Goal: Task Accomplishment & Management: Use online tool/utility

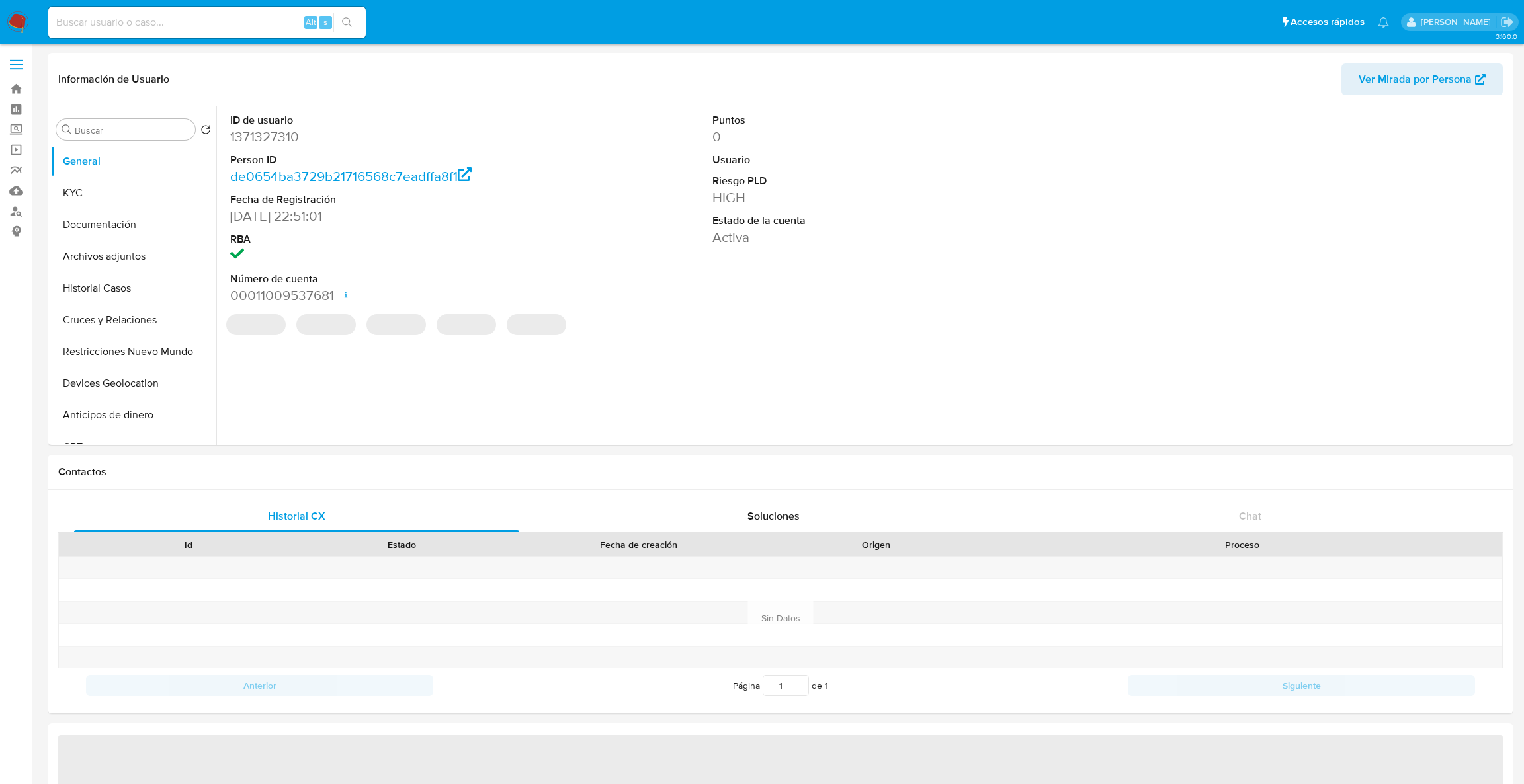
select select "10"
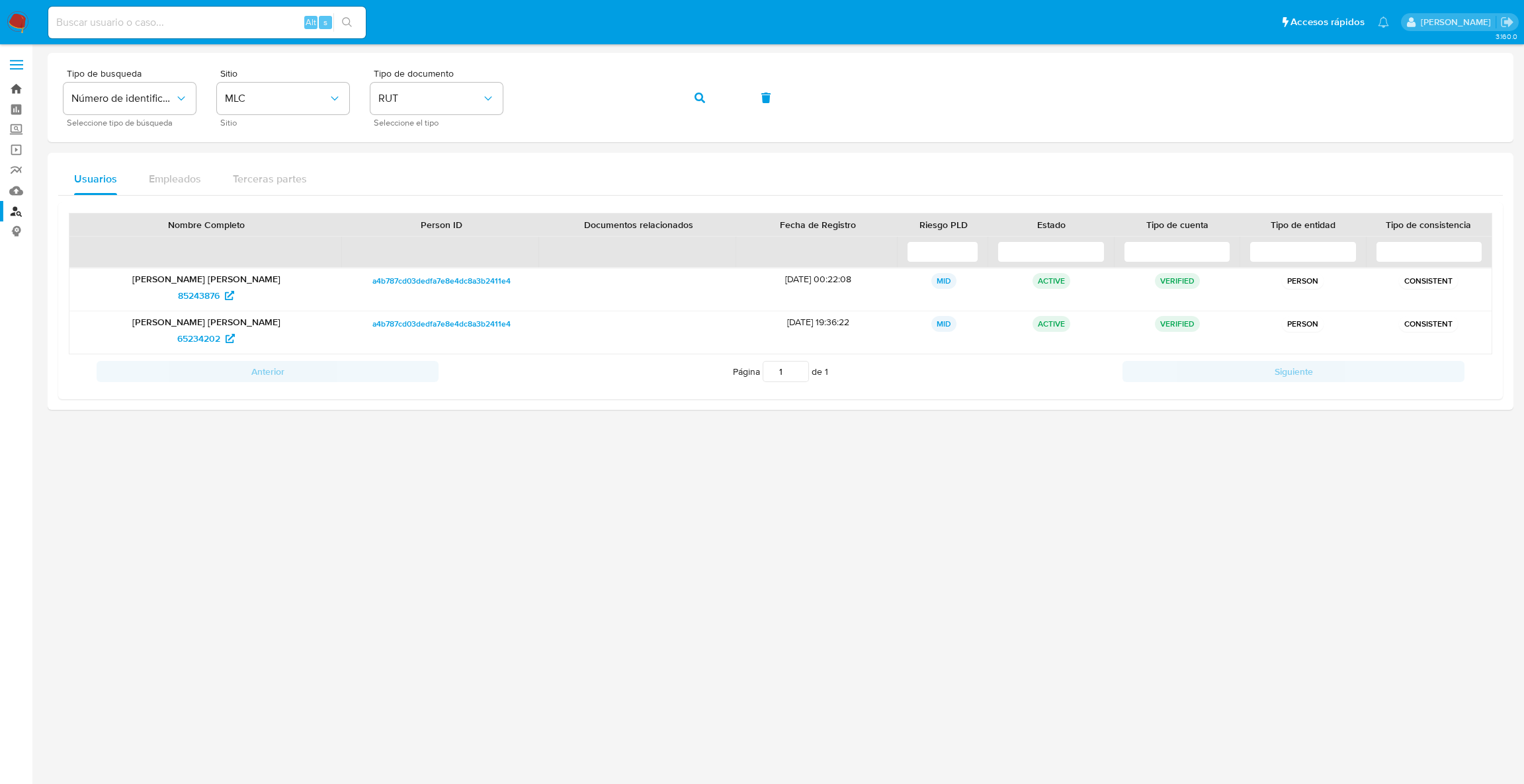
click at [23, 83] on link "Bandeja" at bounding box center [78, 89] width 157 height 21
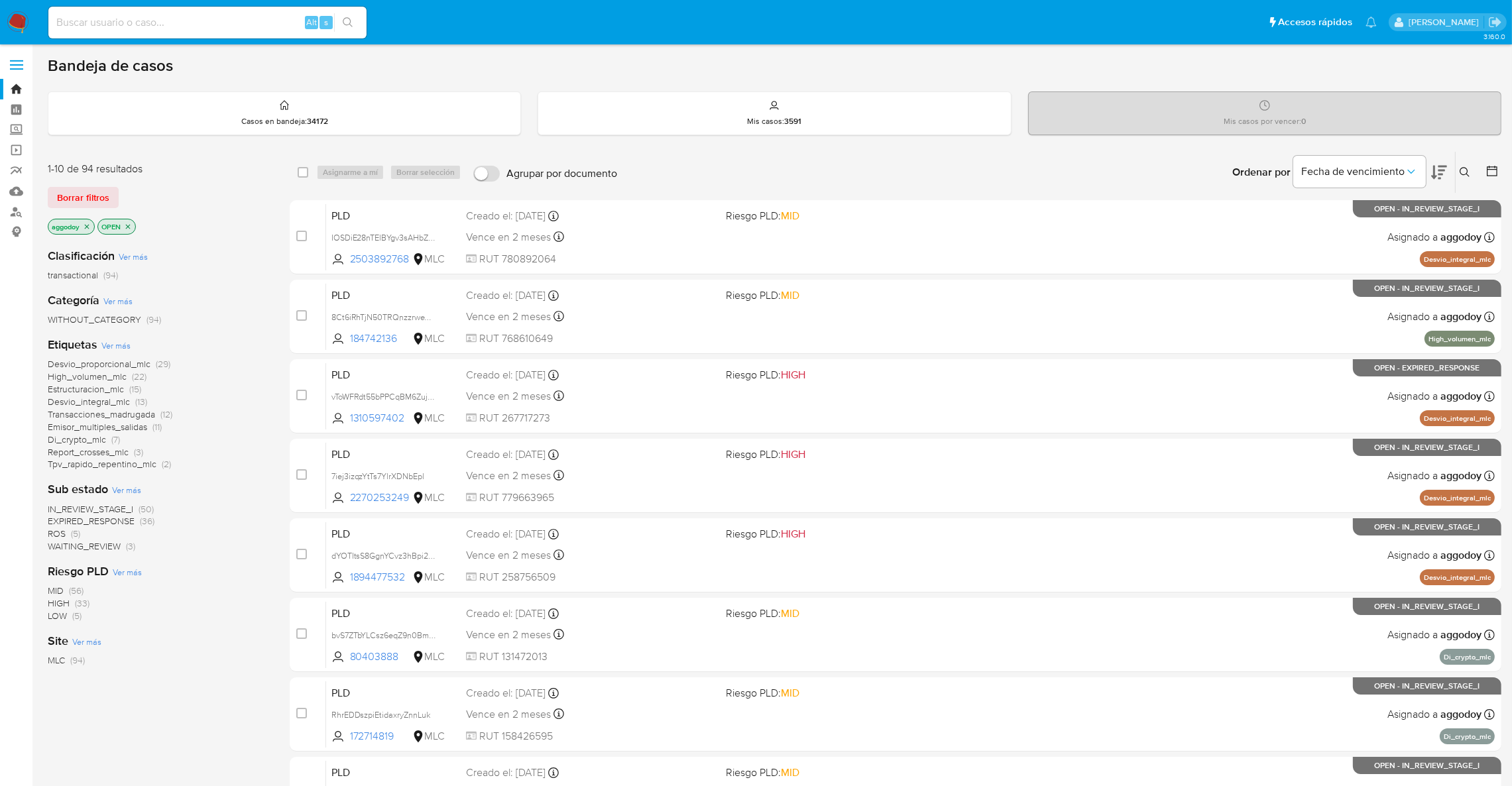
click at [1461, 169] on icon at bounding box center [1464, 172] width 11 height 11
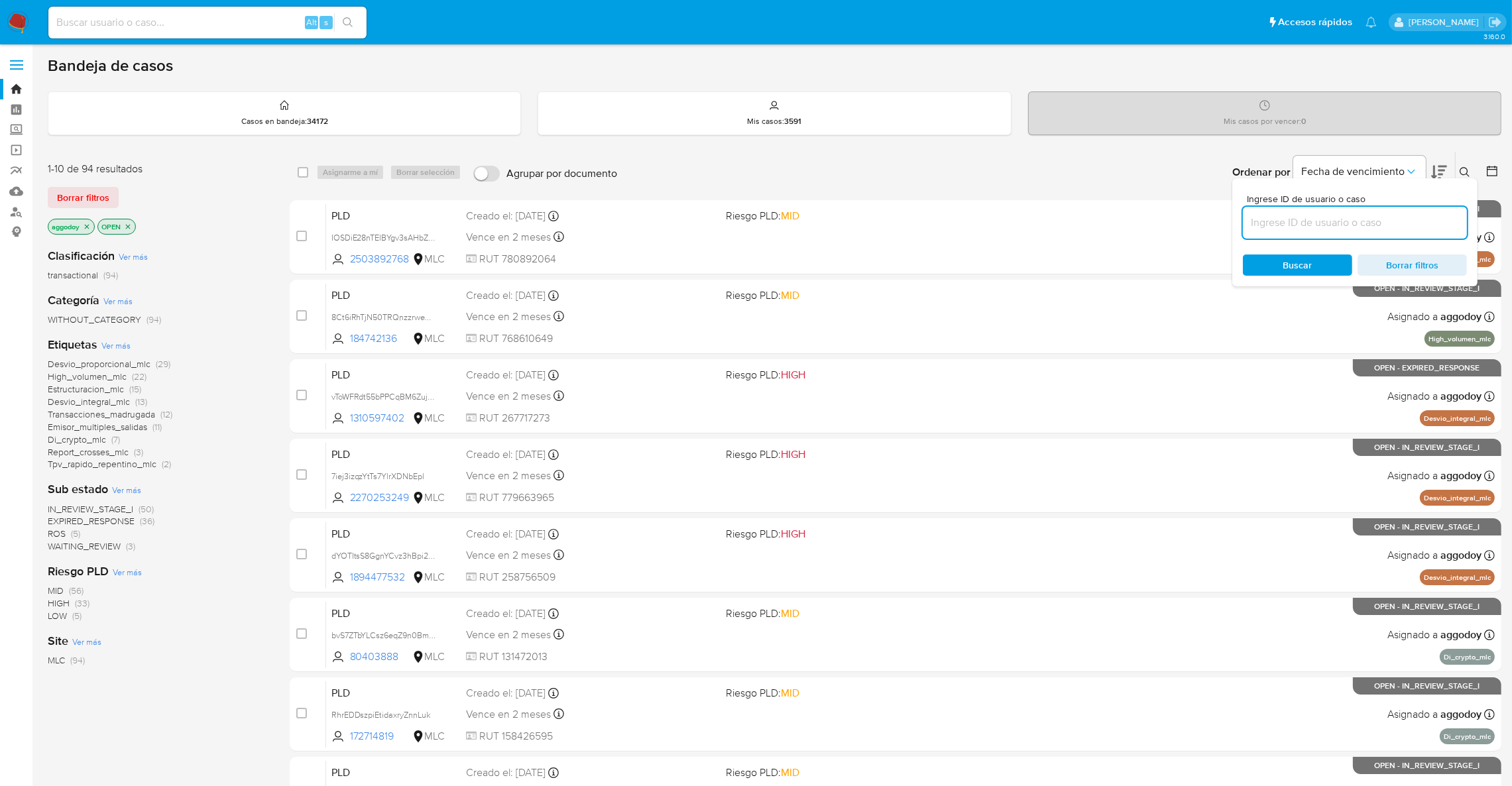
click at [1338, 230] on input at bounding box center [1354, 222] width 224 height 17
drag, startPoint x: 1338, startPoint y: 232, endPoint x: 1333, endPoint y: 213, distance: 19.6
click at [1355, 217] on input at bounding box center [1354, 222] width 224 height 17
paste input "2455955490"
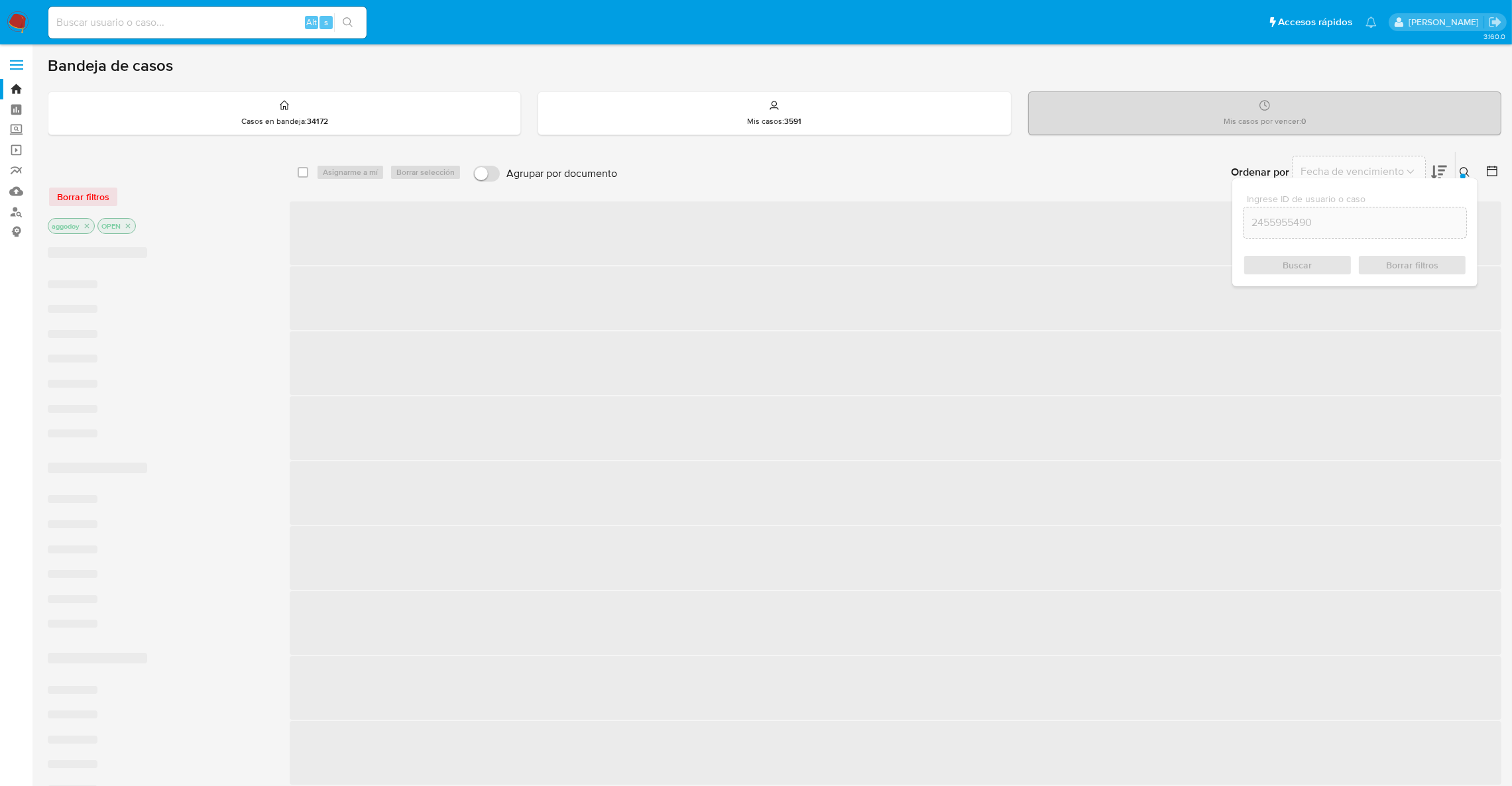
click at [1316, 264] on div "Buscar Borrar filtros" at bounding box center [1354, 265] width 224 height 21
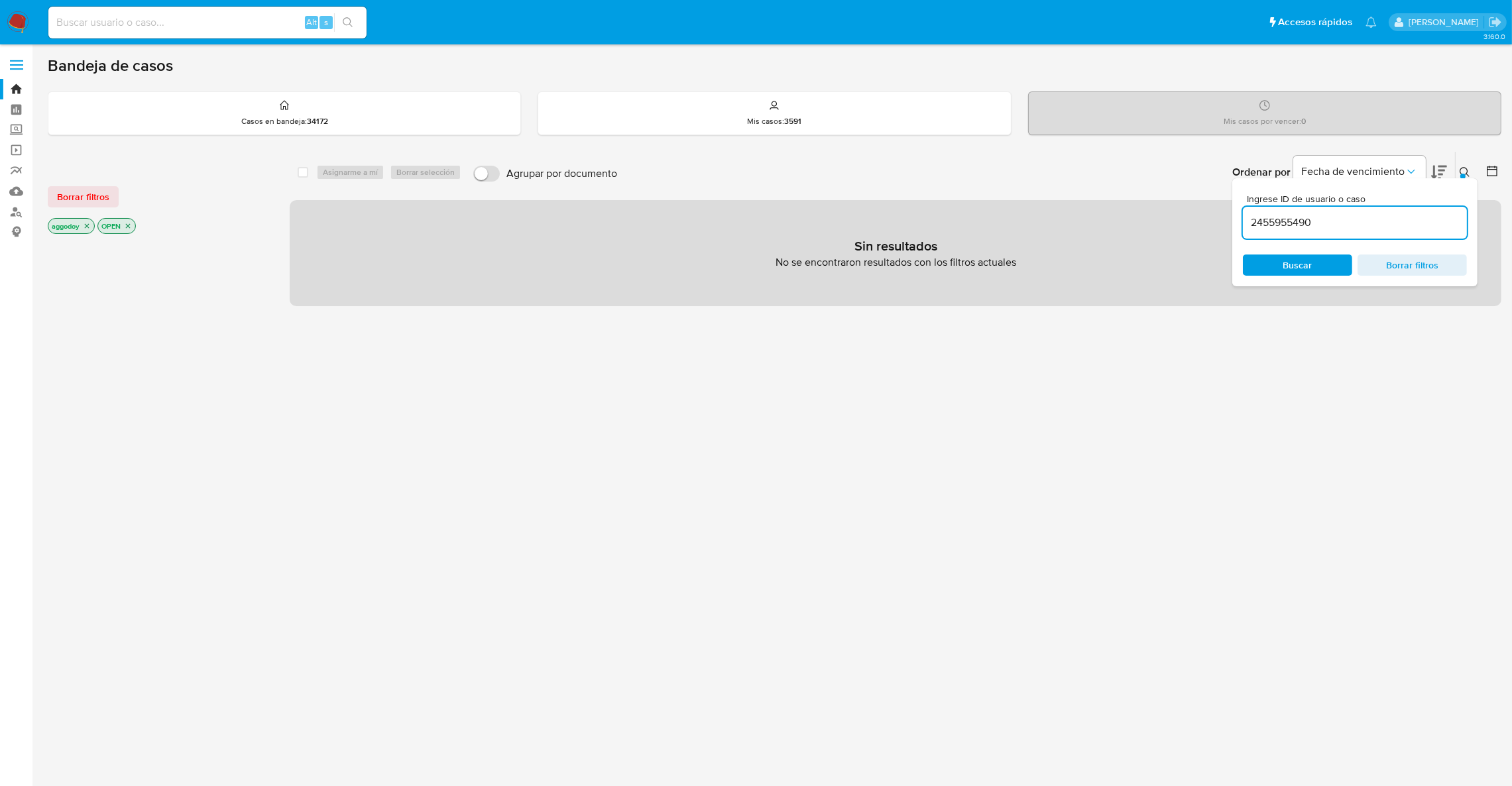
click at [1460, 168] on icon at bounding box center [1464, 172] width 11 height 11
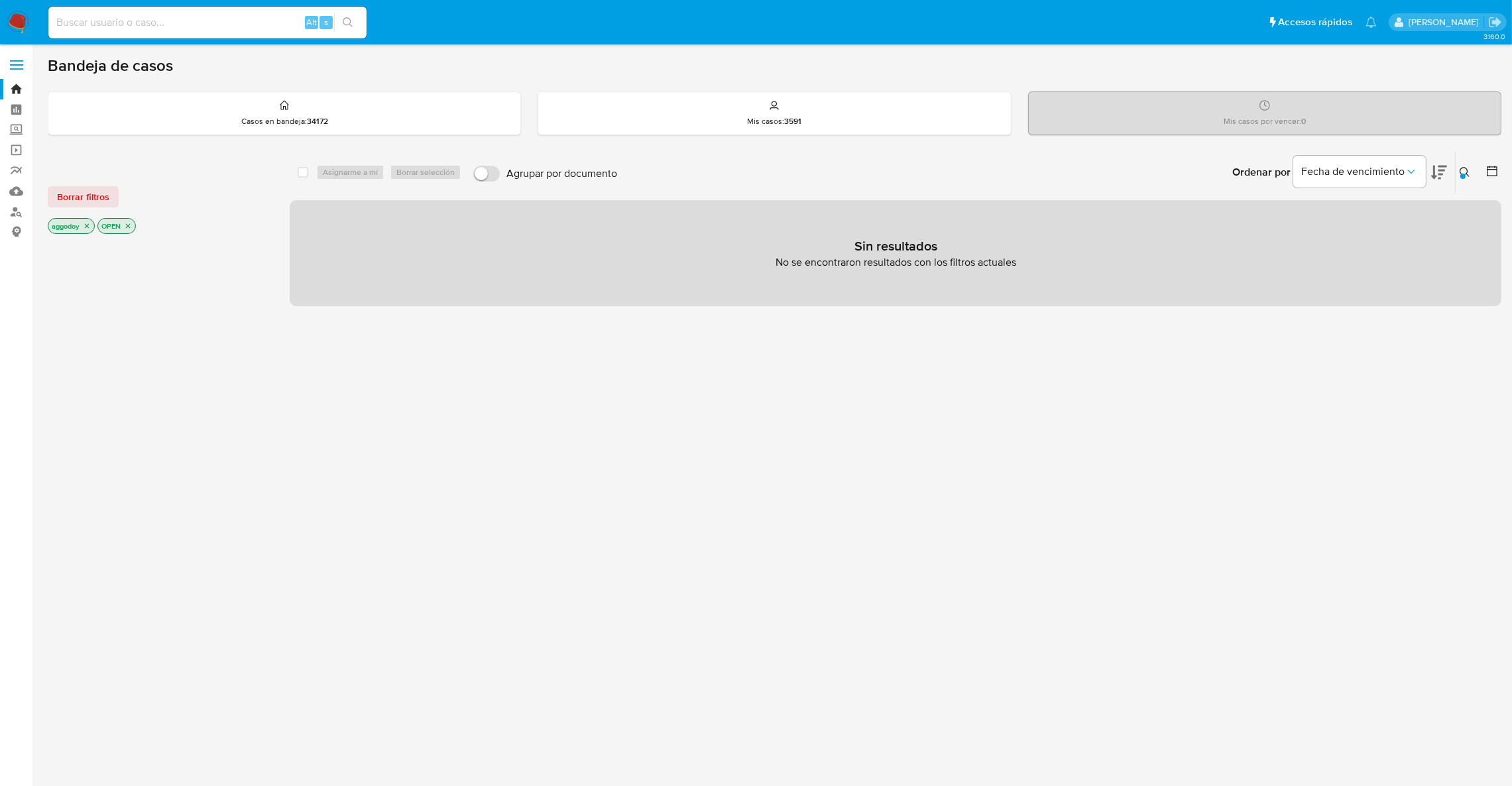
drag, startPoint x: 132, startPoint y: 227, endPoint x: 93, endPoint y: 227, distance: 39.0
click at [130, 227] on icon "close-filter" at bounding box center [128, 226] width 8 height 8
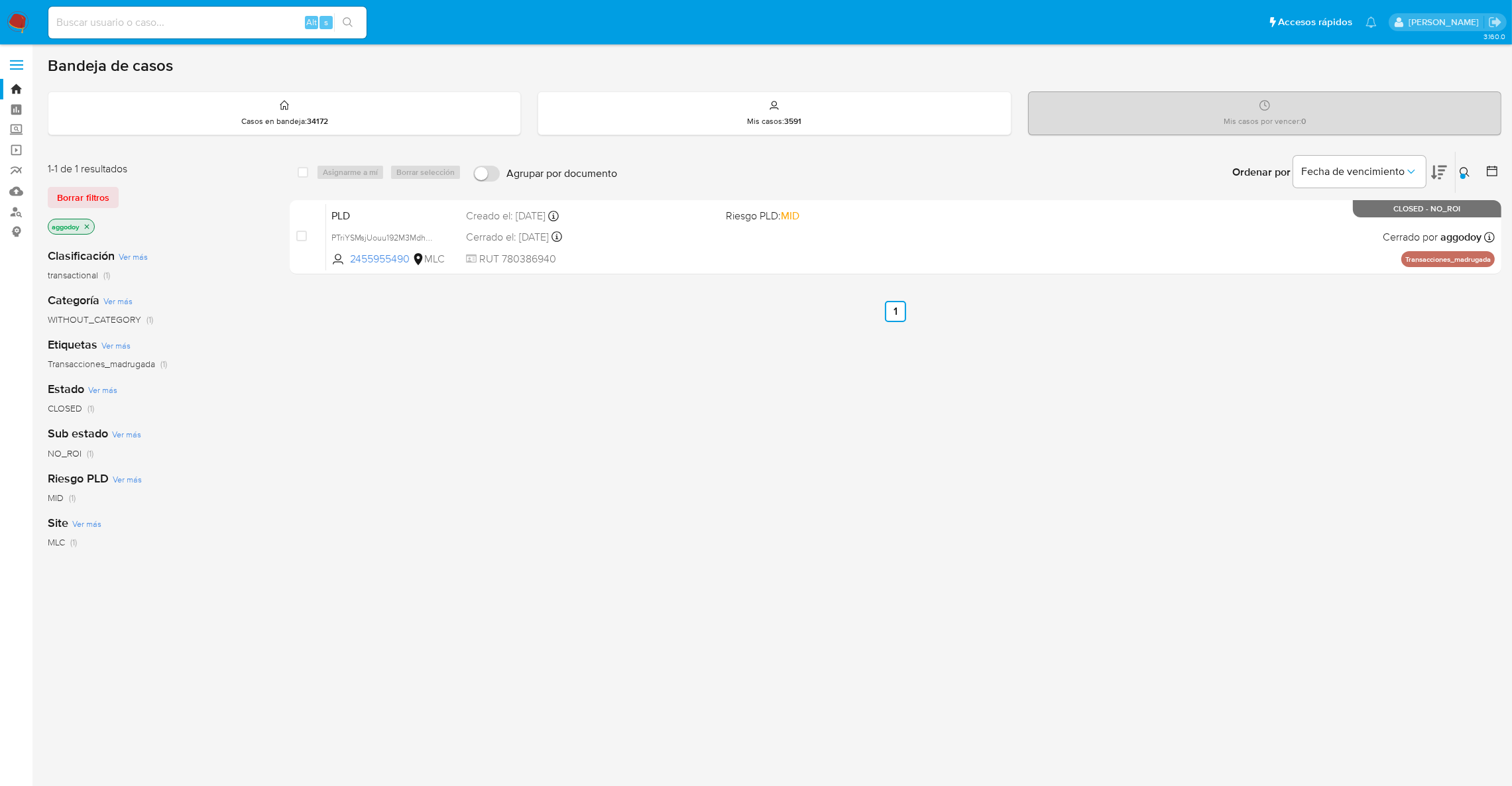
click at [1461, 169] on icon at bounding box center [1464, 172] width 11 height 11
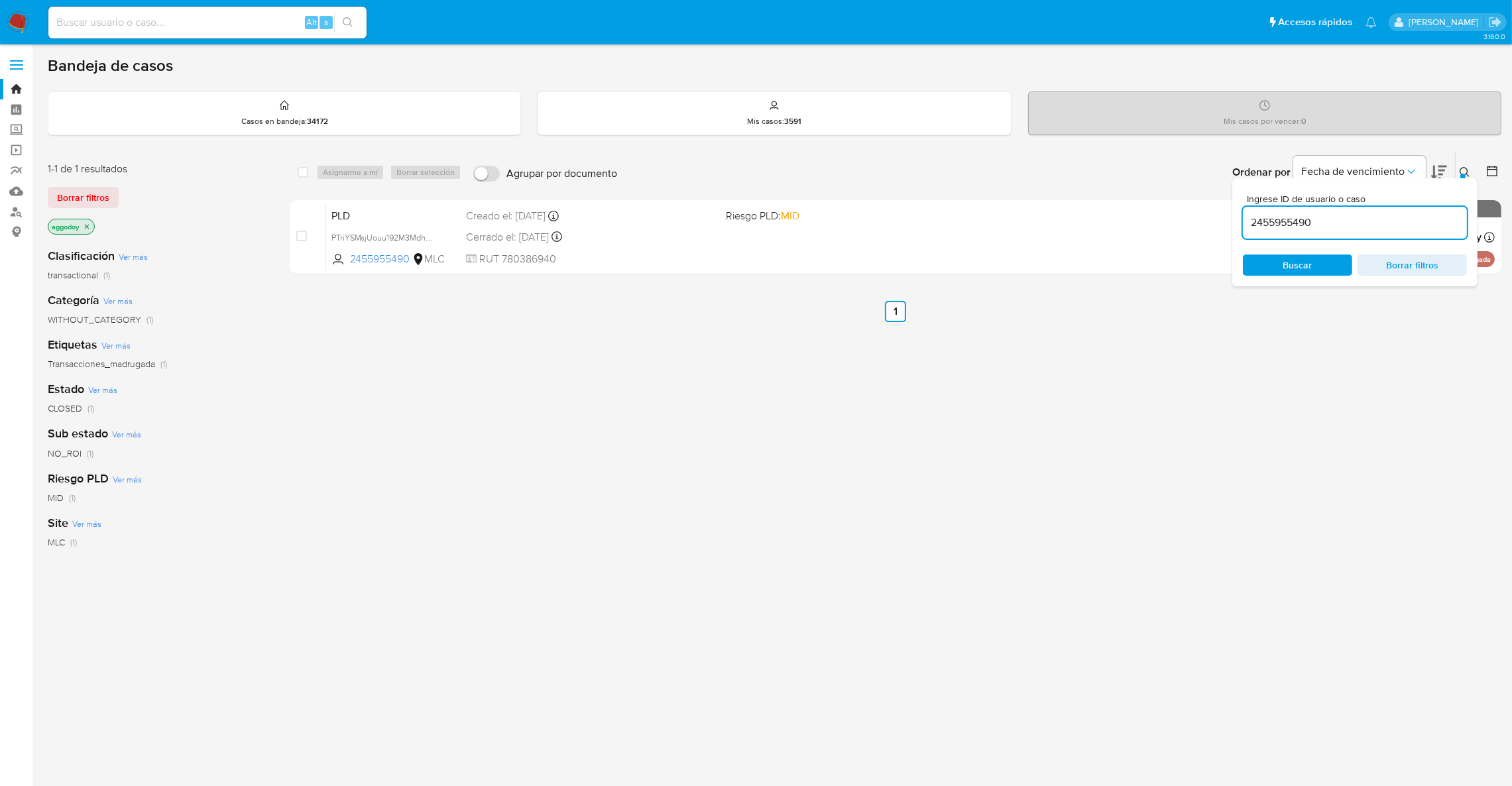
click at [1340, 232] on div "2455955490" at bounding box center [1354, 223] width 224 height 32
click at [1335, 229] on input "2455955490" at bounding box center [1354, 222] width 224 height 17
paste input "37985431"
type input "2437985431"
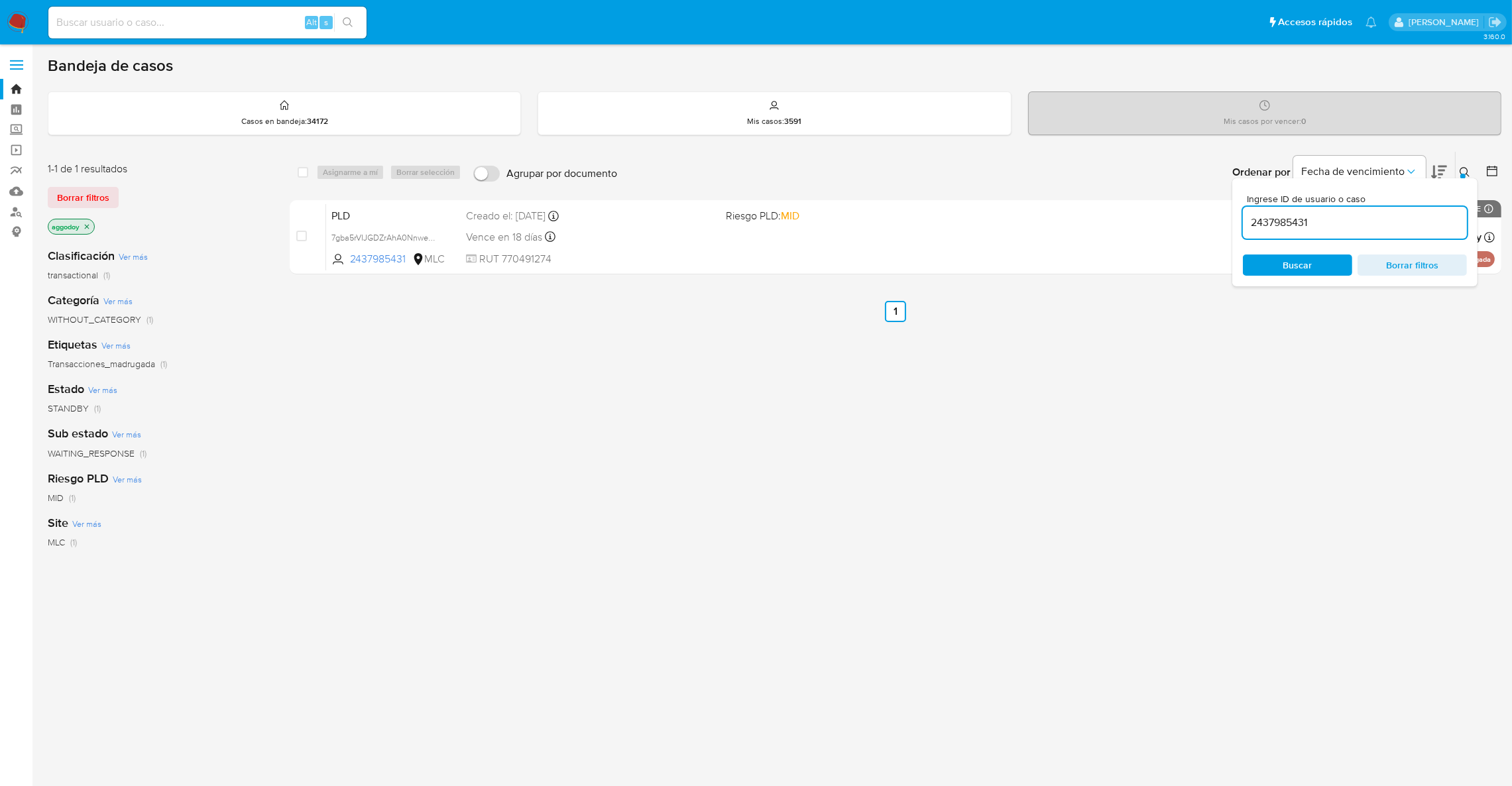
click at [1449, 171] on div "Ordenar por Fecha de vencimiento" at bounding box center [1338, 171] width 233 height 41
click at [1458, 172] on button at bounding box center [1466, 172] width 22 height 16
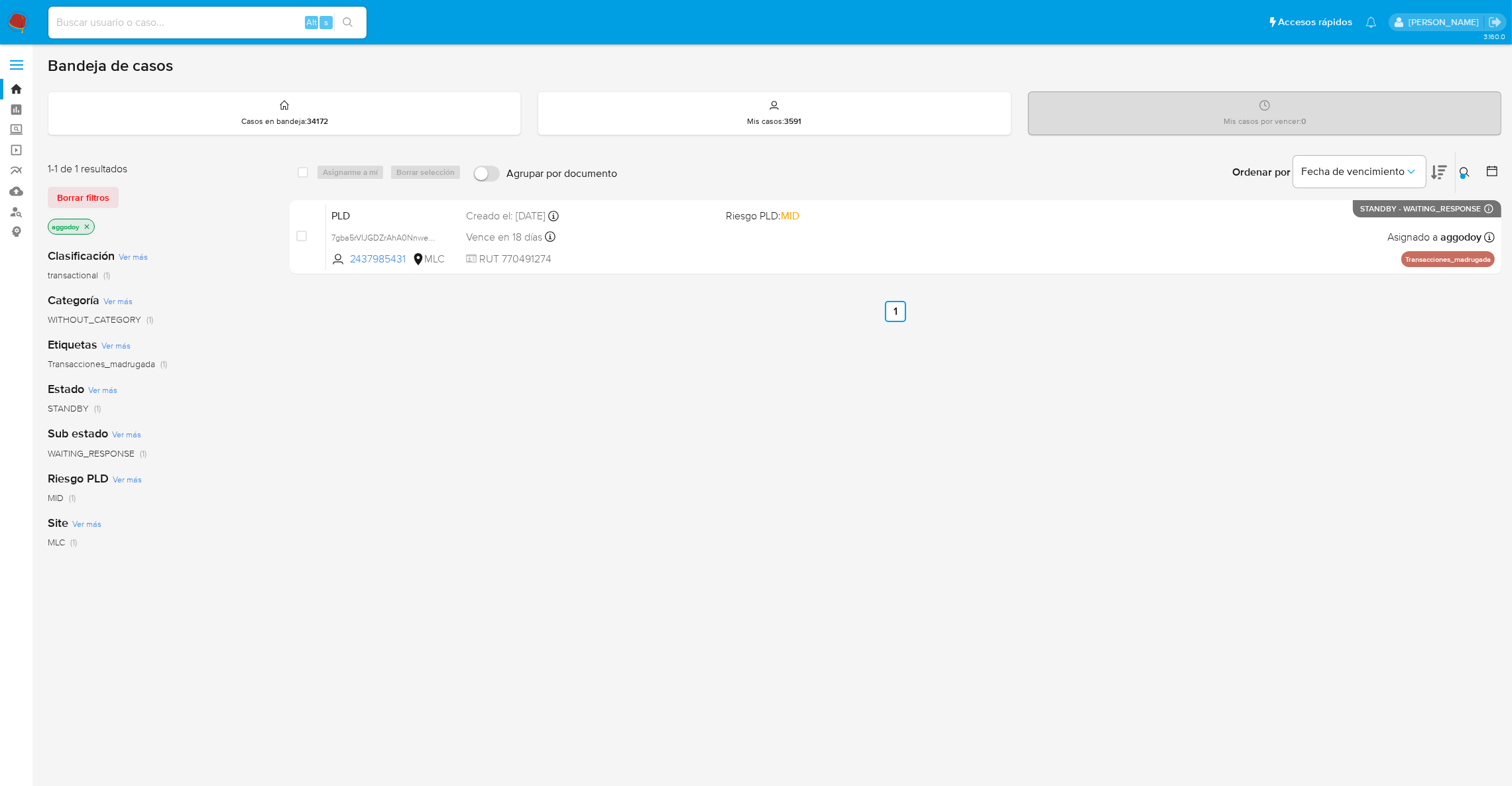
click at [89, 221] on p "aggodoy" at bounding box center [71, 226] width 46 height 15
click at [90, 233] on div "aggodoy" at bounding box center [154, 228] width 212 height 19
click at [90, 226] on icon "close-filter" at bounding box center [87, 227] width 8 height 8
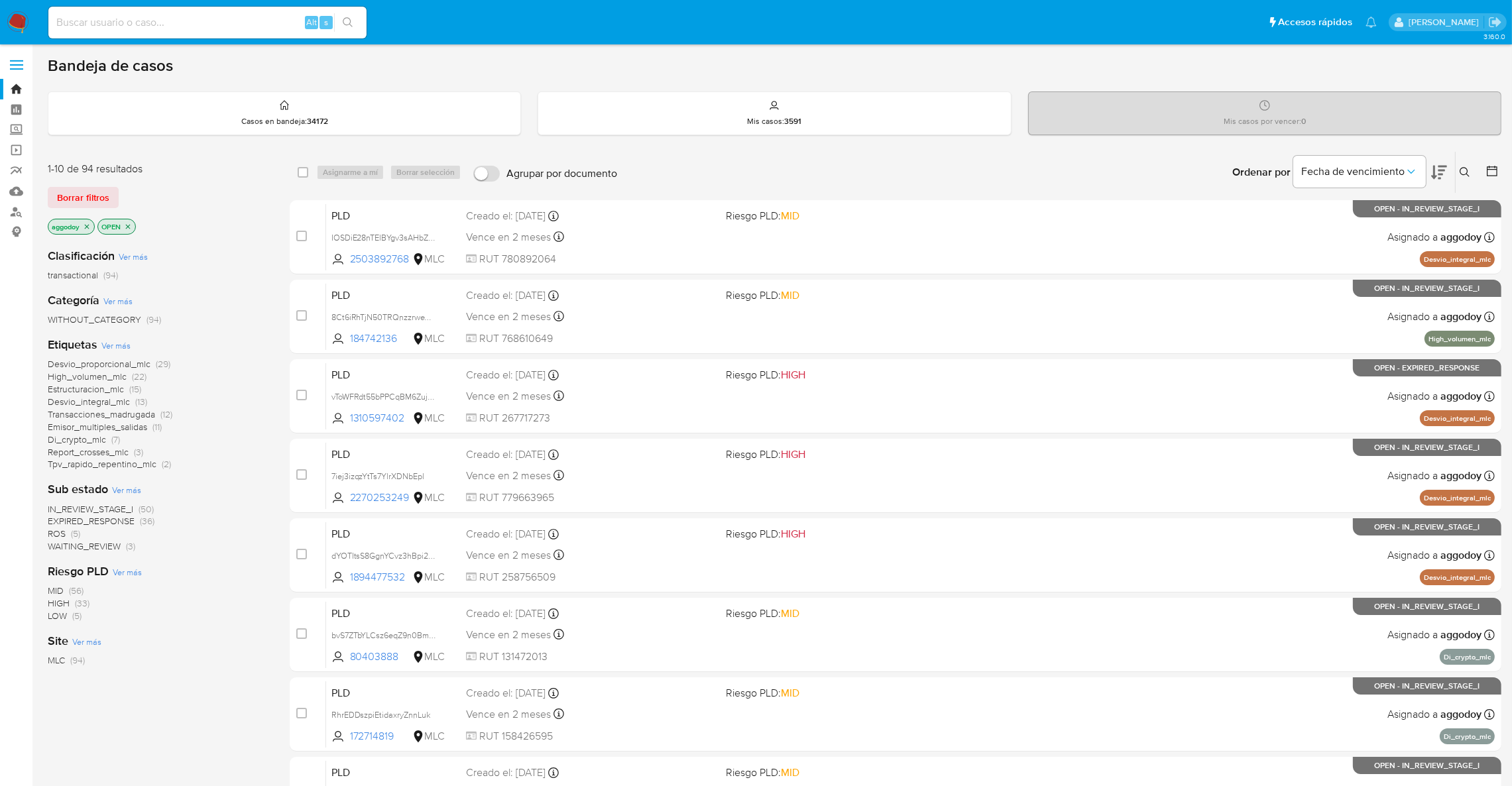
click at [121, 519] on span "EXPIRED_RESPONSE" at bounding box center [91, 520] width 87 height 13
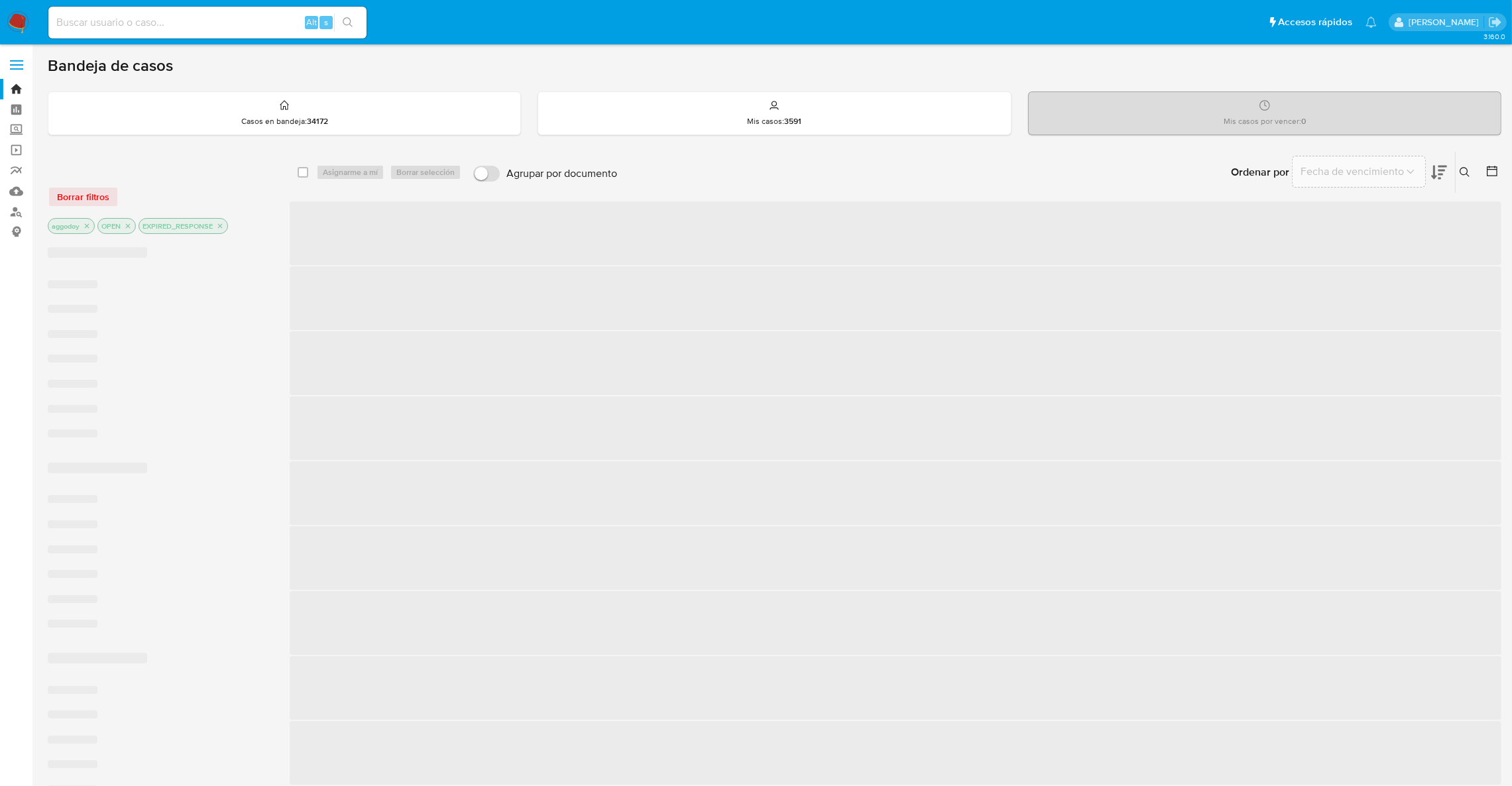
click at [1438, 178] on icon at bounding box center [1439, 172] width 16 height 14
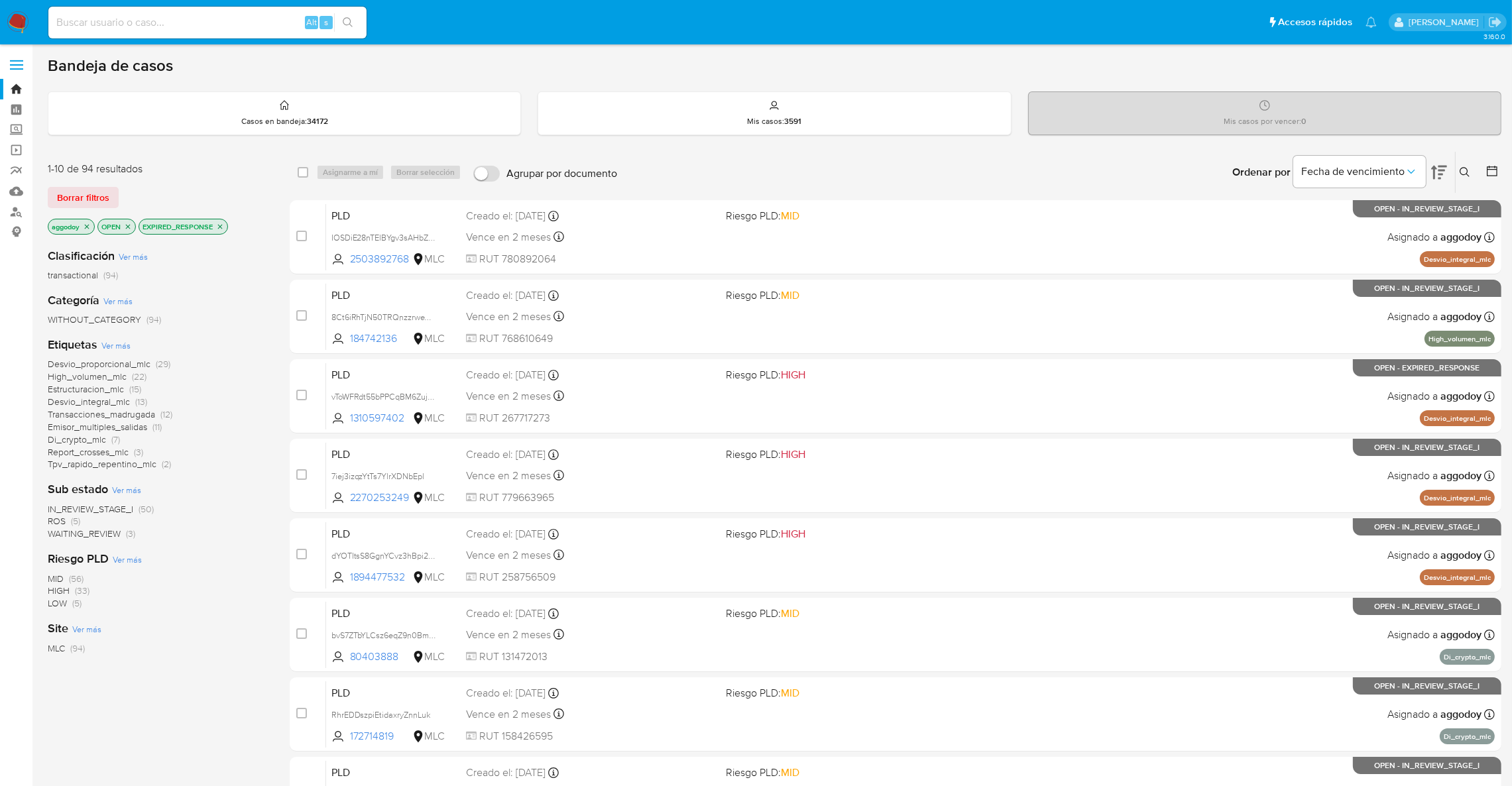
click at [1440, 169] on icon at bounding box center [1439, 172] width 16 height 14
click at [1439, 171] on icon at bounding box center [1439, 172] width 16 height 16
click at [112, 510] on span "IN_REVIEW_STAGE_I" at bounding box center [90, 508] width 85 height 13
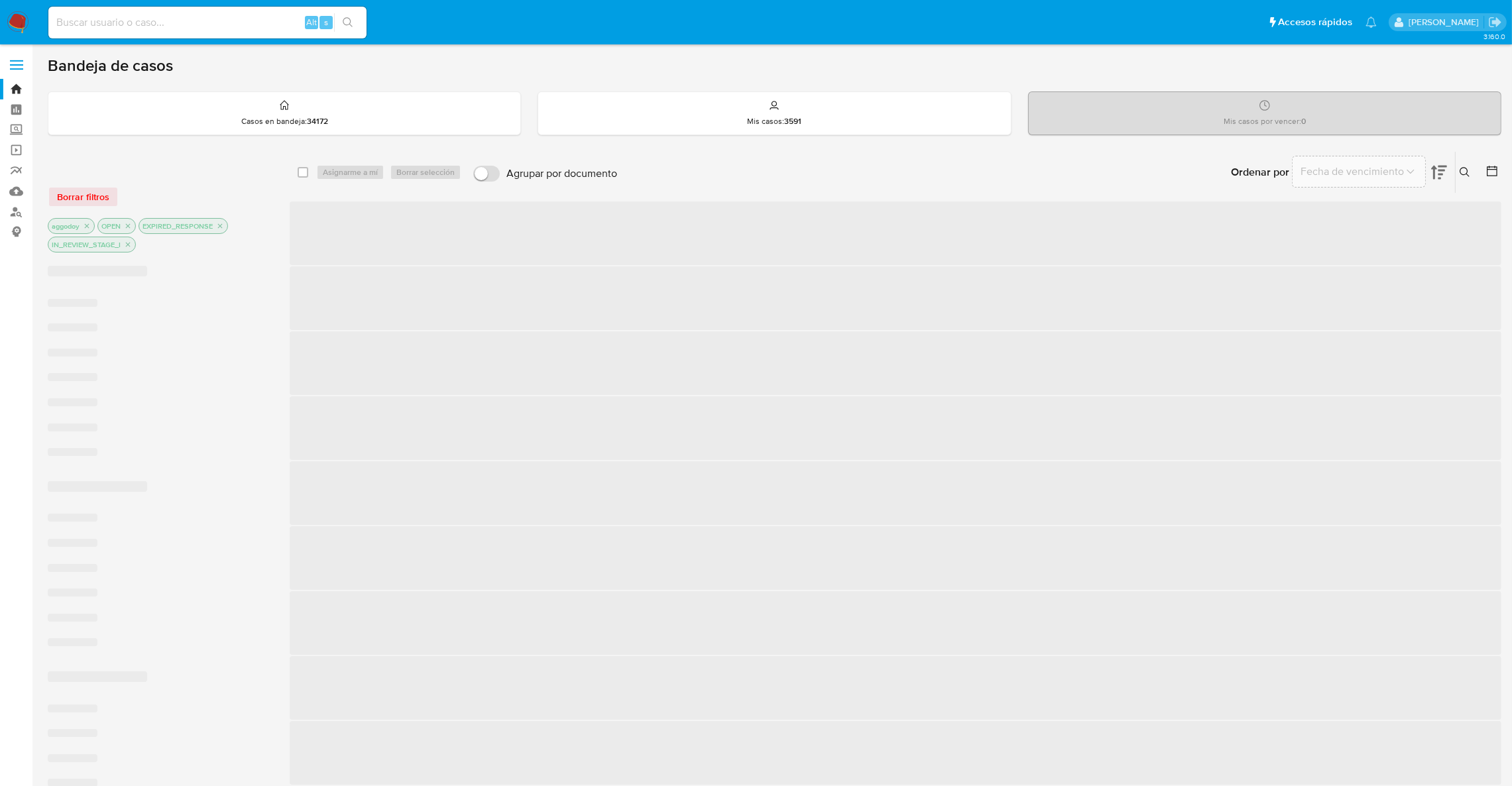
click at [225, 235] on div "aggodoy OPEN EXPIRED_RESPONSE IN_REVIEW_STAGE_I" at bounding box center [154, 236] width 212 height 37
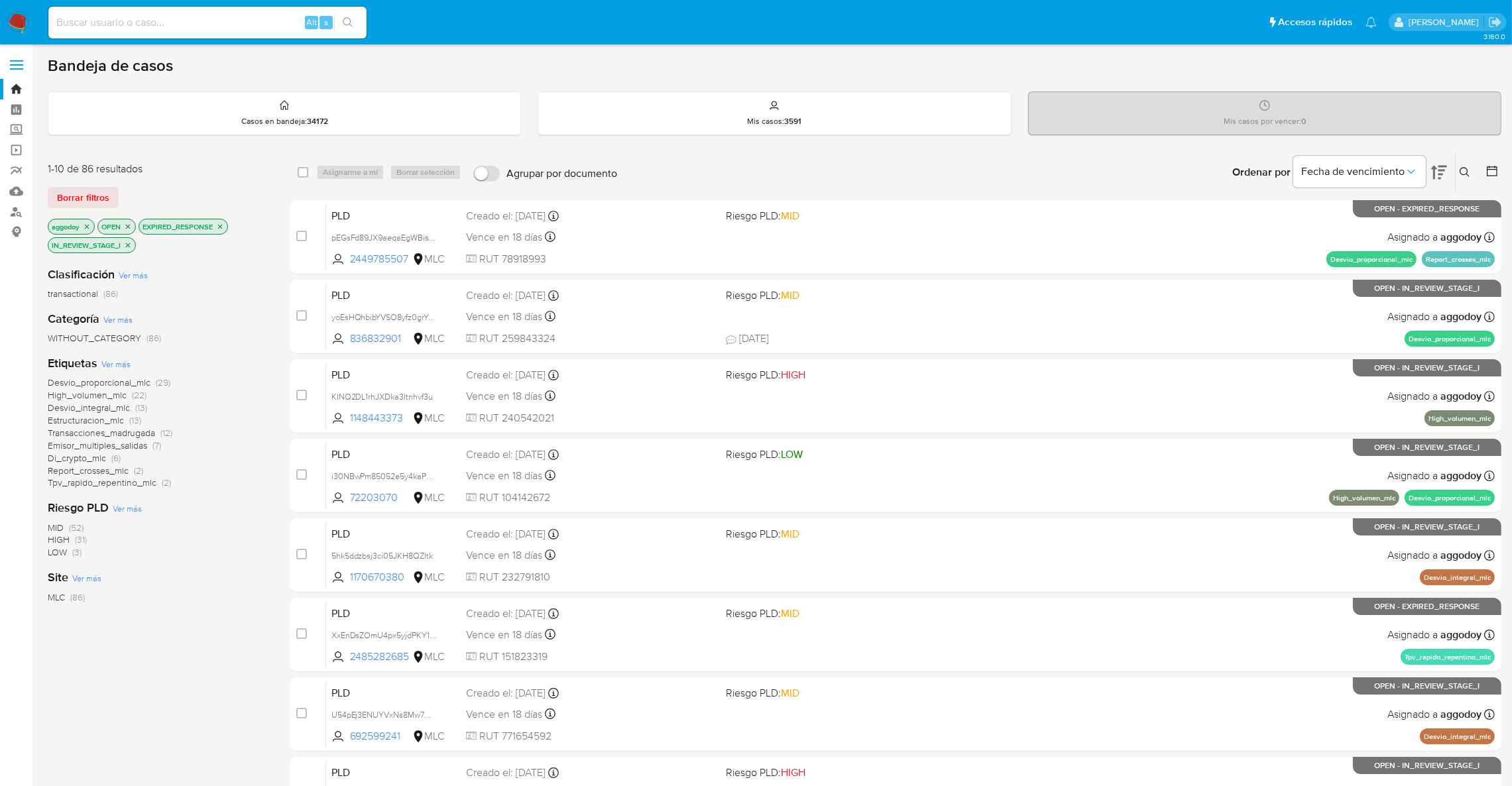
click at [225, 230] on p "EXPIRED_RESPONSE" at bounding box center [182, 226] width 88 height 15
click at [223, 226] on icon "close-filter" at bounding box center [220, 227] width 8 height 8
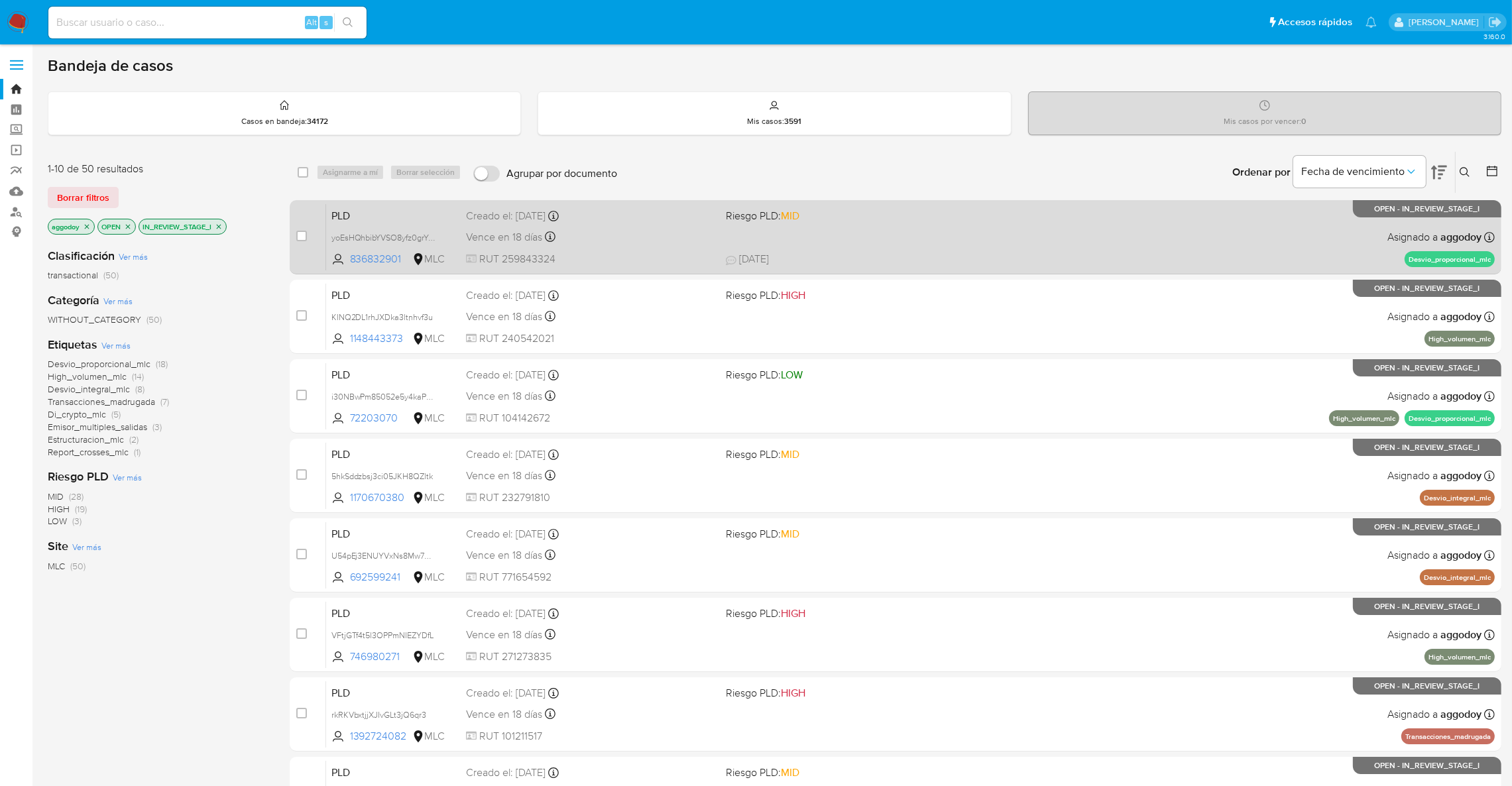
click at [1005, 245] on div "PLD yoEsHQhbibYVSO8yfz0grYGS 836832901 MLC Riesgo PLD: MID Creado el: 12/07/202…" at bounding box center [910, 237] width 1168 height 67
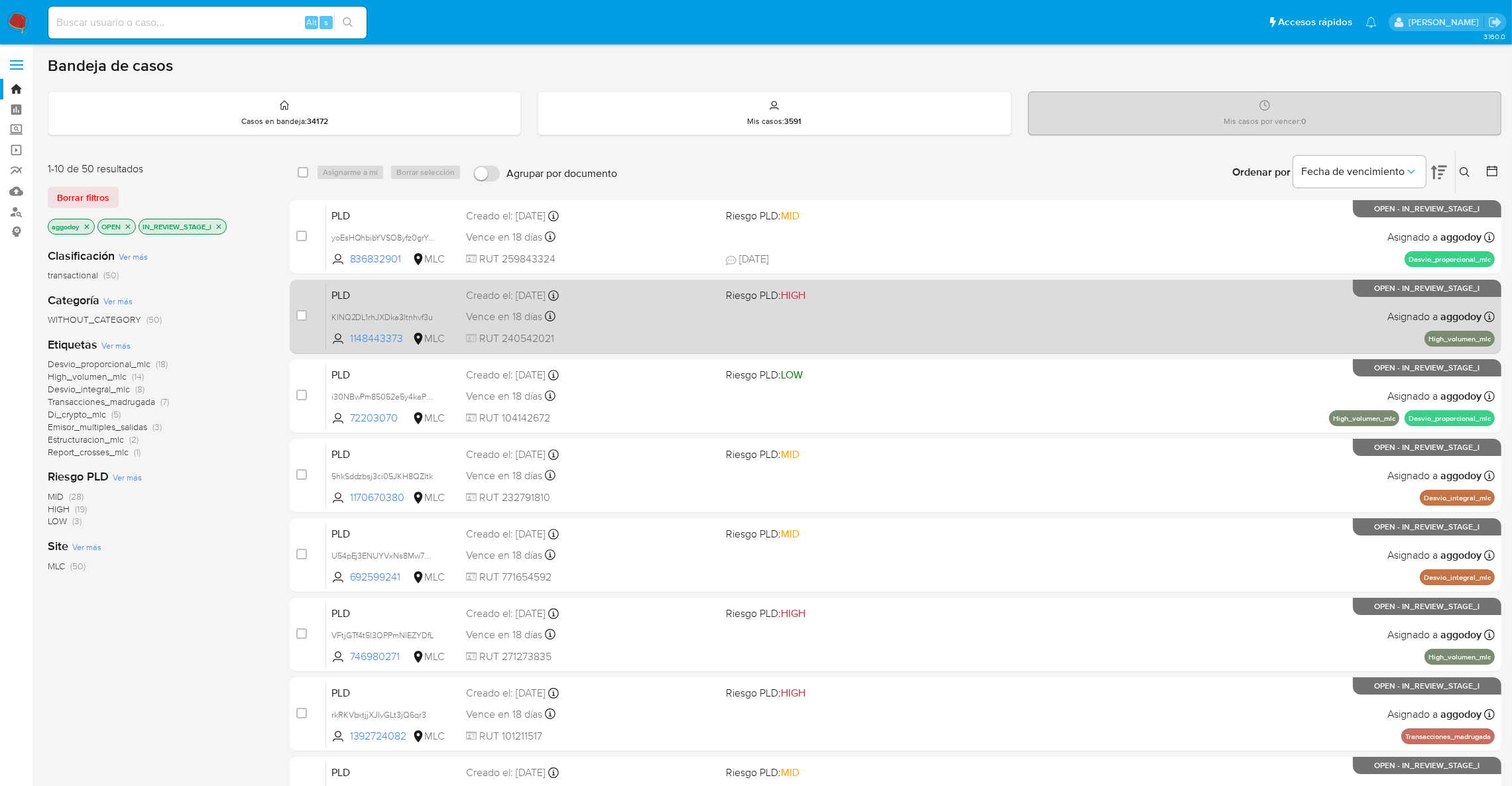
click at [642, 312] on div "Vence en 18 días Vence el 10/10/2025 16:06:27" at bounding box center [590, 316] width 249 height 18
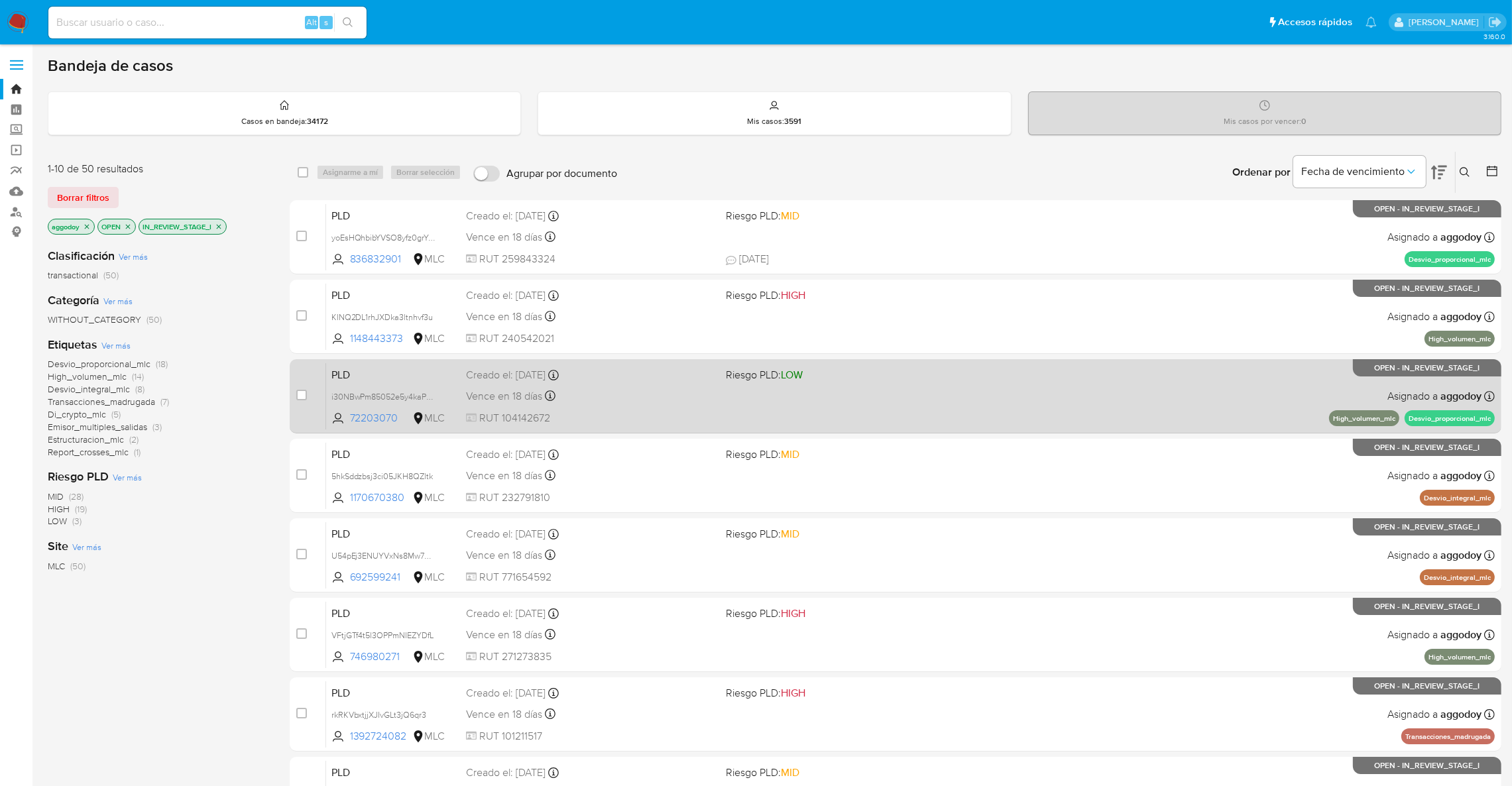
click at [527, 405] on div "PLD i30NBwPm85052e5y4kaPX1g8 72203070 MLC Riesgo PLD: LOW Creado el: 12/07/2025…" at bounding box center [910, 396] width 1168 height 67
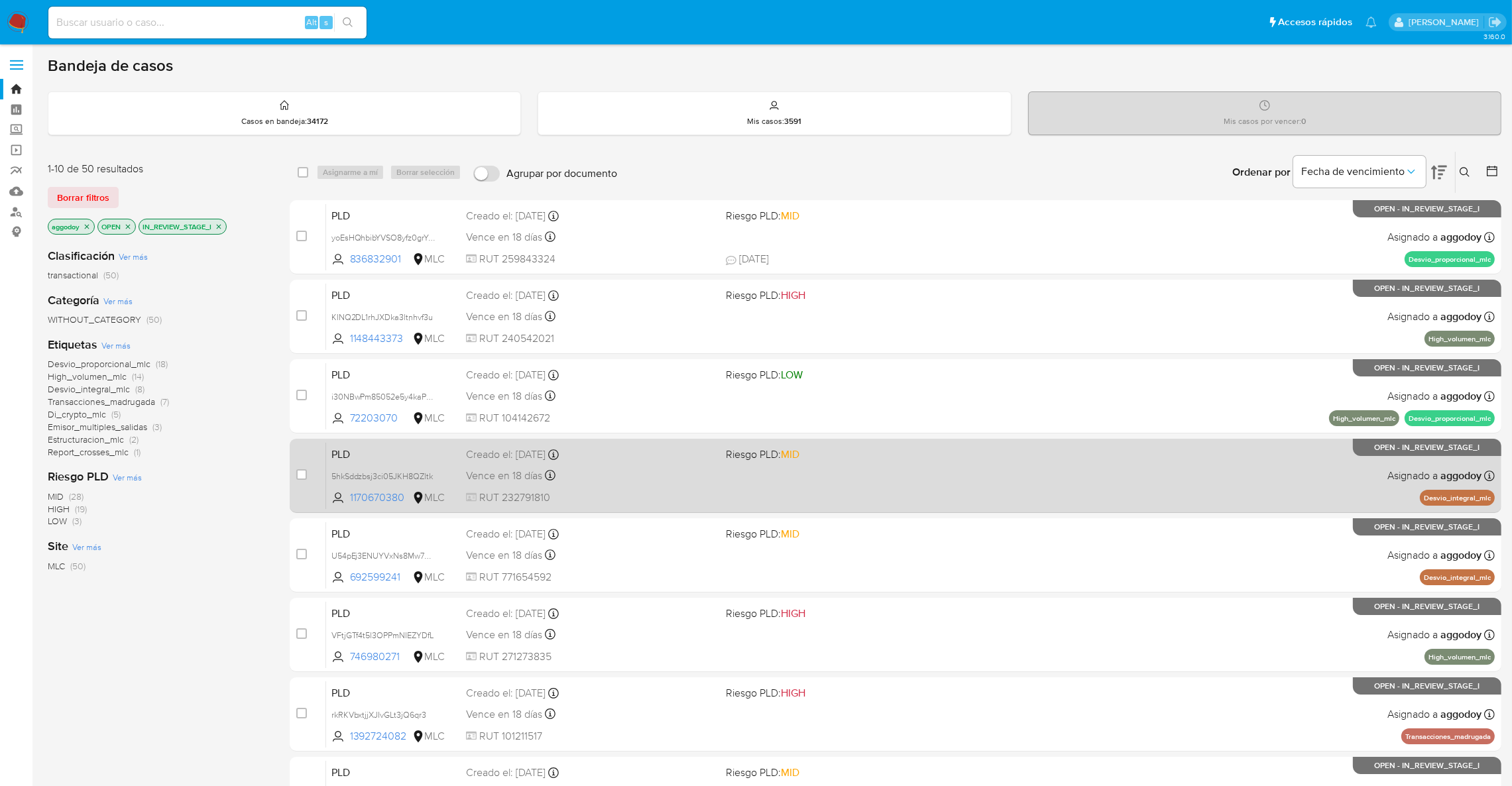
click at [617, 476] on div "Vence en 18 días Vence el 10/10/2025 16:07:06" at bounding box center [590, 476] width 249 height 18
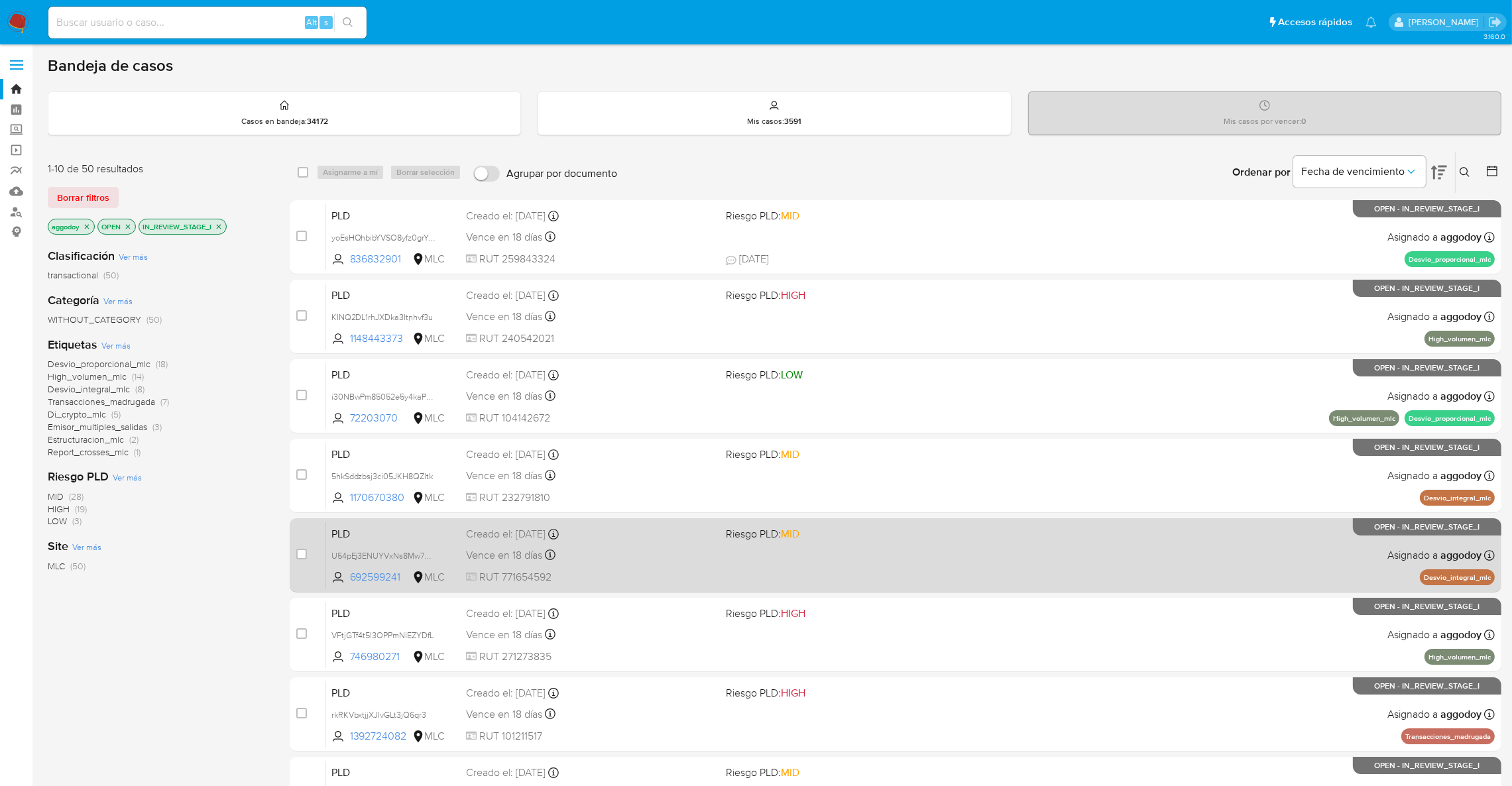
click at [584, 531] on div "Creado el: 12/07/2025 Creado el: 12/07/2025 16:08:13" at bounding box center [590, 534] width 249 height 15
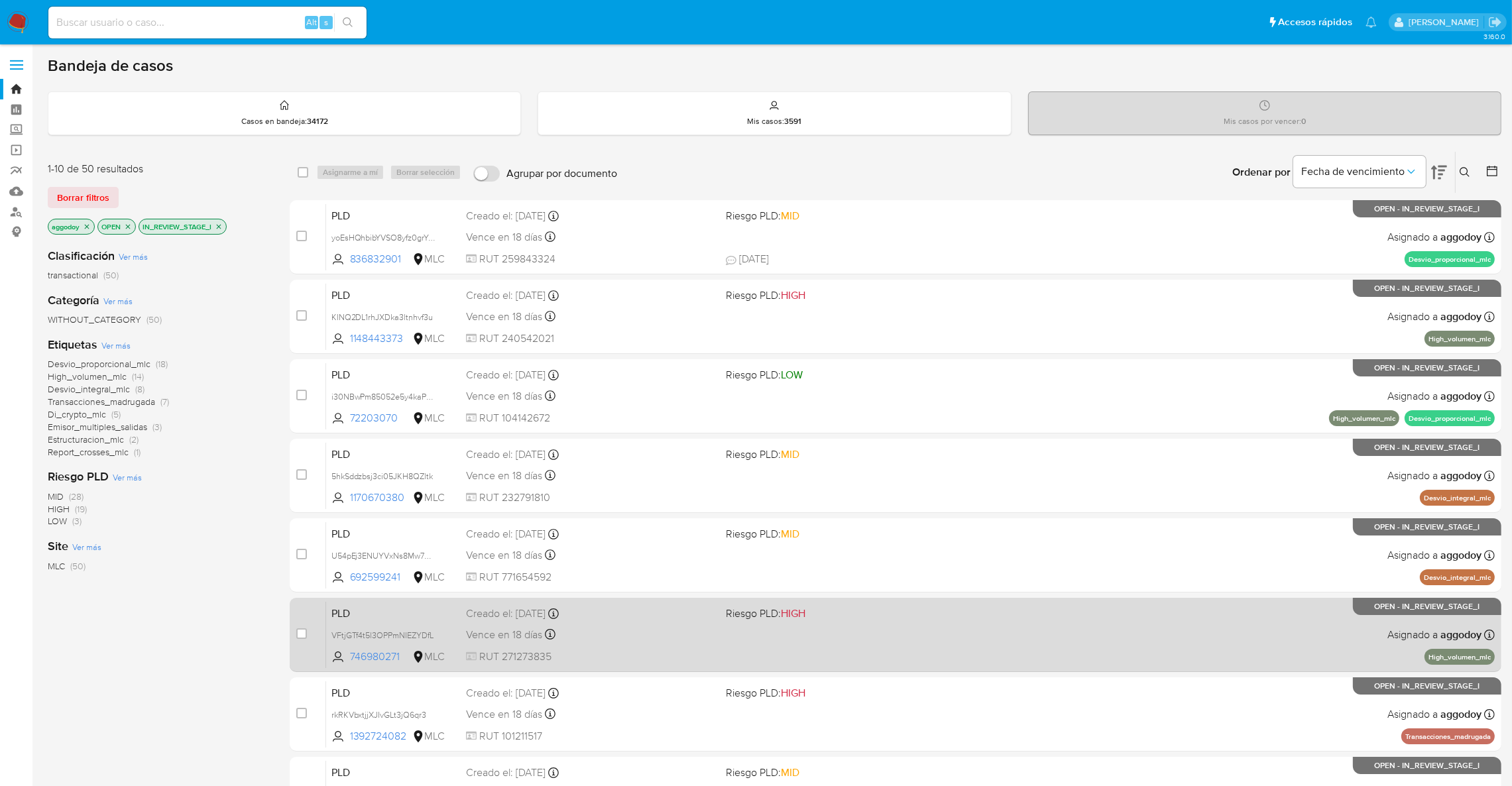
click at [618, 622] on div "PLD VFtjGTf4t5l3OPPmNIEZYDfL 746980271 MLC Riesgo PLD: HIGH Creado el: 12/07/20…" at bounding box center [910, 635] width 1168 height 67
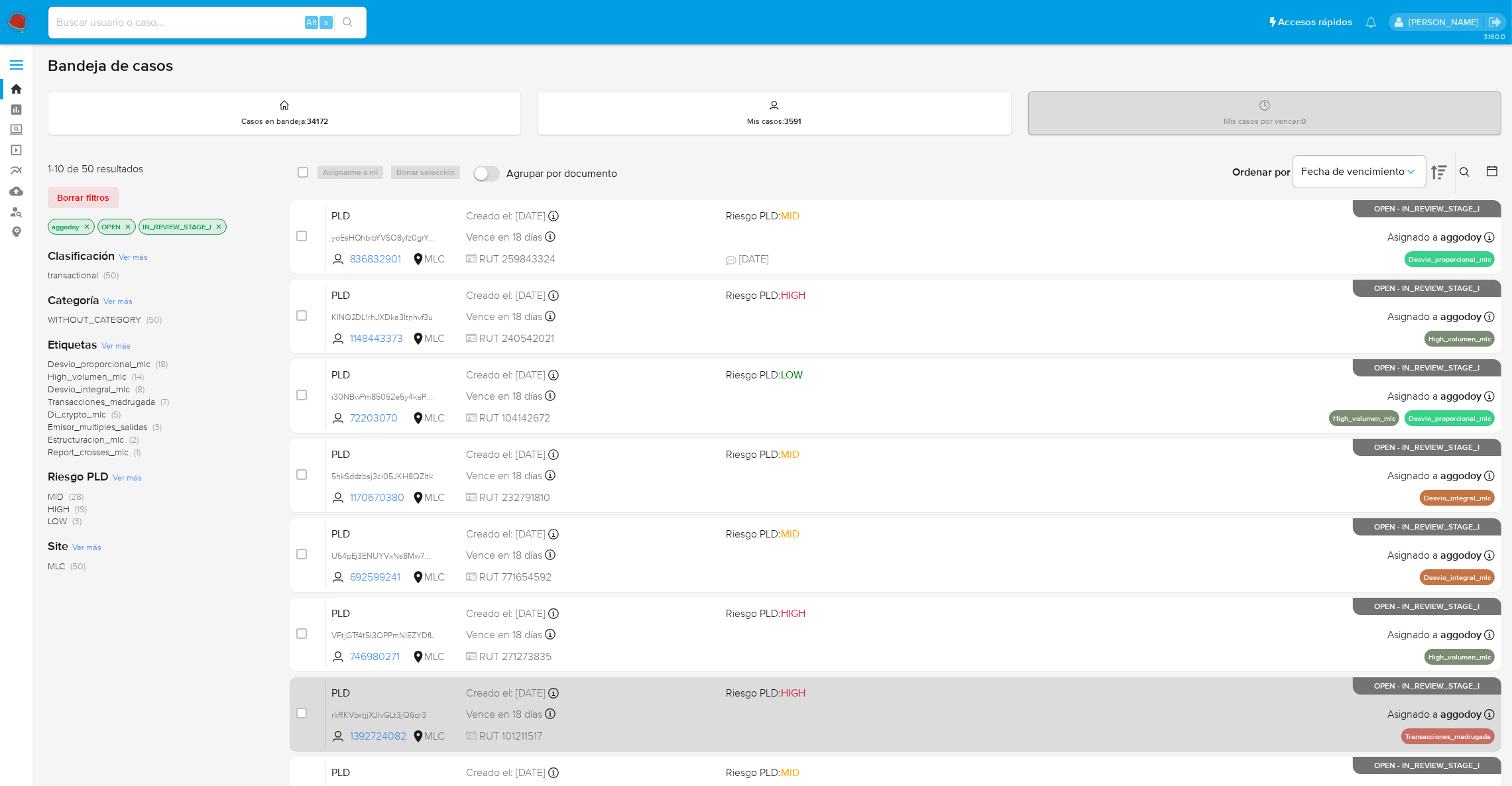
click at [605, 699] on div "Creado el: 12/07/2025 Creado el: 12/07/2025 16:08:46" at bounding box center [590, 693] width 249 height 15
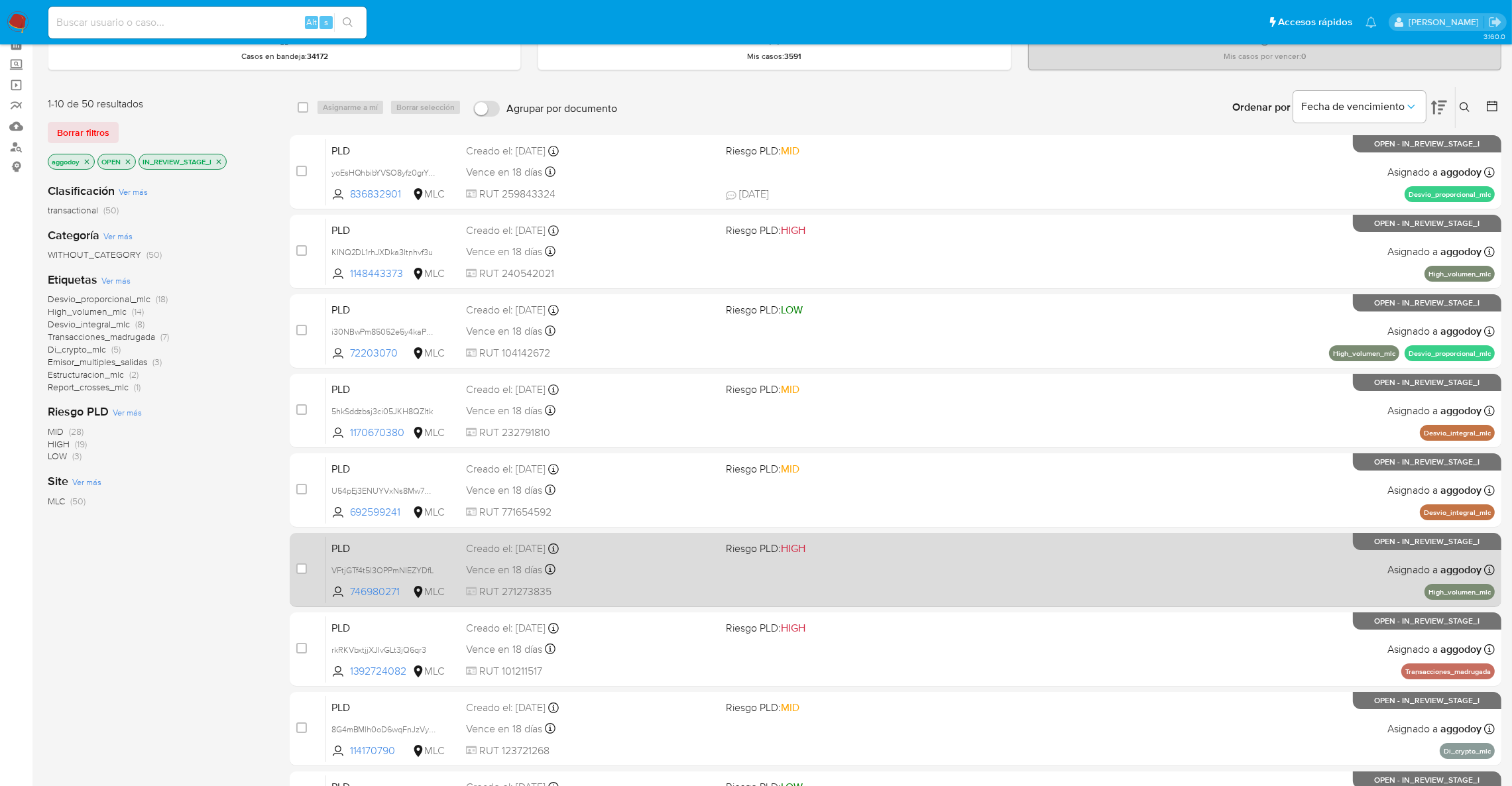
scroll to position [99, 0]
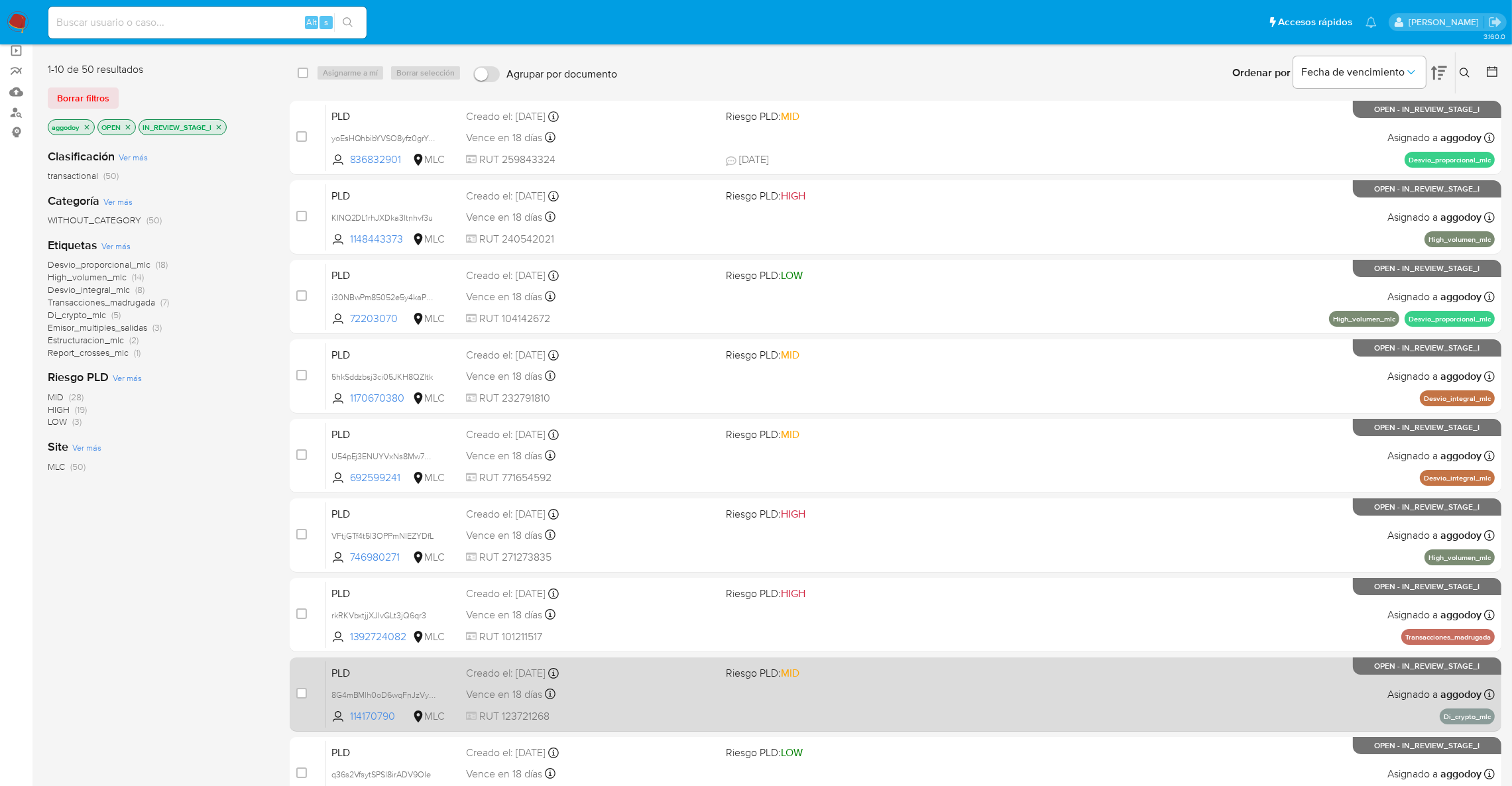
click at [587, 686] on div "Vence en 18 días Vence el 10/10/2025 16:09:01" at bounding box center [590, 695] width 249 height 18
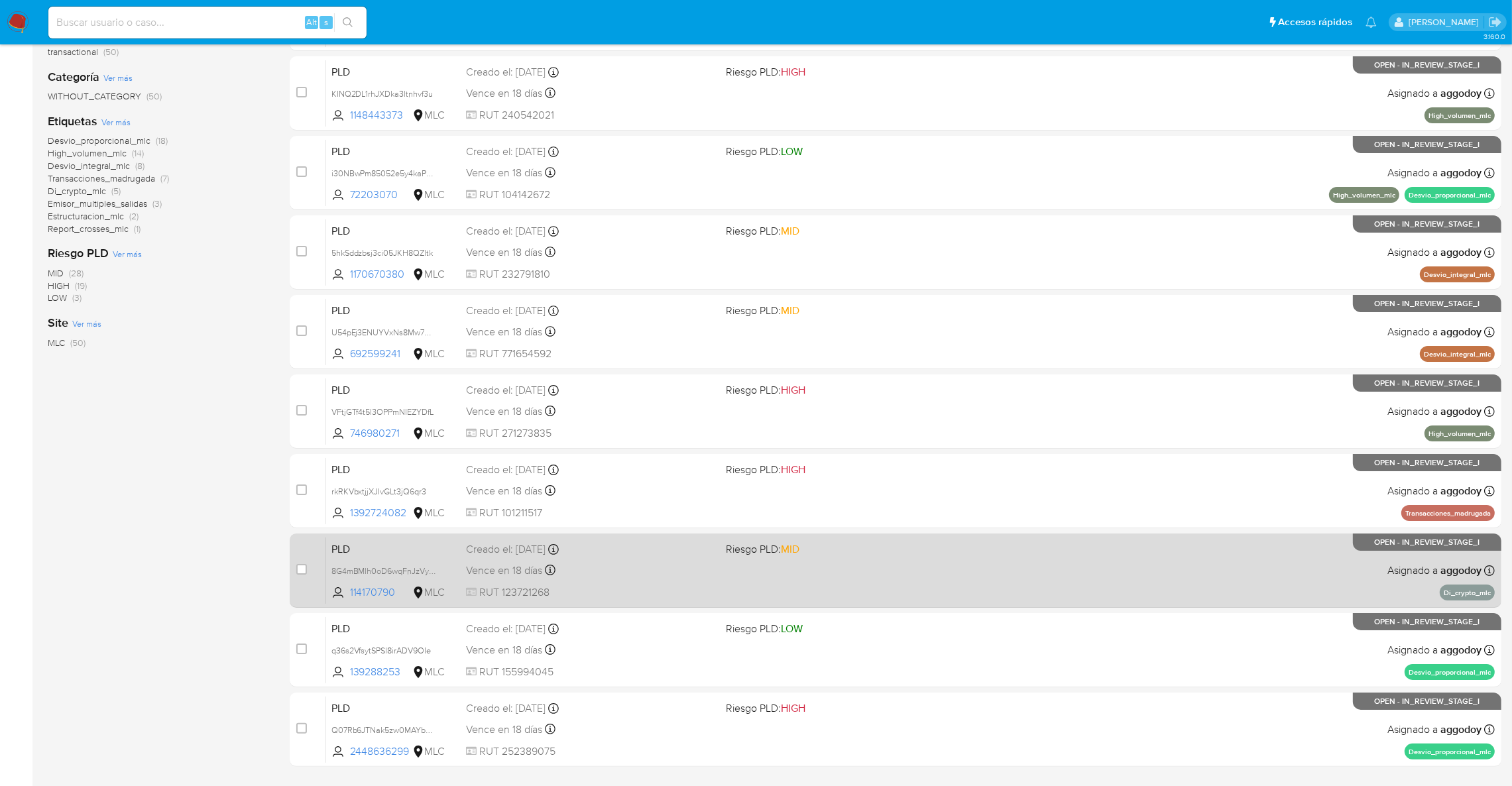
scroll to position [307, 0]
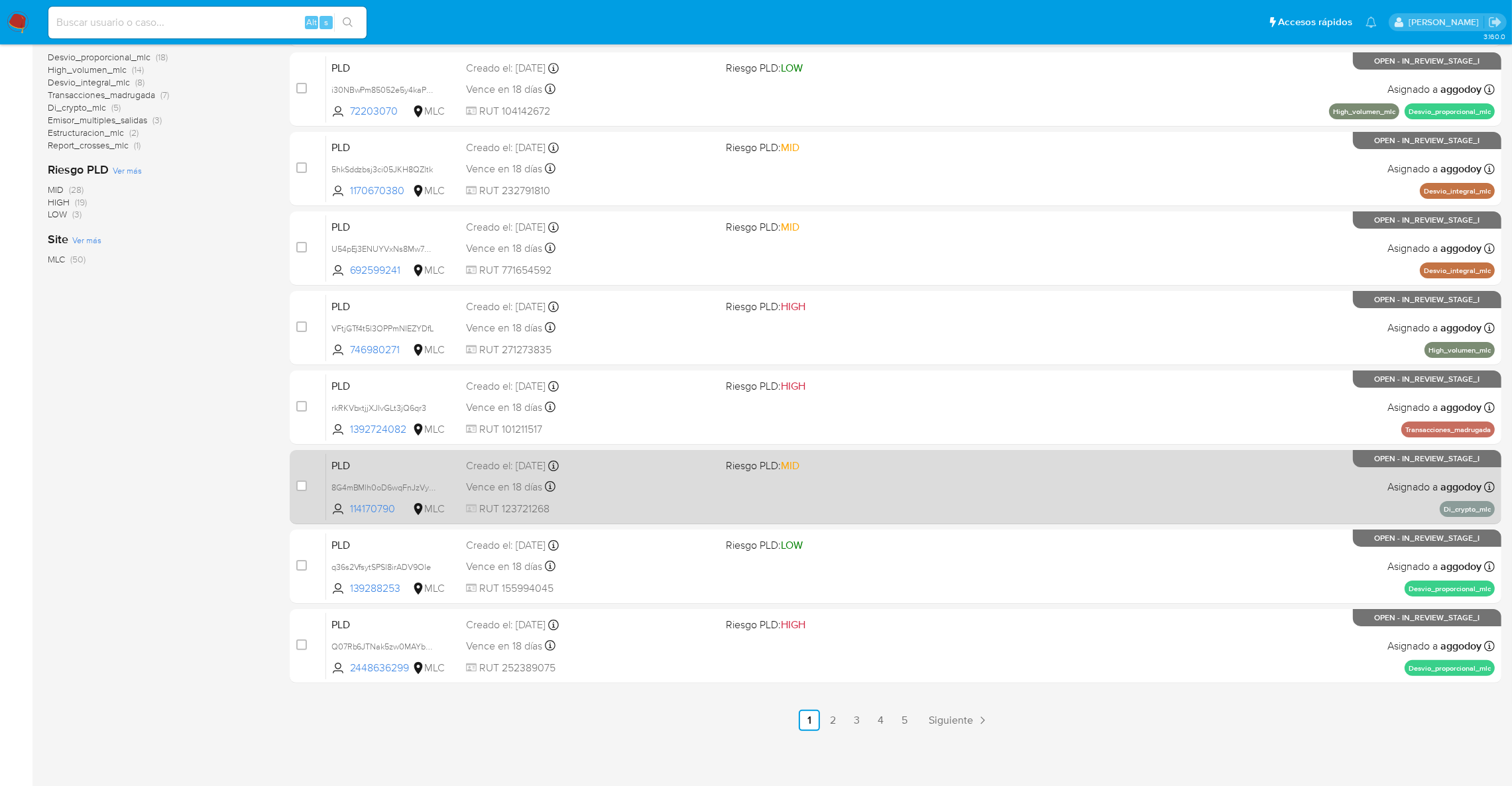
click at [777, 480] on div "PLD 8G4mBMlh0oD6wqFnJzVysKde 114170790 MLC Riesgo PLD: MID Creado el: 12/07/202…" at bounding box center [910, 487] width 1168 height 67
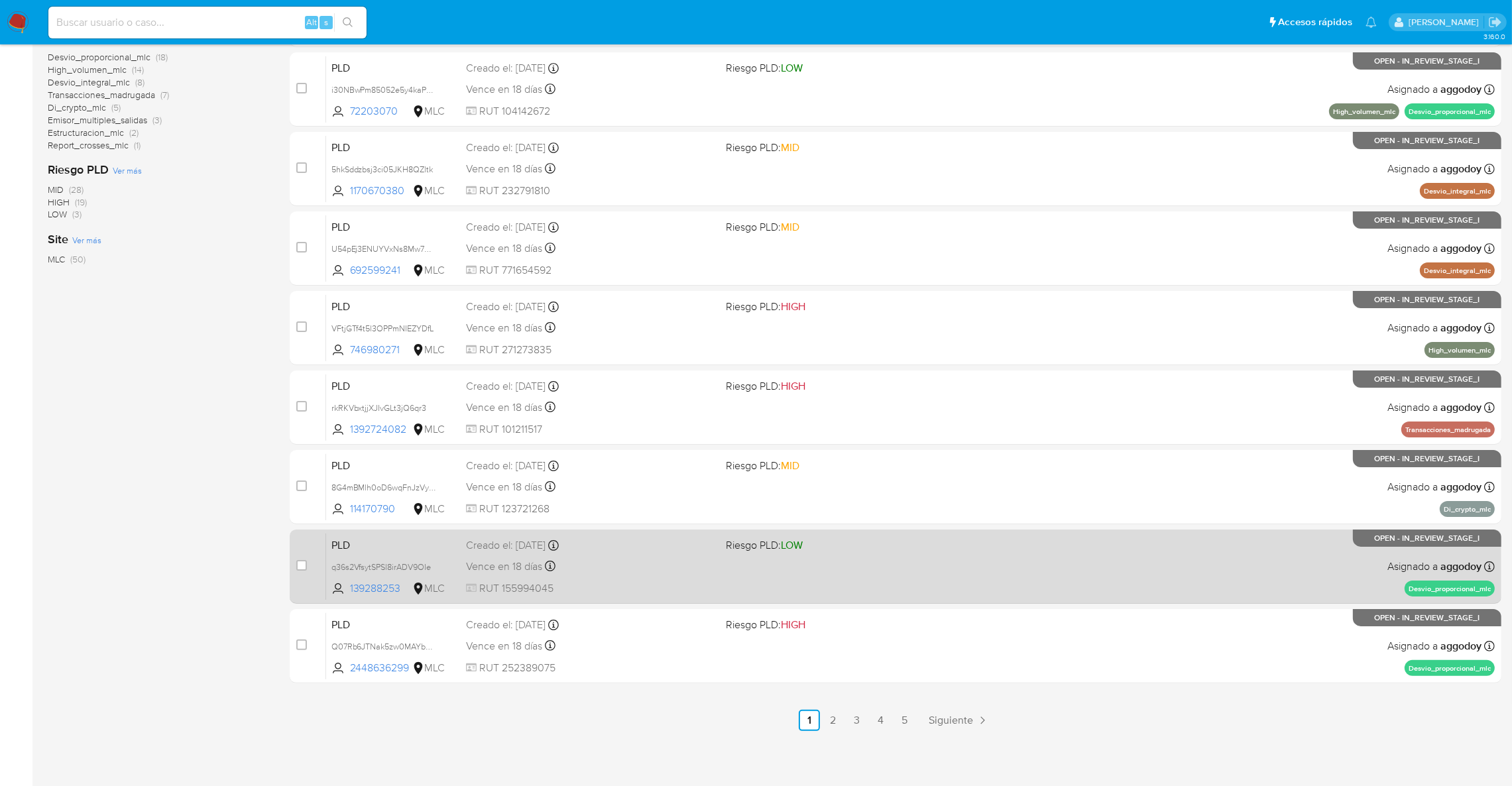
click at [864, 547] on span "Riesgo PLD: LOW" at bounding box center [849, 543] width 249 height 17
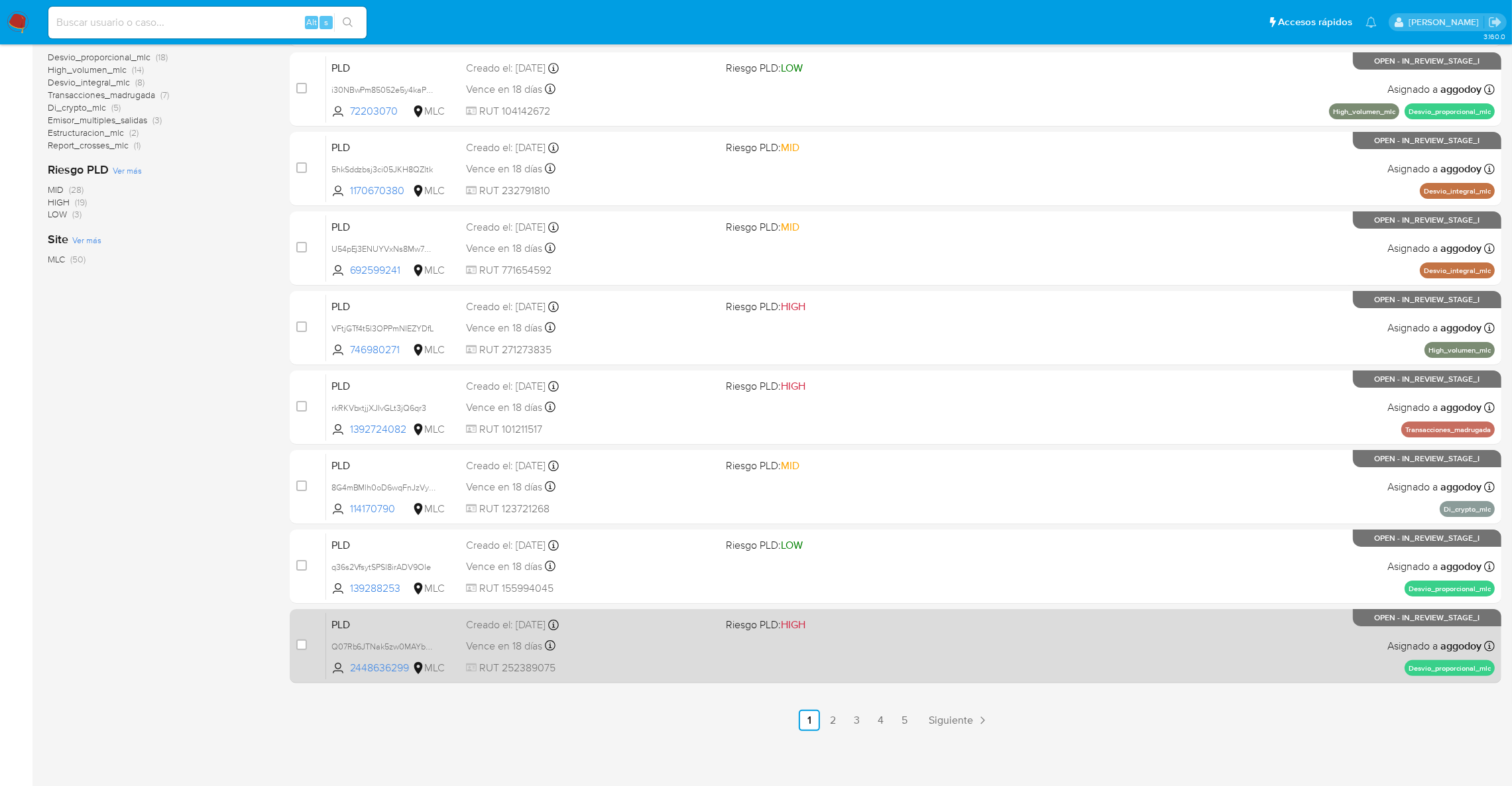
click at [617, 639] on div "Vence en 18 días Vence el 10/10/2025 16:10:06" at bounding box center [590, 646] width 249 height 18
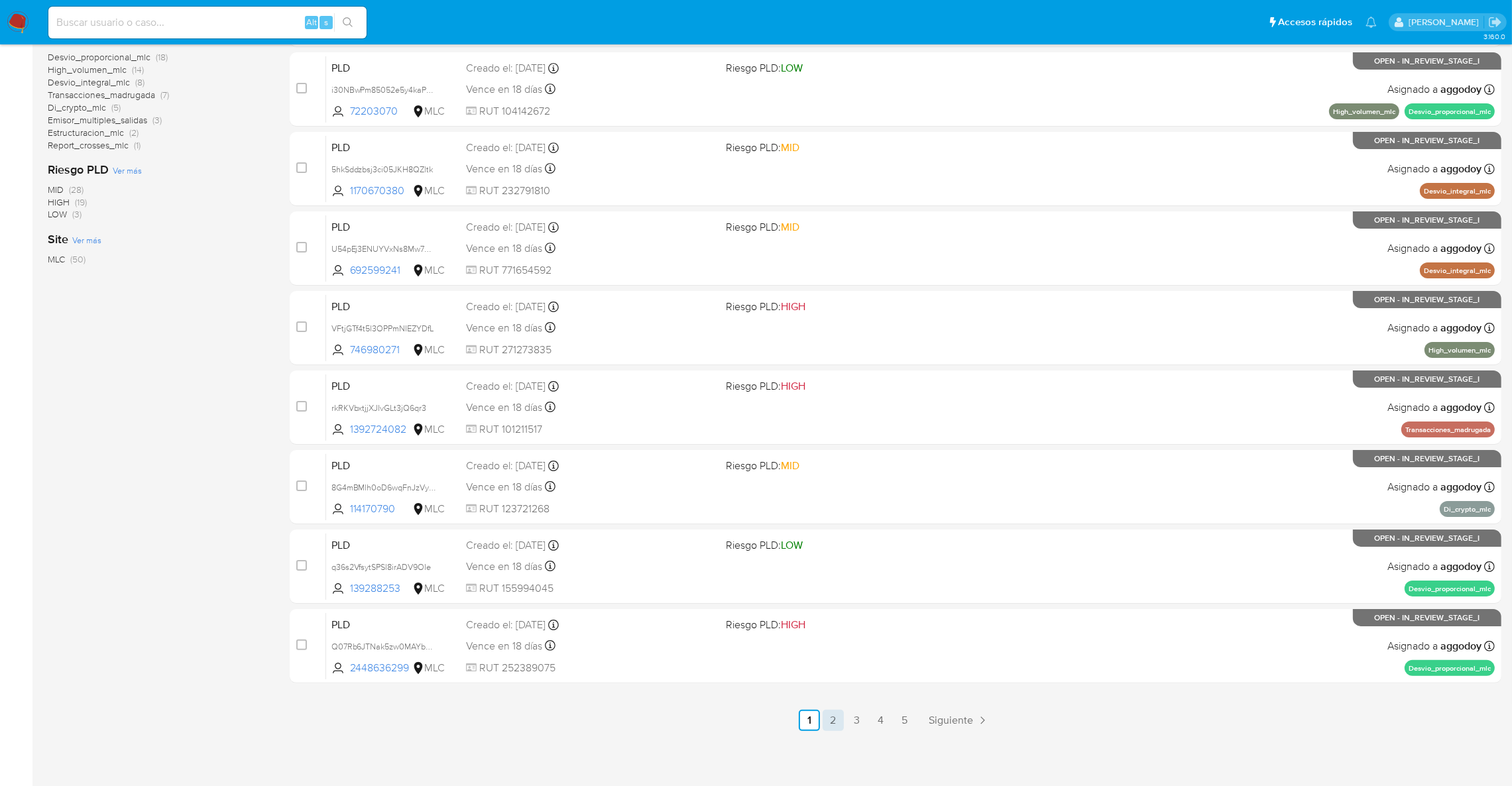
click at [837, 722] on link "2" at bounding box center [832, 720] width 21 height 21
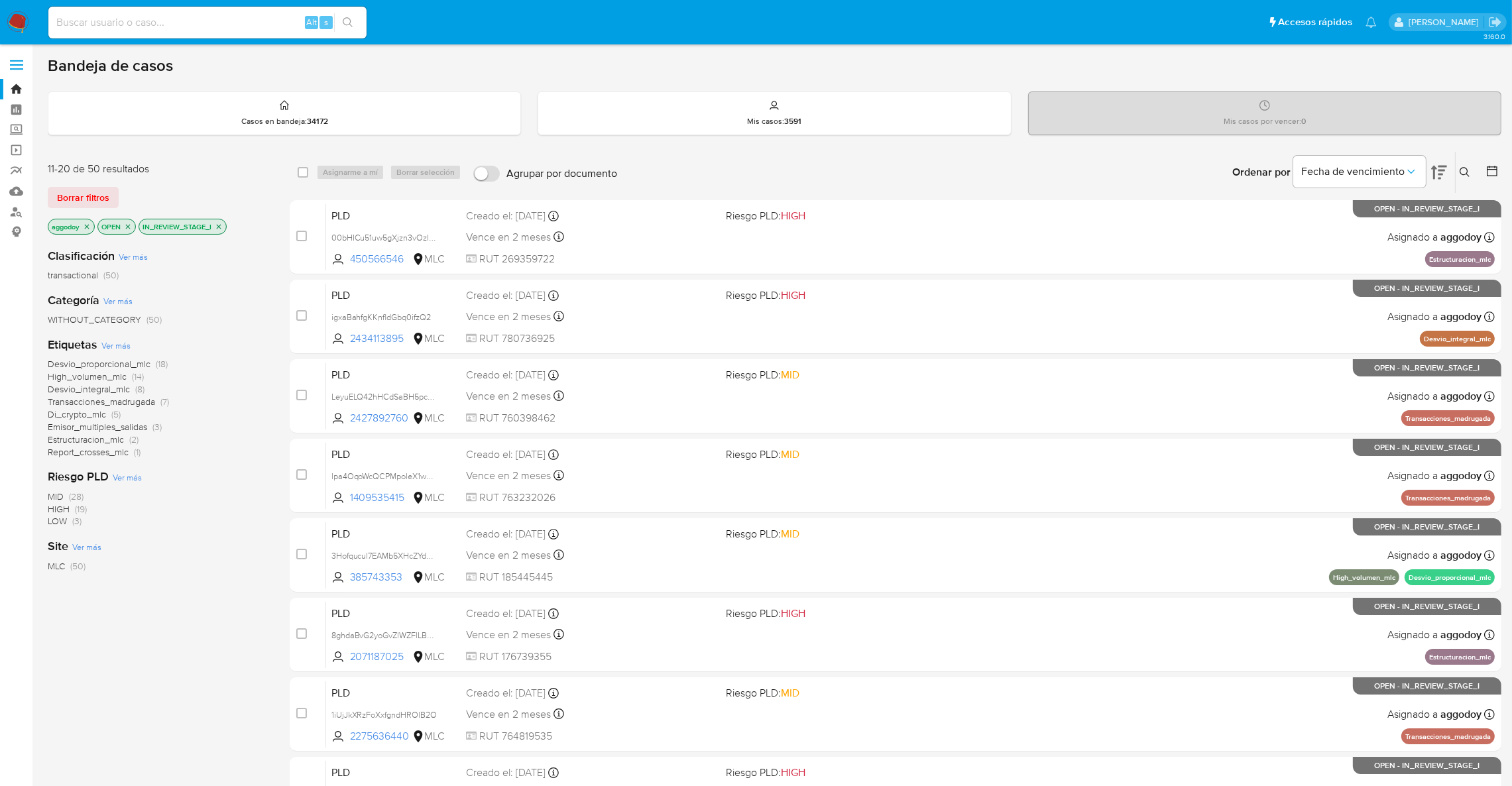
click at [1472, 173] on button at bounding box center [1466, 172] width 22 height 16
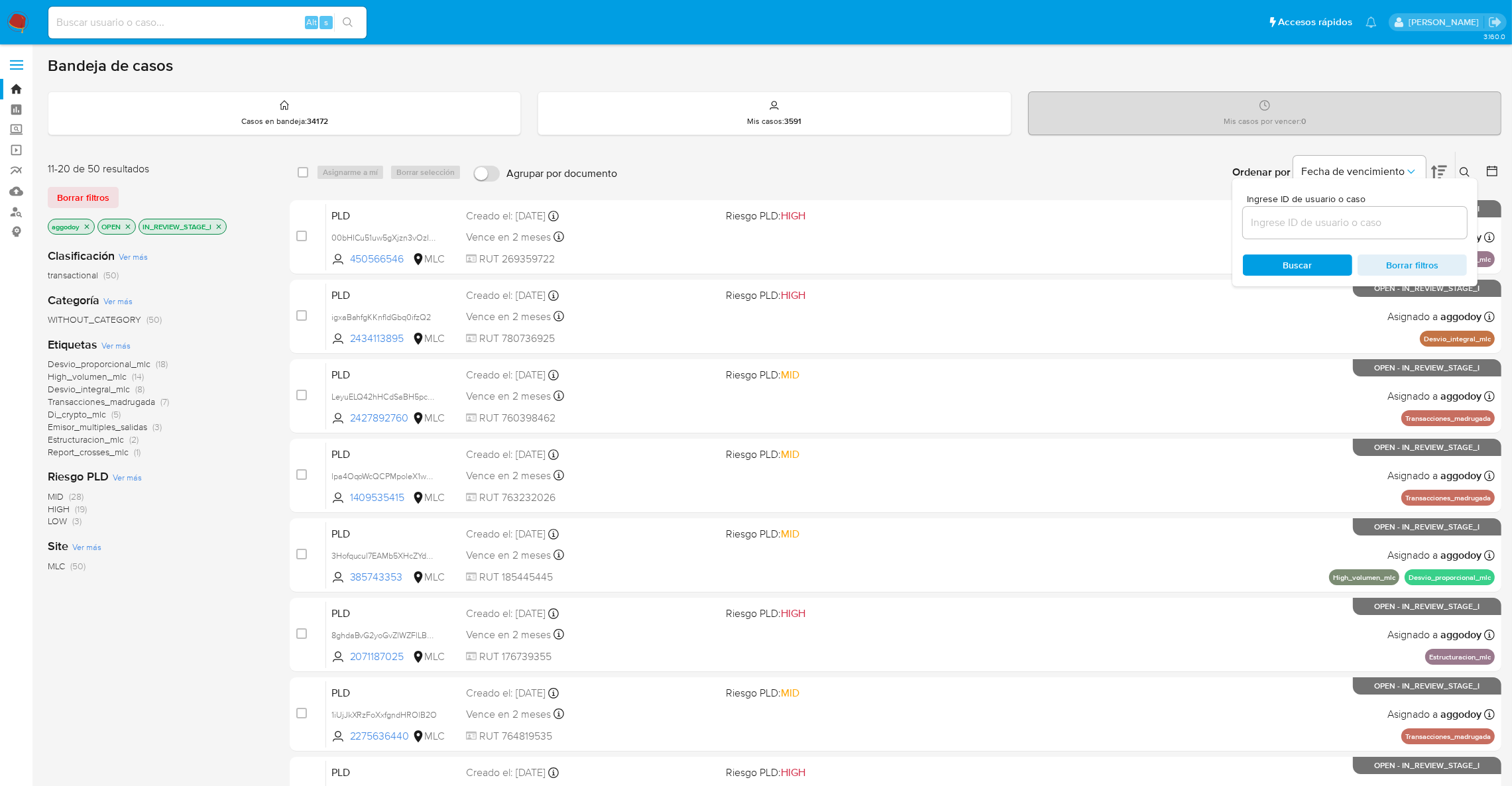
click at [1386, 234] on div at bounding box center [1354, 223] width 224 height 32
click at [1380, 229] on input at bounding box center [1354, 222] width 224 height 17
paste input "114170790"
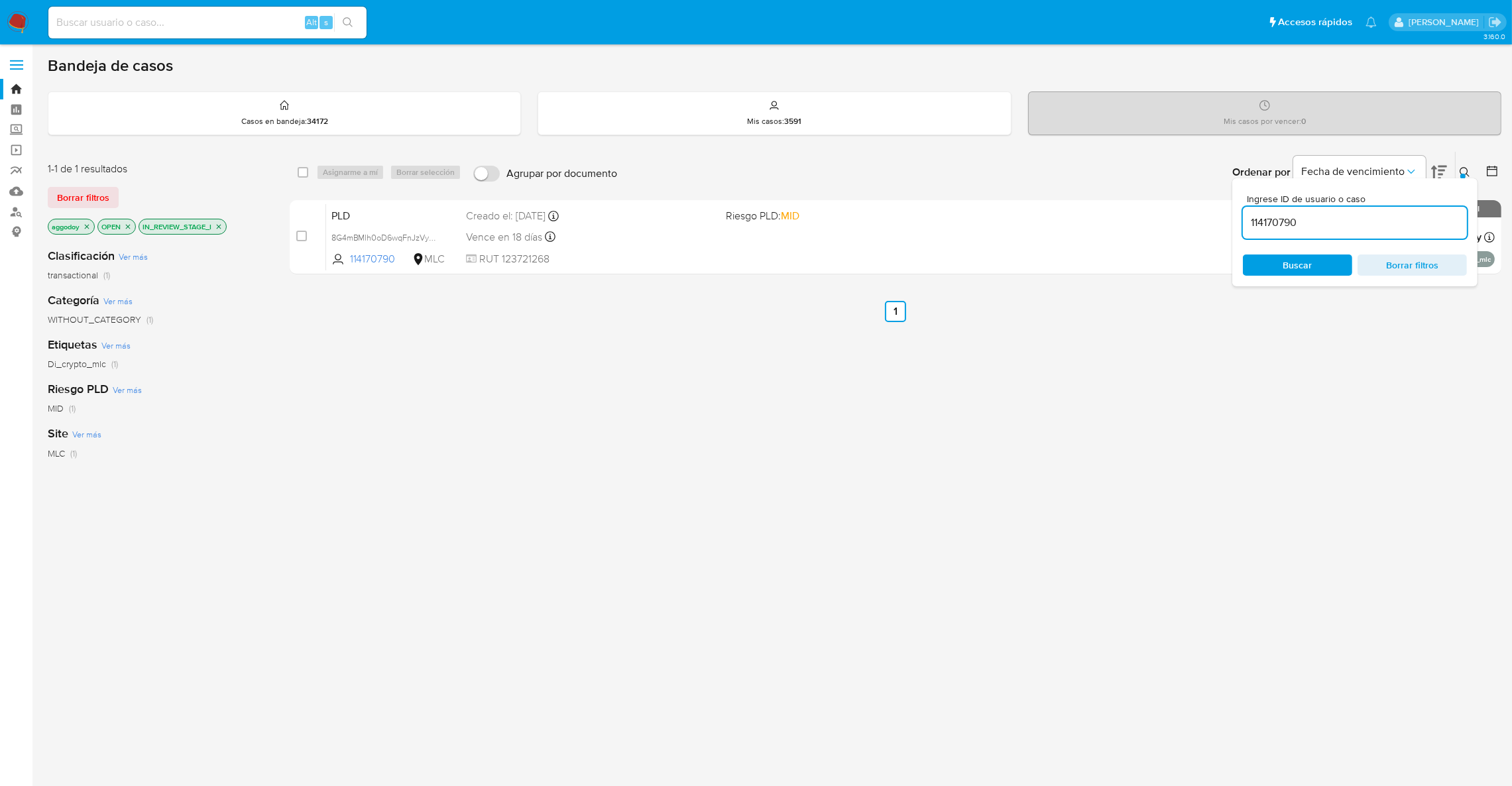
click at [1470, 167] on button at bounding box center [1466, 172] width 22 height 16
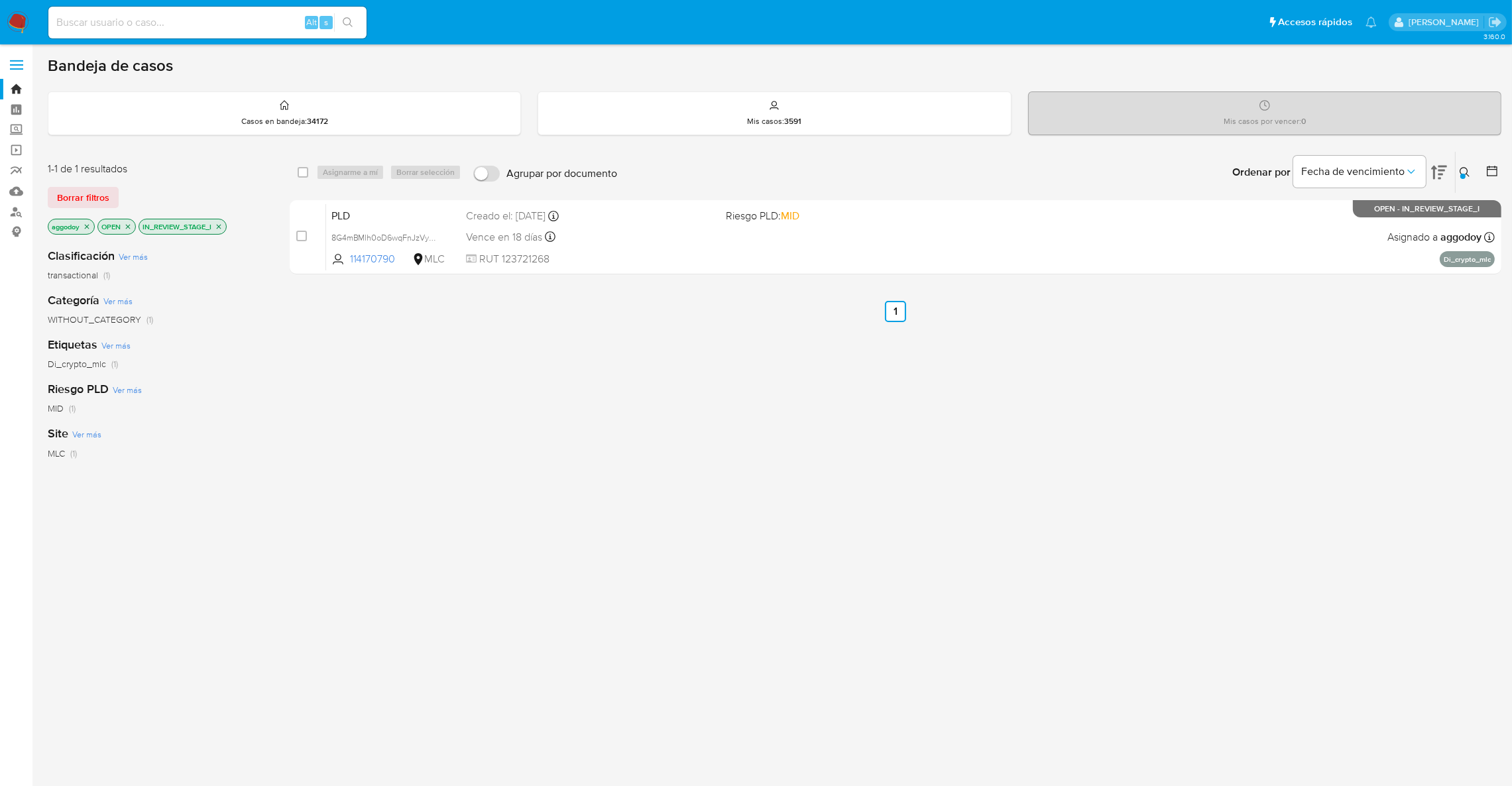
click at [1464, 168] on icon at bounding box center [1464, 172] width 11 height 11
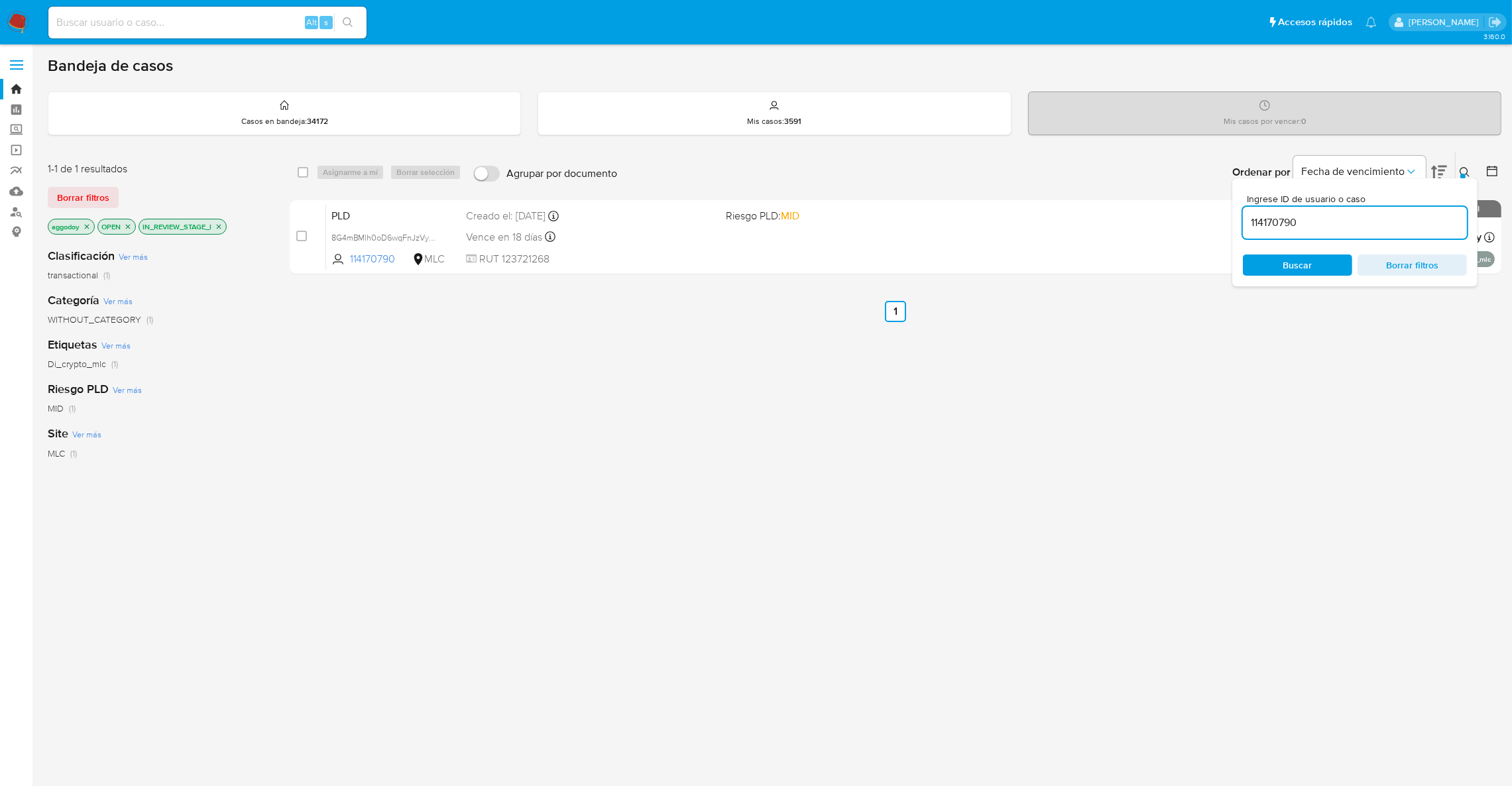
click at [1290, 215] on input "114170790" at bounding box center [1354, 222] width 224 height 17
type input "72203070"
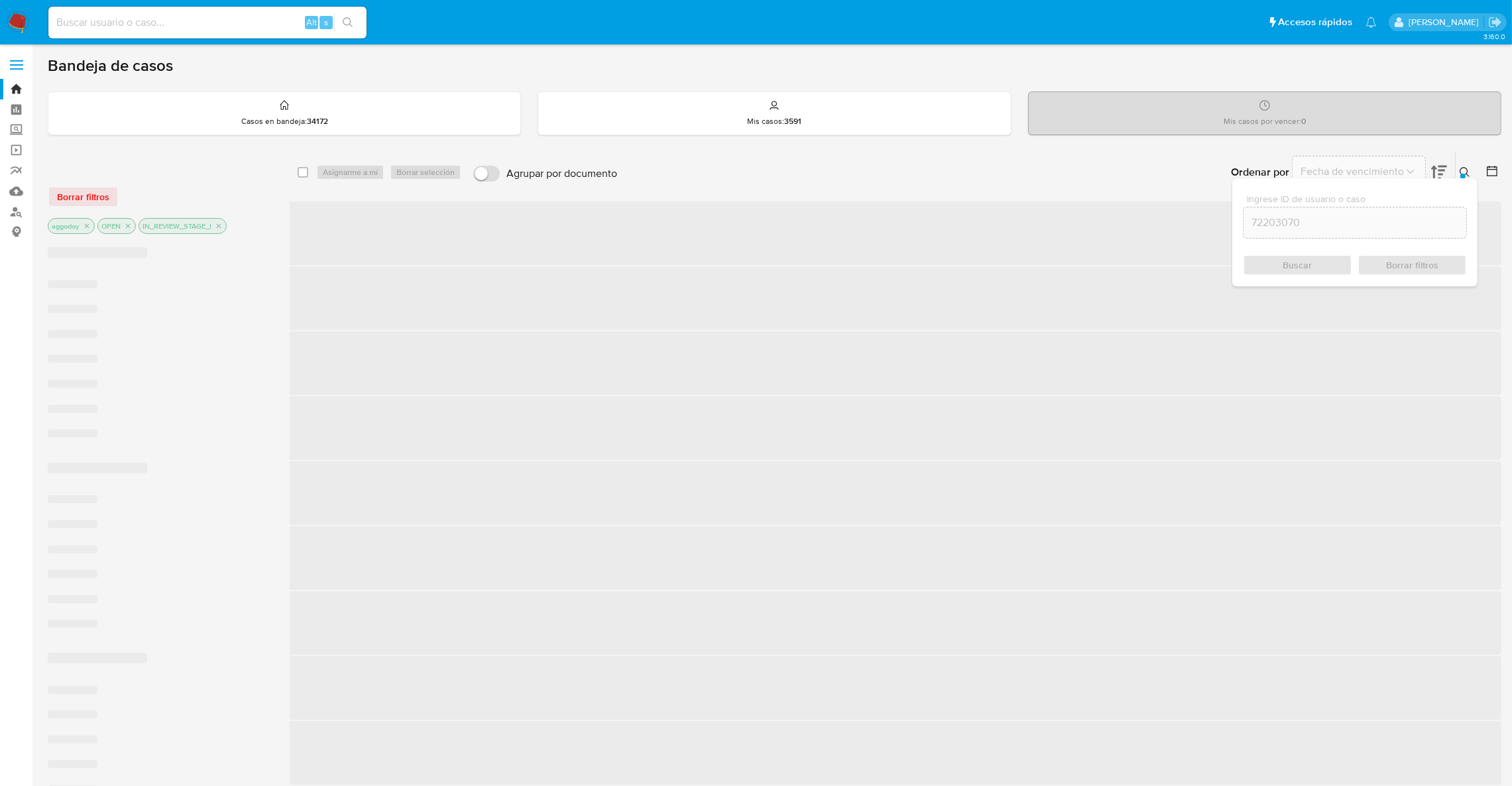
click at [1454, 178] on div "Ingrese ID de usuario o caso 72203070 Buscar Borrar filtros" at bounding box center [1353, 232] width 245 height 108
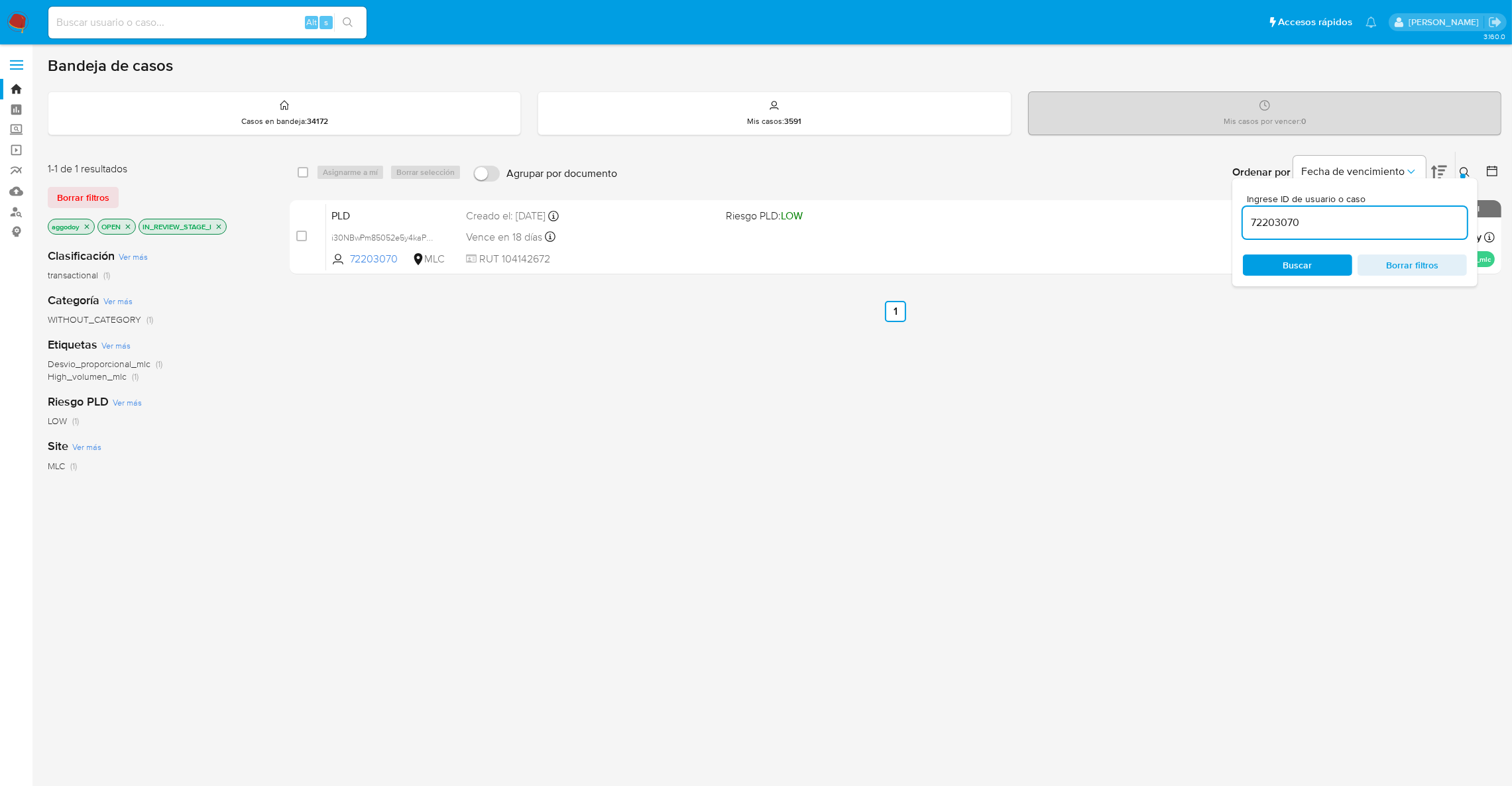
click at [1460, 178] on div "Ingrese ID de usuario o caso 72203070 Buscar Borrar filtros" at bounding box center [1353, 232] width 245 height 108
click at [1459, 175] on div at bounding box center [1461, 175] width 5 height 5
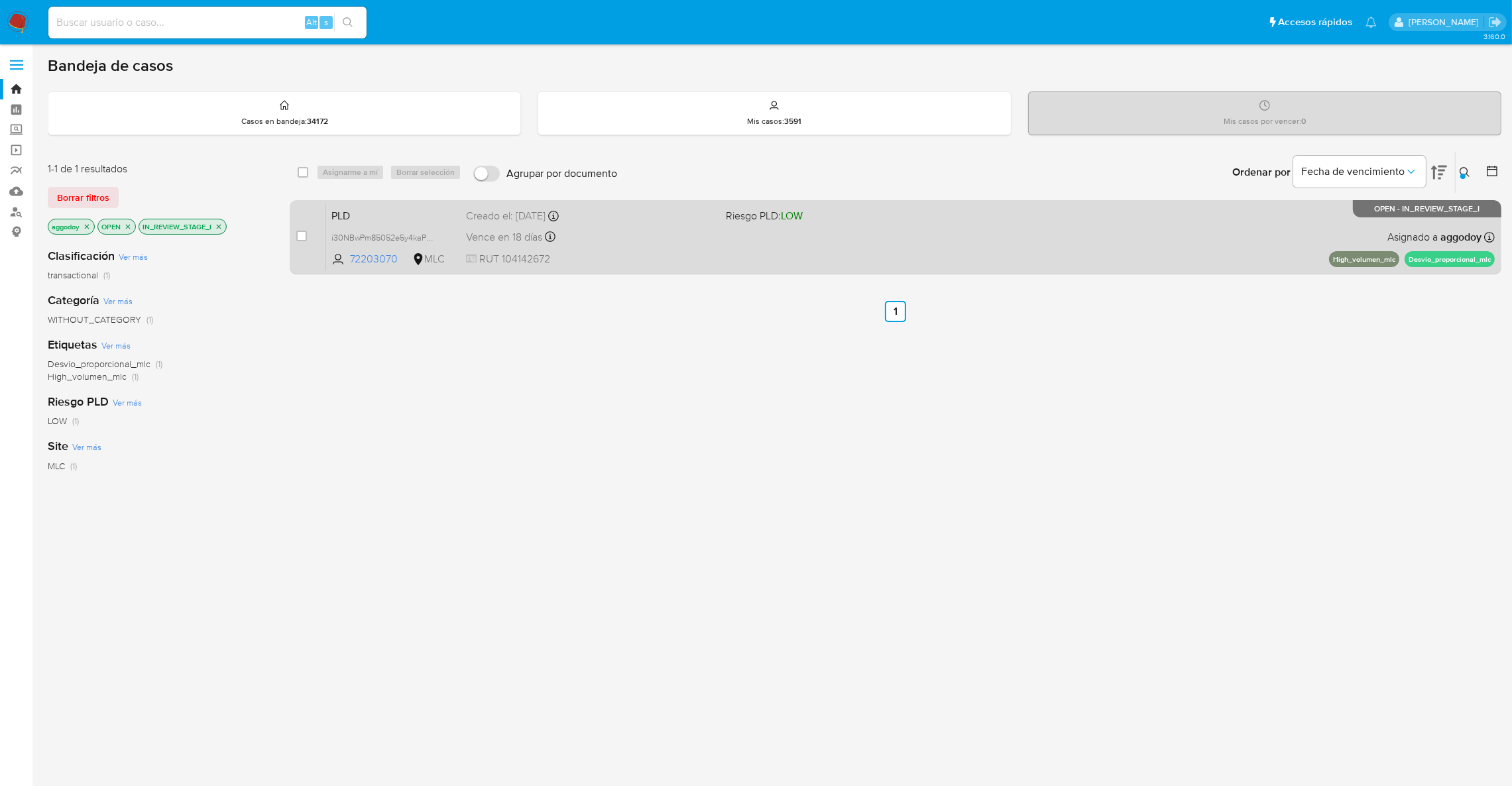
click at [1163, 226] on div "PLD i30NBwPm85052e5y4kaPX1g8 72203070 MLC Riesgo PLD: LOW Creado el: 12/07/2025…" at bounding box center [910, 237] width 1168 height 67
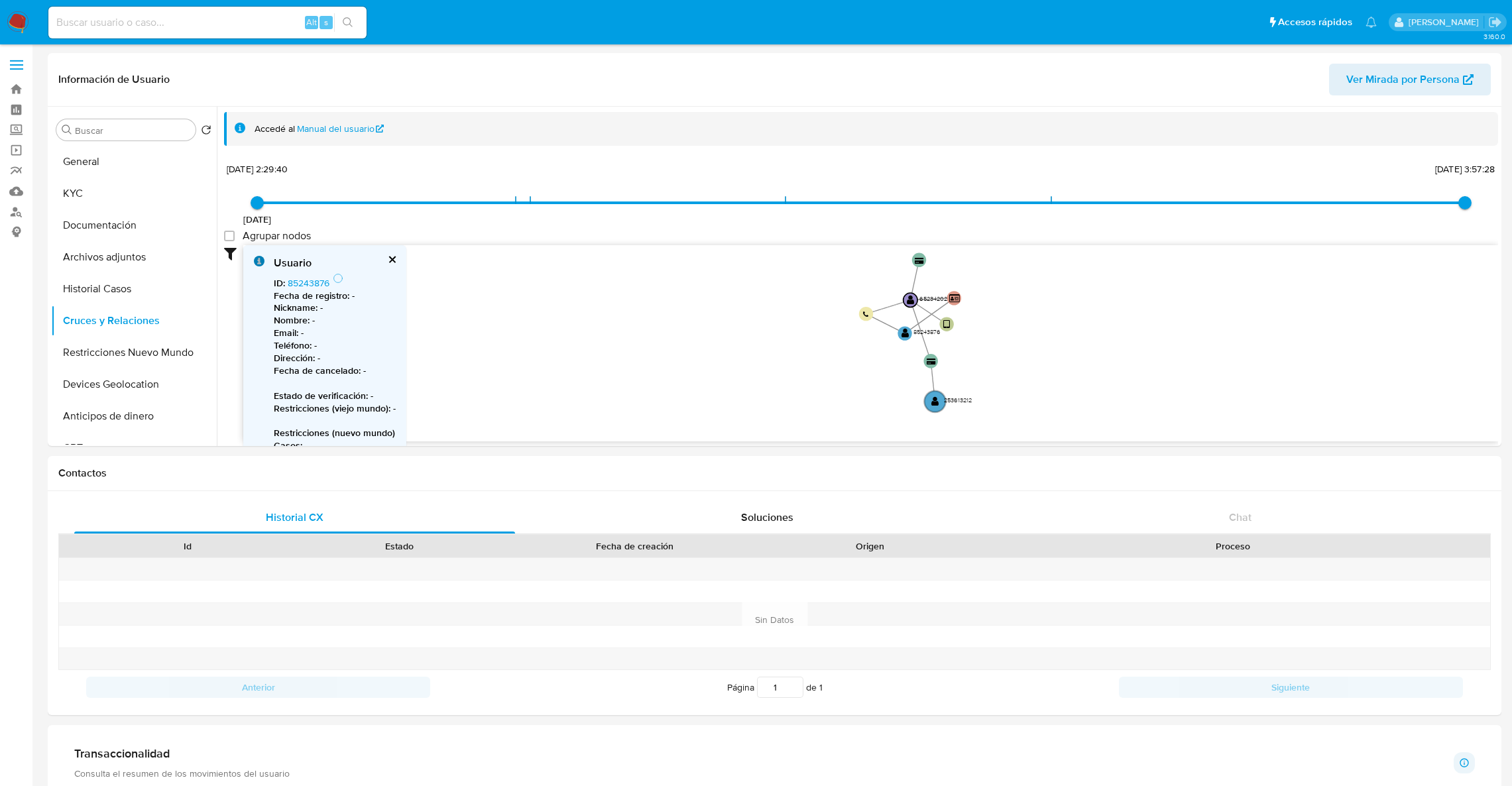
select select "10"
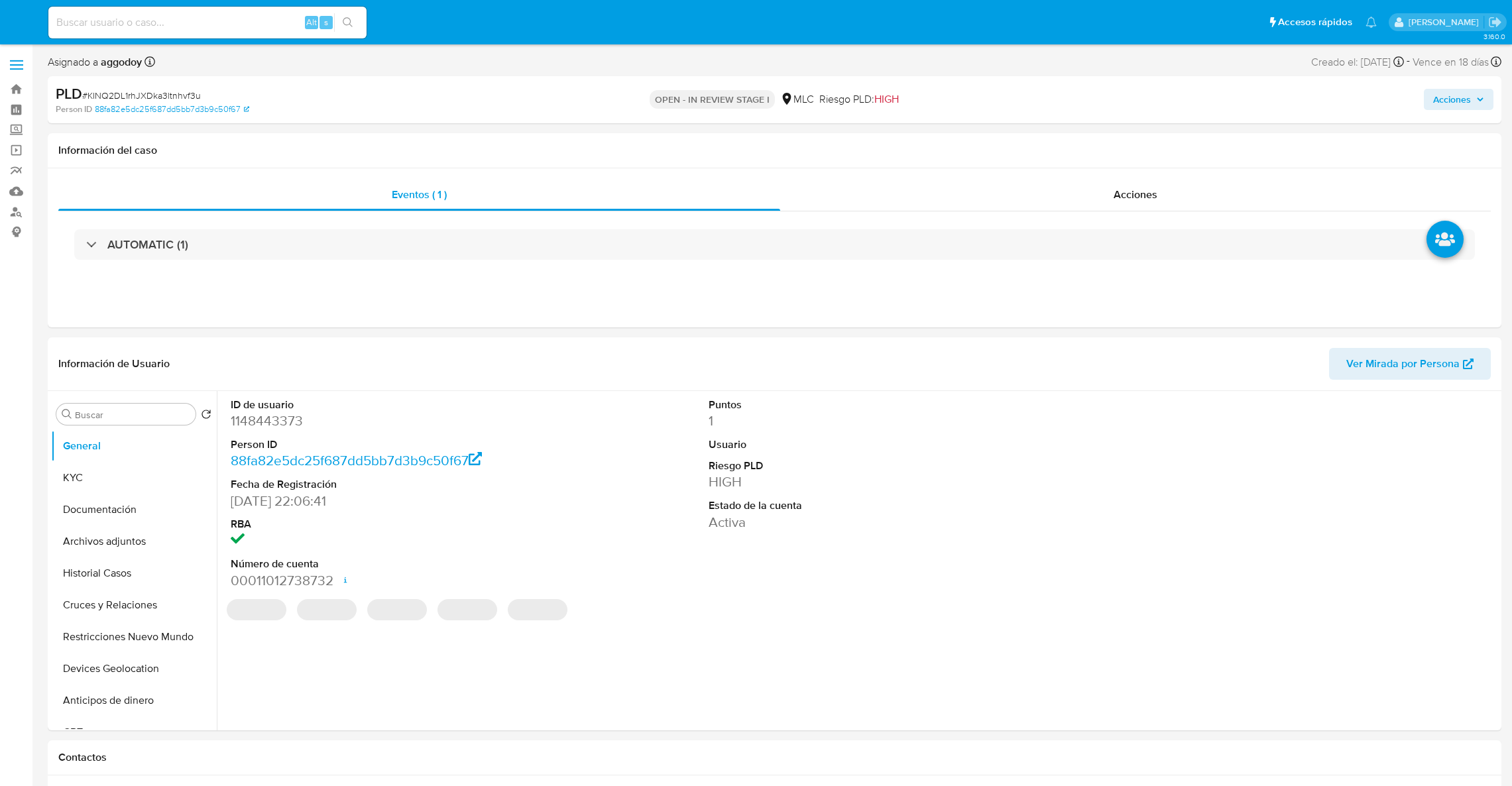
select select "10"
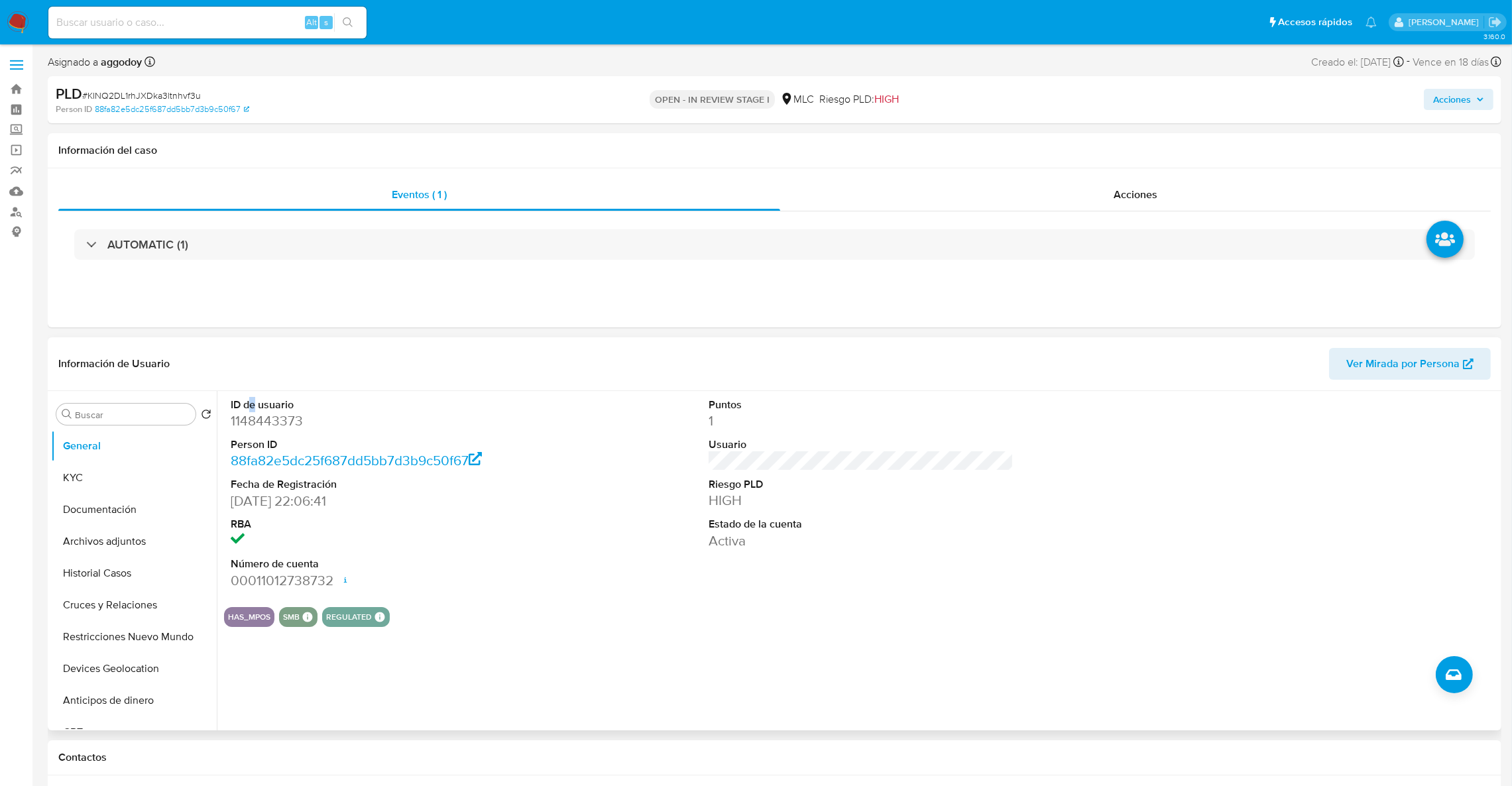
click at [253, 409] on dt "ID de usuario" at bounding box center [383, 404] width 305 height 15
click at [254, 419] on dd "1148443373" at bounding box center [383, 420] width 305 height 19
copy dd "1148443373"
click at [196, 225] on div "AUTOMATIC (1)" at bounding box center [774, 244] width 1432 height 66
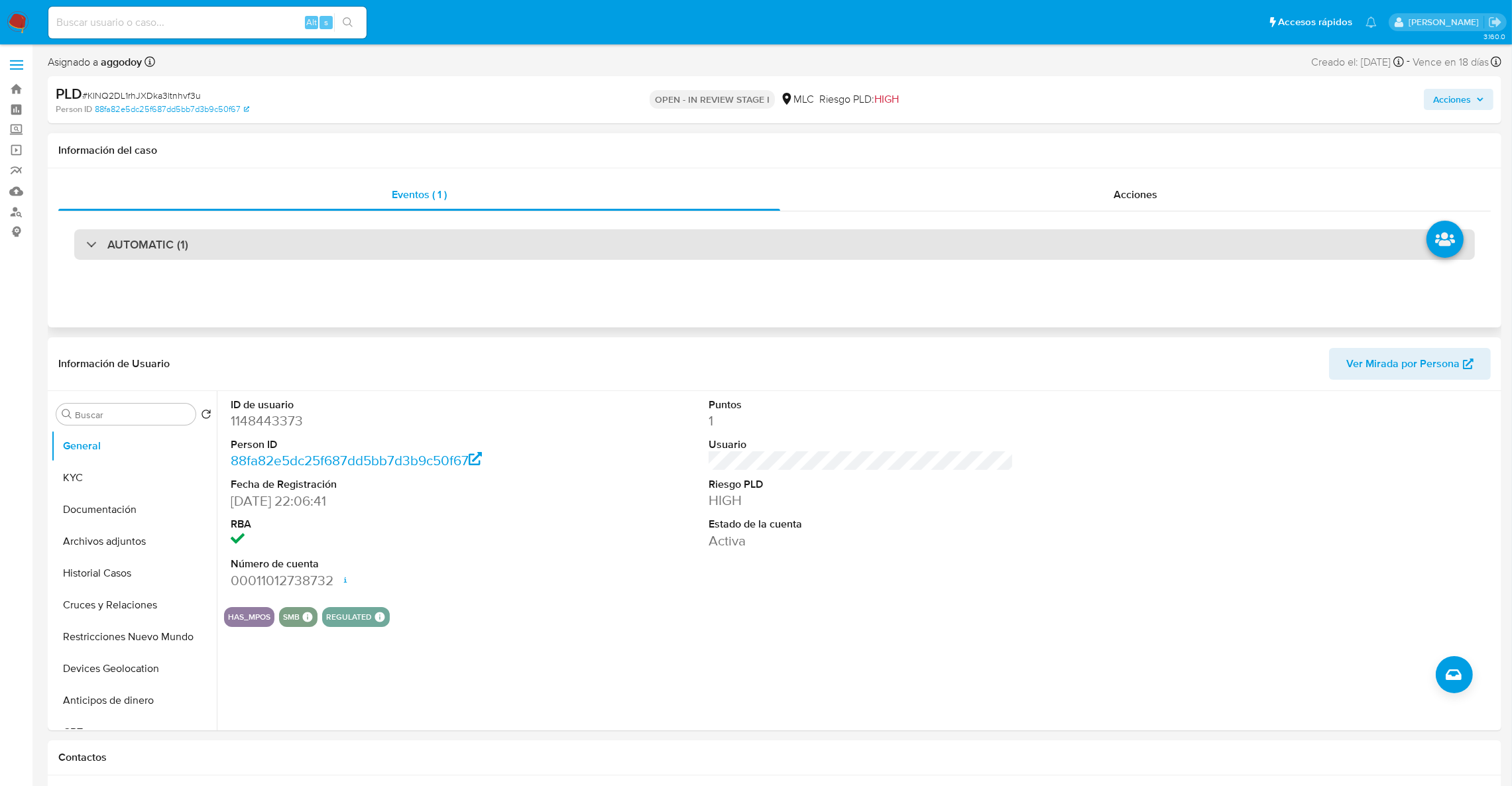
click at [210, 252] on div "AUTOMATIC (1)" at bounding box center [774, 244] width 1400 height 31
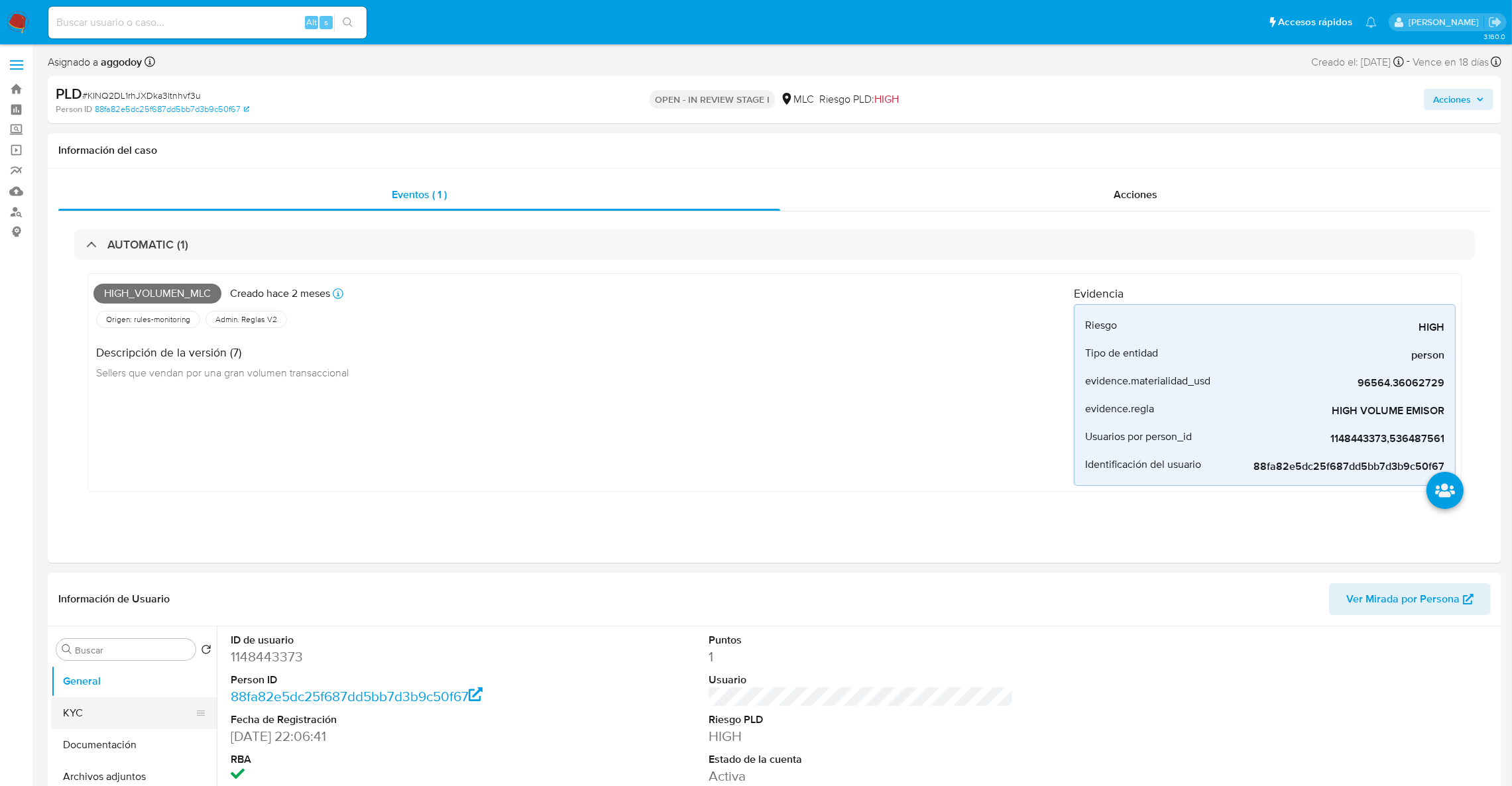
click at [138, 726] on button "KYC" at bounding box center [129, 714] width 156 height 32
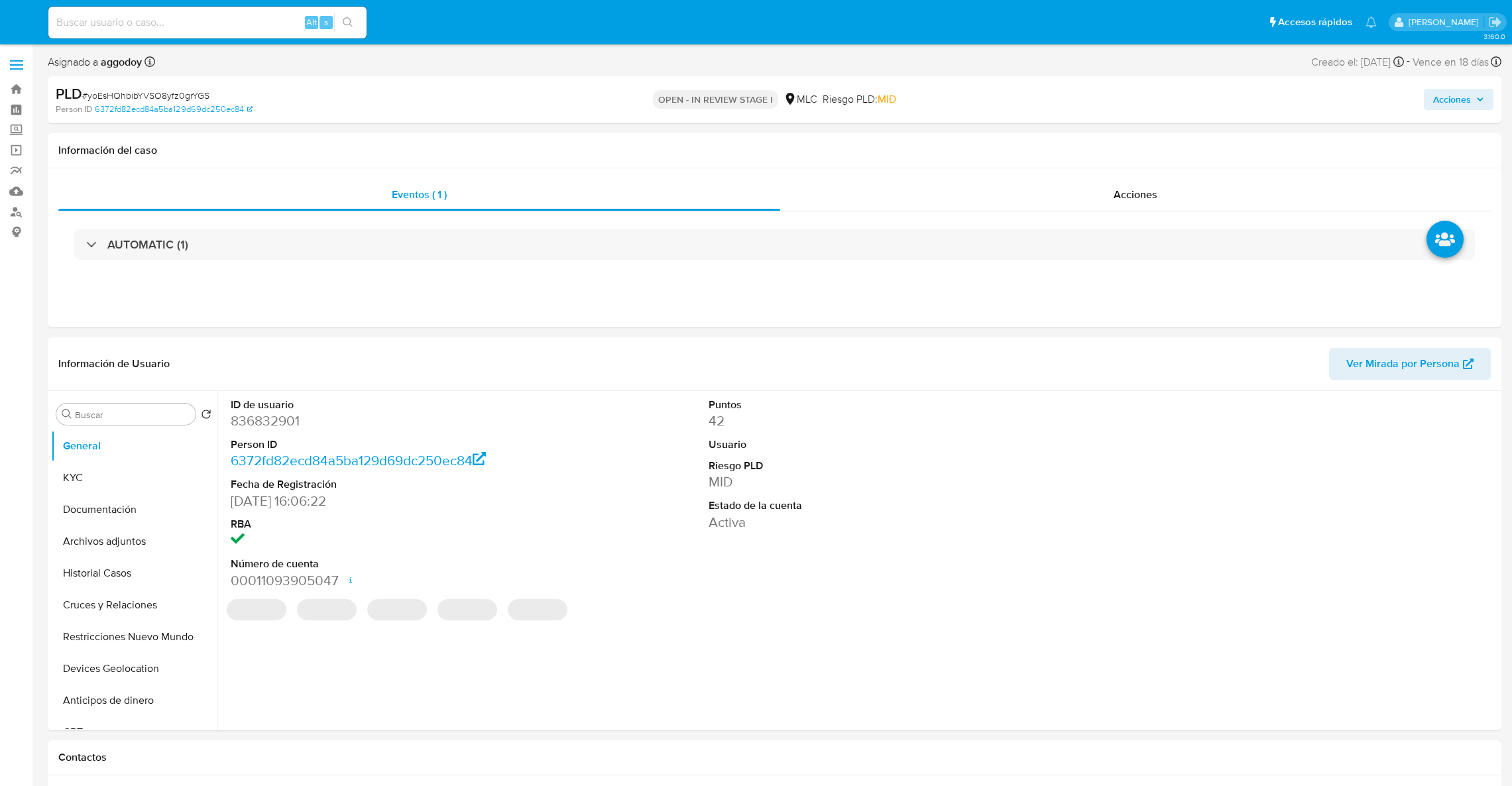
select select "10"
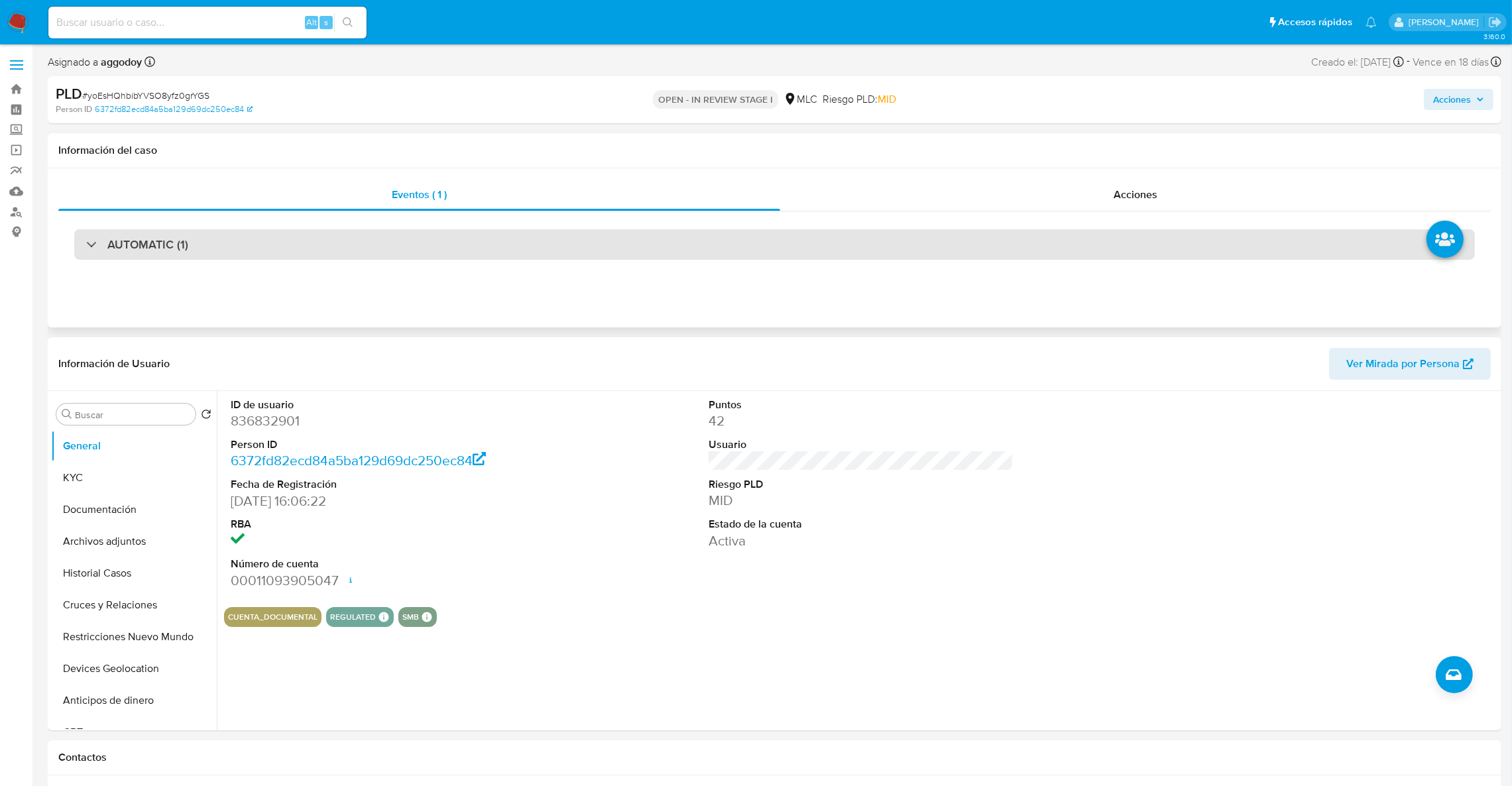
click at [365, 244] on div "AUTOMATIC (1)" at bounding box center [774, 244] width 1400 height 31
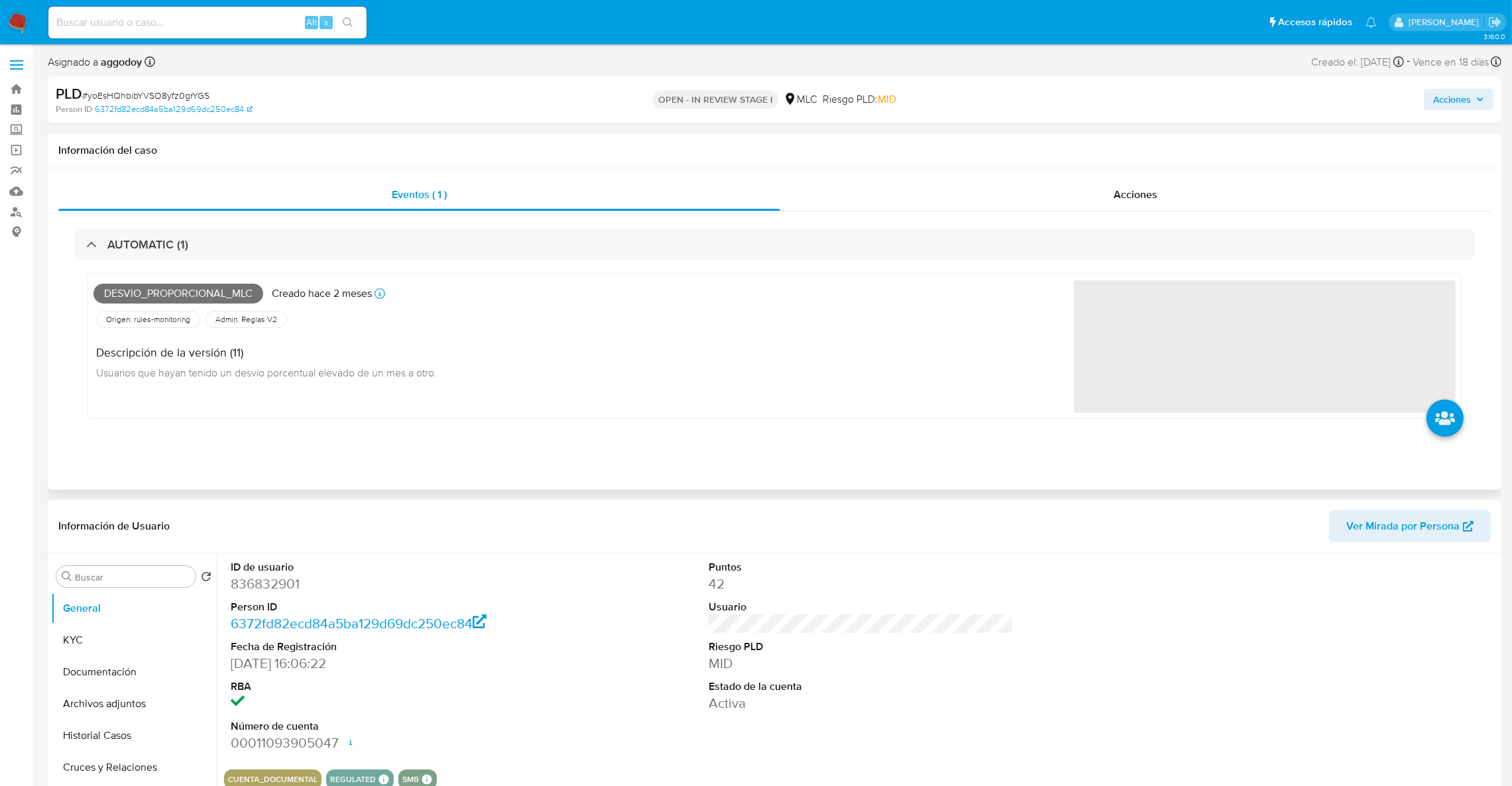
click at [923, 173] on div "Eventos ( 1 ) Acciones AUTOMATIC (1) Desvio_proporcional_mlc Creado hace 2 mese…" at bounding box center [774, 329] width 1454 height 321
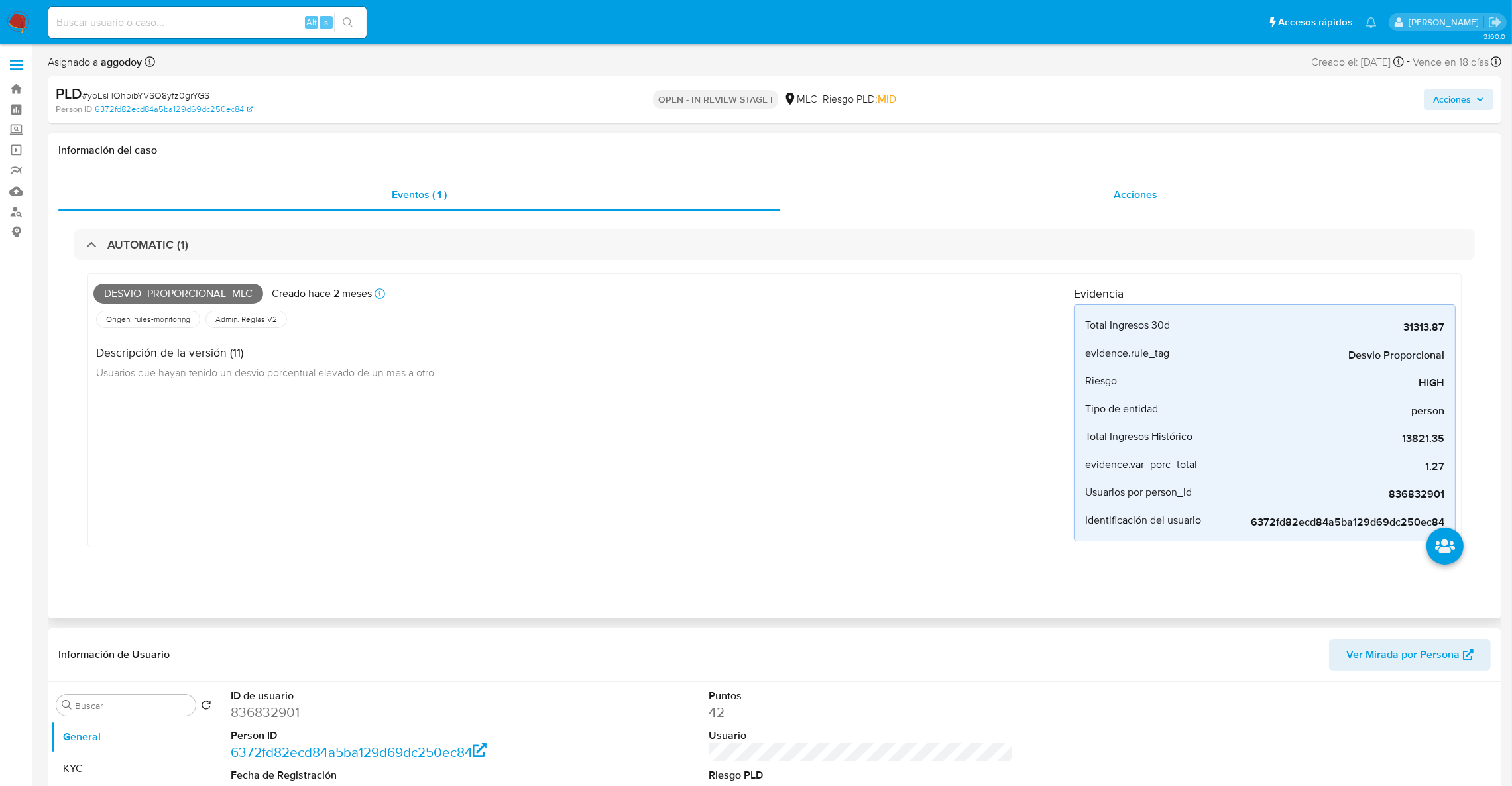
click at [944, 181] on div "Acciones" at bounding box center [1134, 195] width 710 height 32
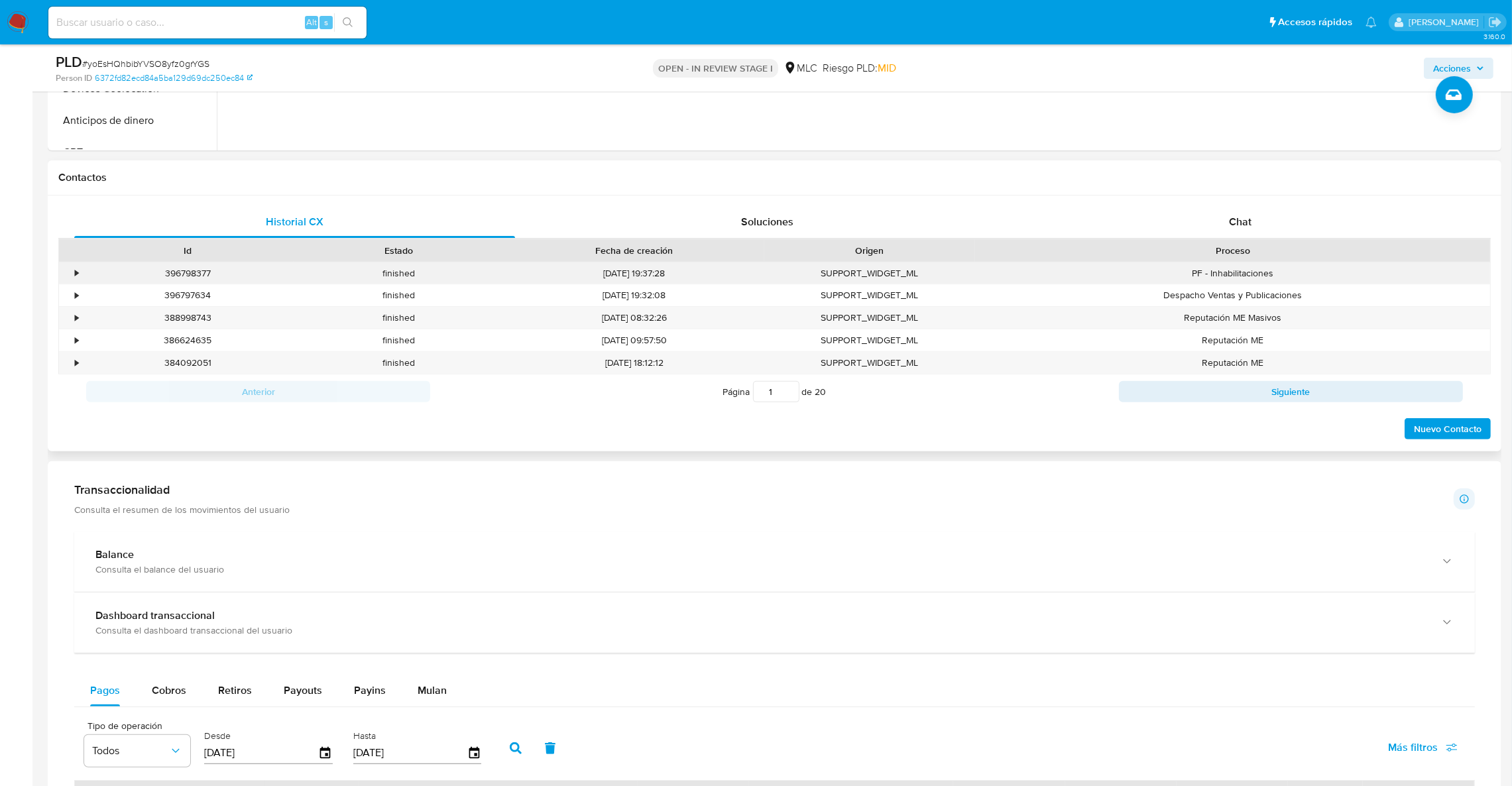
scroll to position [596, 0]
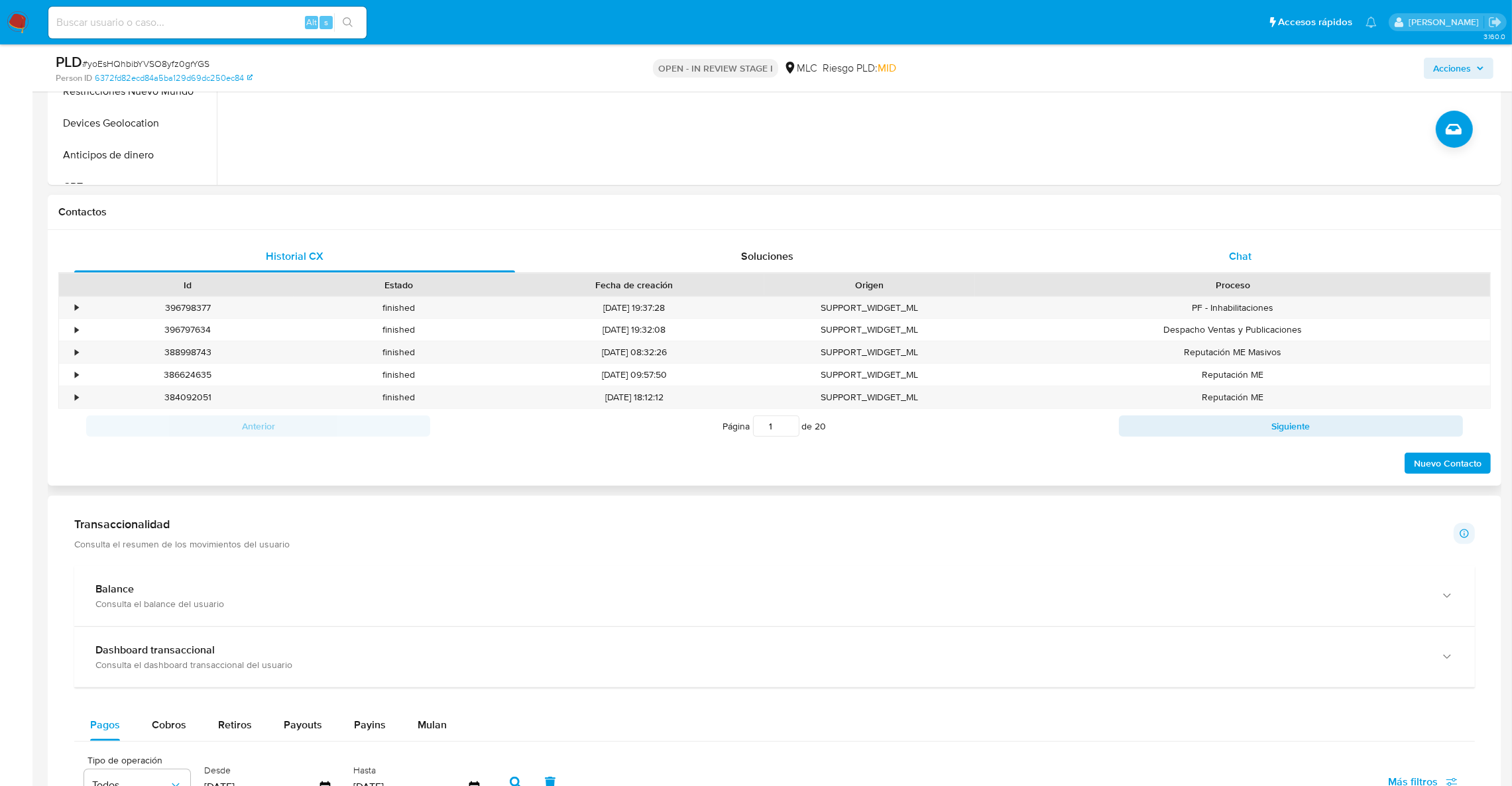
click at [1182, 256] on div "Chat" at bounding box center [1240, 257] width 441 height 32
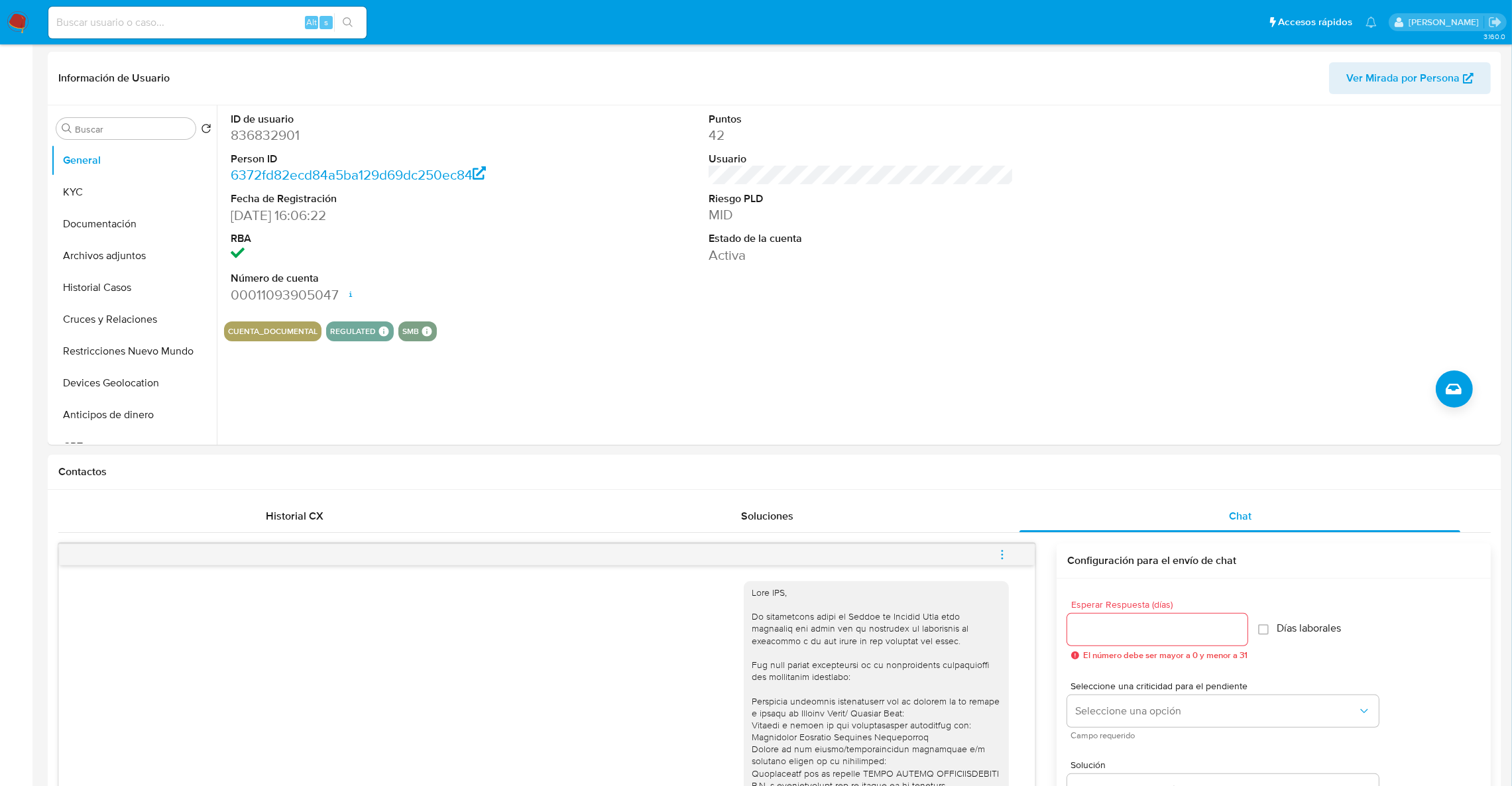
scroll to position [0, 0]
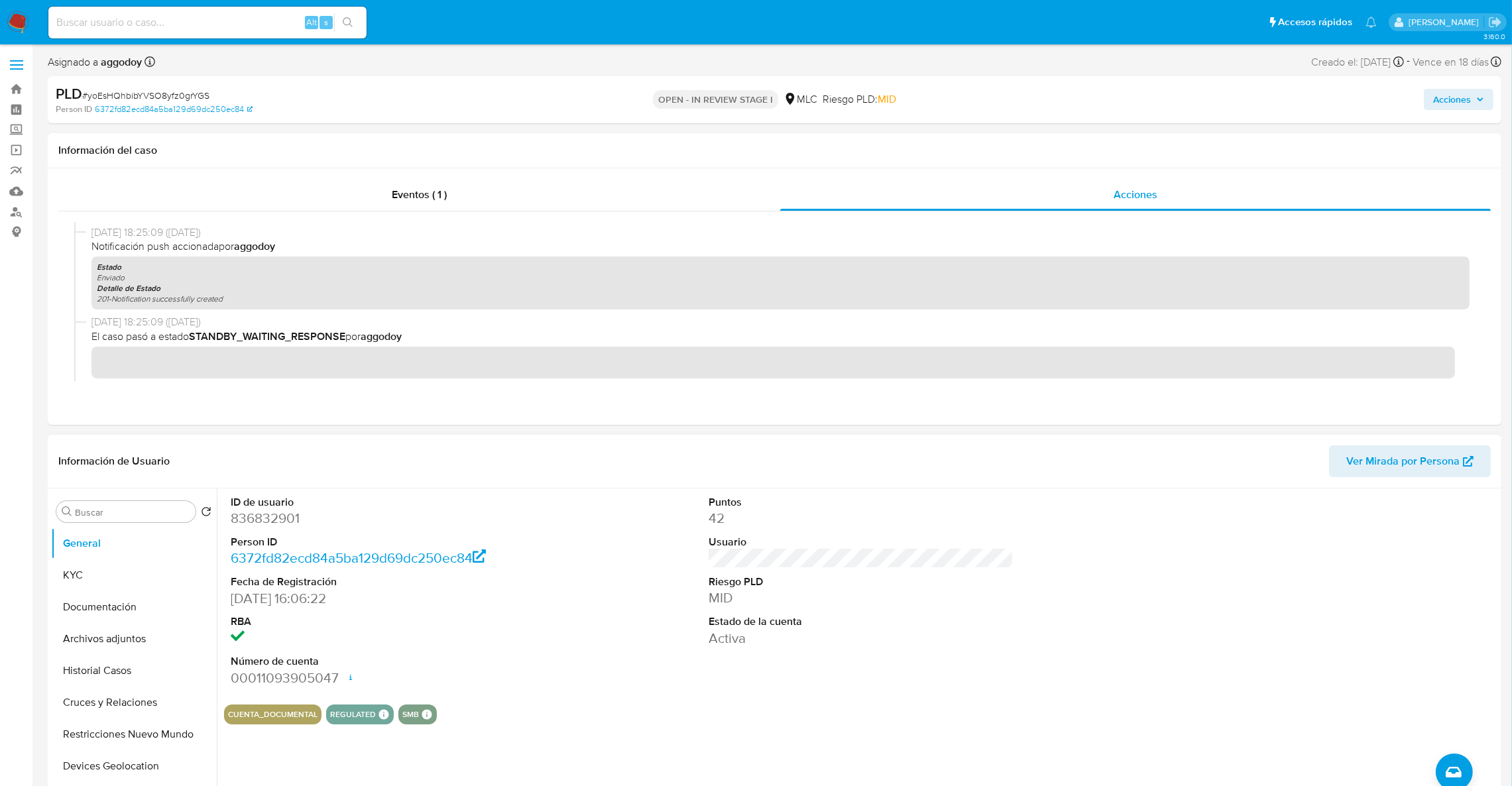
click at [262, 510] on dd "836832901" at bounding box center [383, 518] width 305 height 19
click at [262, 509] on dd "836832901" at bounding box center [383, 518] width 305 height 19
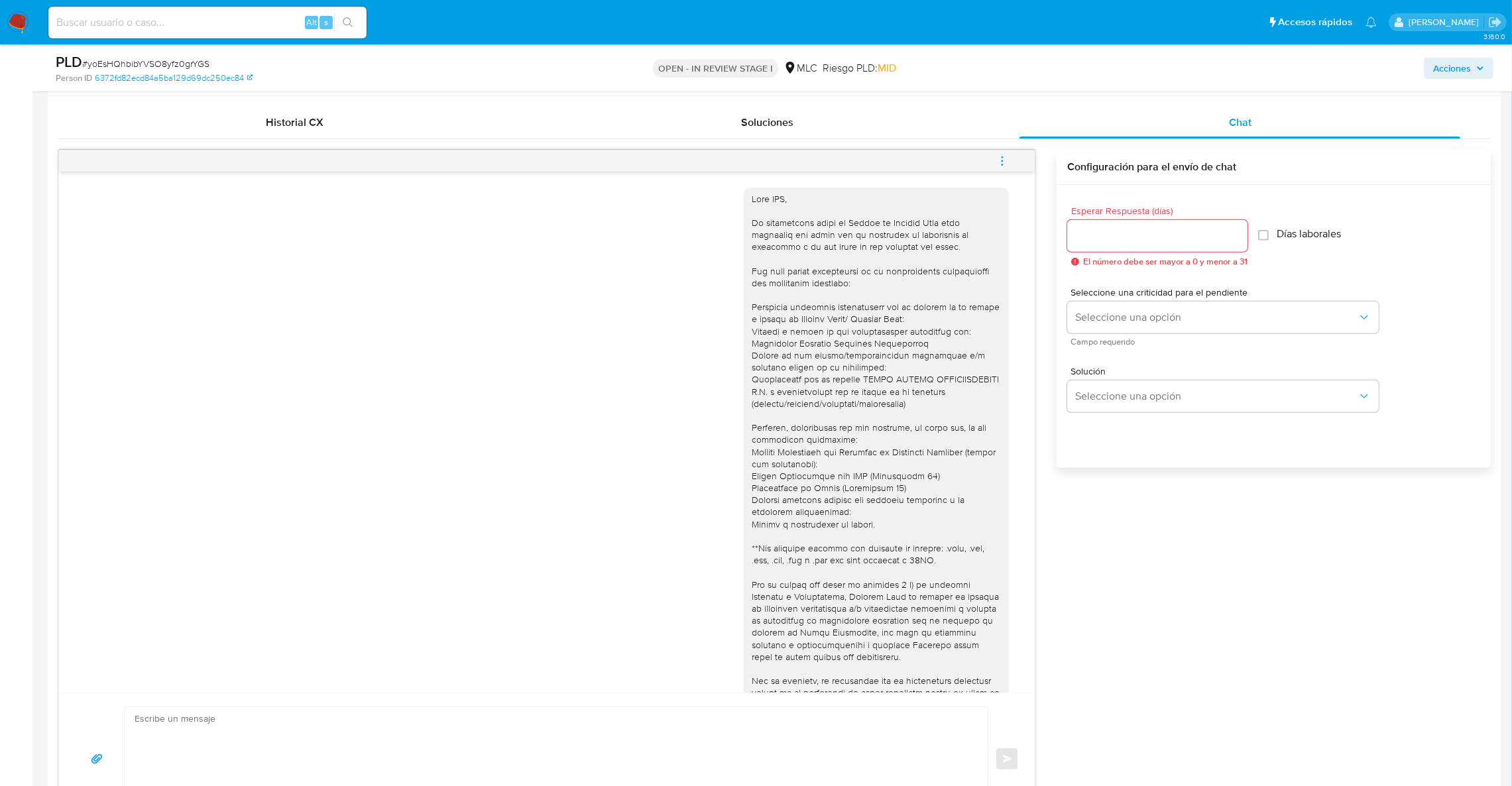
scroll to position [994, 0]
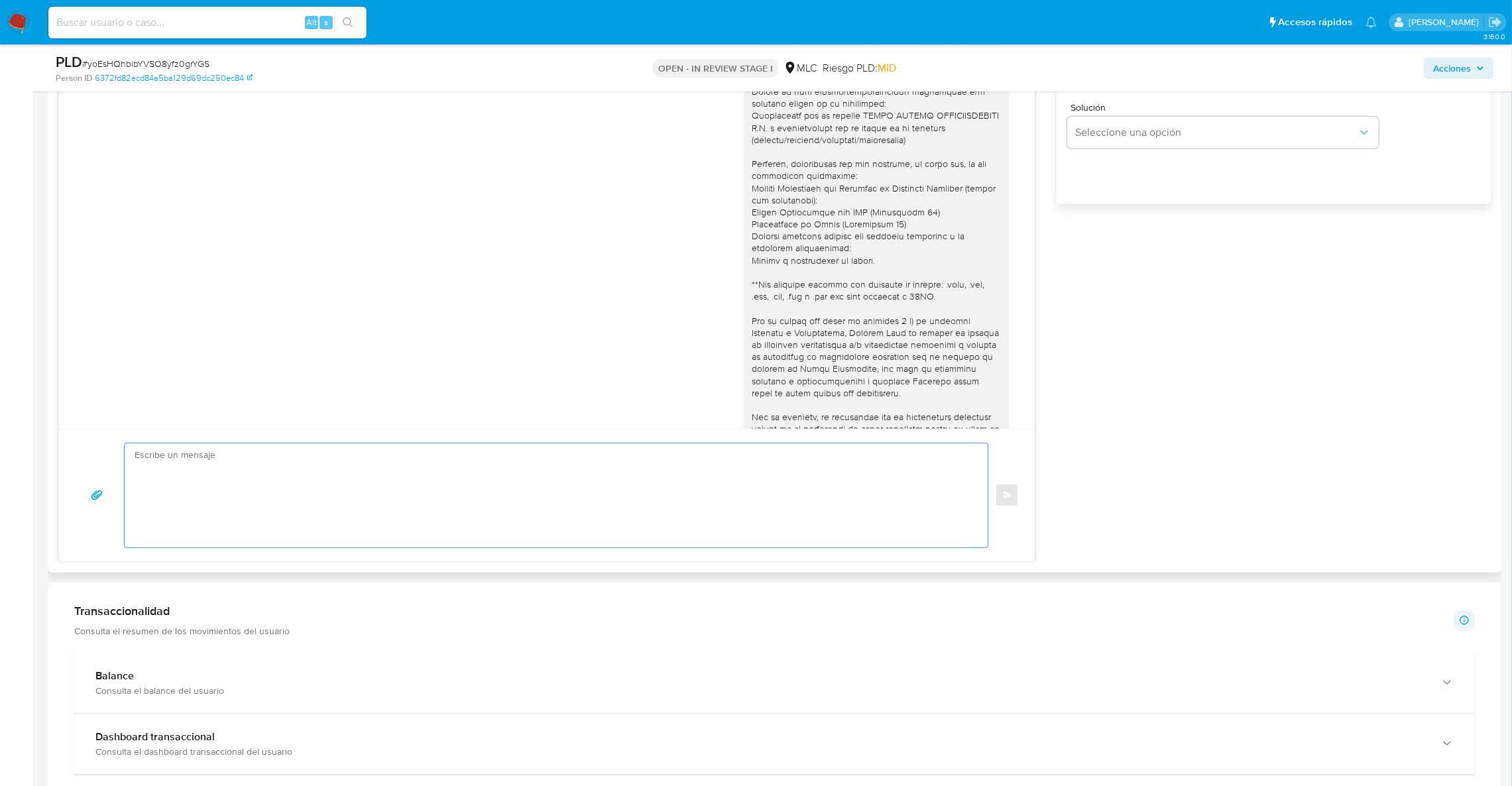
click at [555, 499] on textarea at bounding box center [553, 495] width 836 height 104
paste textarea "Hola XXX, Agradecemos tu respuesta. Te recordamos que necesitamos el envío de t…"
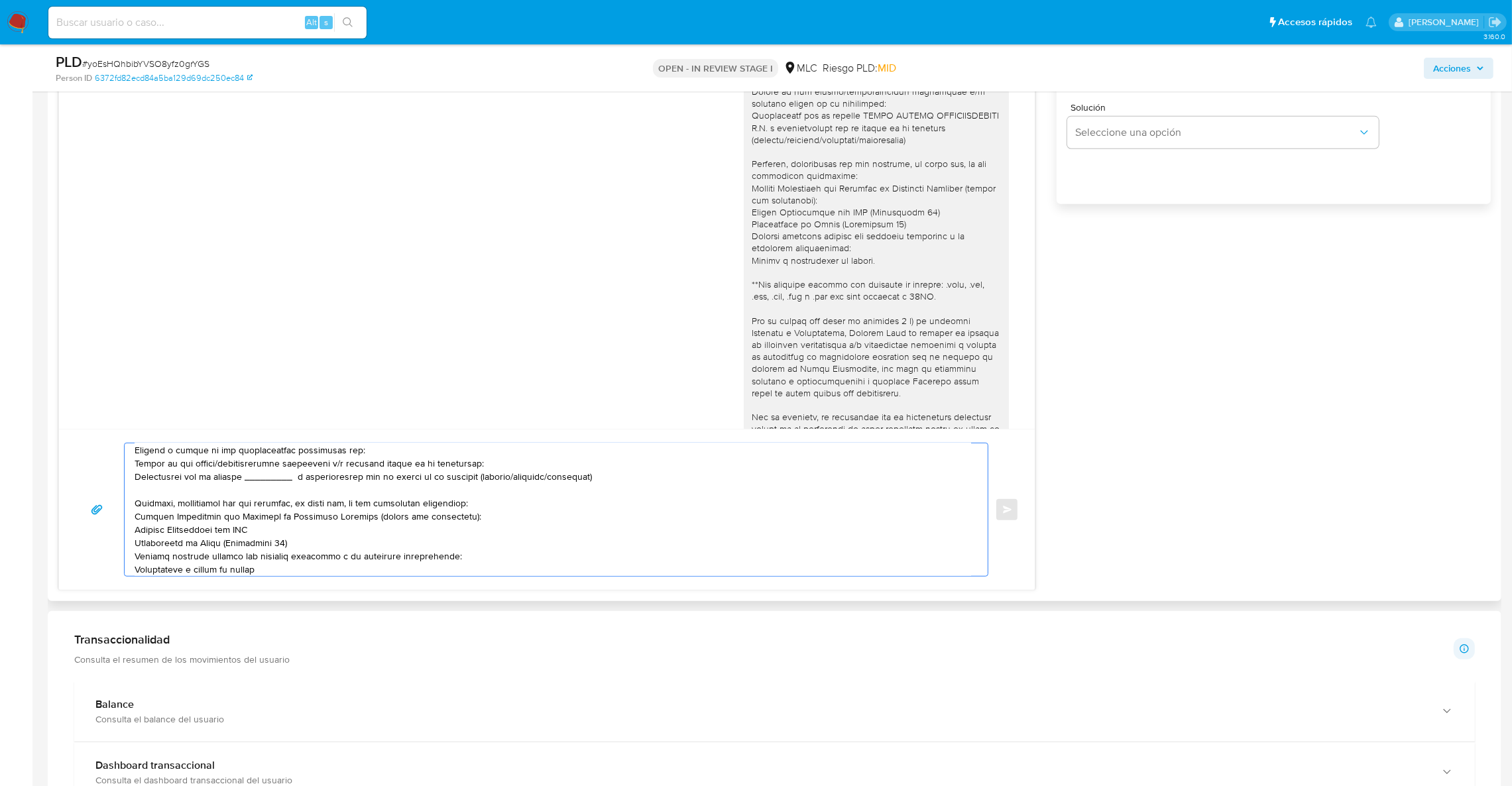
scroll to position [0, 0]
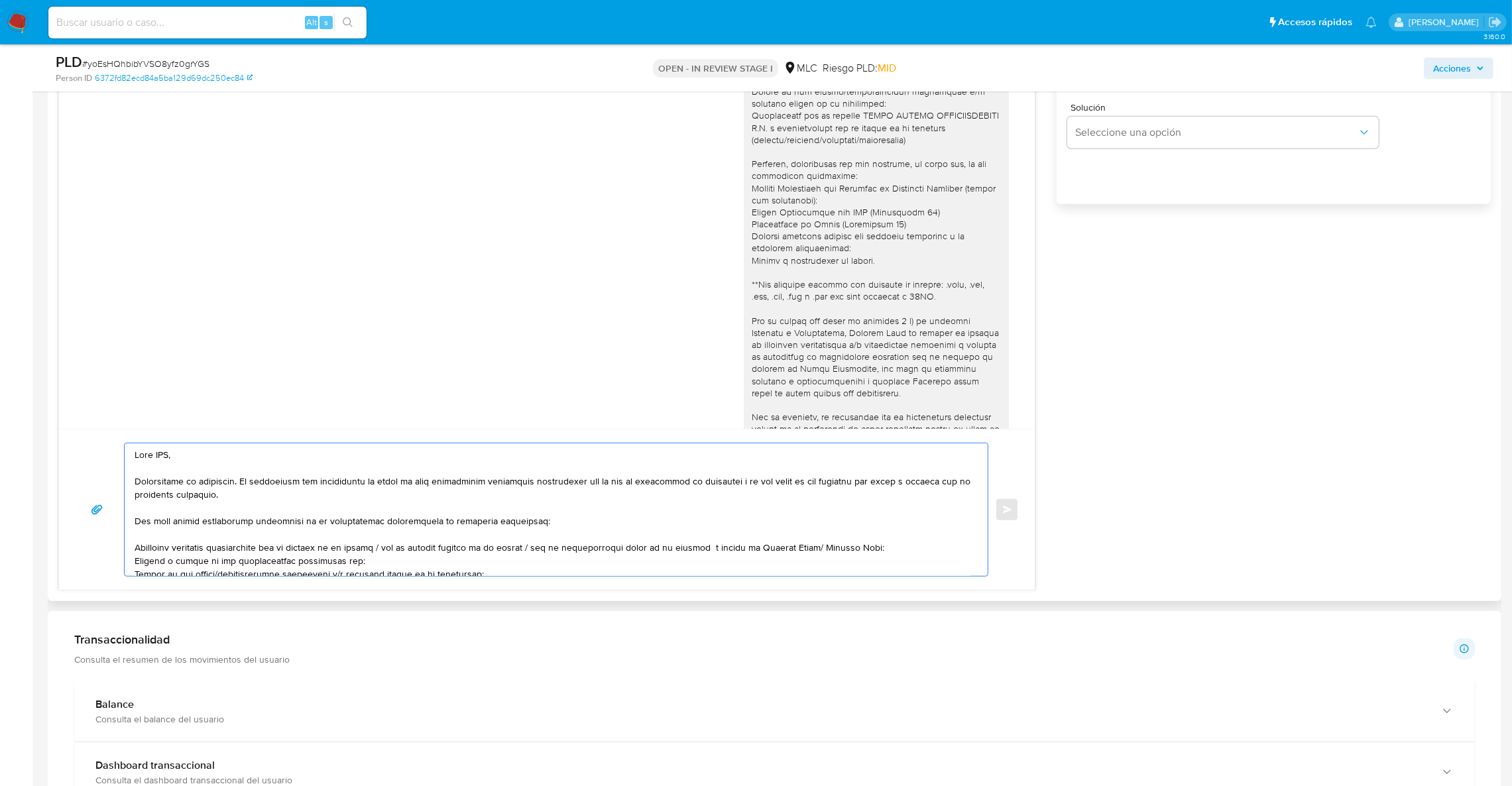
drag, startPoint x: 153, startPoint y: 443, endPoint x: 158, endPoint y: 427, distance: 16.8
click at [155, 428] on div "17/09/2025 21:25:10 Windderson humberto relacion familiar préstamos personales …" at bounding box center [547, 238] width 977 height 705
click at [166, 460] on textarea at bounding box center [553, 509] width 836 height 133
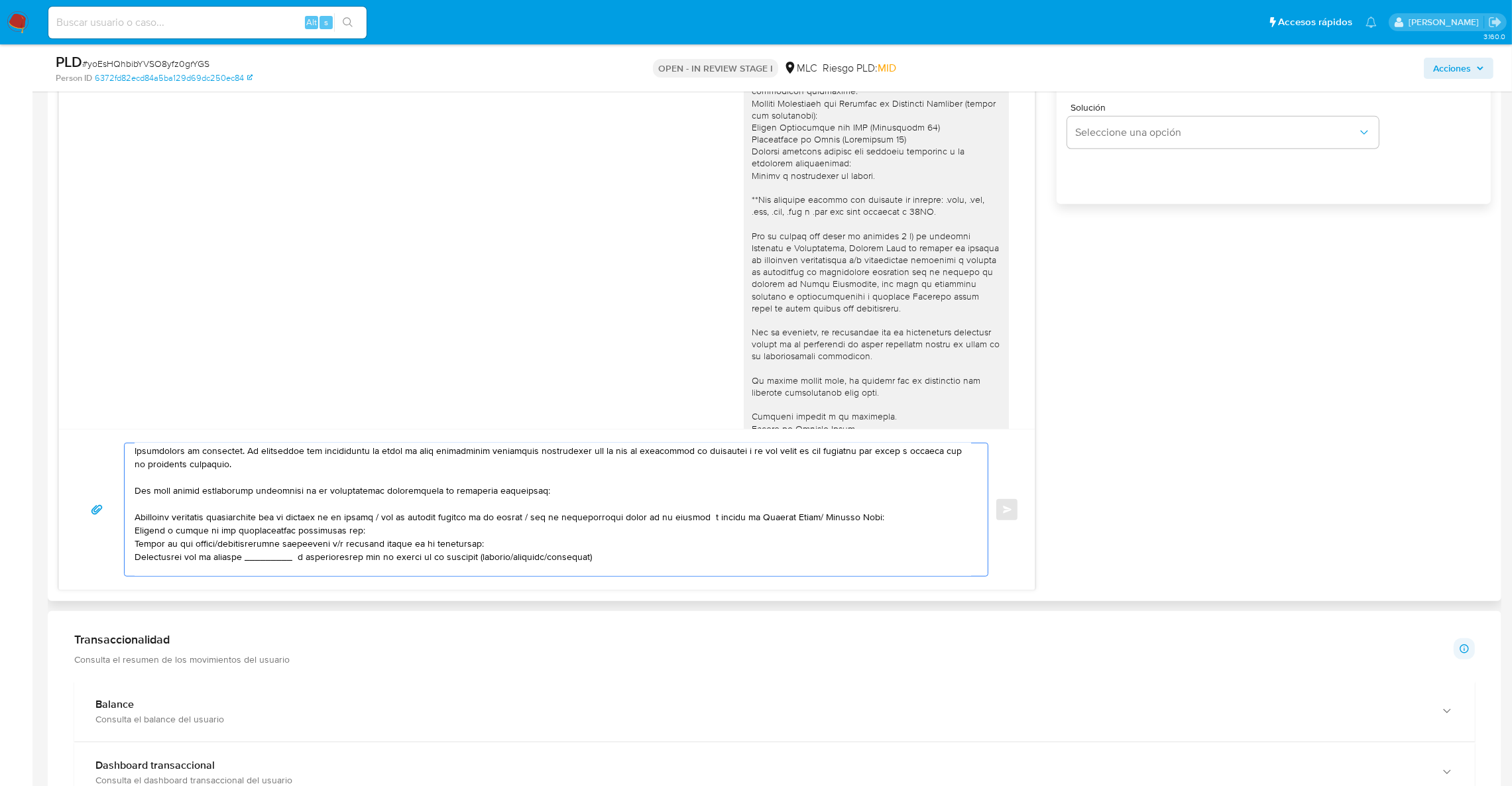
scroll to position [185, 0]
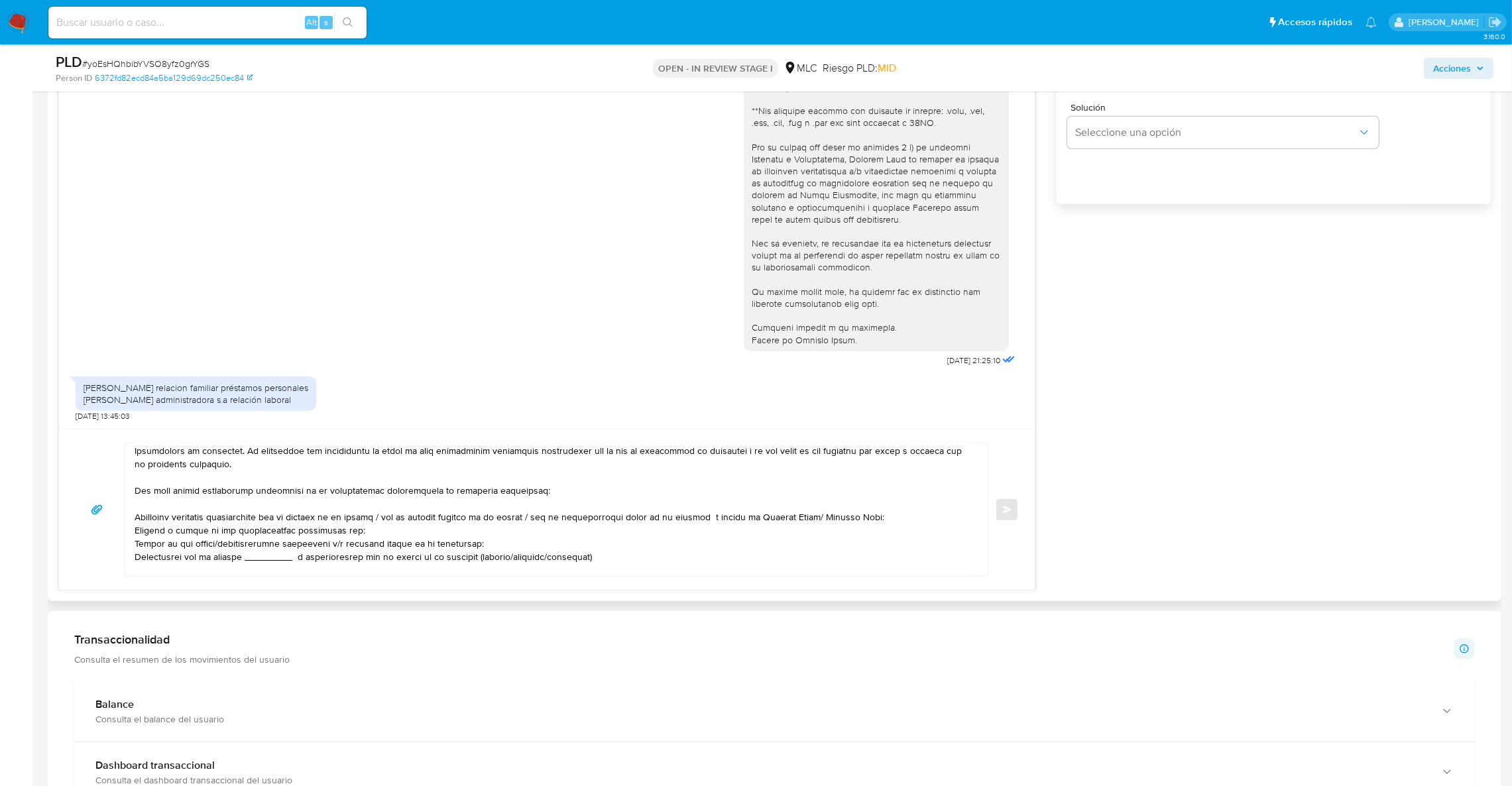
drag, startPoint x: 86, startPoint y: 390, endPoint x: 241, endPoint y: 392, distance: 155.0
click at [287, 392] on div "Windderson humberto relacion familiar préstamos personales Santa Isabel adminis…" at bounding box center [195, 393] width 225 height 24
copy div "Santa Isabel administradora s.a relación laboral"
click at [261, 561] on textarea at bounding box center [553, 509] width 836 height 133
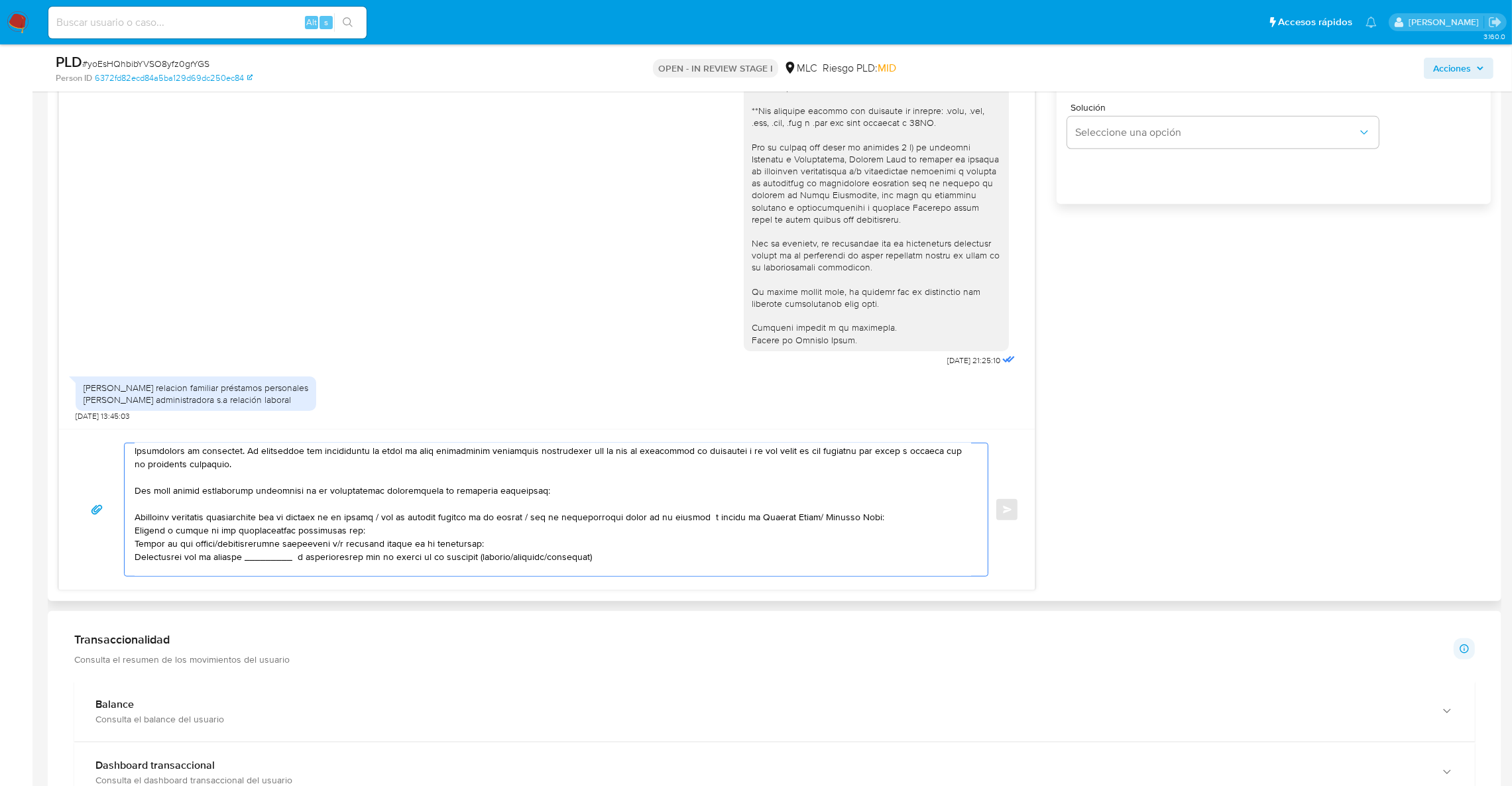
paste textarea "Santa Isabel administradora s.a relación laboral"
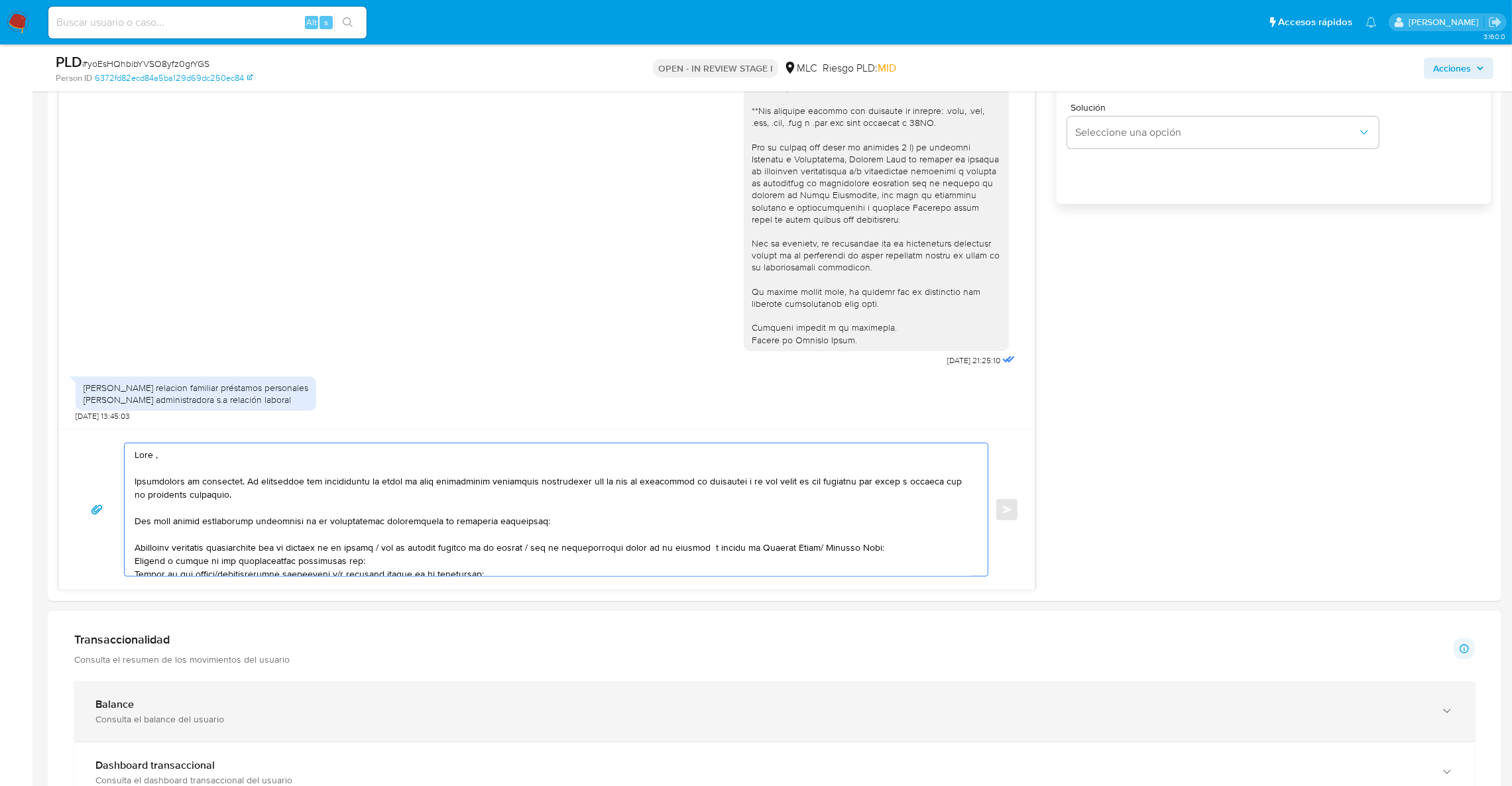
scroll to position [241, 0]
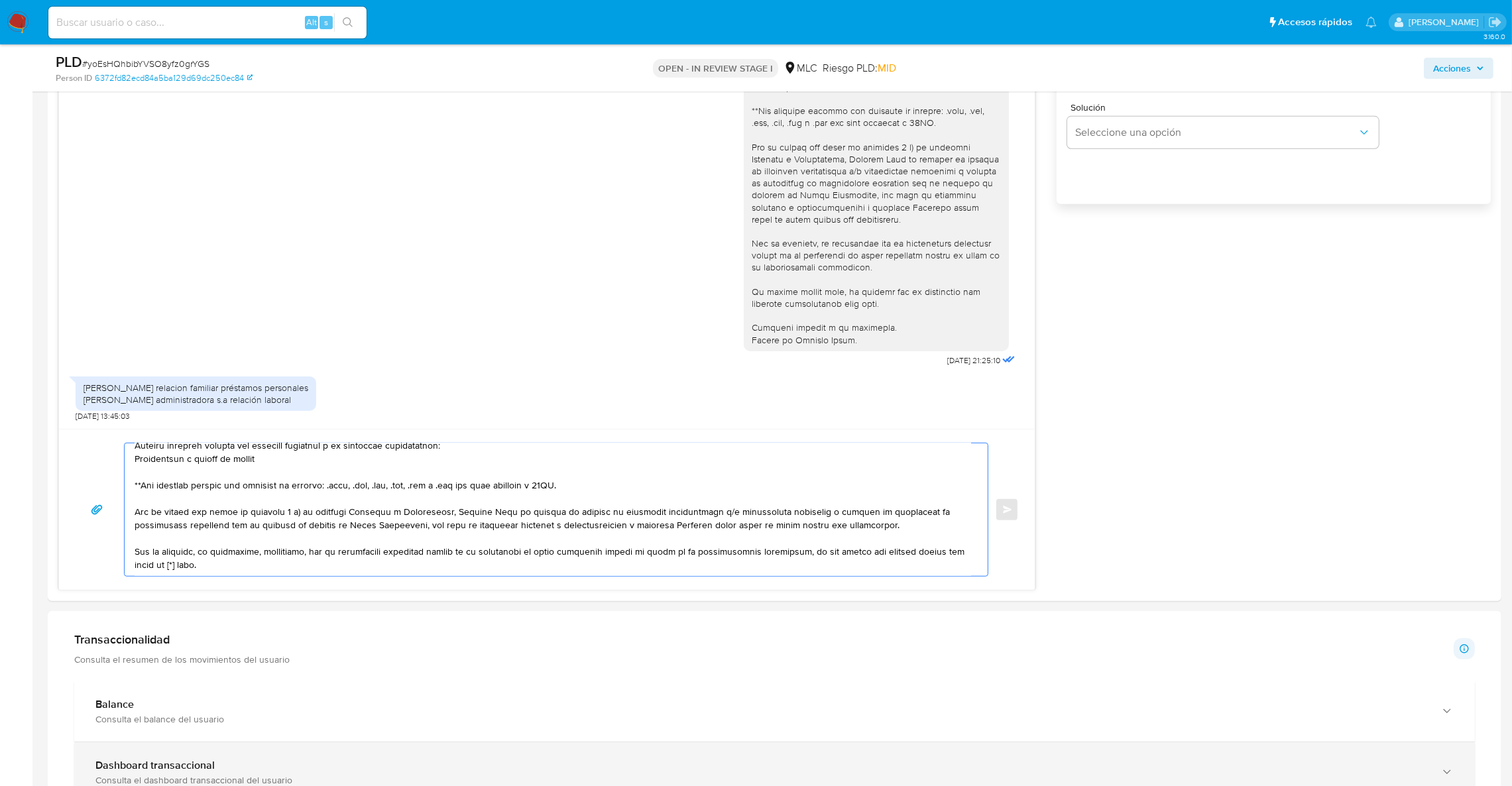
drag, startPoint x: 134, startPoint y: 451, endPoint x: 876, endPoint y: 751, distance: 800.4
click at [876, 751] on div "Información de Usuario Ver Mirada por Persona Buscar Volver al orden por defect…" at bounding box center [774, 660] width 1454 height 2531
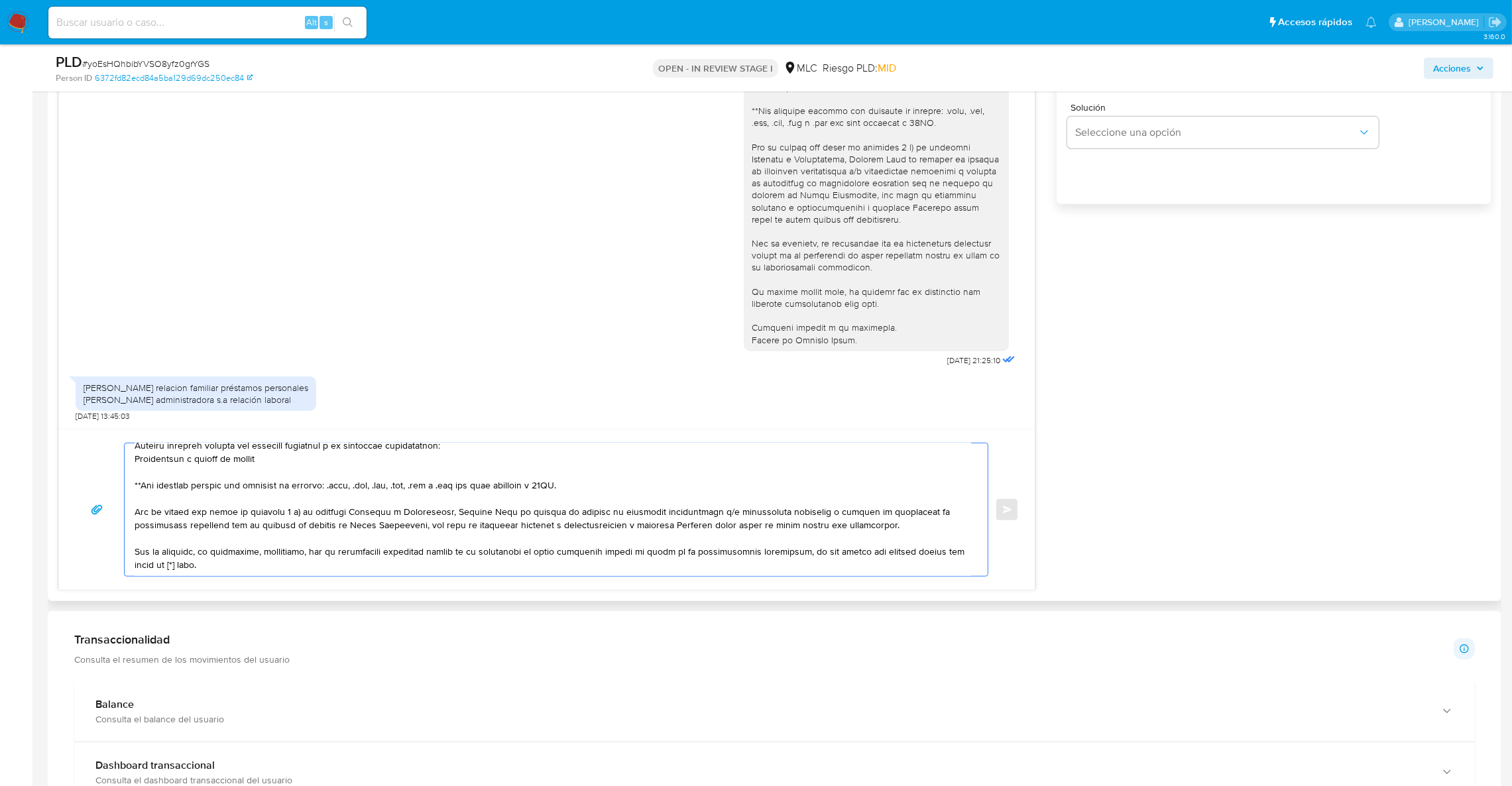
paste textarea "XXX, Te agradecemos por tu respuesta y el tiempo dedicado. Necesitábamos verifi…"
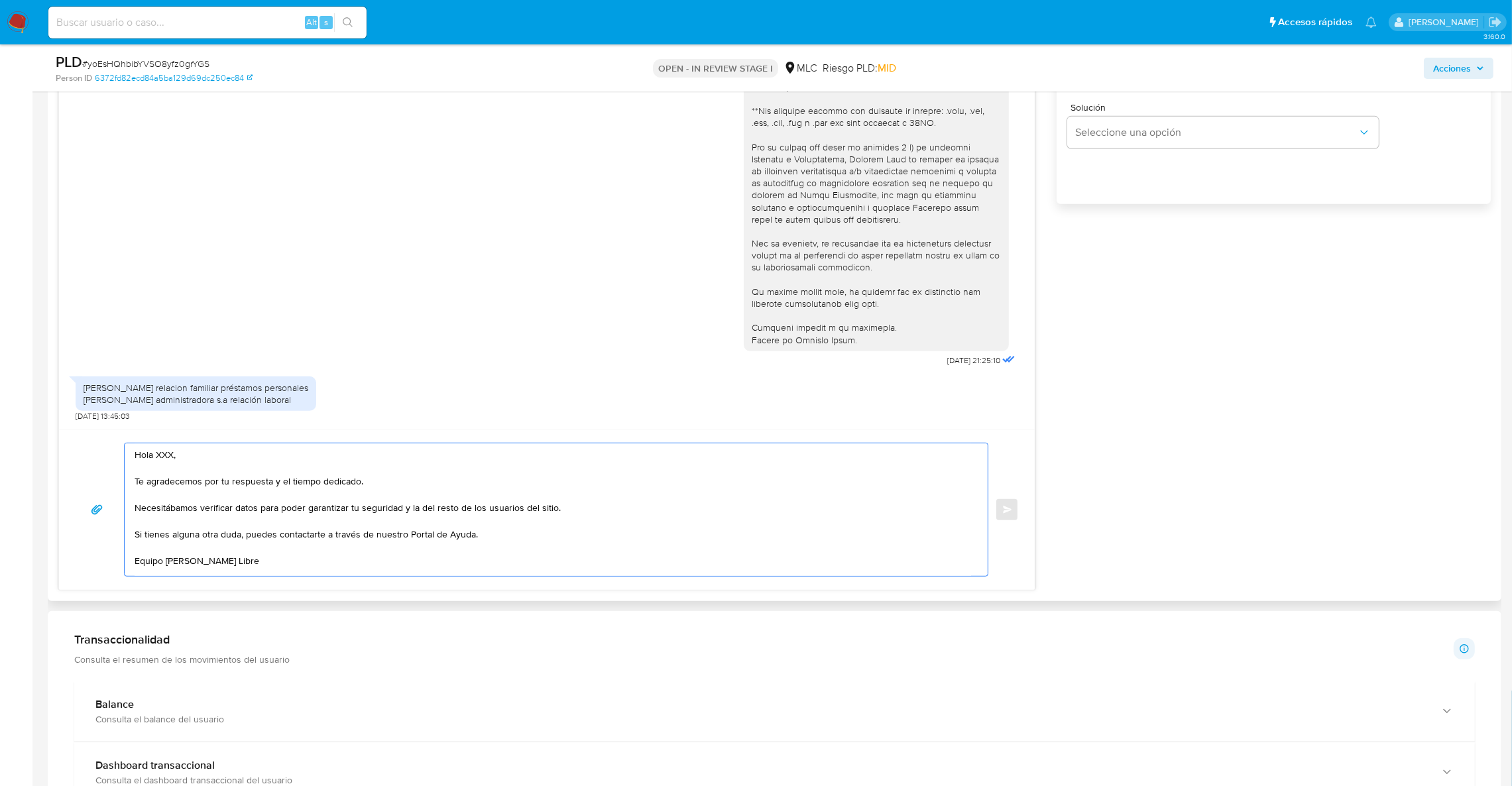
scroll to position [0, 0]
click at [171, 452] on textarea "Hola XXX, Te agradecemos por tu respuesta y el tiempo dedicado. Necesitábamos v…" at bounding box center [553, 509] width 836 height 133
drag, startPoint x: 179, startPoint y: 455, endPoint x: 154, endPoint y: 455, distance: 25.0
click at [154, 455] on textarea "Hola XXX Te agradecemos por tu respuesta y el tiempo dedicado. Necesitábamos ve…" at bounding box center [553, 509] width 836 height 133
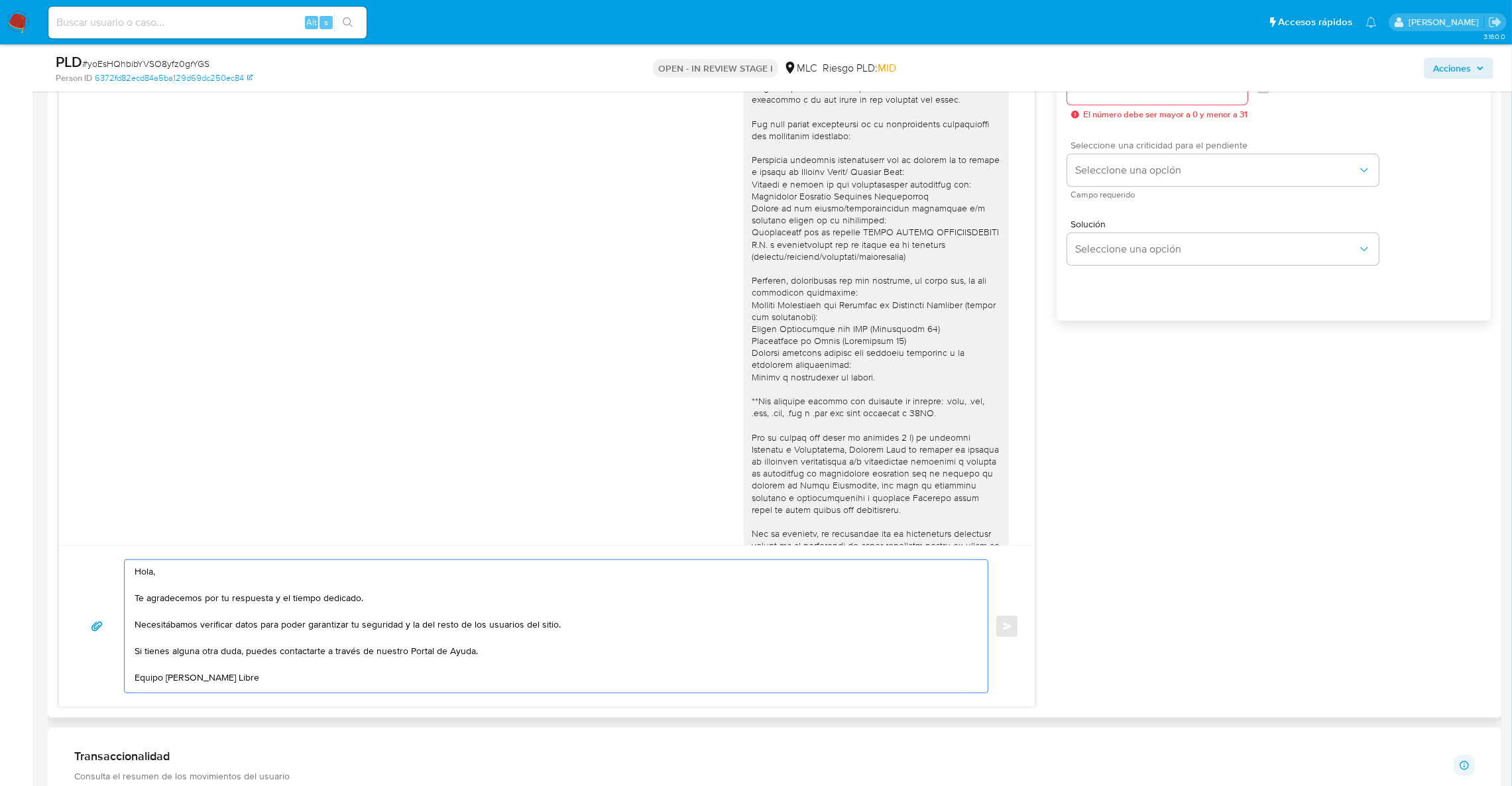
scroll to position [696, 0]
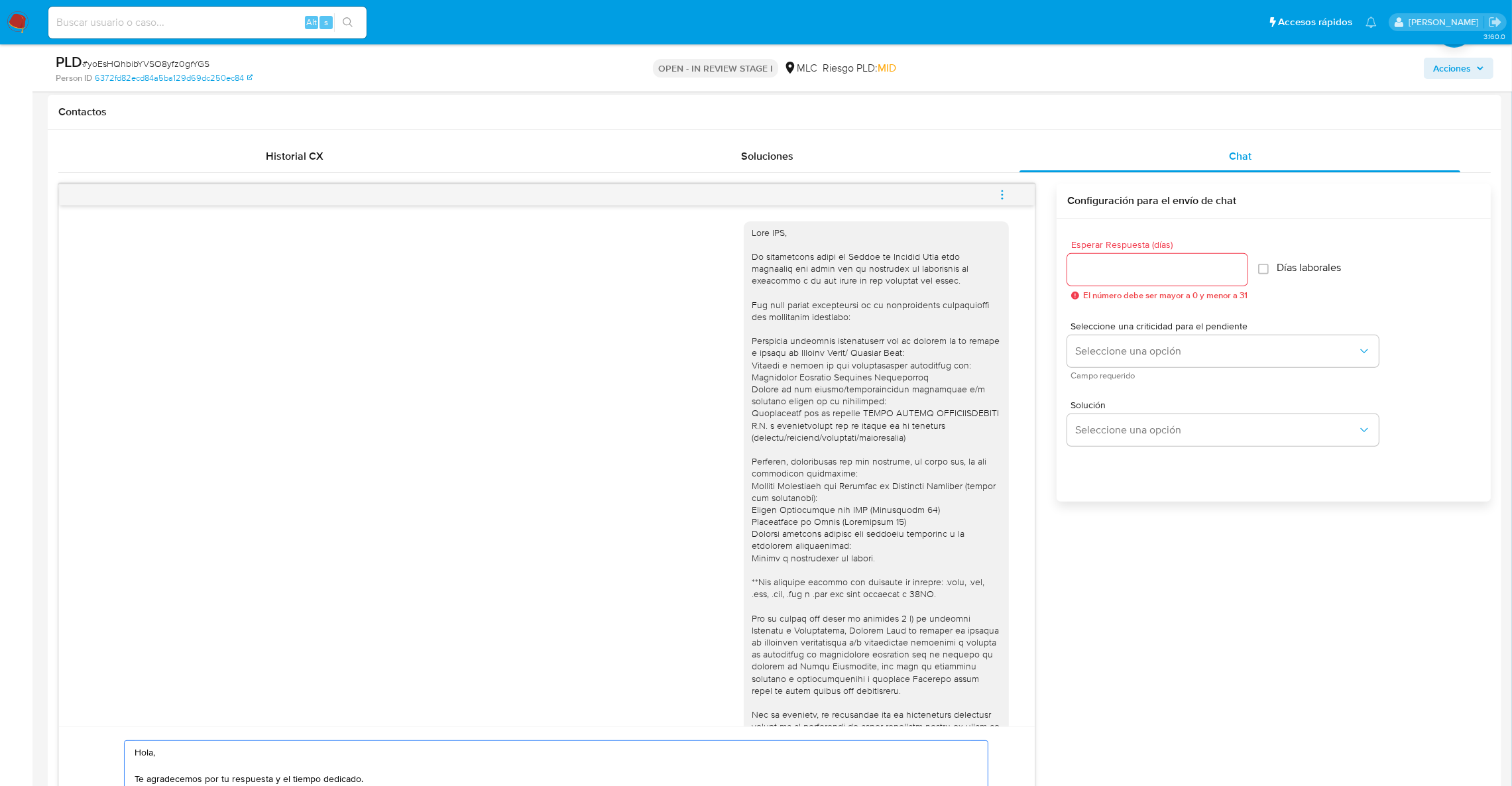
type textarea "Hola, Te agradecemos por tu respuesta y el tiempo dedicado. Necesitábamos verif…"
click at [1111, 273] on input "Esperar Respuesta (días)" at bounding box center [1157, 270] width 180 height 17
type input "0"
click at [1208, 270] on input "0" at bounding box center [1153, 270] width 173 height 17
click at [1179, 344] on button "Seleccione una opción" at bounding box center [1223, 351] width 311 height 32
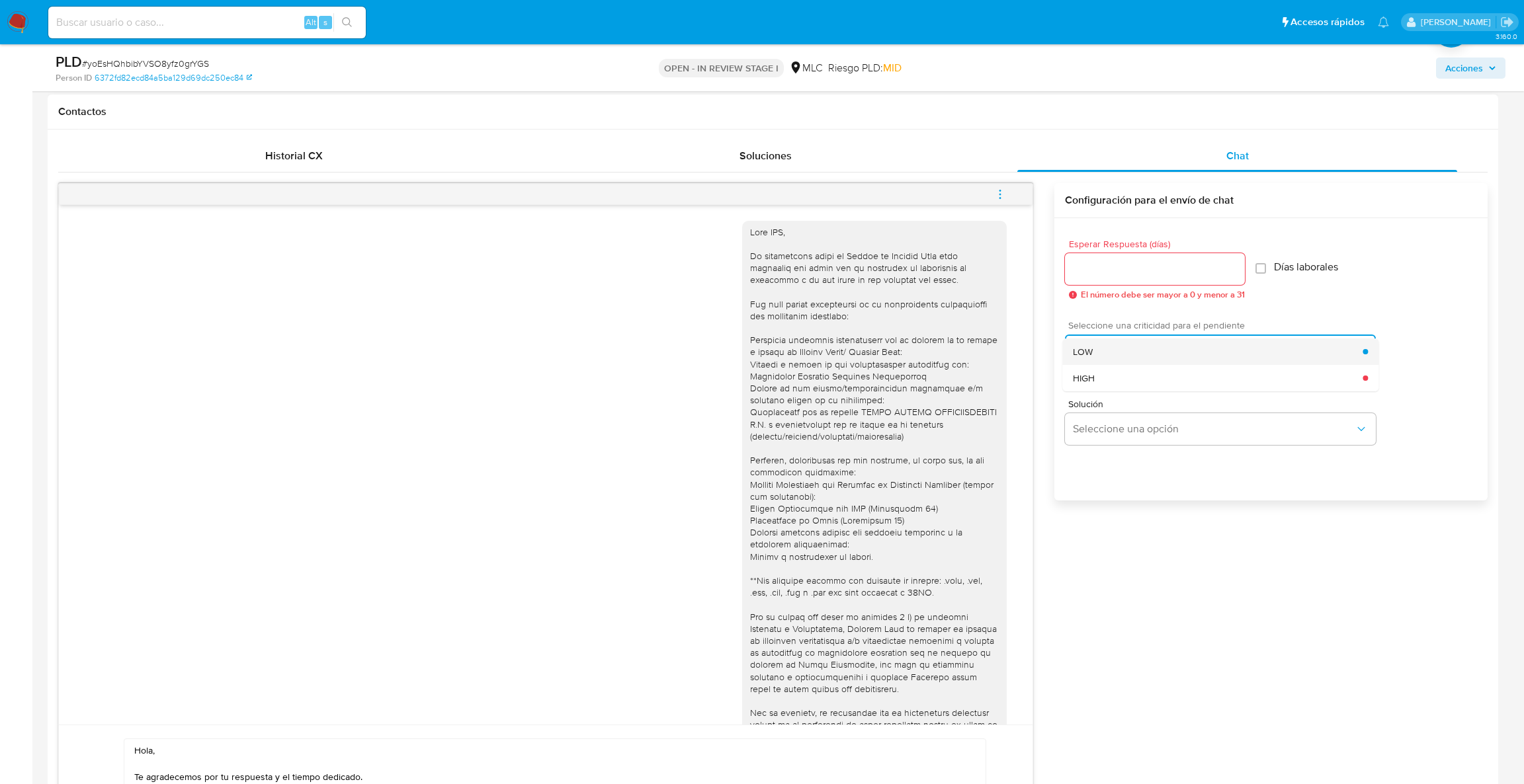
click at [1165, 363] on div "LOW" at bounding box center [1217, 351] width 290 height 27
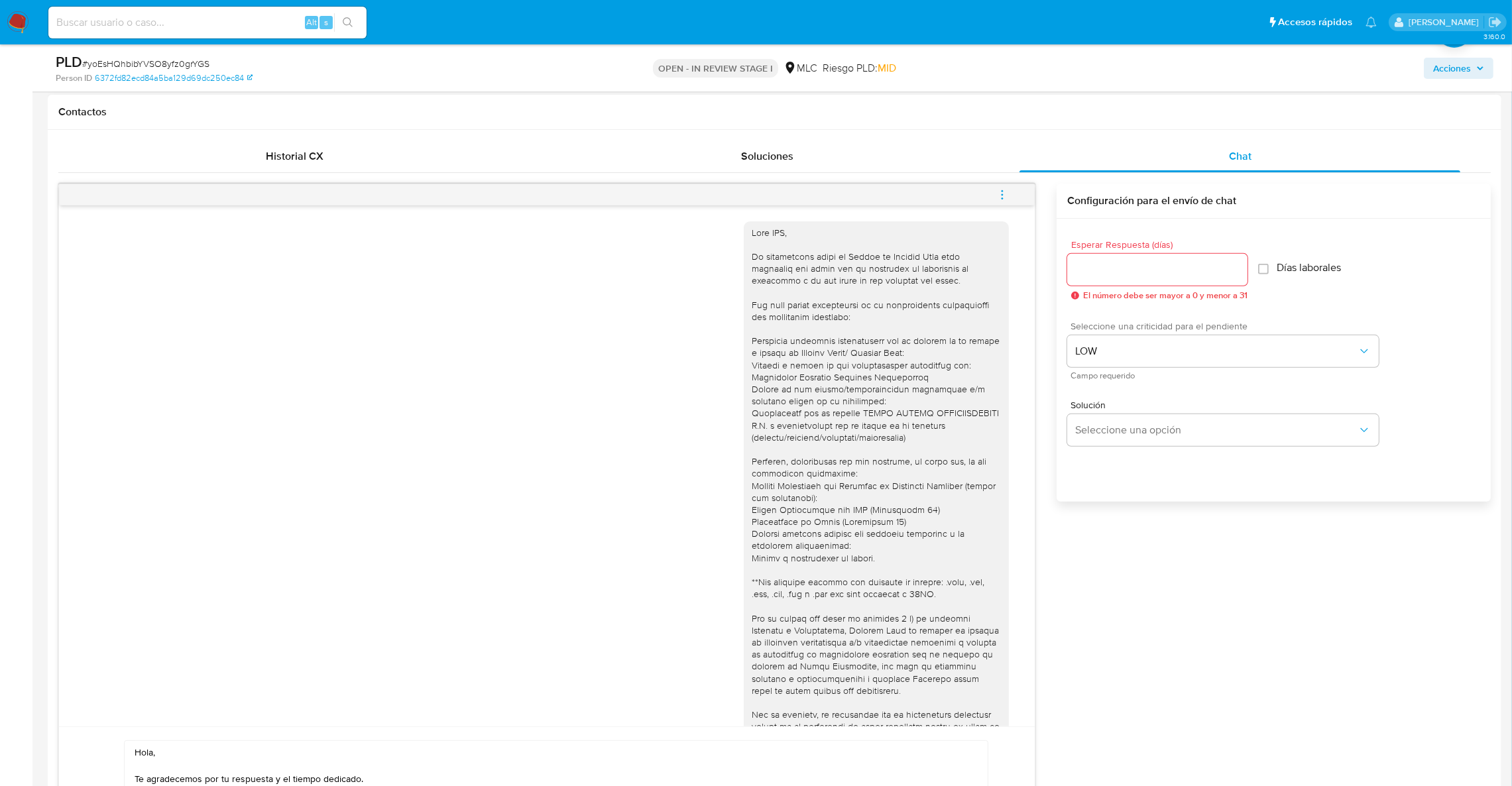
click at [1132, 269] on input "Esperar Respuesta (días)" at bounding box center [1157, 270] width 180 height 17
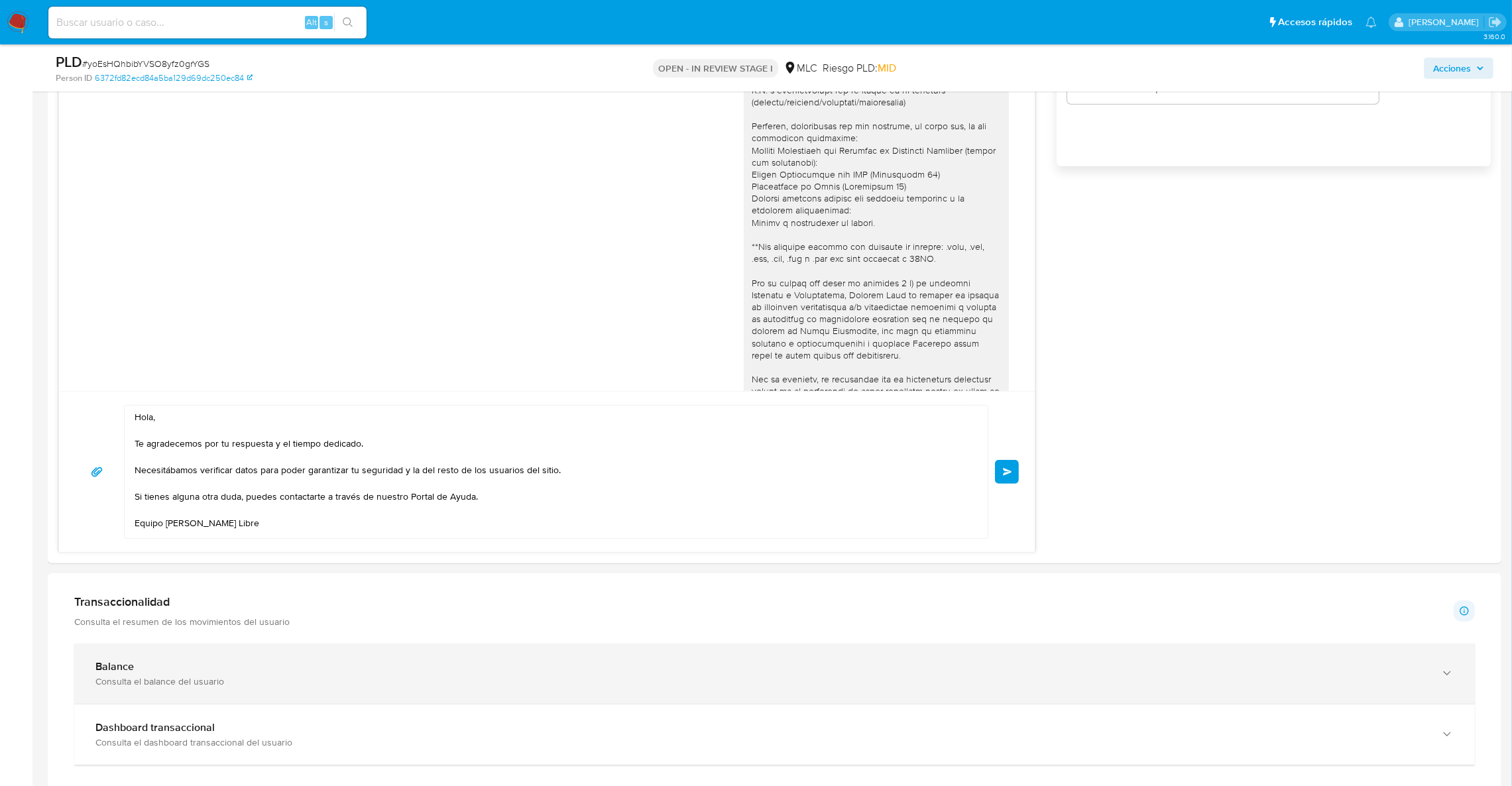
scroll to position [1292, 0]
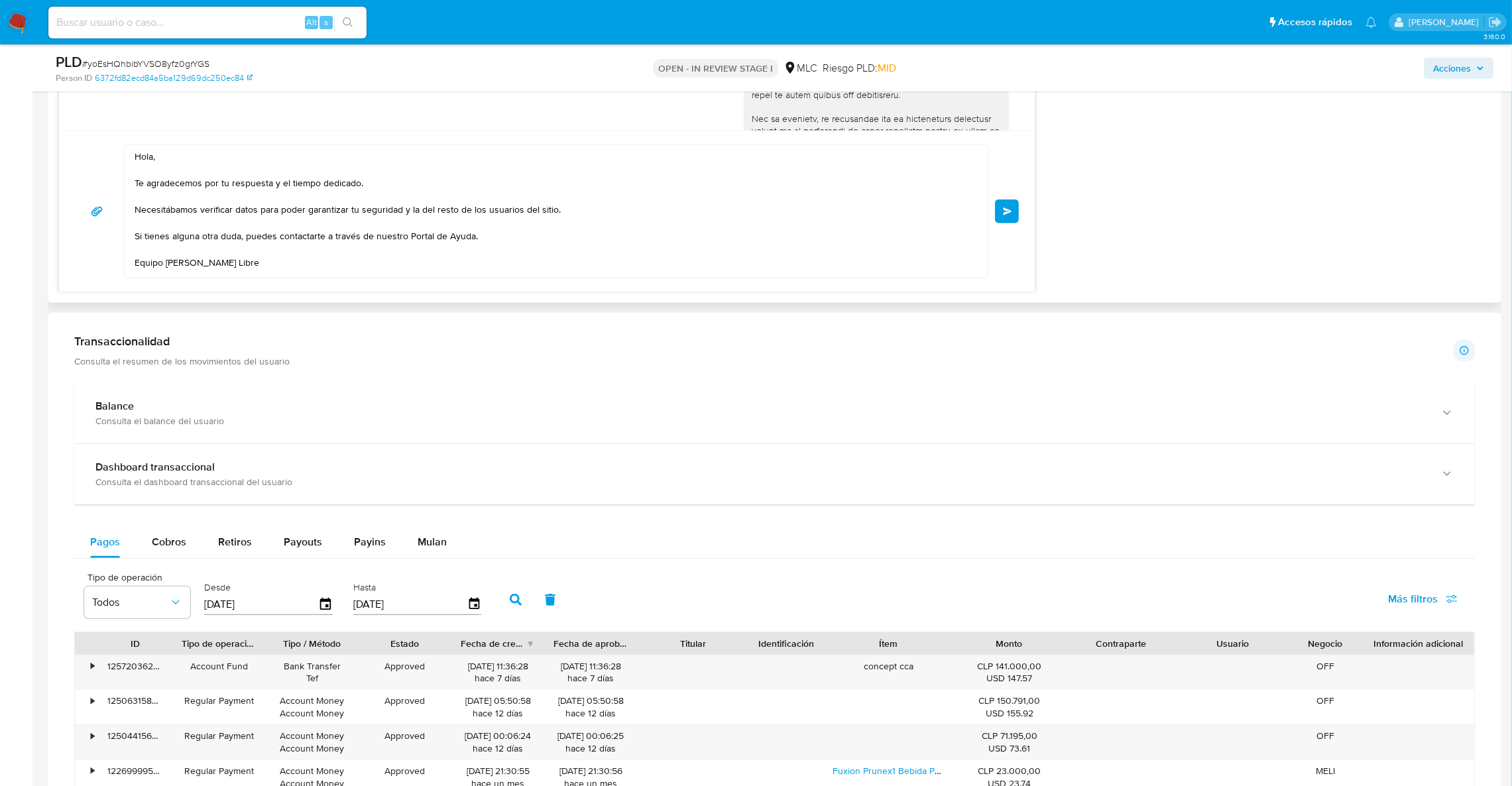
type input "0"
click at [1009, 226] on div "Hola, Te agradecemos por tu respuesta y el tiempo dedicado. Necesitábamos verif…" at bounding box center [547, 211] width 943 height 134
click at [998, 213] on button "Enviar" at bounding box center [1007, 211] width 24 height 24
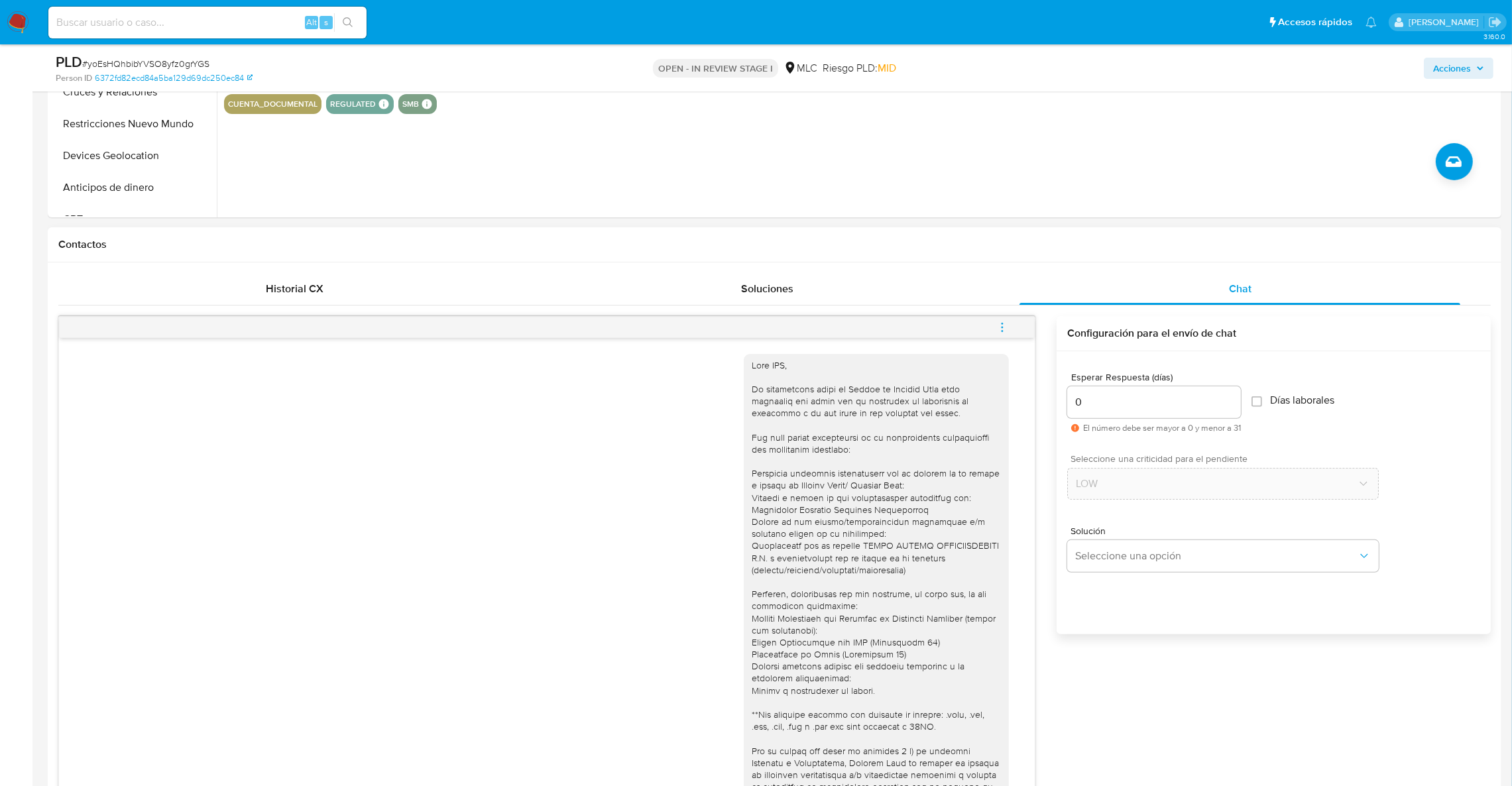
scroll to position [297, 0]
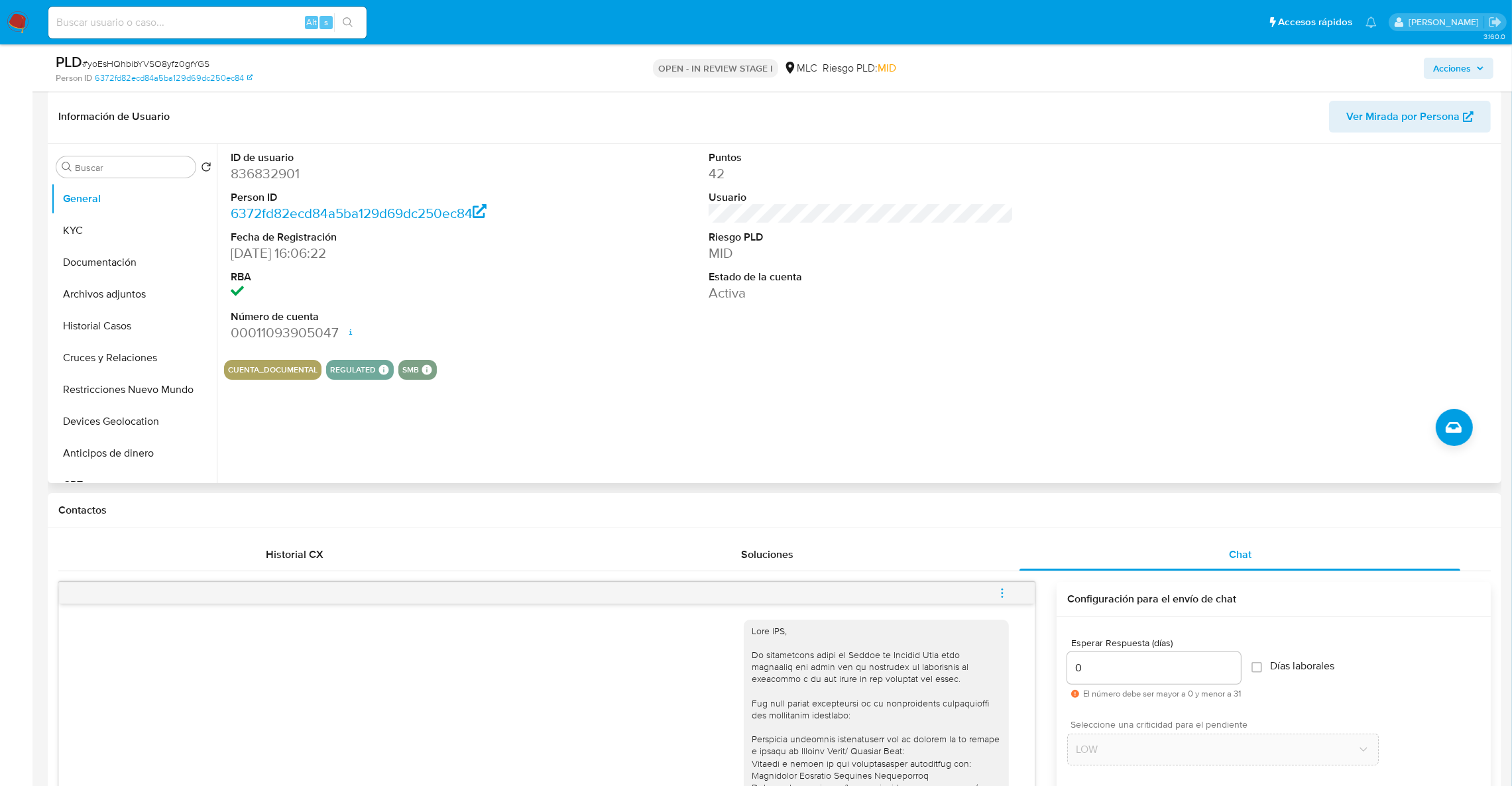
click at [261, 175] on dd "836832901" at bounding box center [383, 173] width 305 height 19
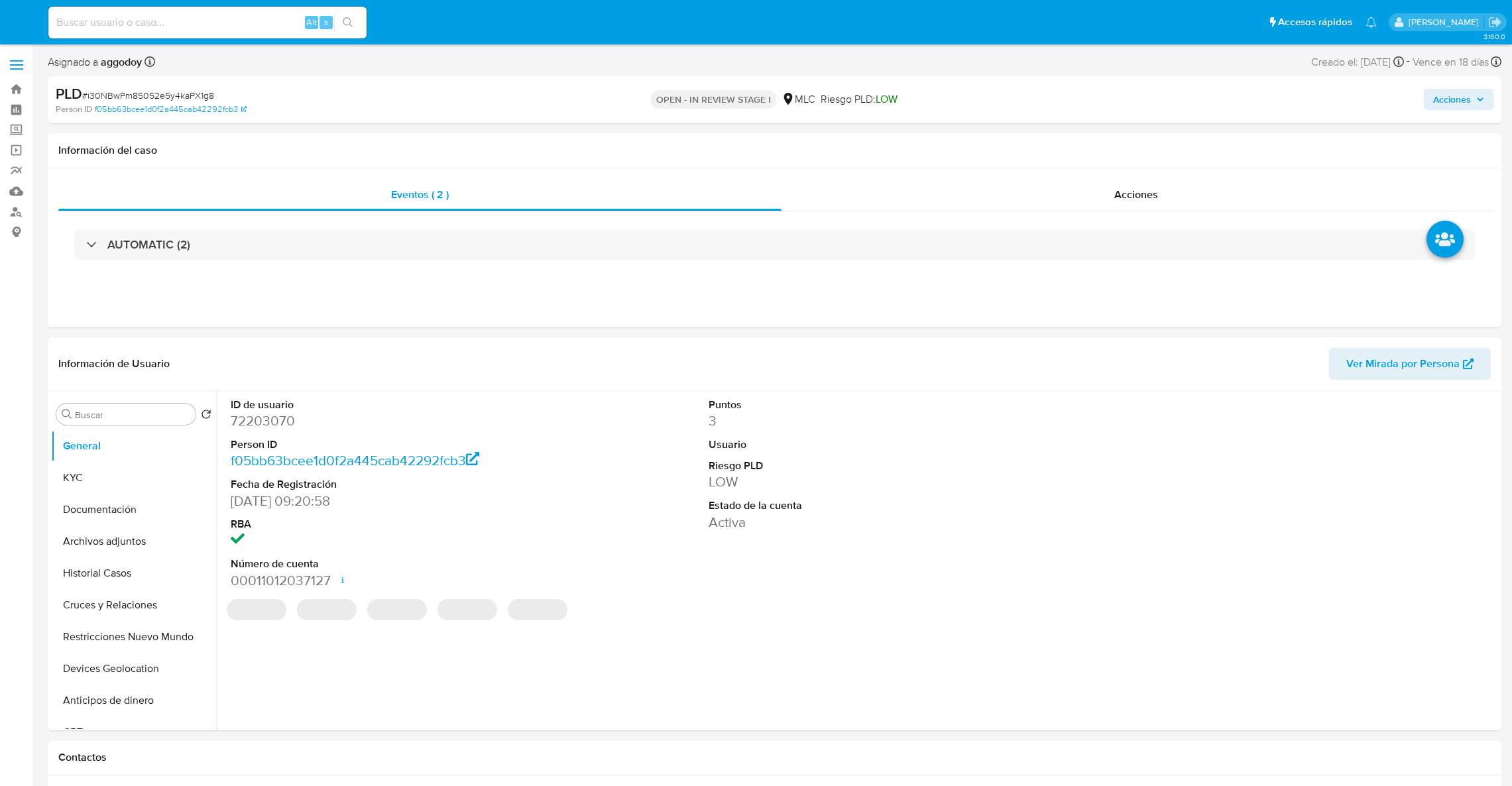
select select "10"
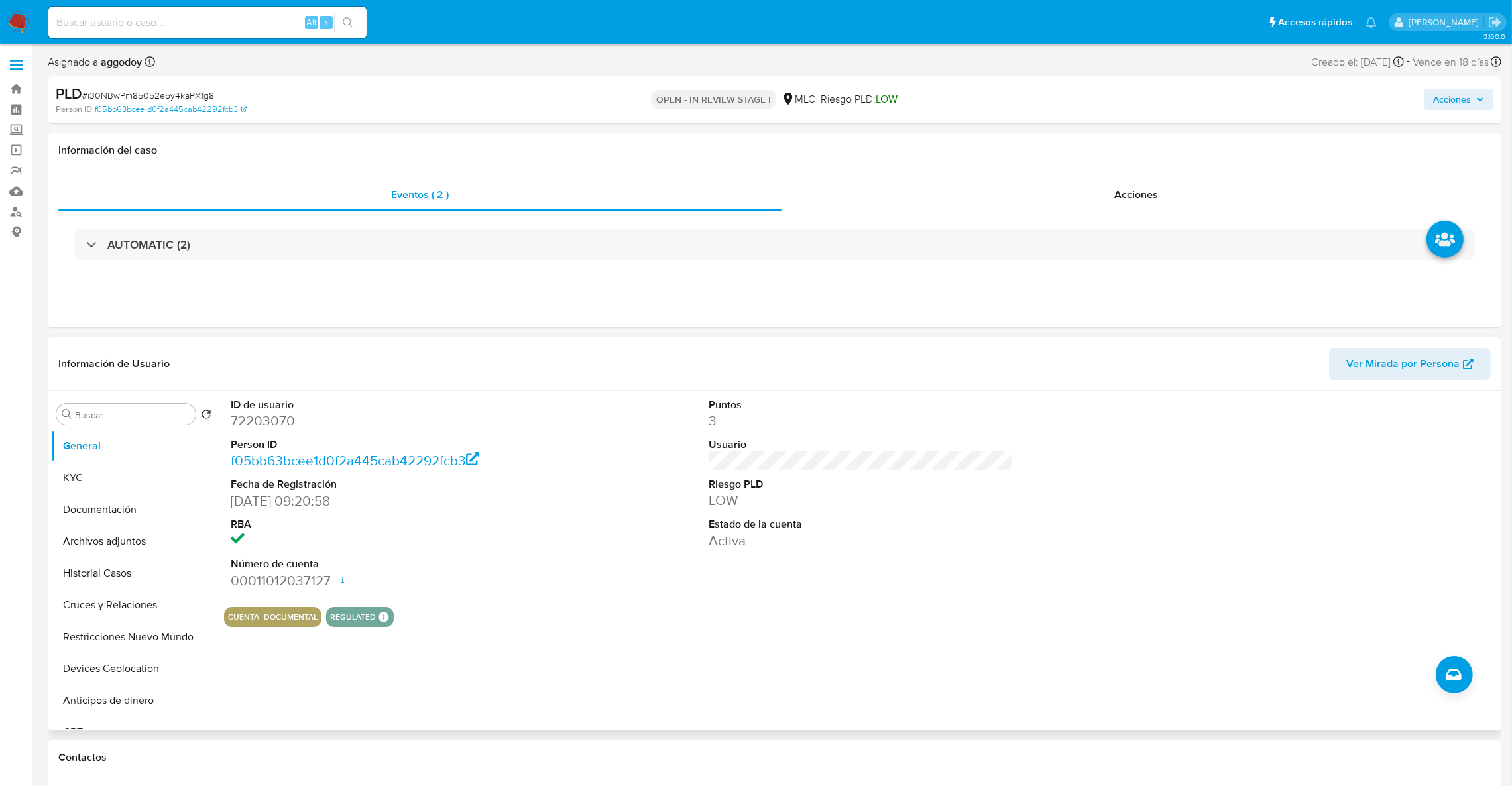
click at [277, 428] on dd "72203070" at bounding box center [383, 420] width 305 height 19
copy dd "72203070"
click at [277, 428] on dd "72203070" at bounding box center [383, 420] width 305 height 19
click at [312, 271] on div "AUTOMATIC (2)" at bounding box center [774, 244] width 1432 height 66
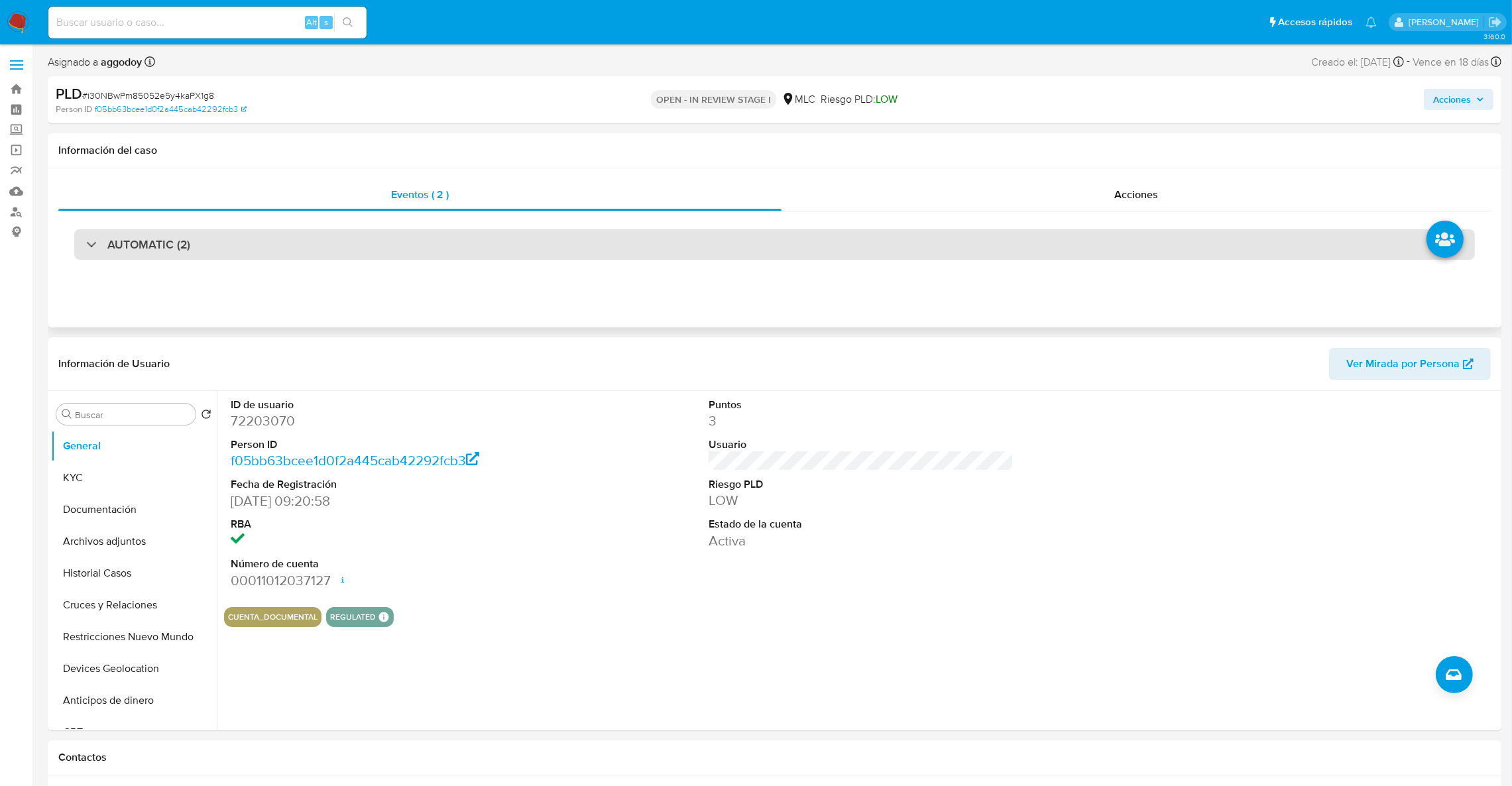
click at [304, 256] on div "AUTOMATIC (2)" at bounding box center [774, 244] width 1400 height 31
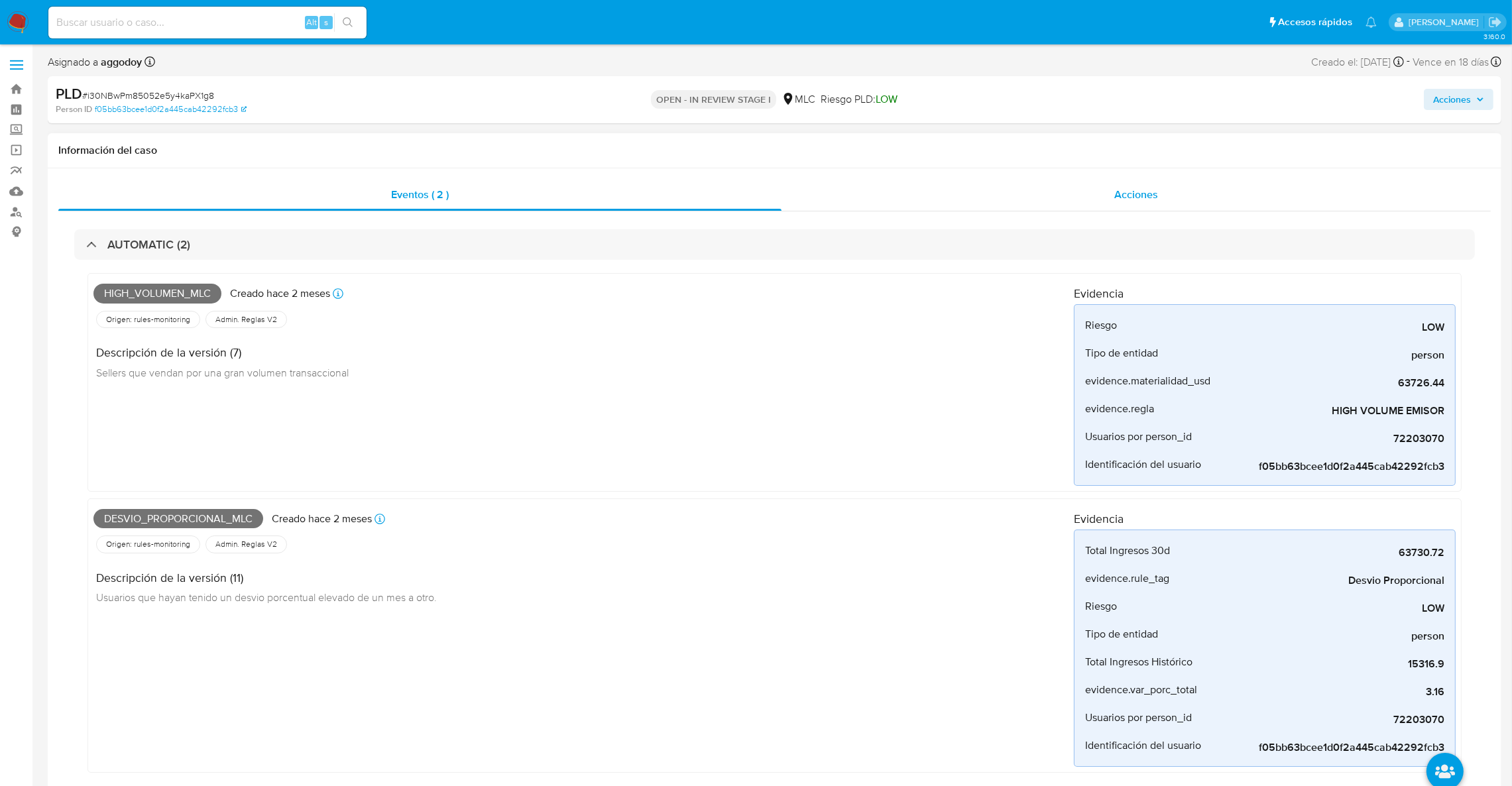
click at [1132, 194] on span "Acciones" at bounding box center [1135, 194] width 44 height 15
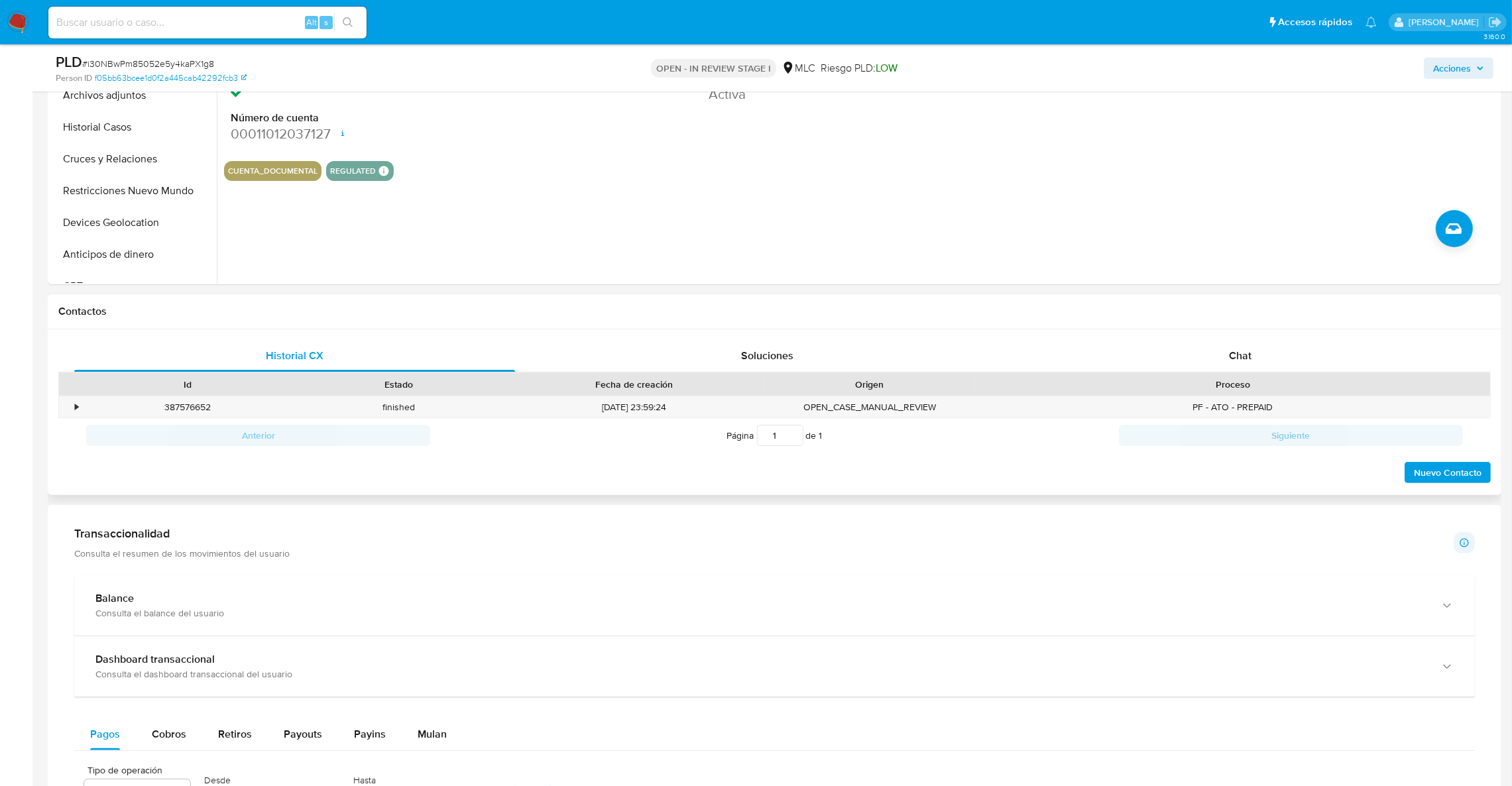
scroll to position [596, 0]
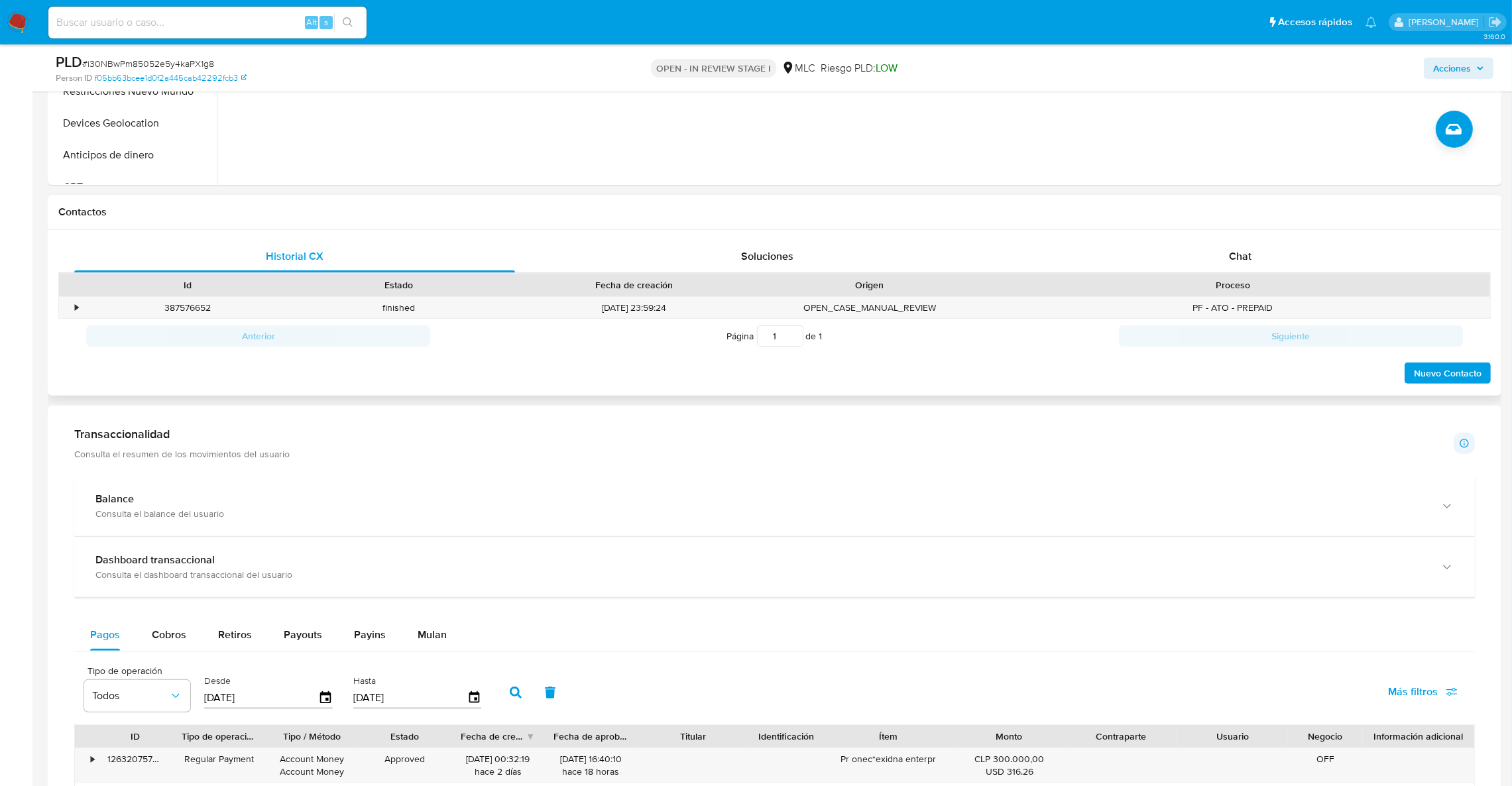
click at [1196, 274] on div "Id Estado Fecha de creación Origen Proceso" at bounding box center [774, 284] width 1432 height 23
drag, startPoint x: 1199, startPoint y: 262, endPoint x: 774, endPoint y: 110, distance: 451.4
click at [1171, 264] on div "Chat" at bounding box center [1240, 257] width 441 height 32
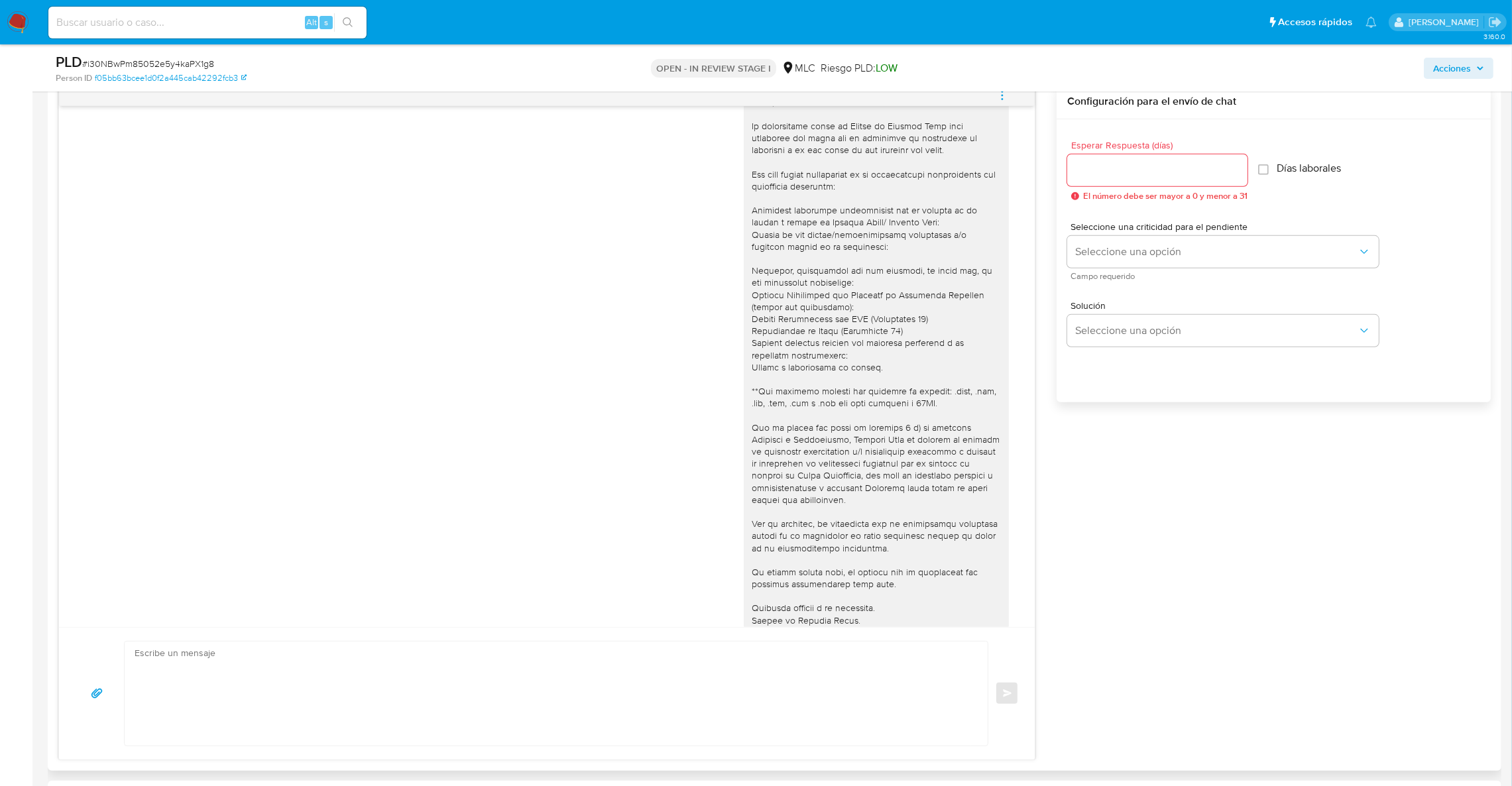
scroll to position [61, 0]
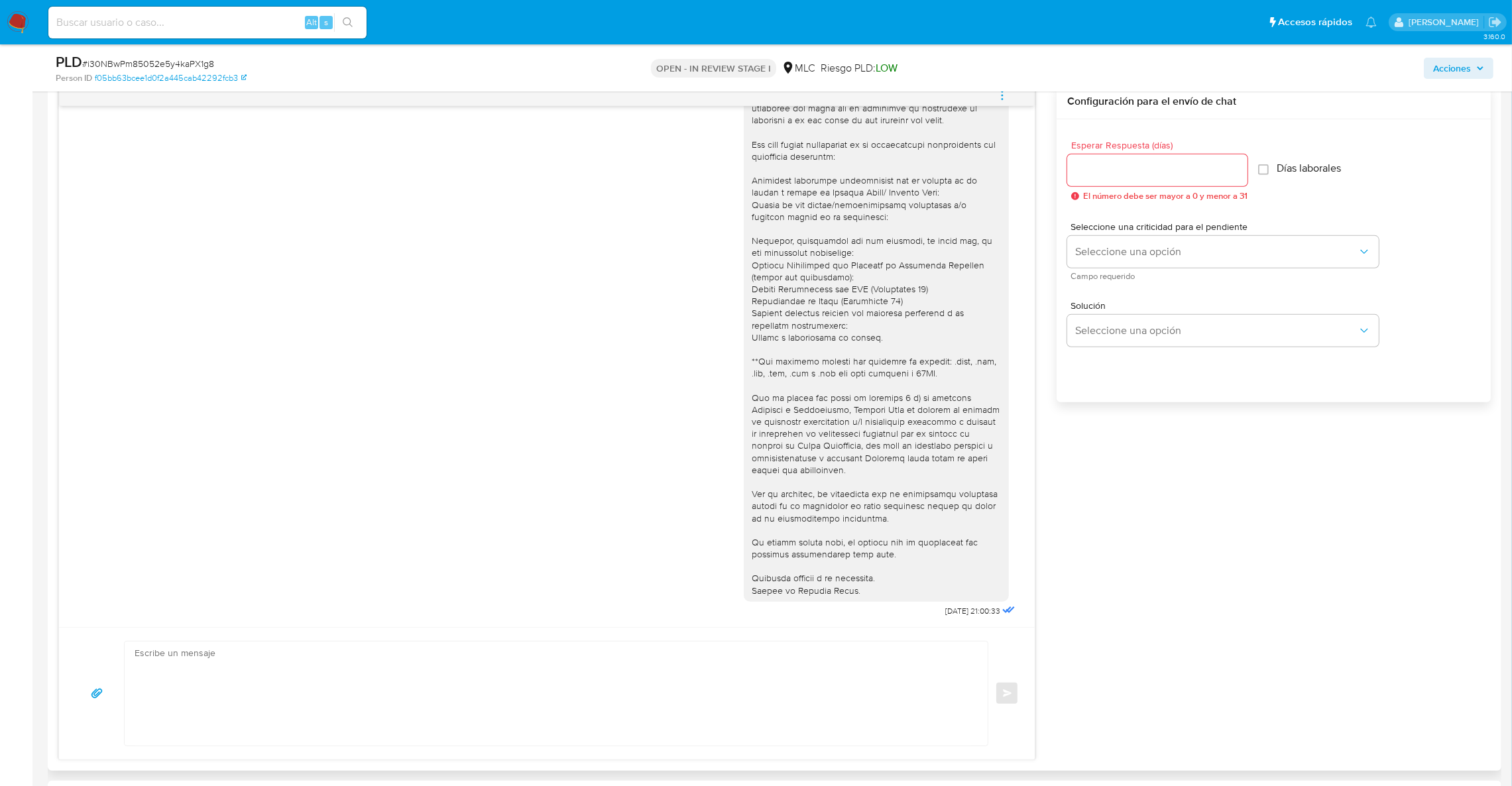
click at [1364, 600] on div "15/09/2025 21:00:33 Enviar Configuración para el envío de chat Esperar Respuest…" at bounding box center [774, 422] width 1432 height 676
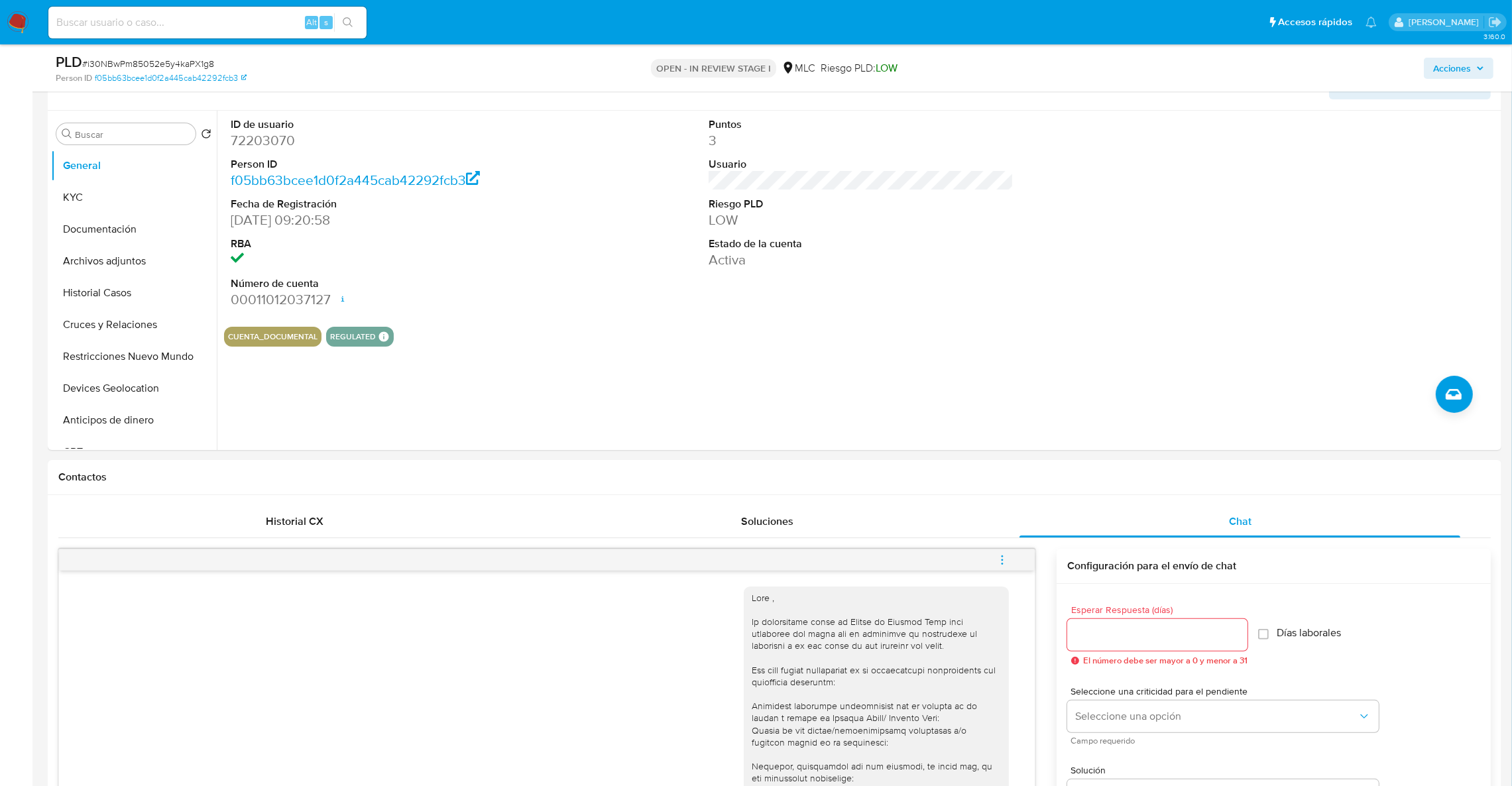
scroll to position [99, 0]
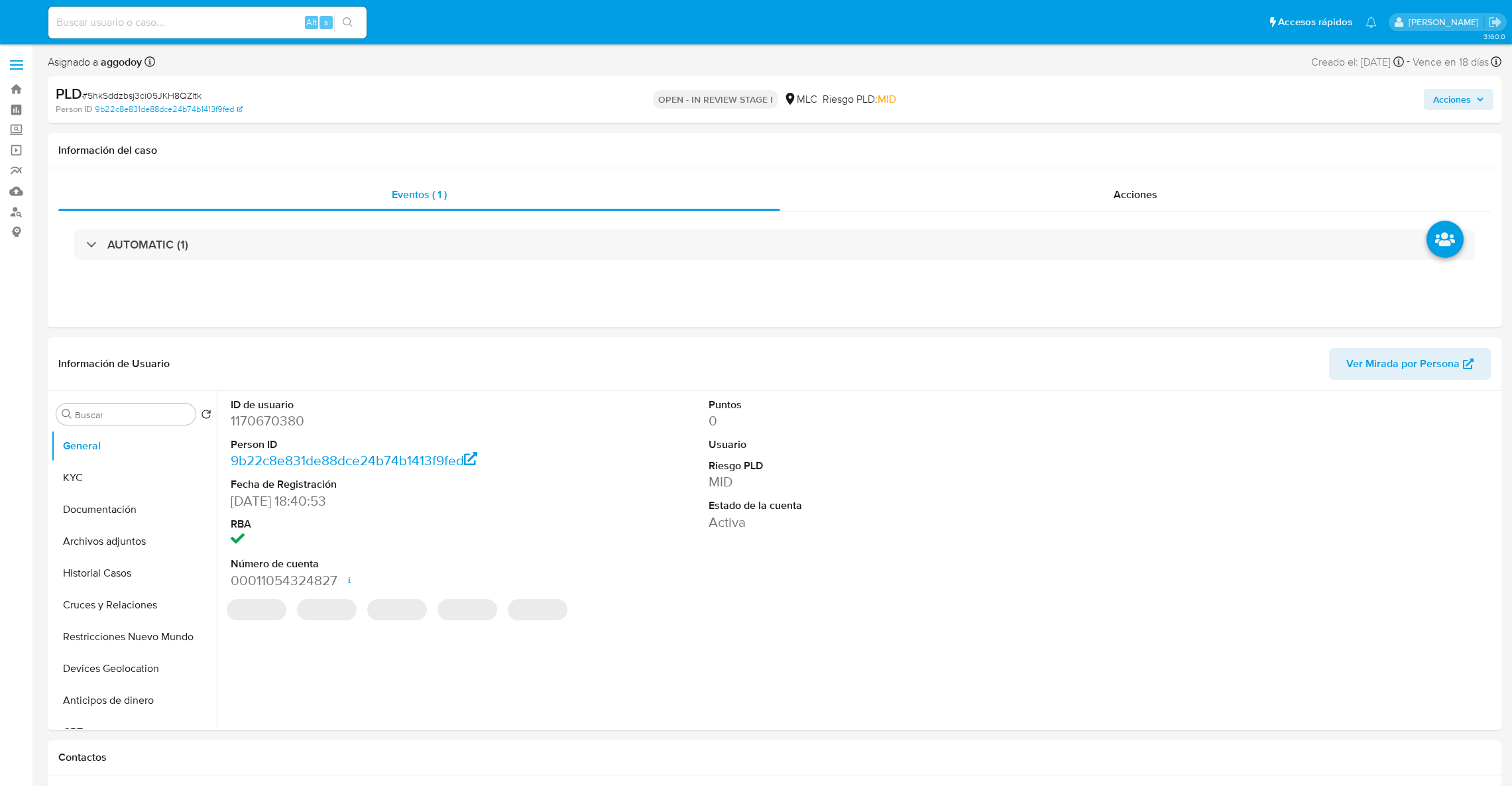
select select "10"
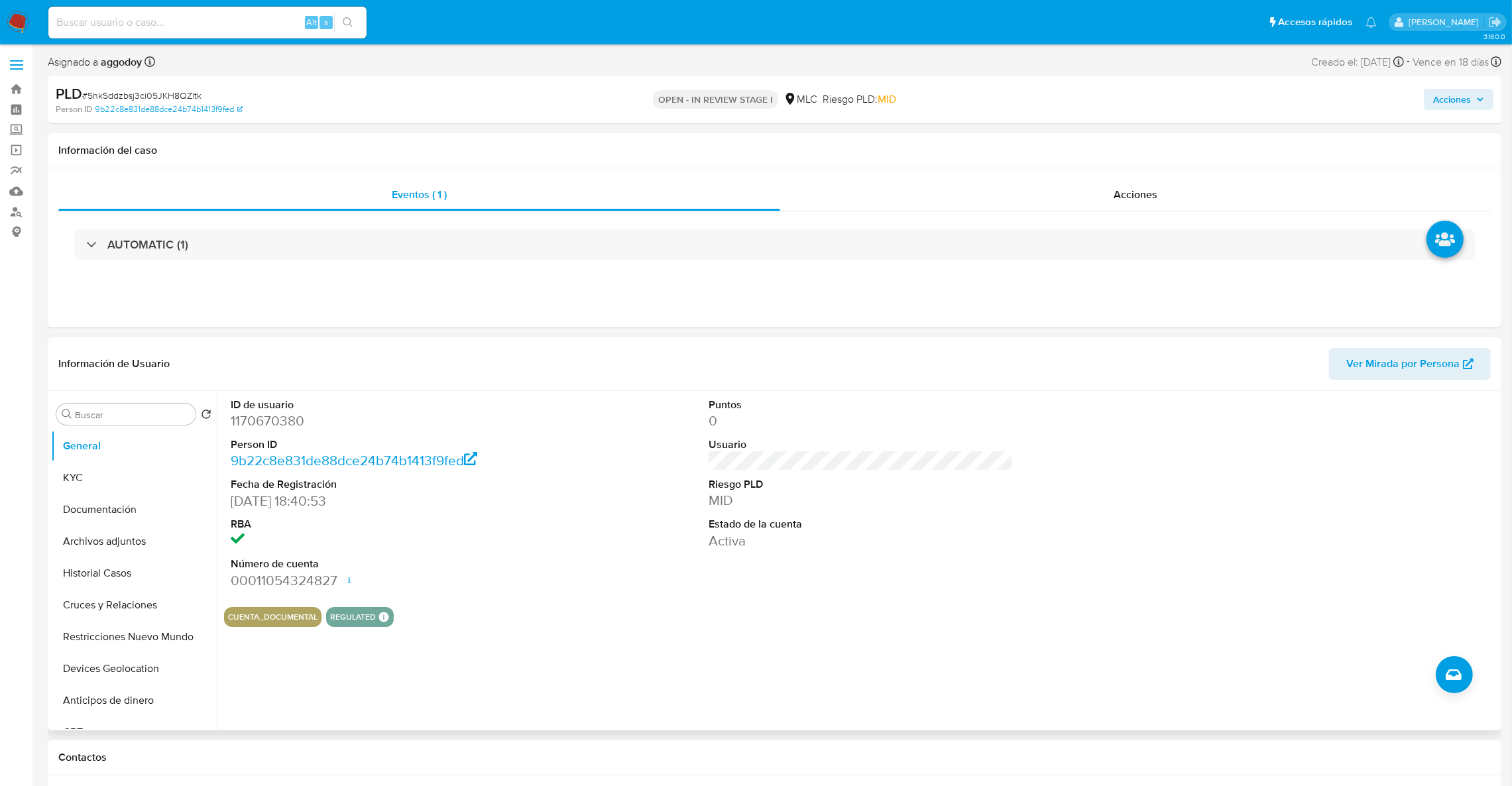
click at [262, 427] on dd "1170670380" at bounding box center [383, 420] width 305 height 19
copy dd "1170670380"
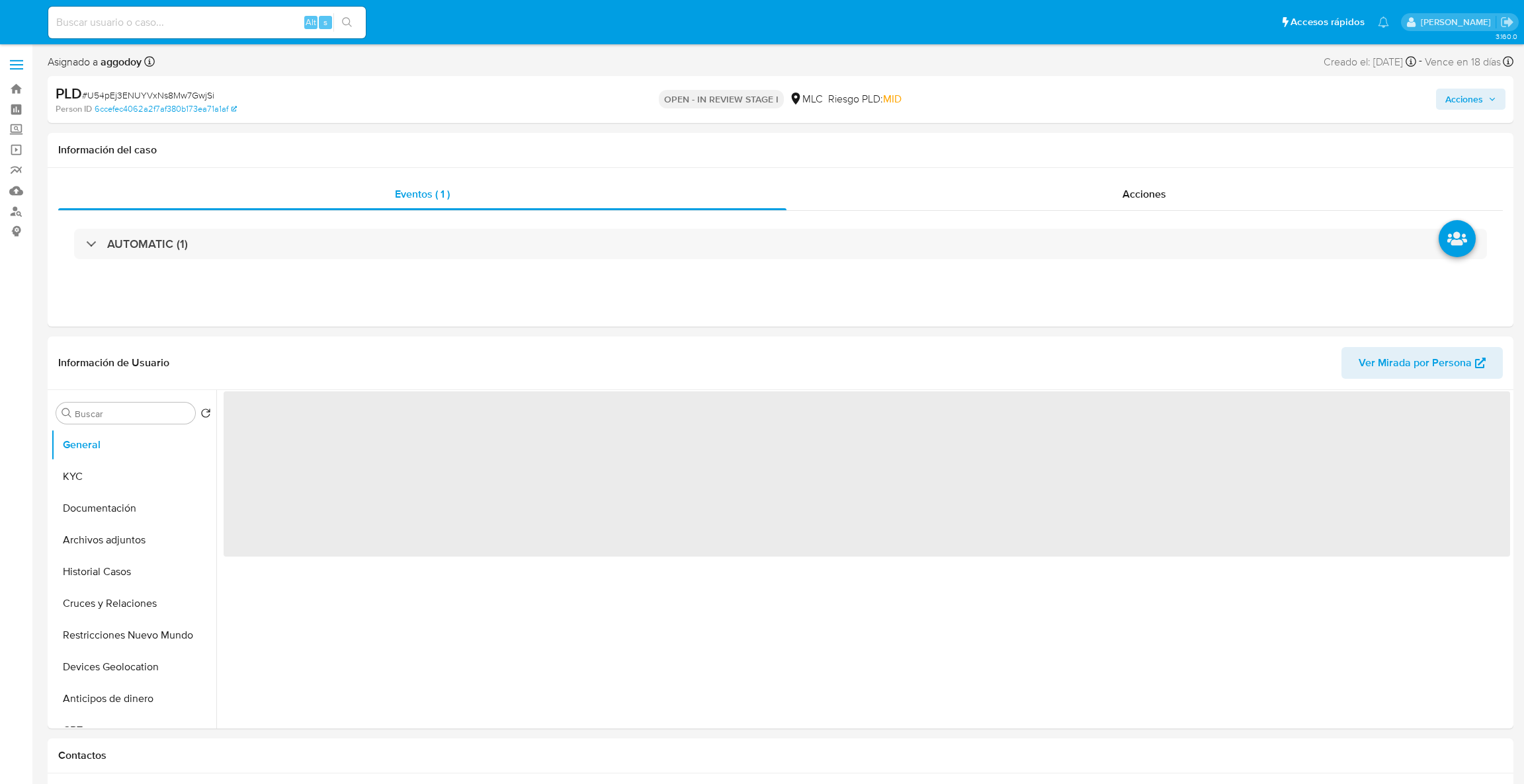
select select "10"
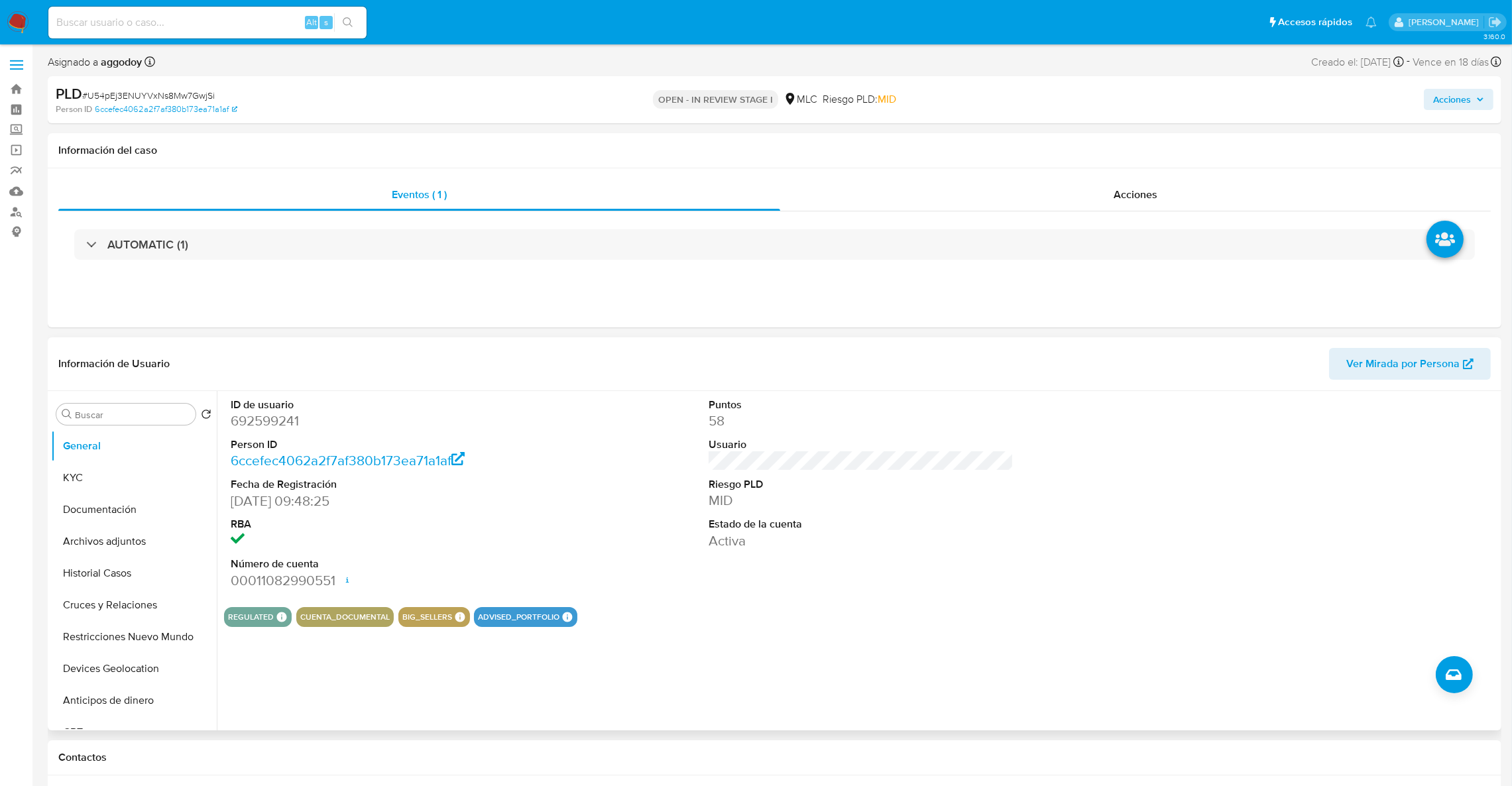
click at [270, 425] on dd "692599241" at bounding box center [383, 420] width 305 height 19
copy dd "692599241"
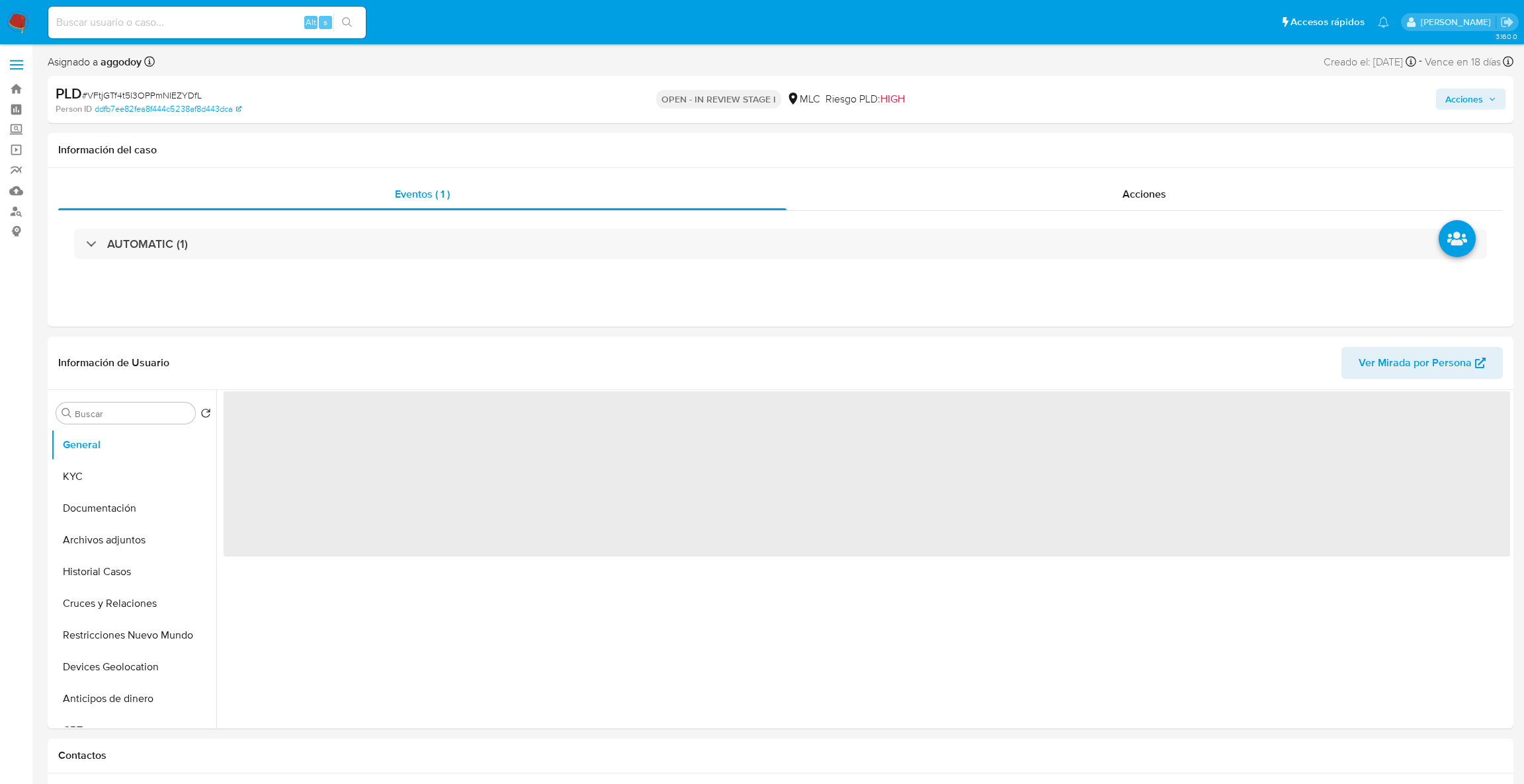
select select "10"
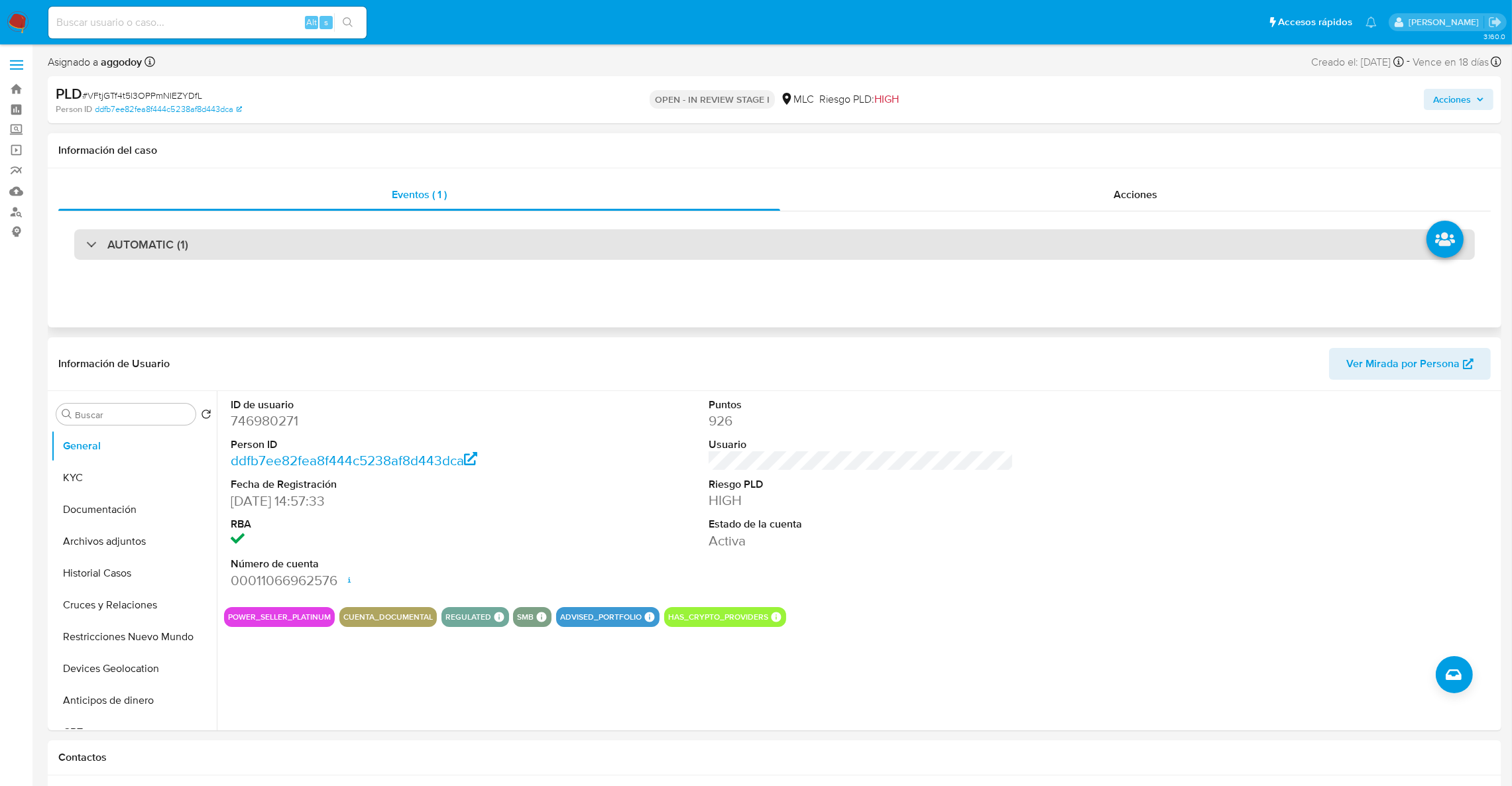
click at [397, 249] on div "AUTOMATIC (1)" at bounding box center [774, 244] width 1400 height 31
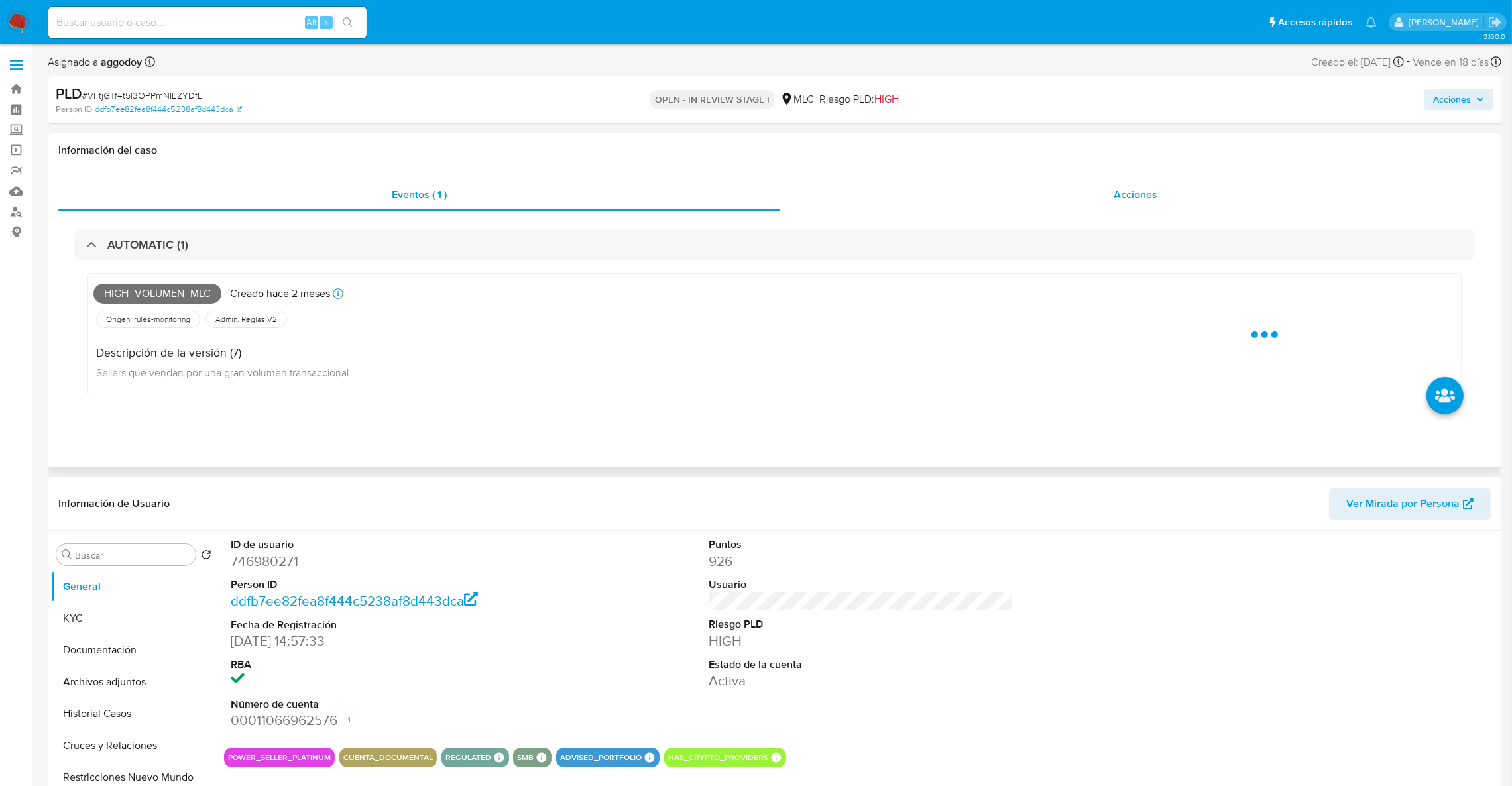
click at [1146, 191] on span "Acciones" at bounding box center [1135, 194] width 44 height 15
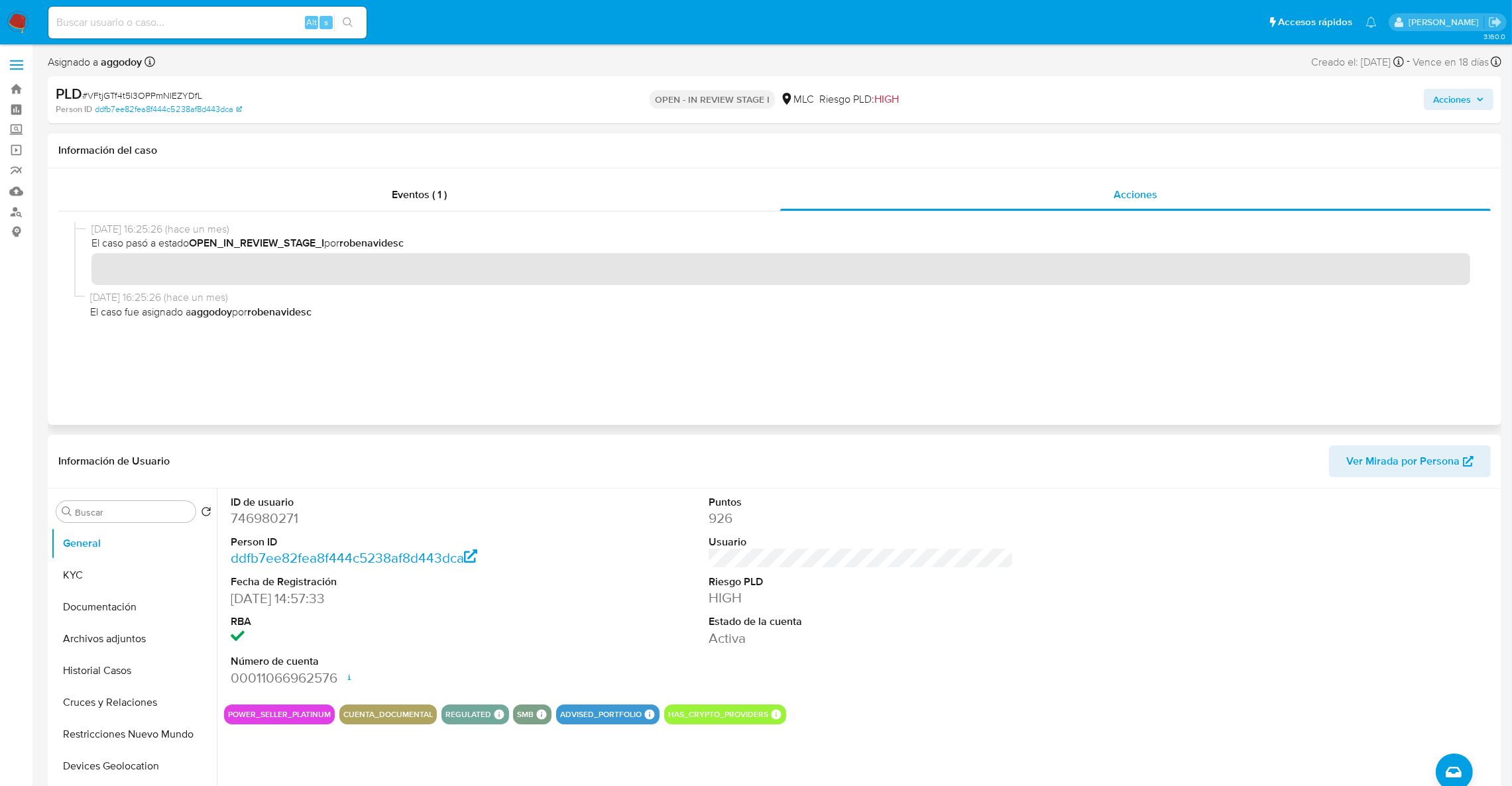
click at [433, 174] on div "Eventos ( 1 ) Acciones" at bounding box center [774, 296] width 1454 height 257
click at [249, 514] on dd "746980271" at bounding box center [383, 518] width 305 height 19
copy dd "746980271"
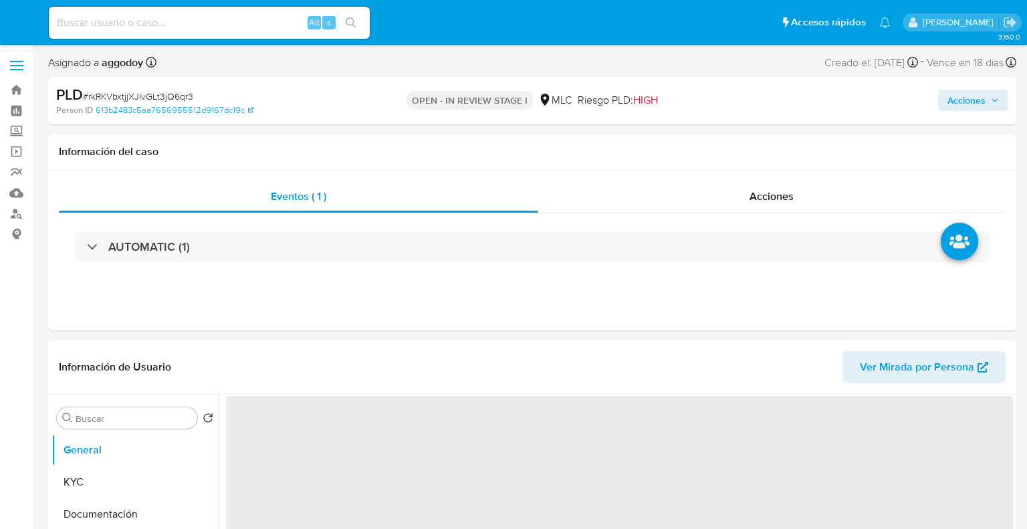
select select "10"
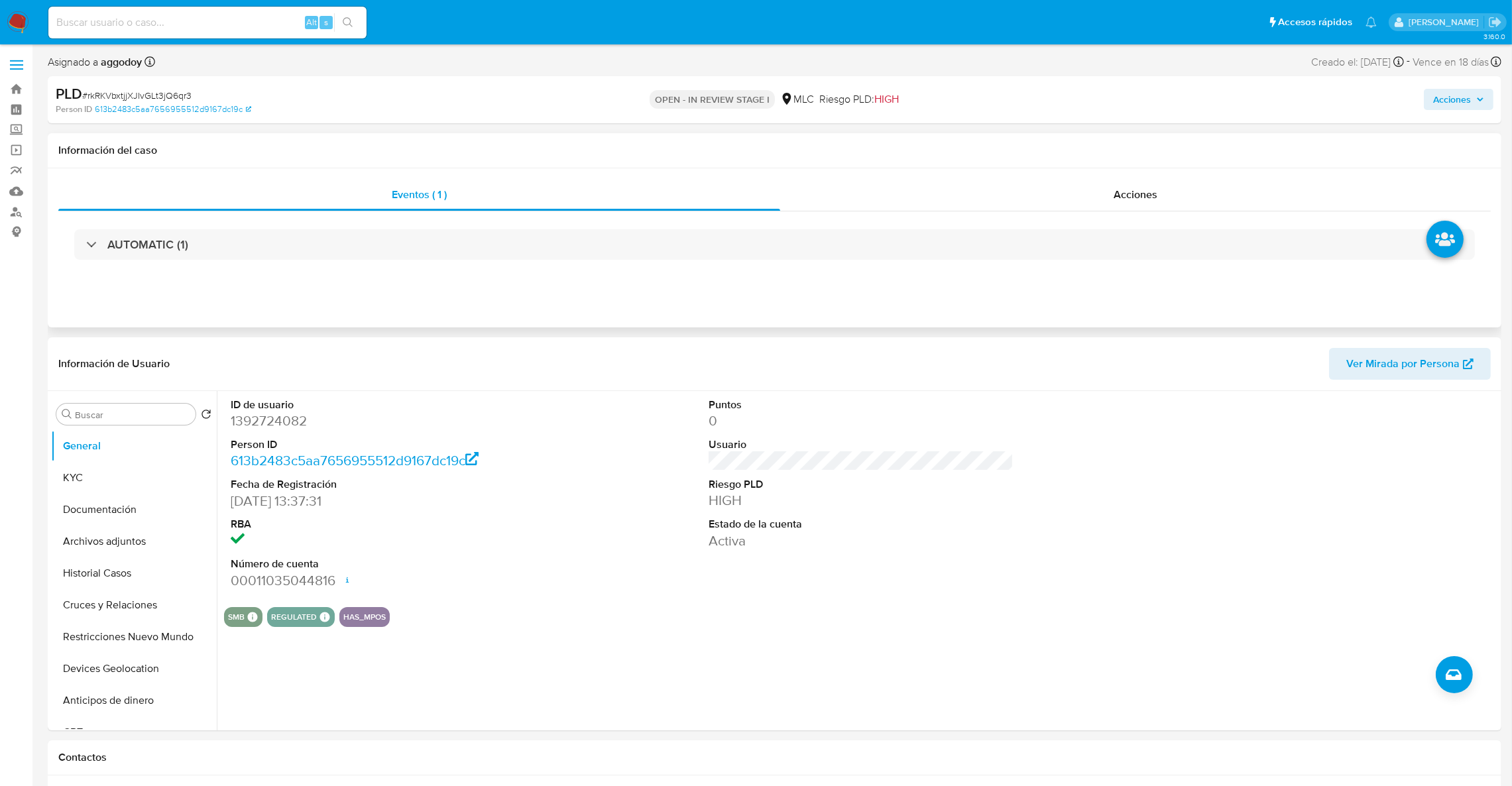
click at [273, 272] on div "AUTOMATIC (1)" at bounding box center [774, 244] width 1432 height 66
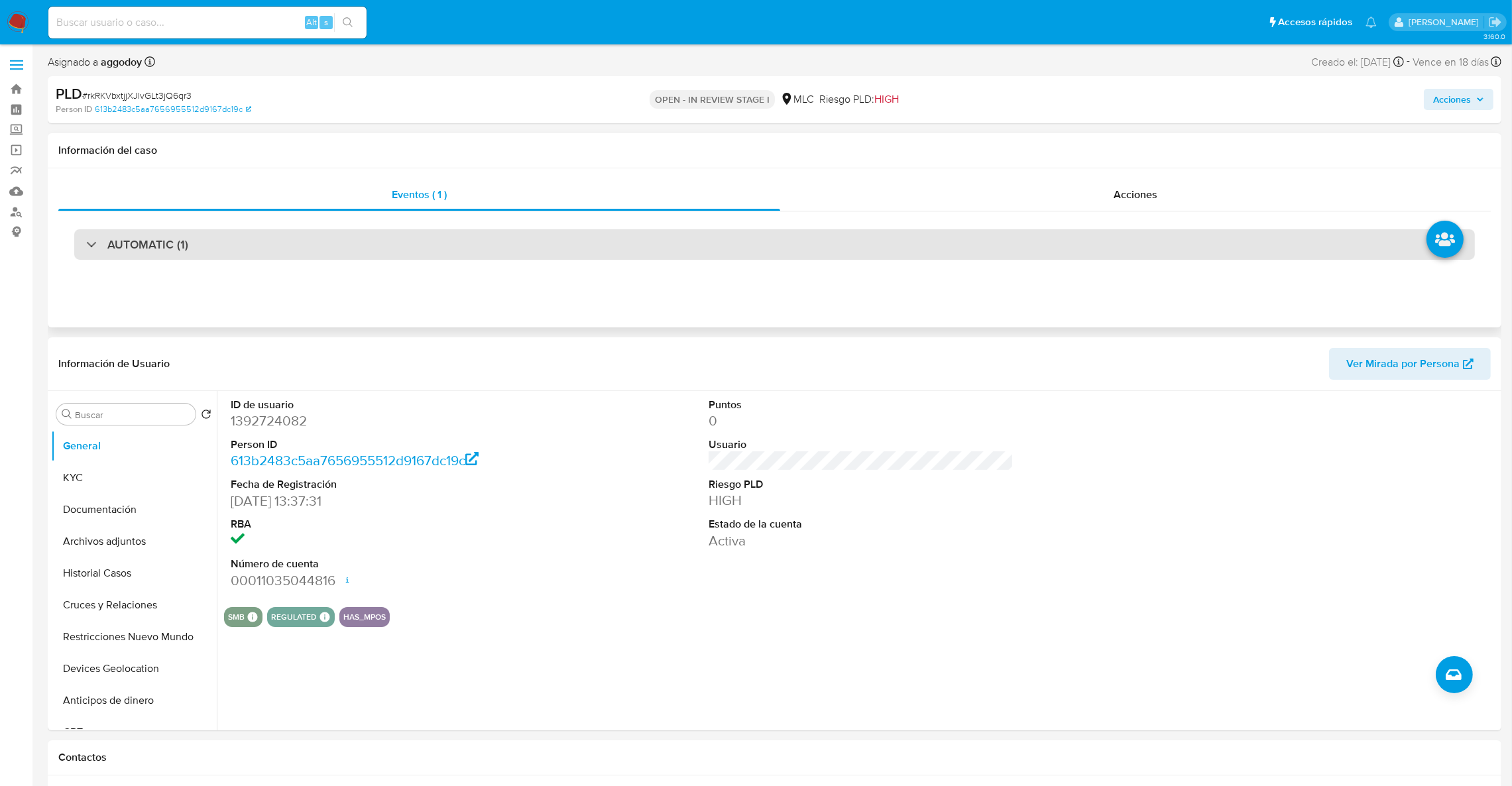
click at [271, 257] on div "AUTOMATIC (1)" at bounding box center [774, 244] width 1400 height 31
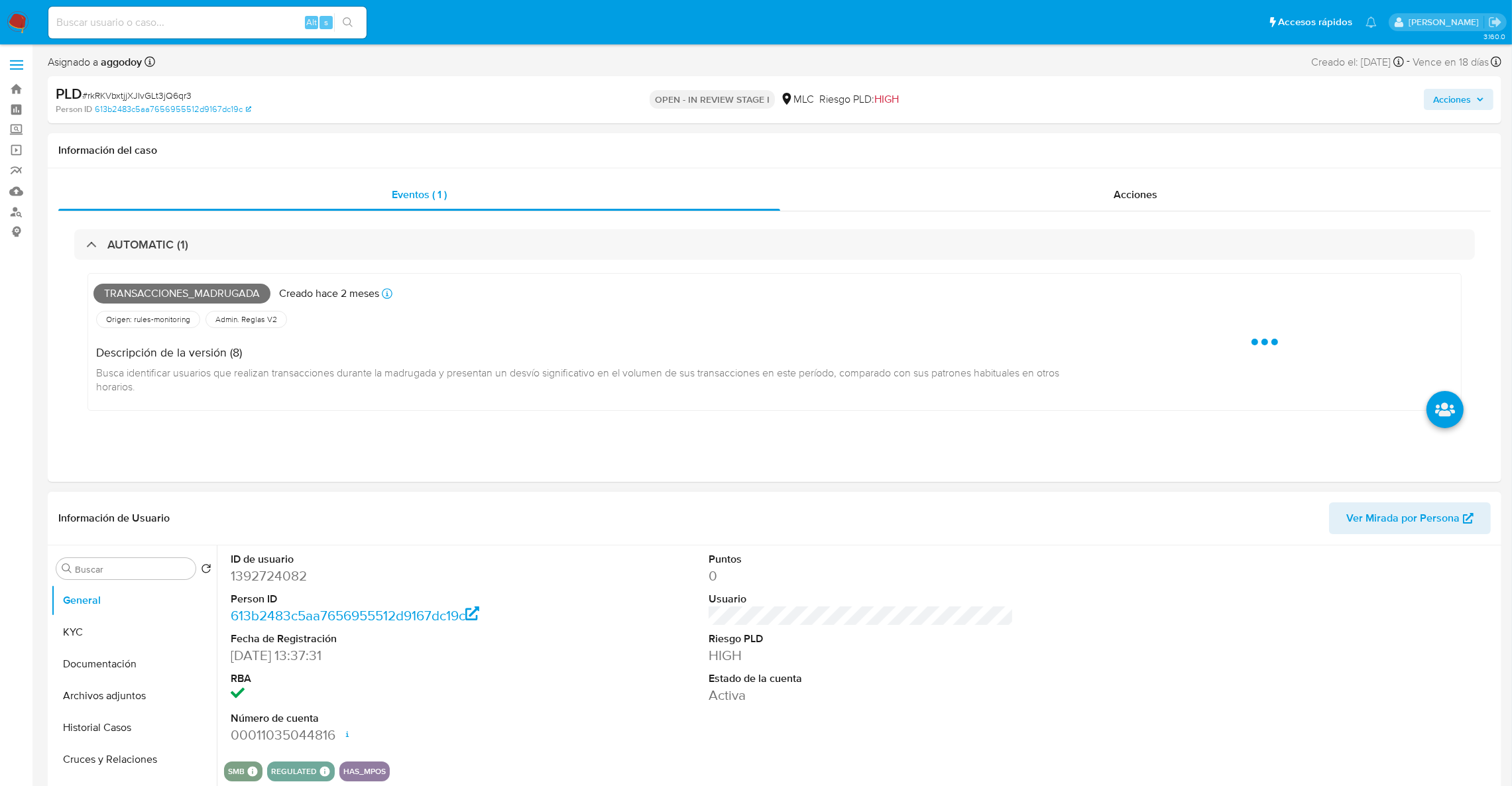
click at [284, 523] on dt "ID de usuario" at bounding box center [383, 559] width 305 height 15
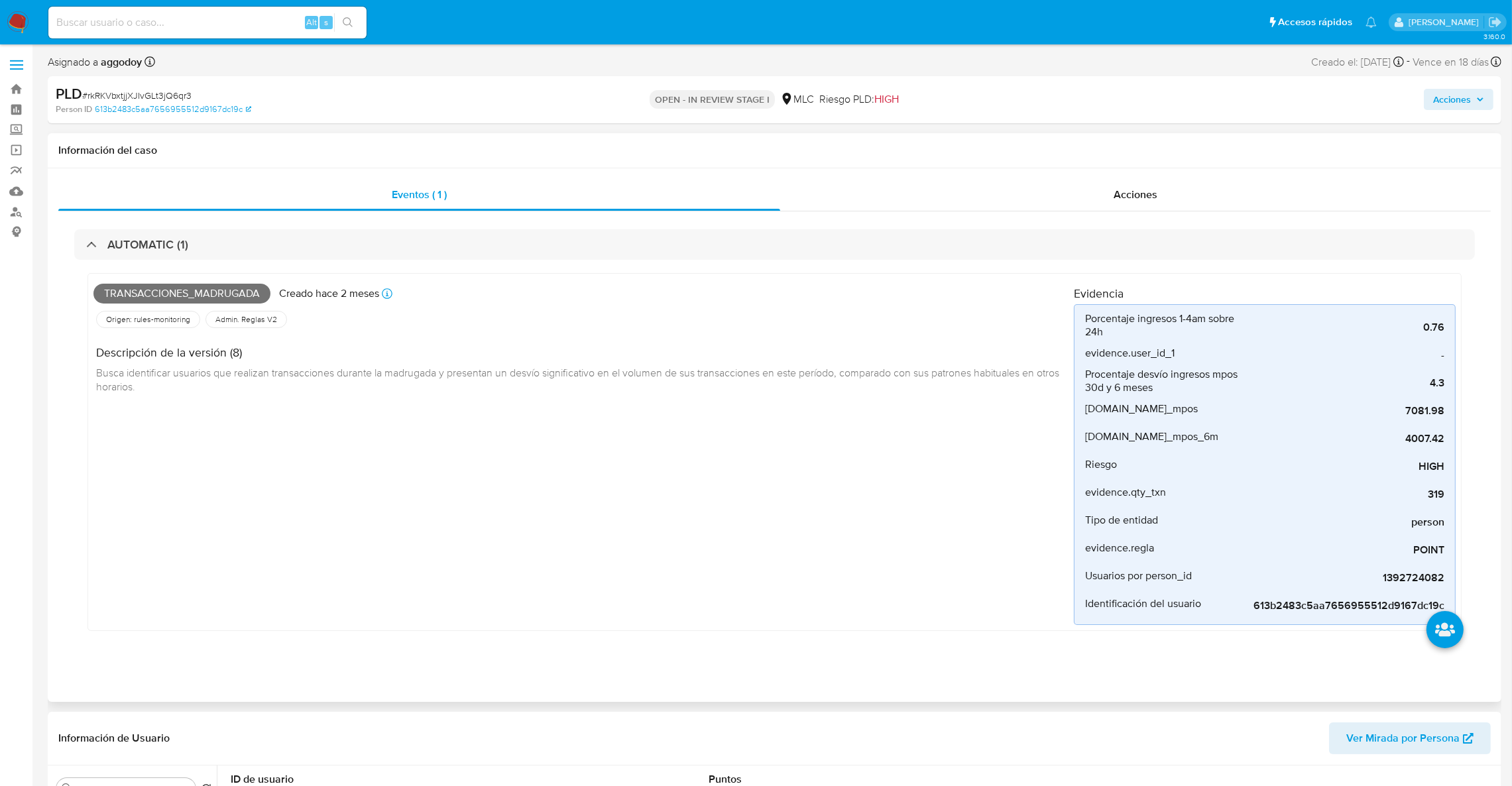
click at [285, 523] on div "Transacciones_madrugada Creado hace 2 meses Creado: 12/07/2025 16:08:46 Origen:…" at bounding box center [583, 452] width 980 height 346
click at [1018, 189] on div "Acciones" at bounding box center [1134, 195] width 710 height 32
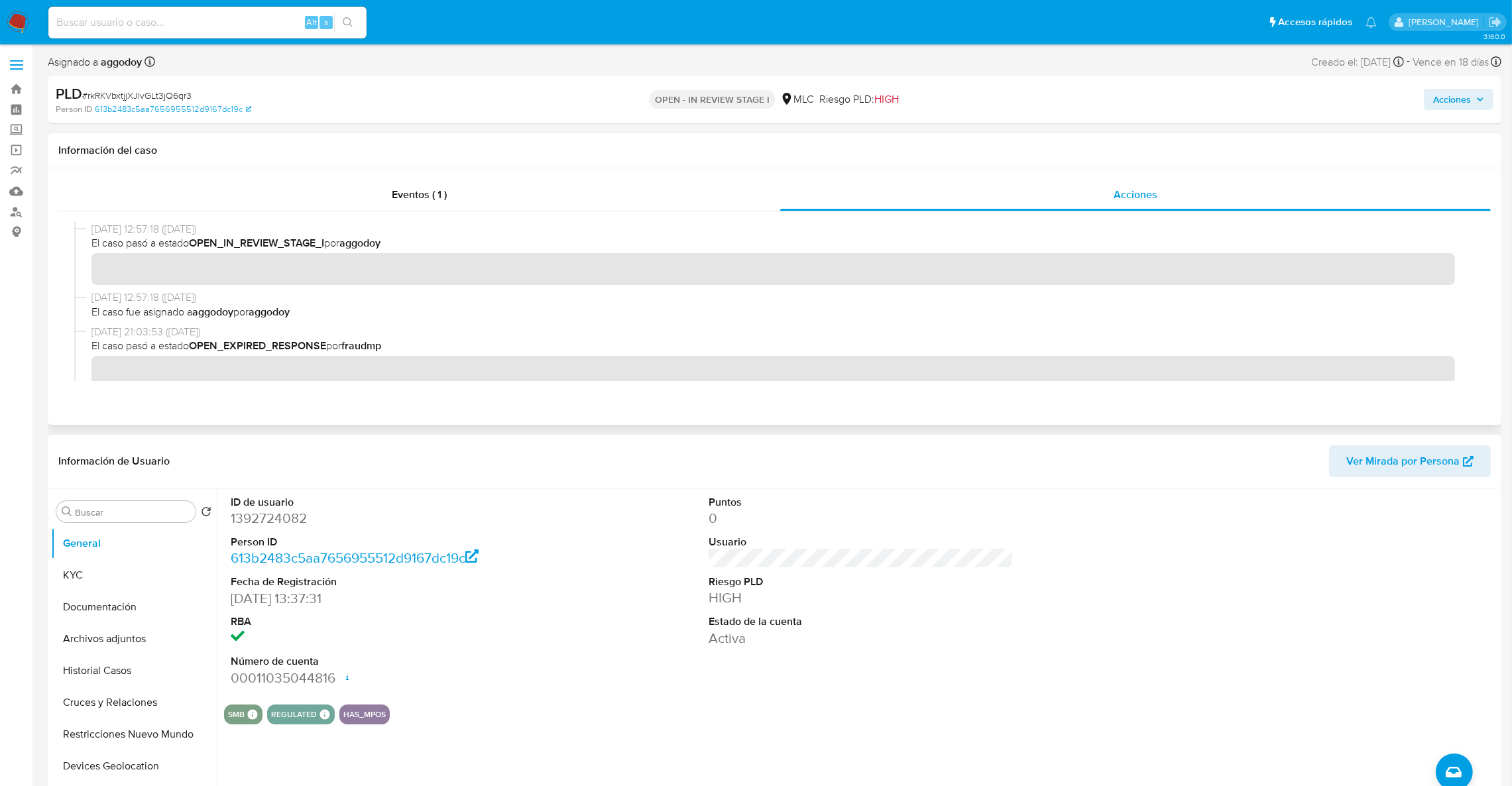
click at [266, 523] on dd "1392724082" at bounding box center [383, 518] width 305 height 19
copy dd "1392724082"
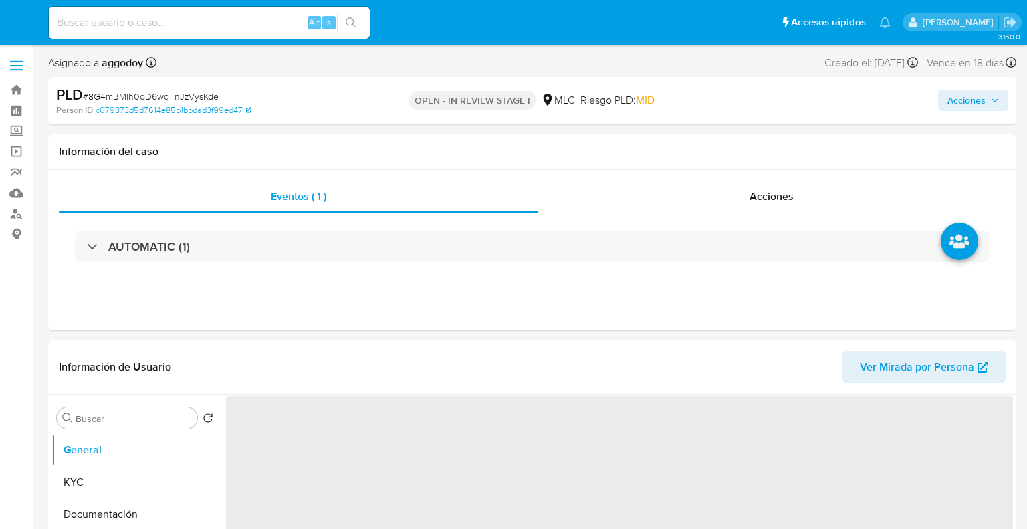
select select "10"
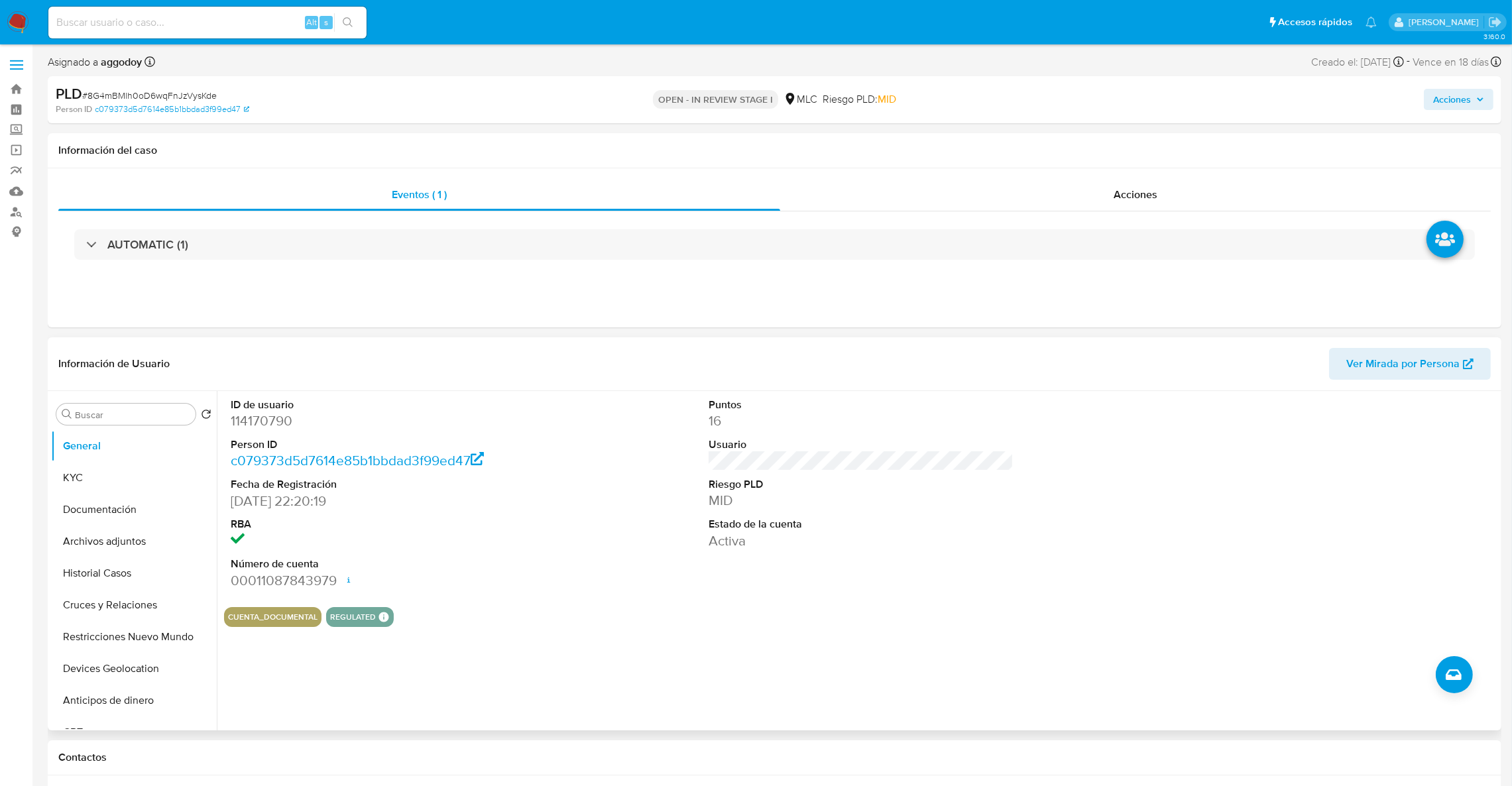
click at [249, 423] on dd "114170790" at bounding box center [383, 420] width 305 height 19
copy dd "114170790"
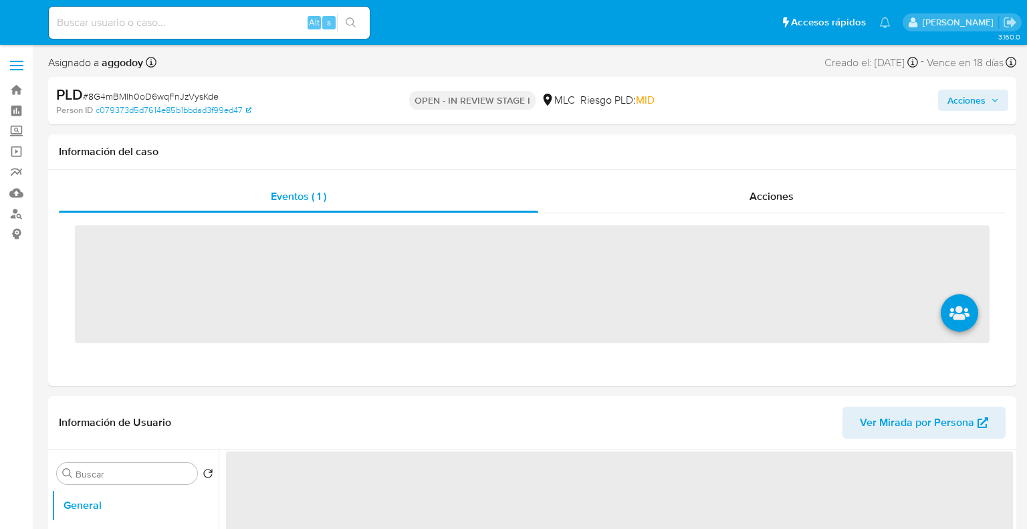
select select "10"
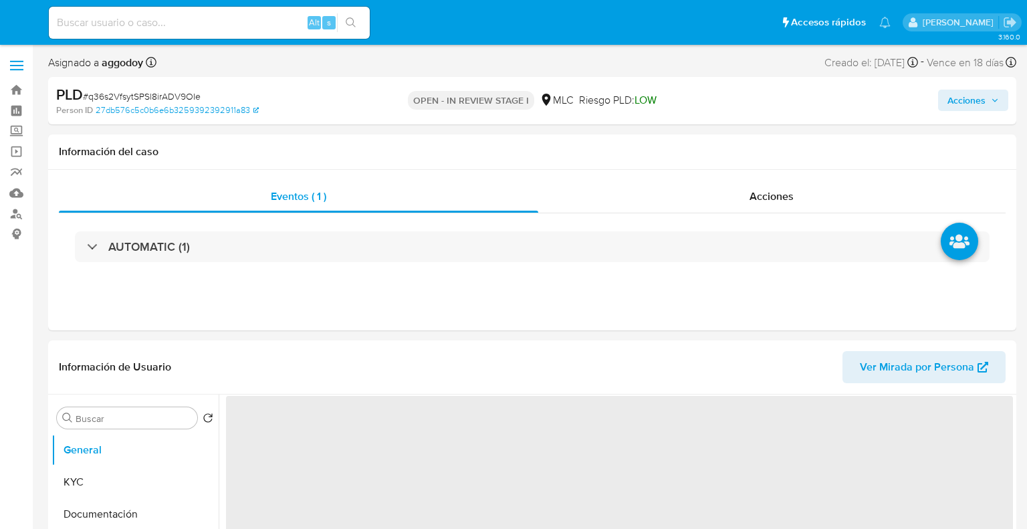
select select "10"
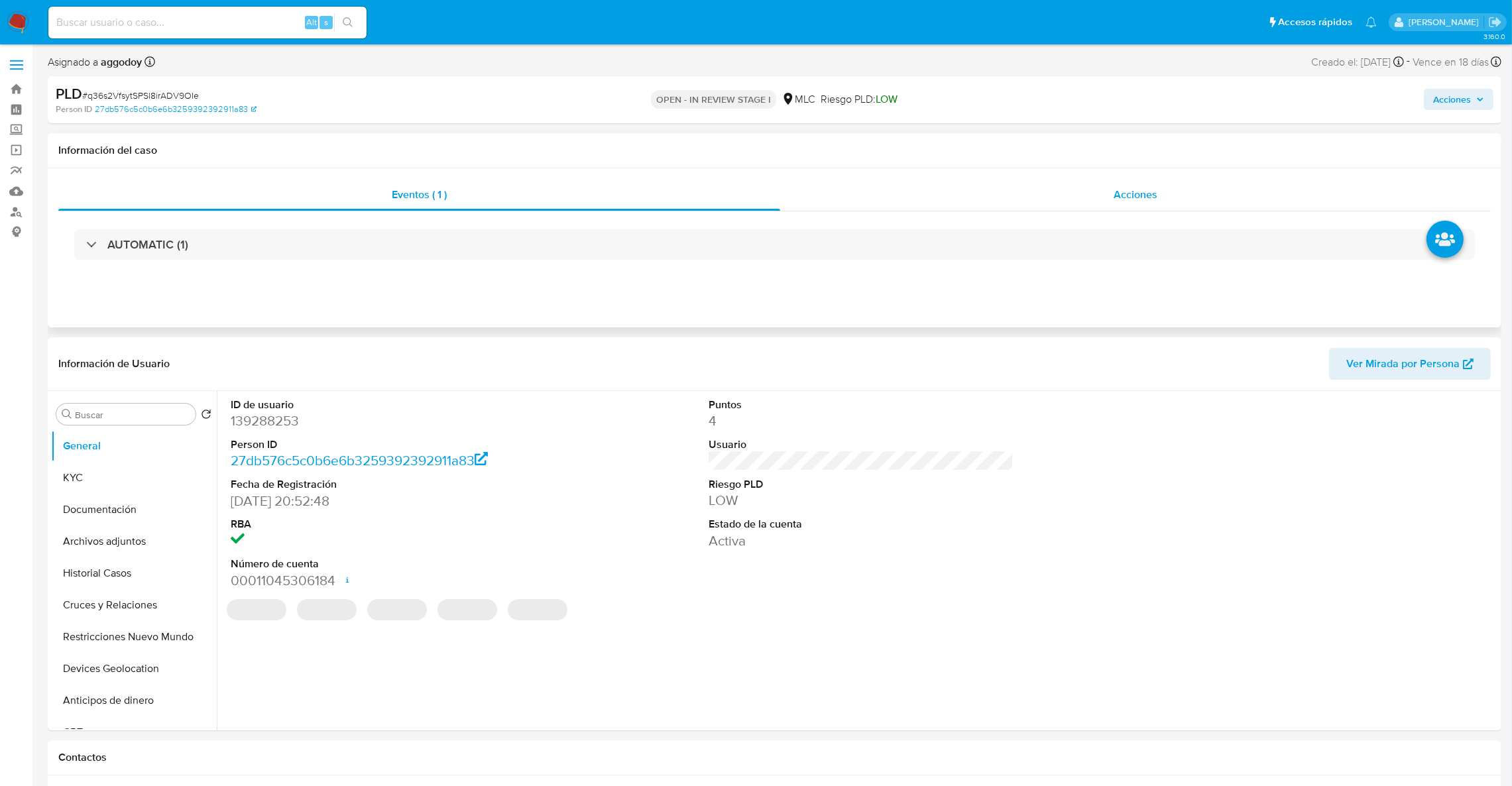
click at [1018, 194] on div "Acciones" at bounding box center [1134, 195] width 710 height 32
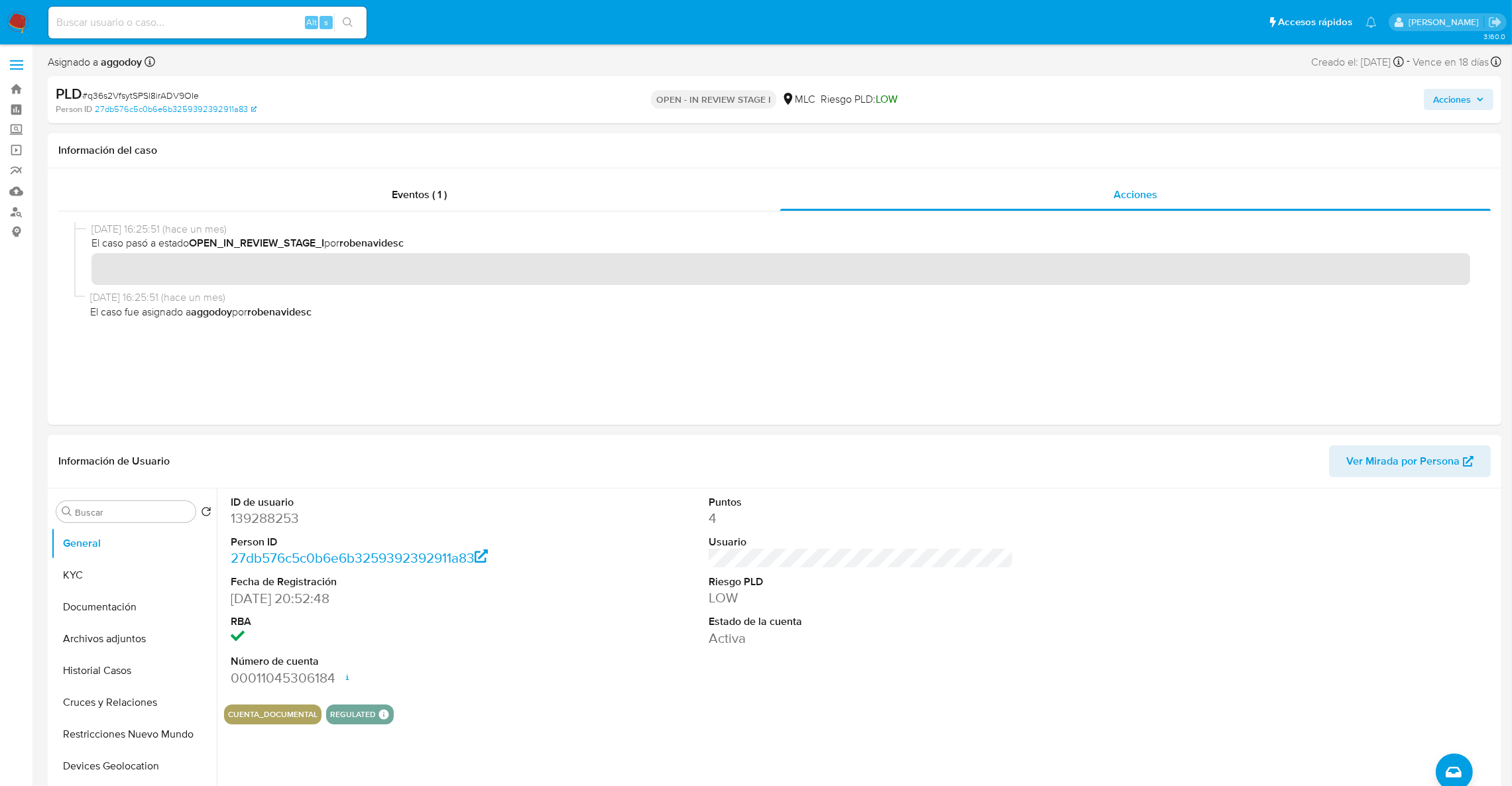
click at [544, 507] on div "ID de usuario 139288253 Person ID 27db576c5c0b6e6b3259392392911a83 Fecha de Reg…" at bounding box center [861, 591] width 1274 height 205
click at [264, 522] on dd "139288253" at bounding box center [383, 518] width 305 height 19
copy dd "139288253"
click at [478, 181] on div "Eventos ( 1 )" at bounding box center [419, 195] width 721 height 32
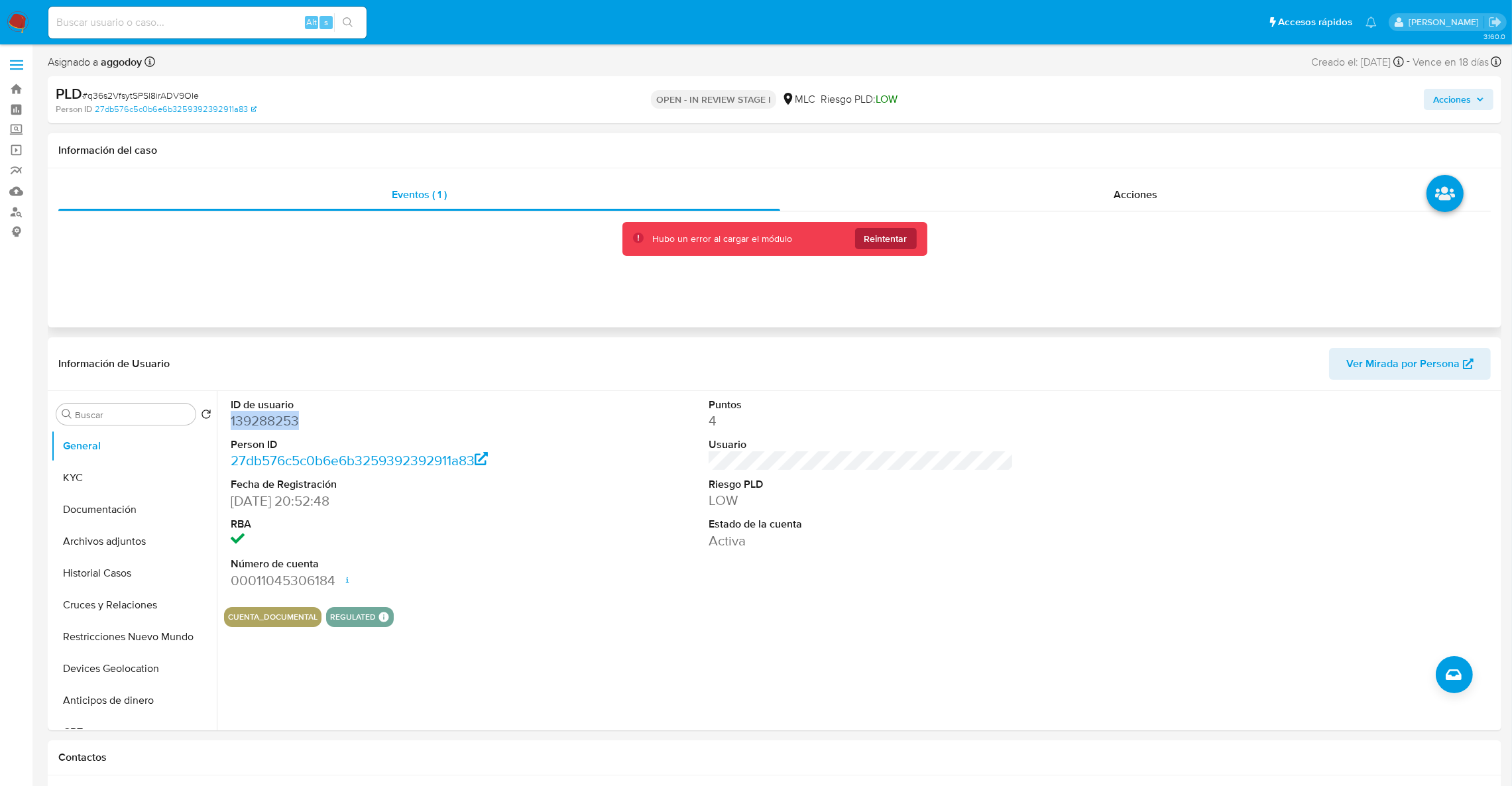
click at [882, 233] on span "Reintentar" at bounding box center [885, 238] width 43 height 21
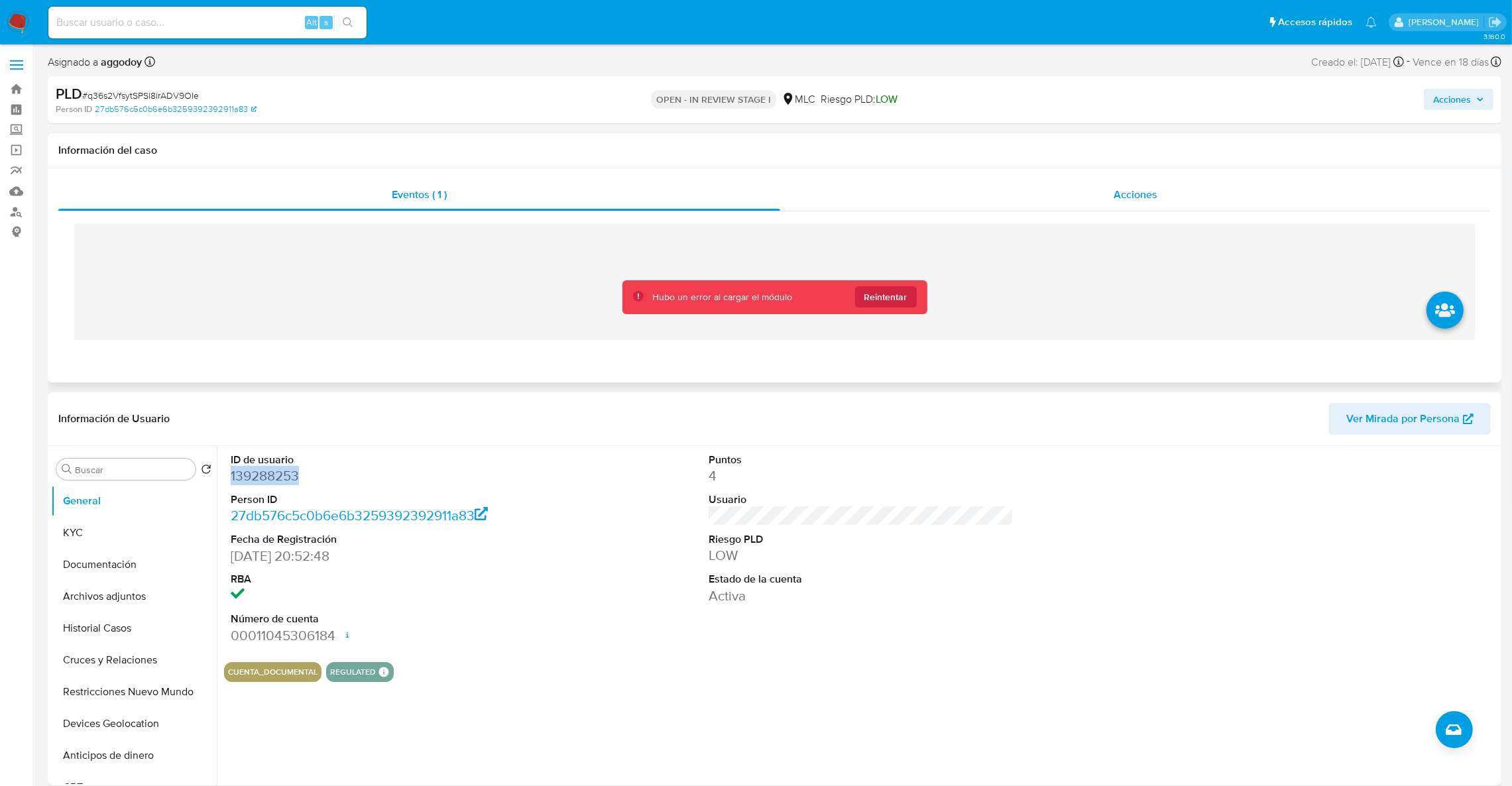
click at [816, 193] on div "Acciones" at bounding box center [1134, 195] width 710 height 32
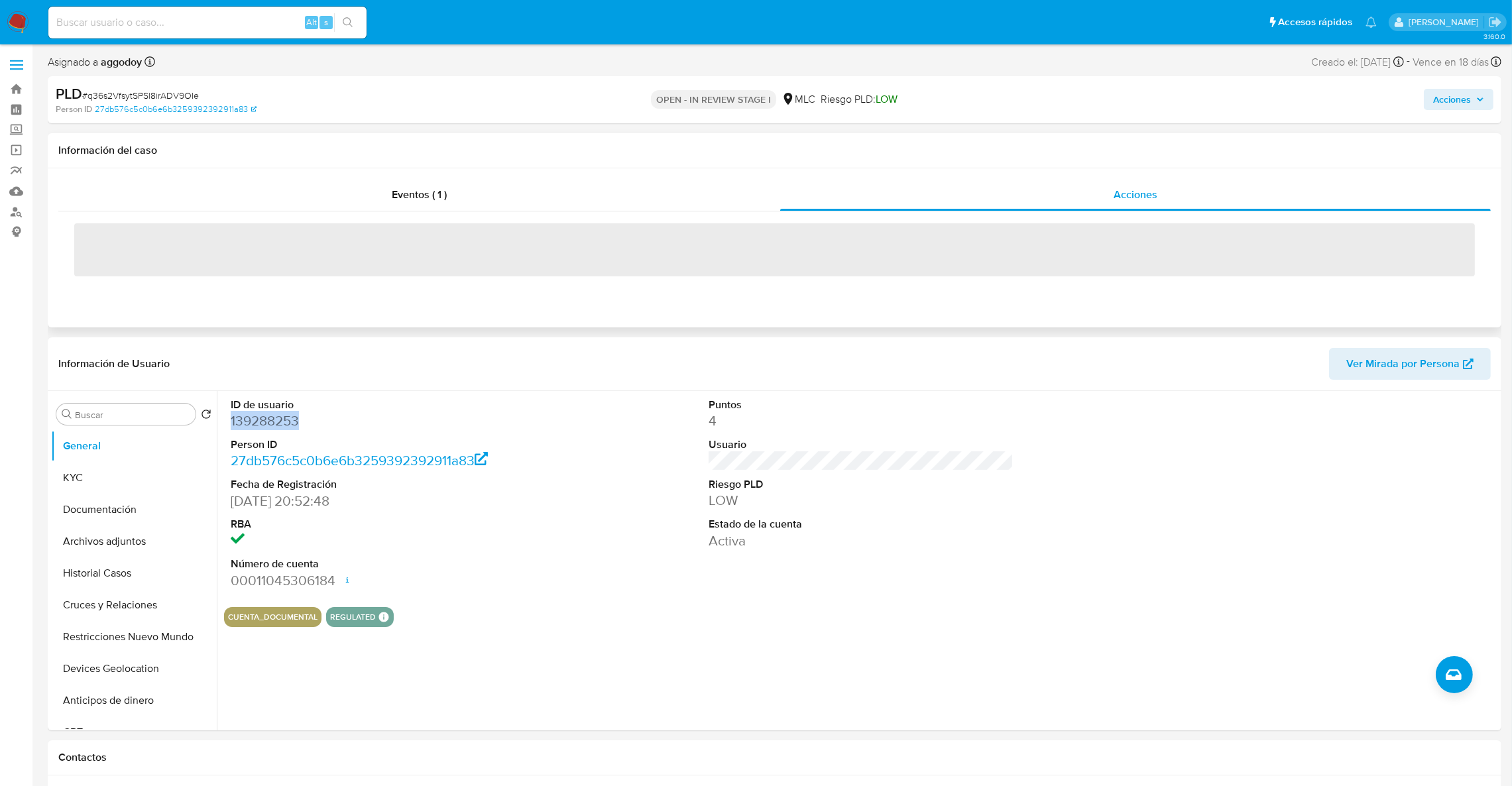
click at [556, 257] on span "‌" at bounding box center [774, 250] width 1400 height 54
click at [480, 217] on div "‌" at bounding box center [774, 249] width 1432 height 75
click at [464, 201] on div "Eventos ( 1 )" at bounding box center [419, 195] width 721 height 32
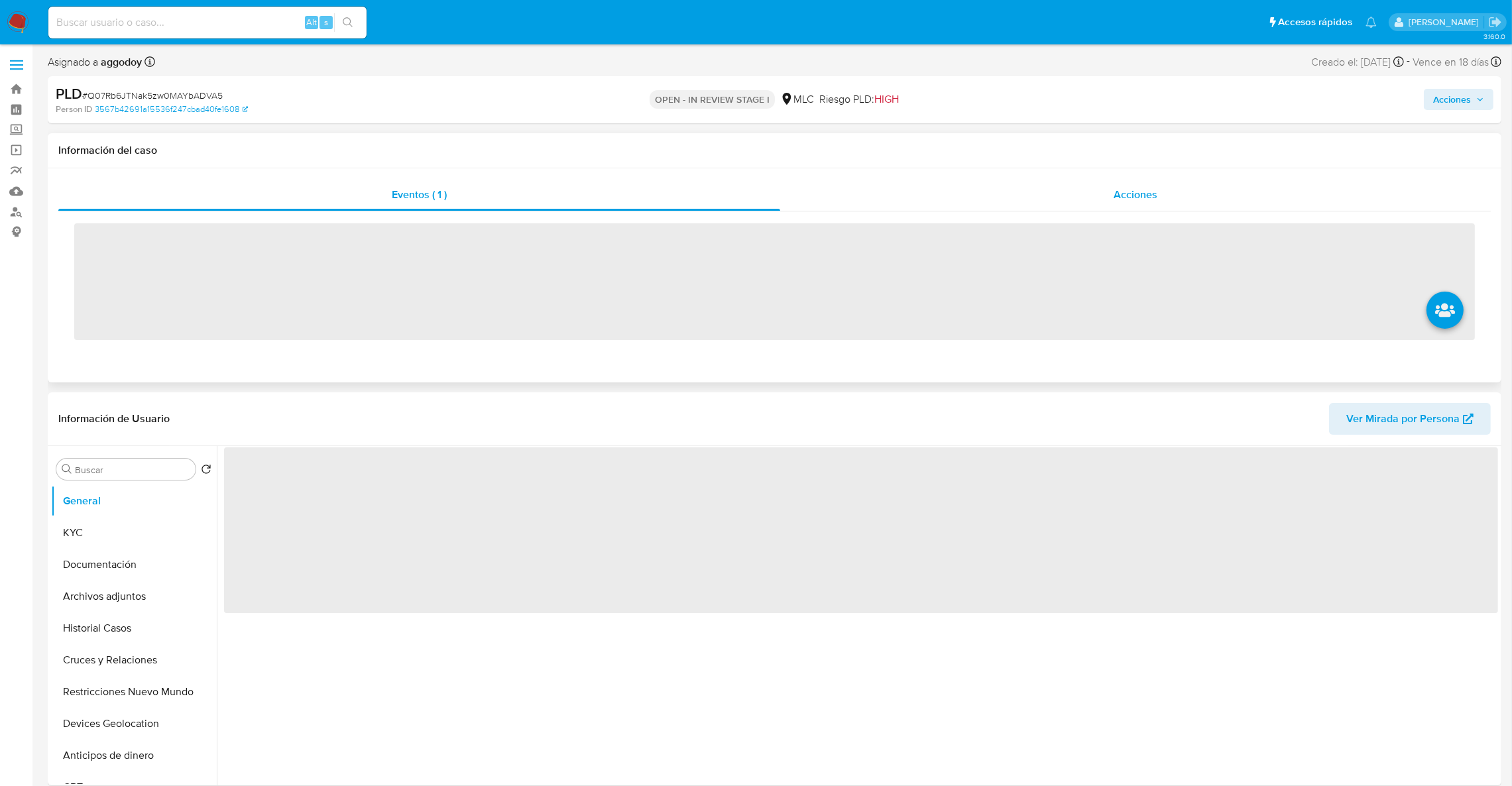
click at [1018, 209] on div "Acciones" at bounding box center [1134, 195] width 710 height 32
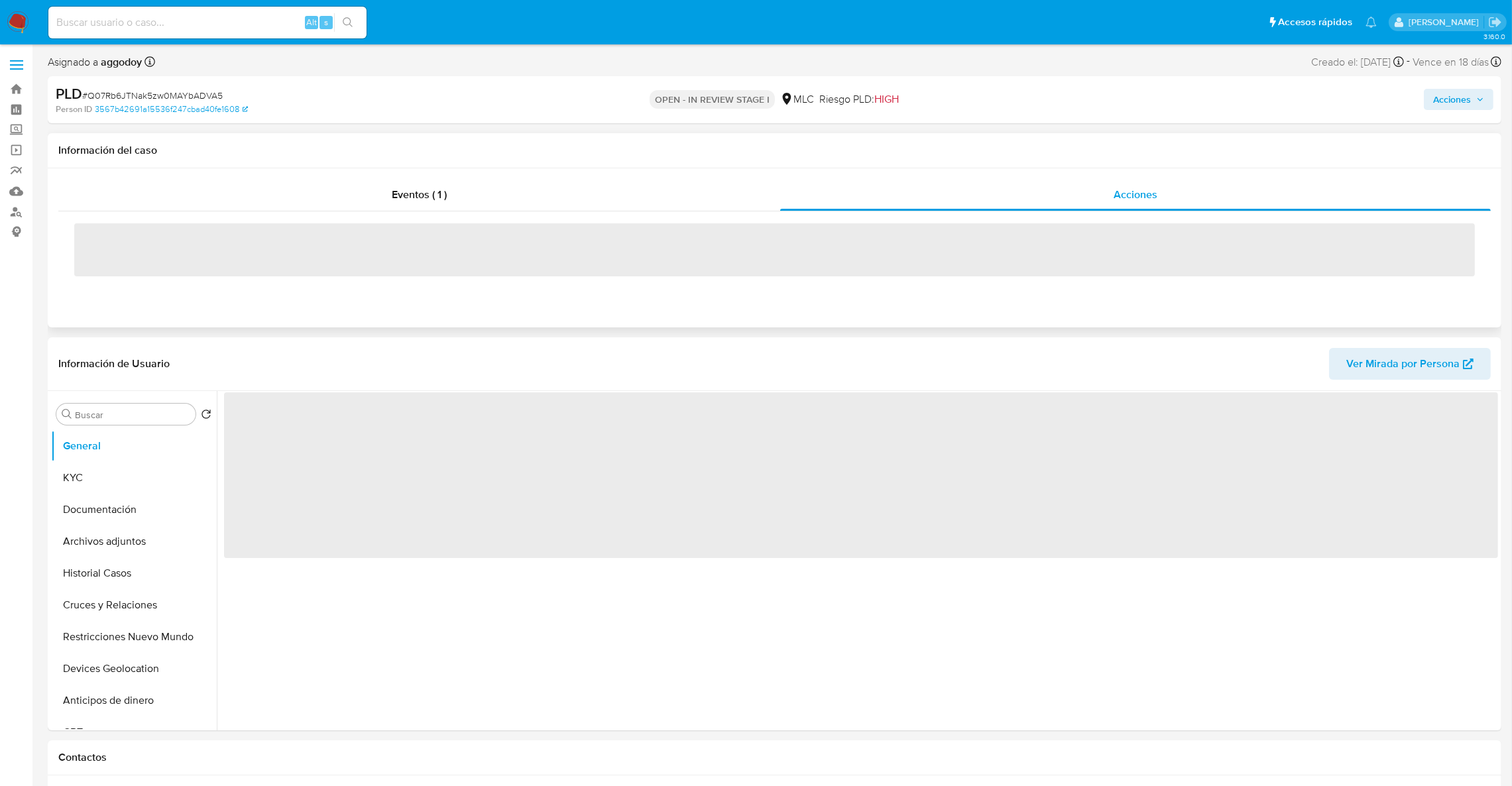
select select "10"
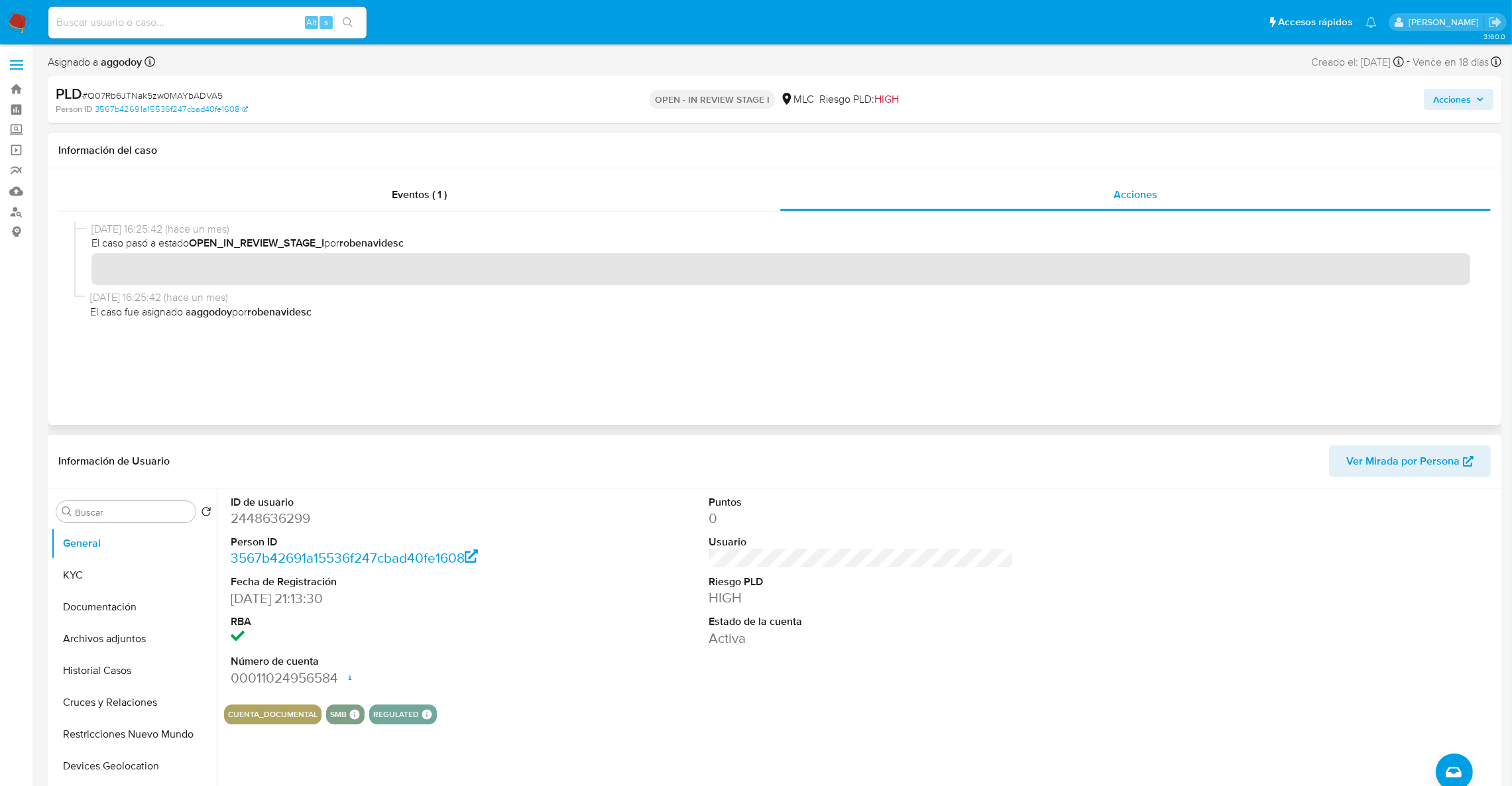
click at [249, 518] on dd "2448636299" at bounding box center [383, 518] width 305 height 19
click at [250, 522] on dd "2448636299" at bounding box center [383, 518] width 305 height 19
drag, startPoint x: 250, startPoint y: 523, endPoint x: 239, endPoint y: 527, distance: 11.7
click at [210, 523] on button "General" at bounding box center [134, 543] width 165 height 32
click at [254, 523] on dd "2448636299" at bounding box center [383, 518] width 305 height 19
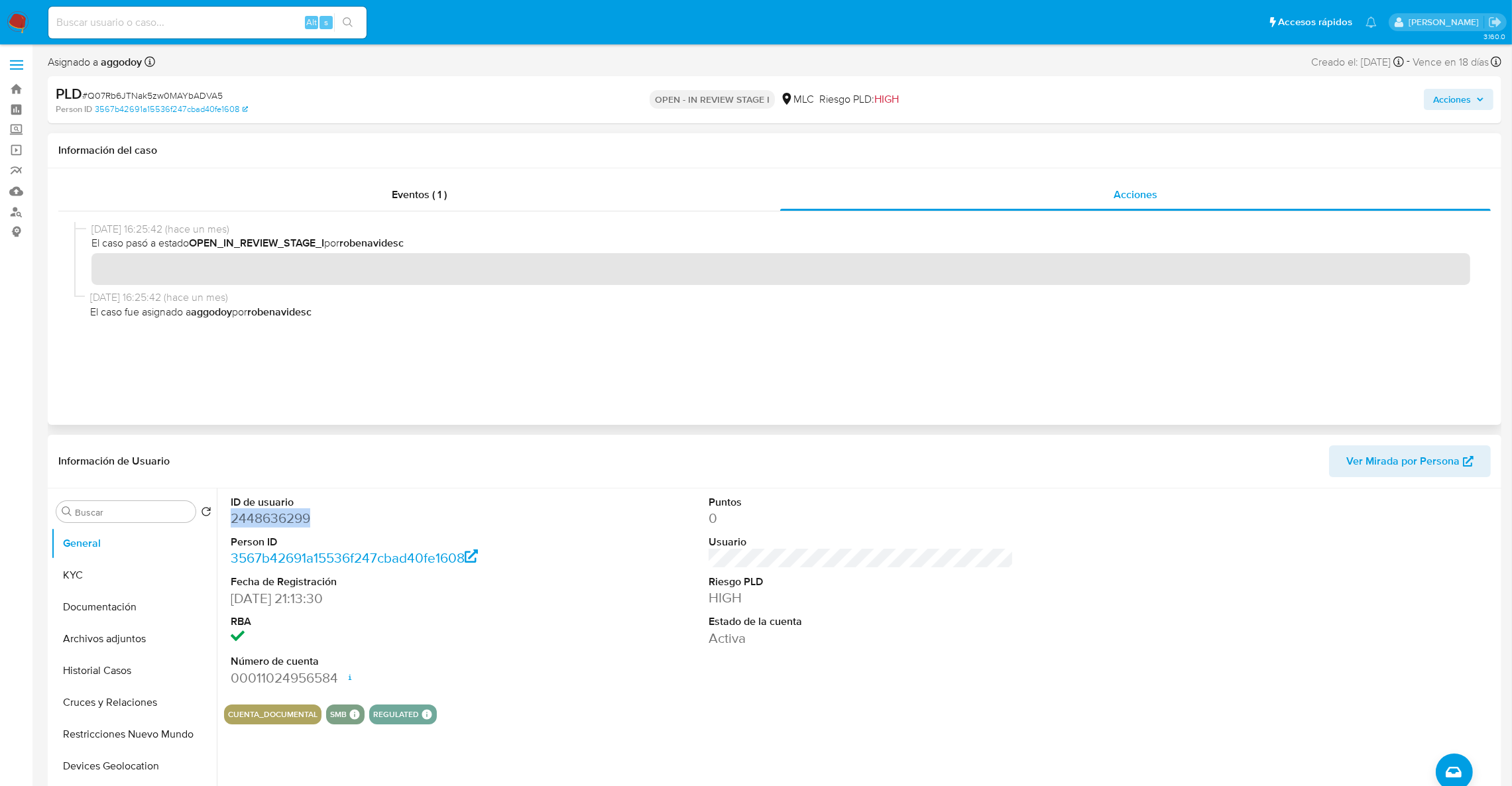
click at [256, 523] on dd "2448636299" at bounding box center [383, 518] width 305 height 19
copy dd "2448636299"
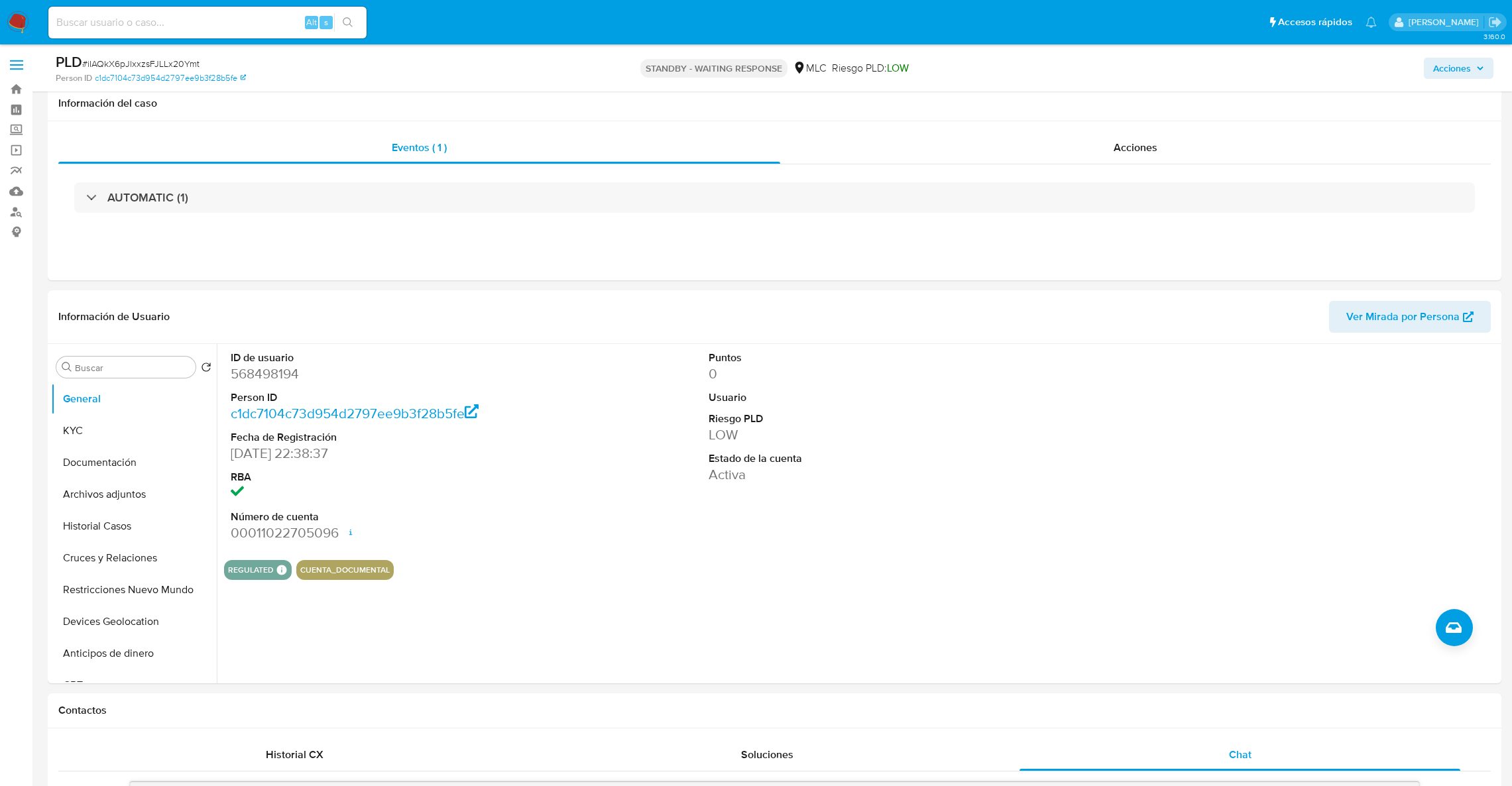
select select "10"
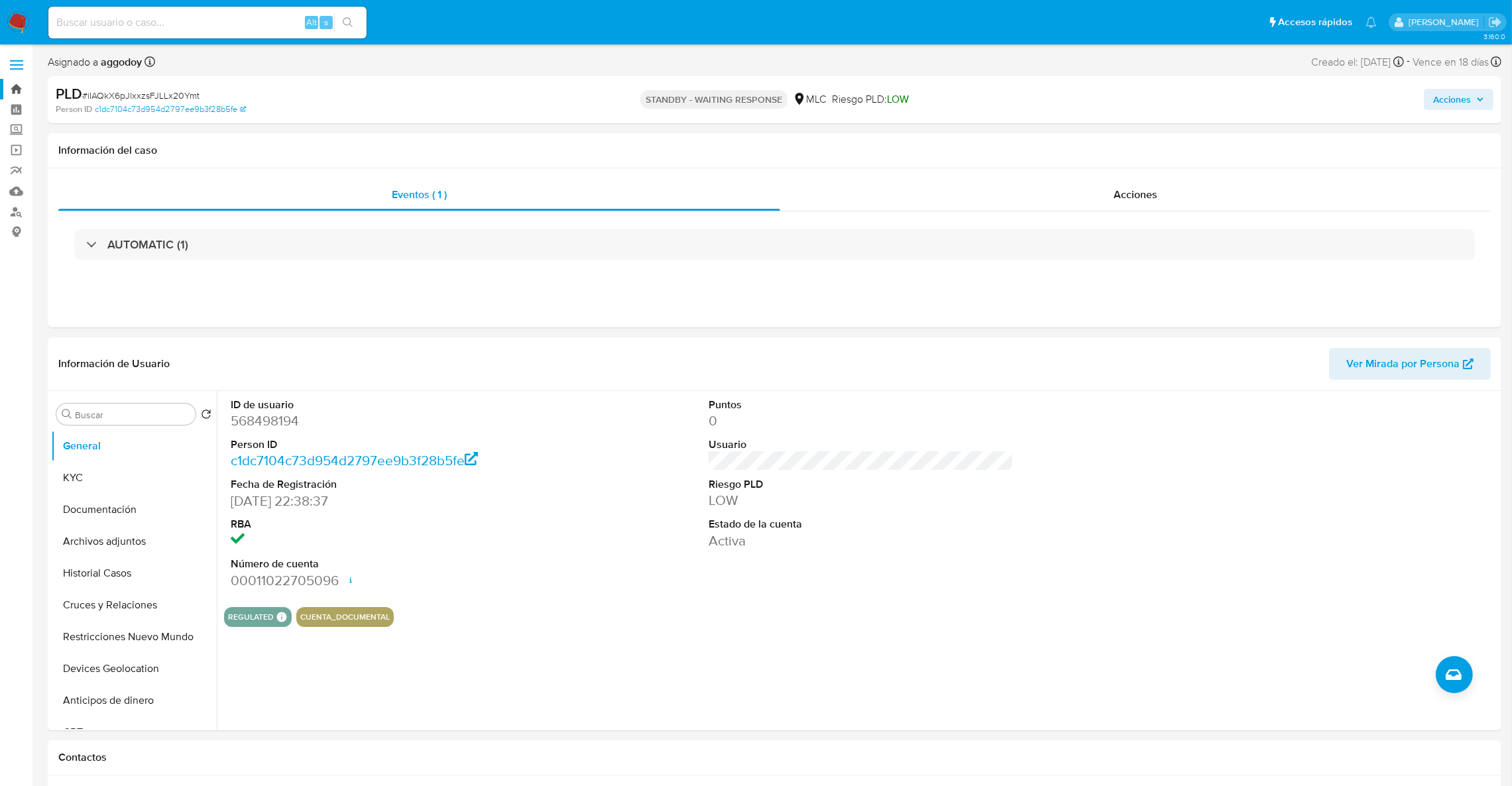
click at [18, 89] on link "Bandeja" at bounding box center [78, 89] width 158 height 21
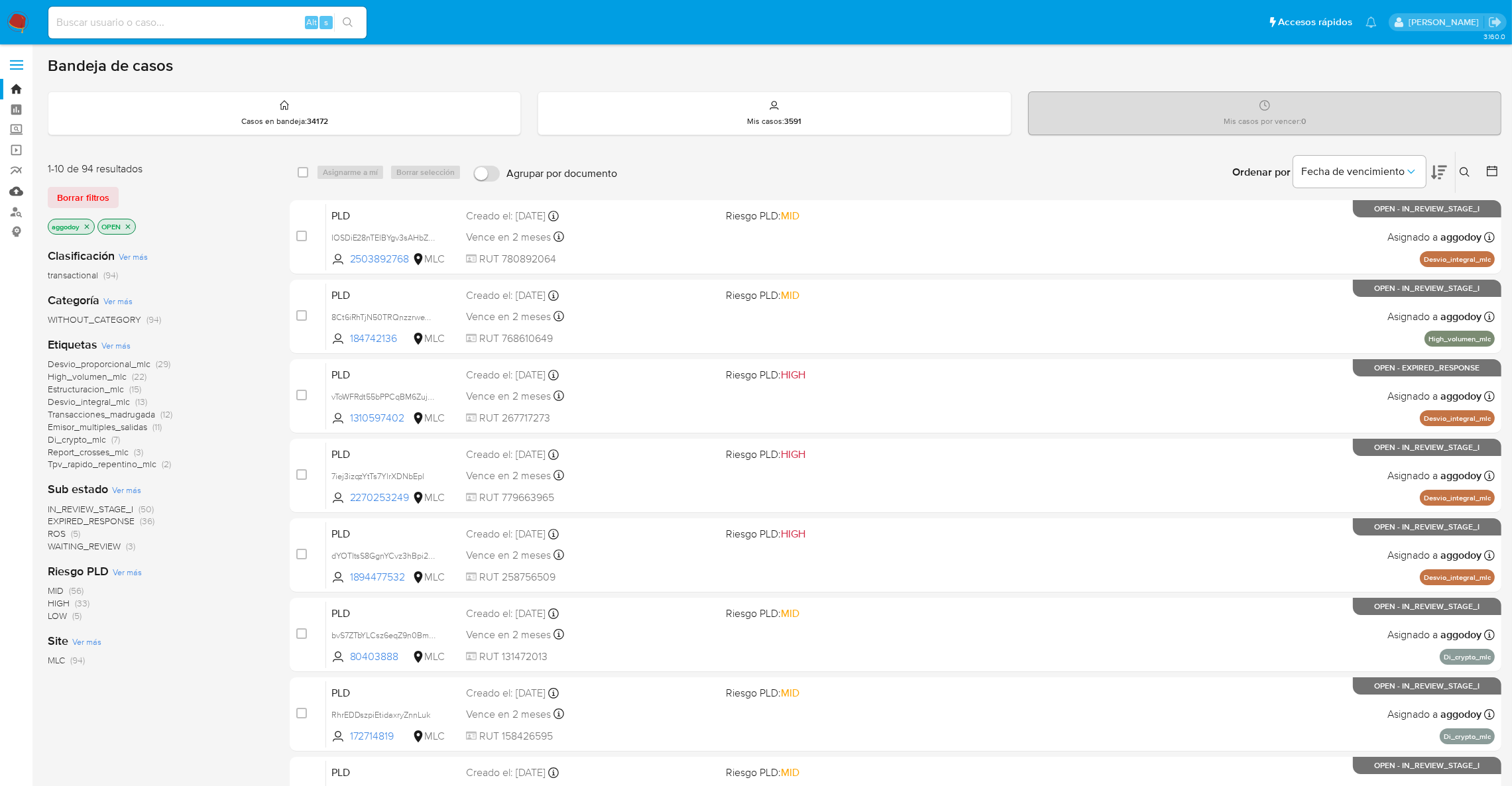
click at [6, 195] on link "Mulan" at bounding box center [78, 191] width 158 height 21
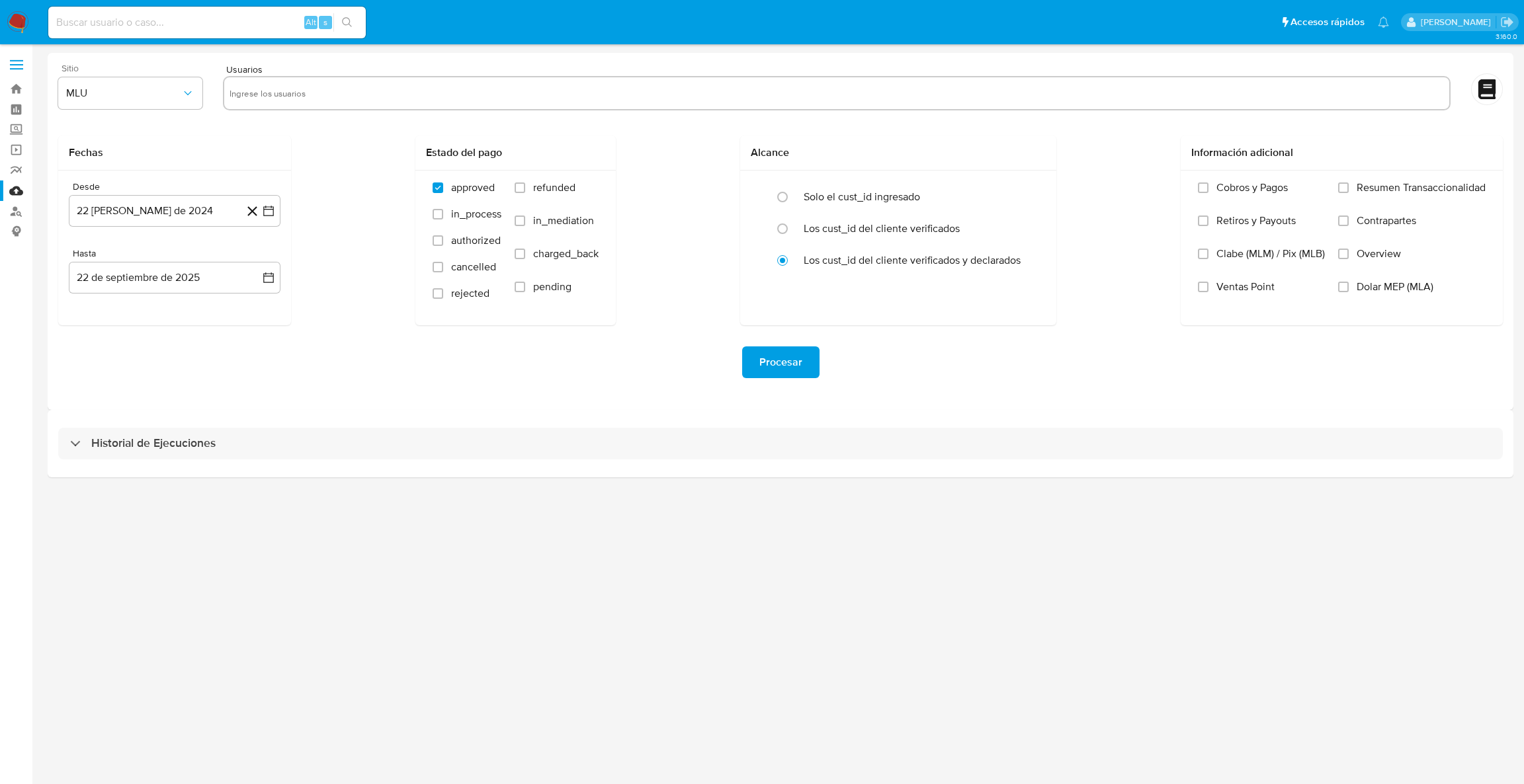
click at [173, 111] on div "Sitio MLU" at bounding box center [131, 89] width 144 height 51
click at [166, 103] on button "MLU" at bounding box center [131, 93] width 144 height 32
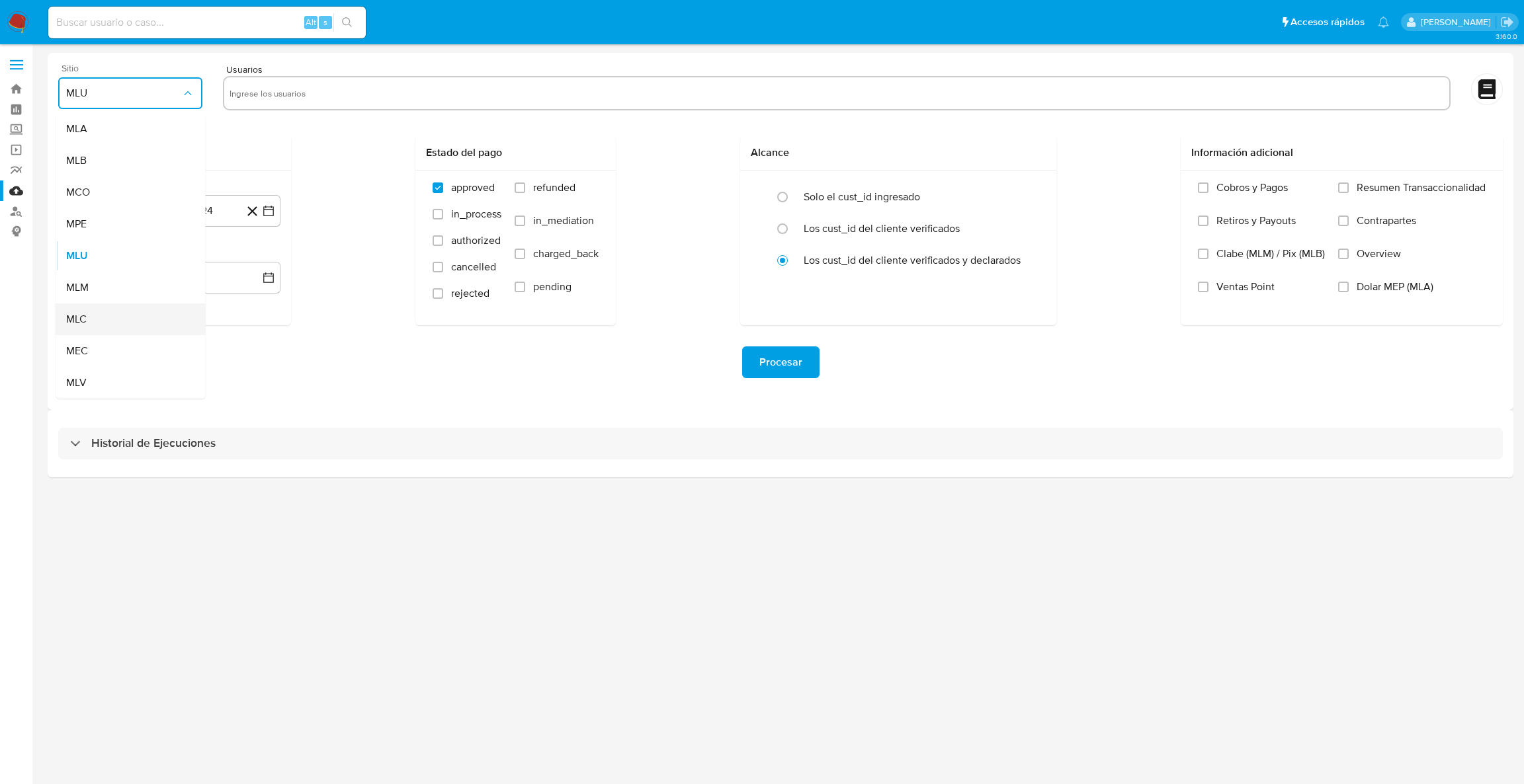
click at [136, 324] on div "MLC" at bounding box center [127, 319] width 121 height 32
click at [248, 99] on input "text" at bounding box center [837, 93] width 1214 height 21
type input "2448636299"
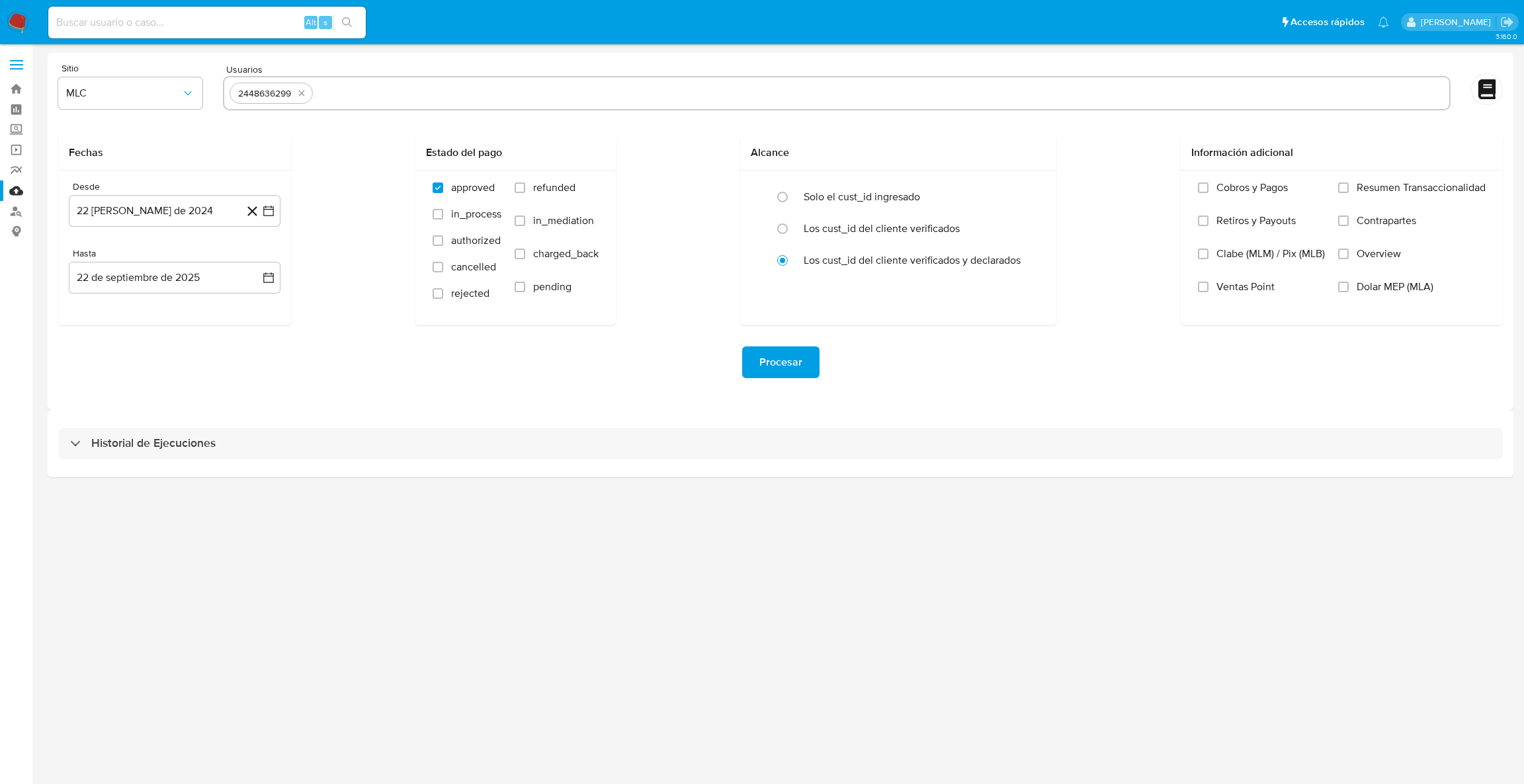
drag, startPoint x: 256, startPoint y: 97, endPoint x: 312, endPoint y: 87, distance: 56.9
click at [305, 79] on div "2448636299" at bounding box center [836, 93] width 1227 height 35
click at [271, 220] on button "22 de agosto de 2024" at bounding box center [175, 211] width 212 height 32
click at [95, 256] on icon "Mes anterior" at bounding box center [93, 258] width 16 height 16
click at [256, 260] on icon "Mes siguiente" at bounding box center [256, 258] width 16 height 16
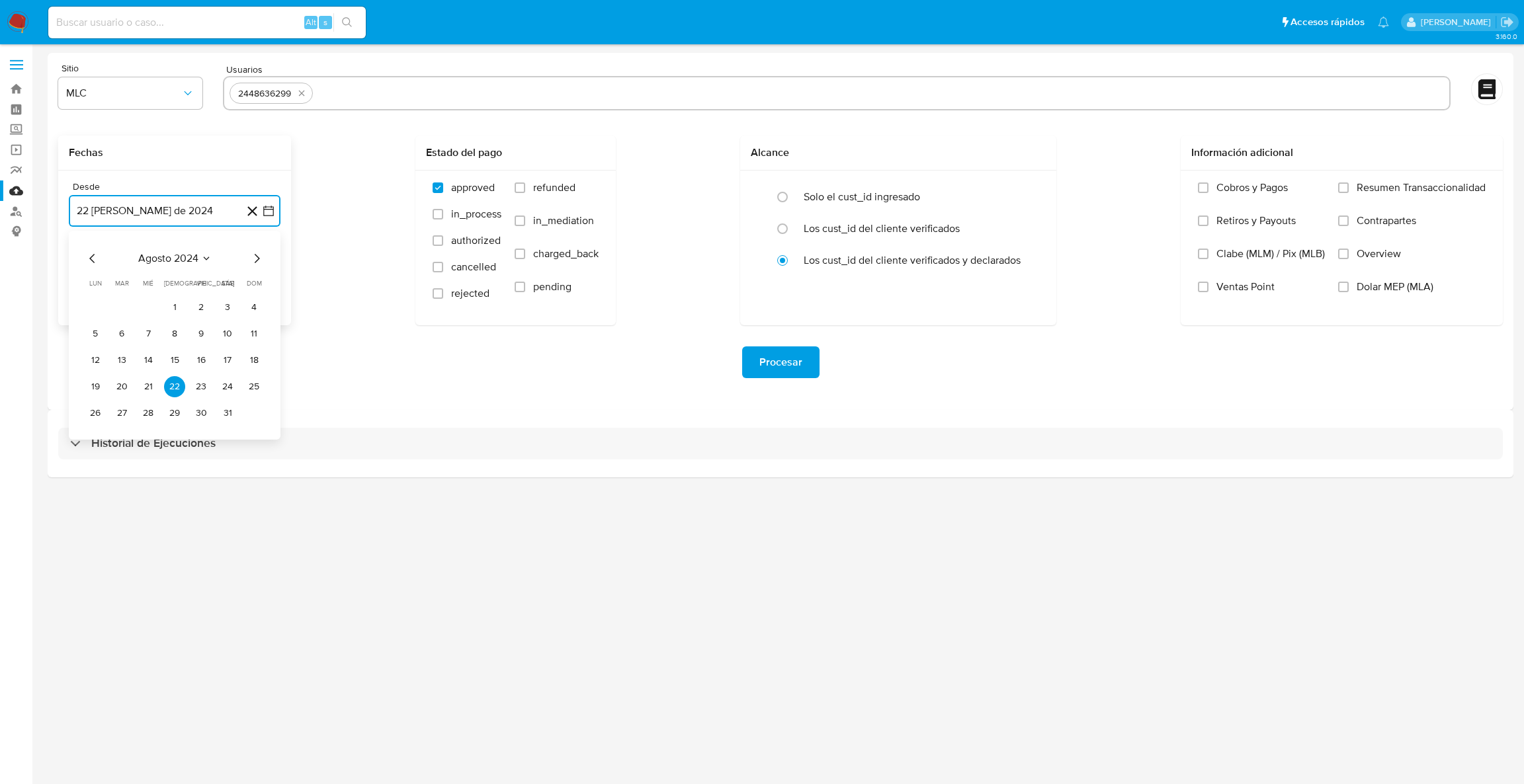
click at [256, 260] on icon "Mes siguiente" at bounding box center [256, 258] width 16 height 16
click at [119, 350] on button "10" at bounding box center [121, 360] width 21 height 21
click at [273, 289] on button "22 de septiembre de 2025" at bounding box center [175, 278] width 212 height 32
click at [118, 406] on button "9" at bounding box center [121, 400] width 21 height 21
click at [753, 381] on div "Procesar" at bounding box center [780, 362] width 1445 height 74
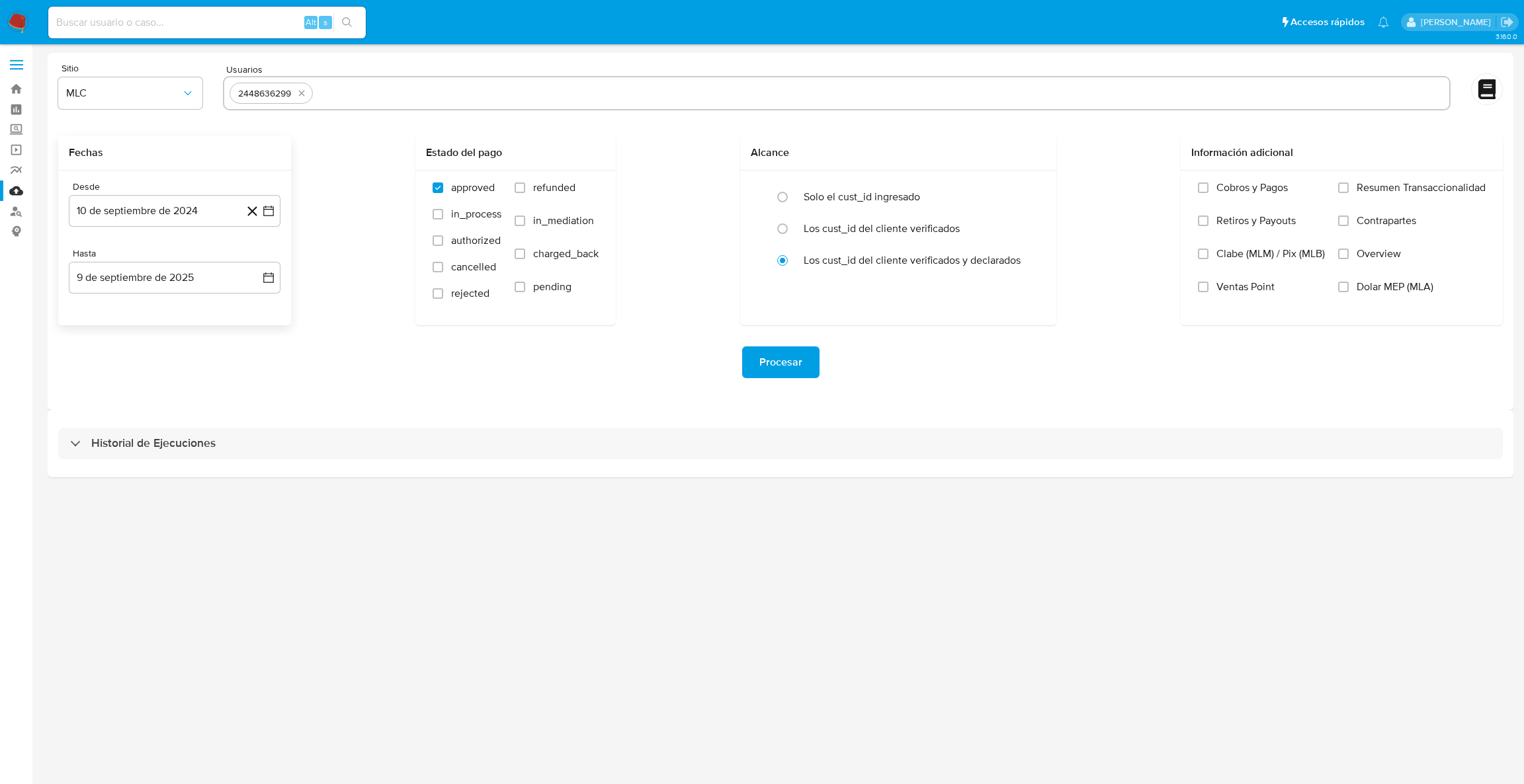
click at [760, 363] on span "Procesar" at bounding box center [780, 362] width 43 height 29
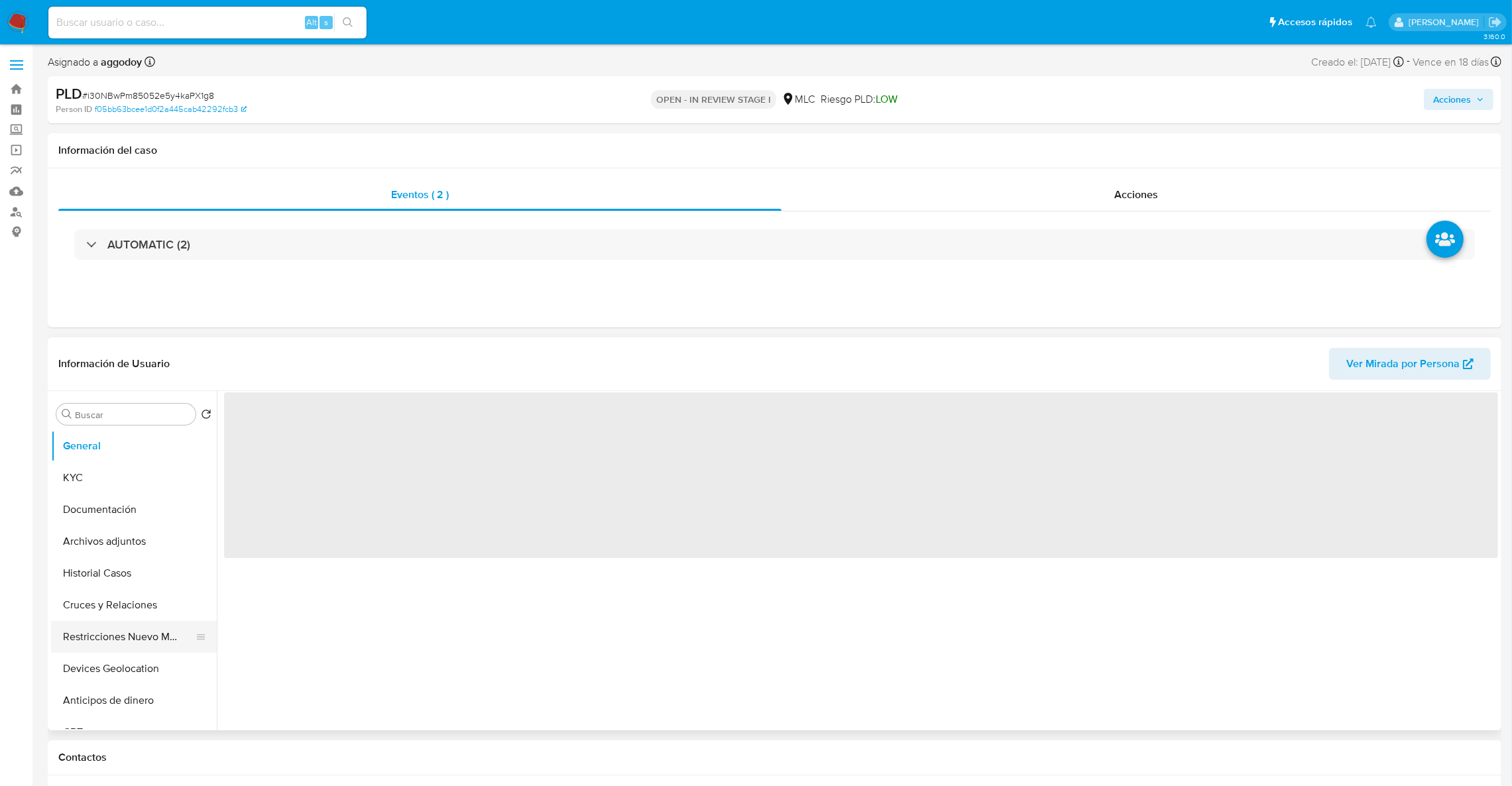
select select "10"
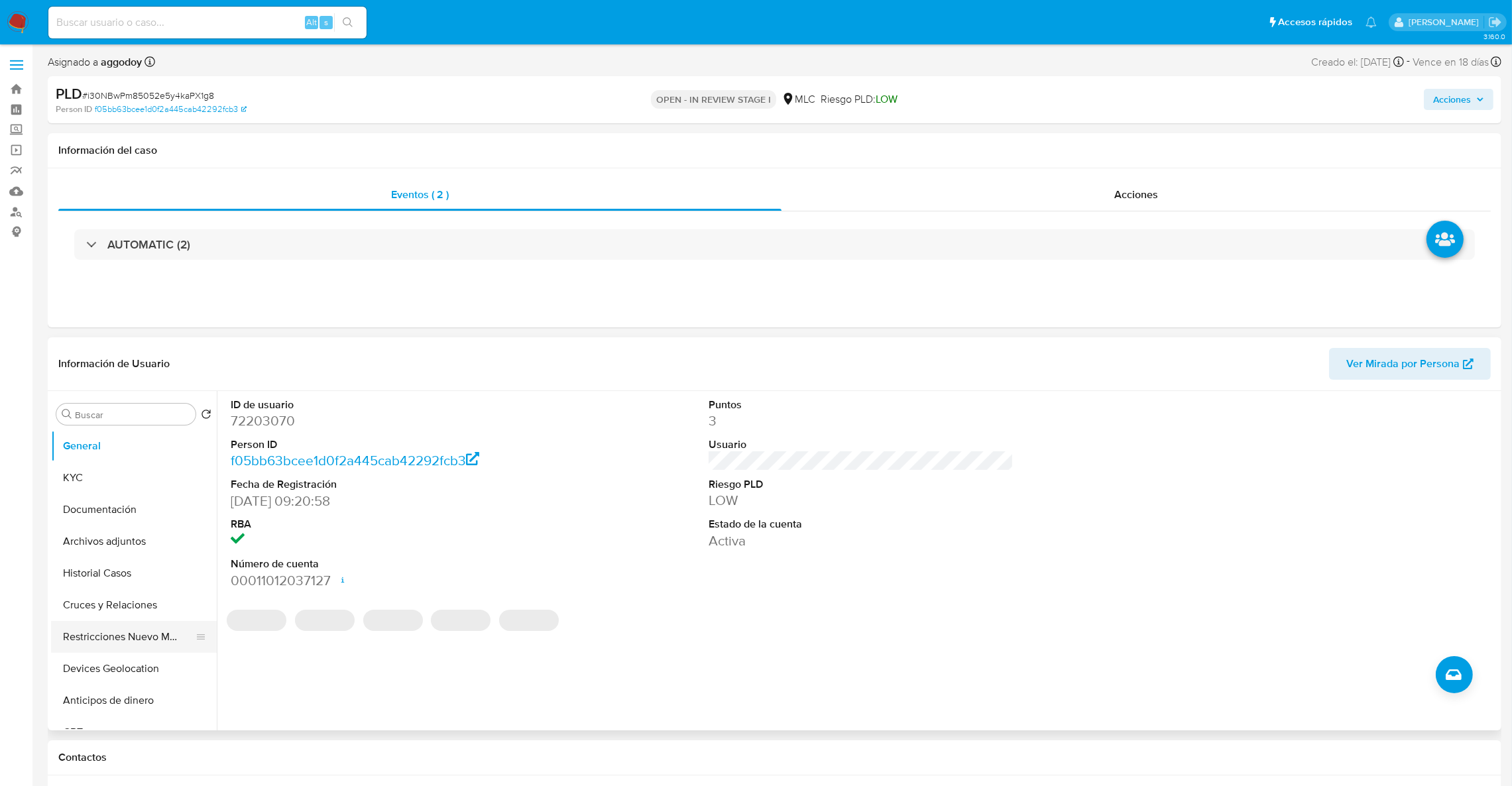
click at [130, 630] on button "Restricciones Nuevo Mundo" at bounding box center [129, 637] width 156 height 32
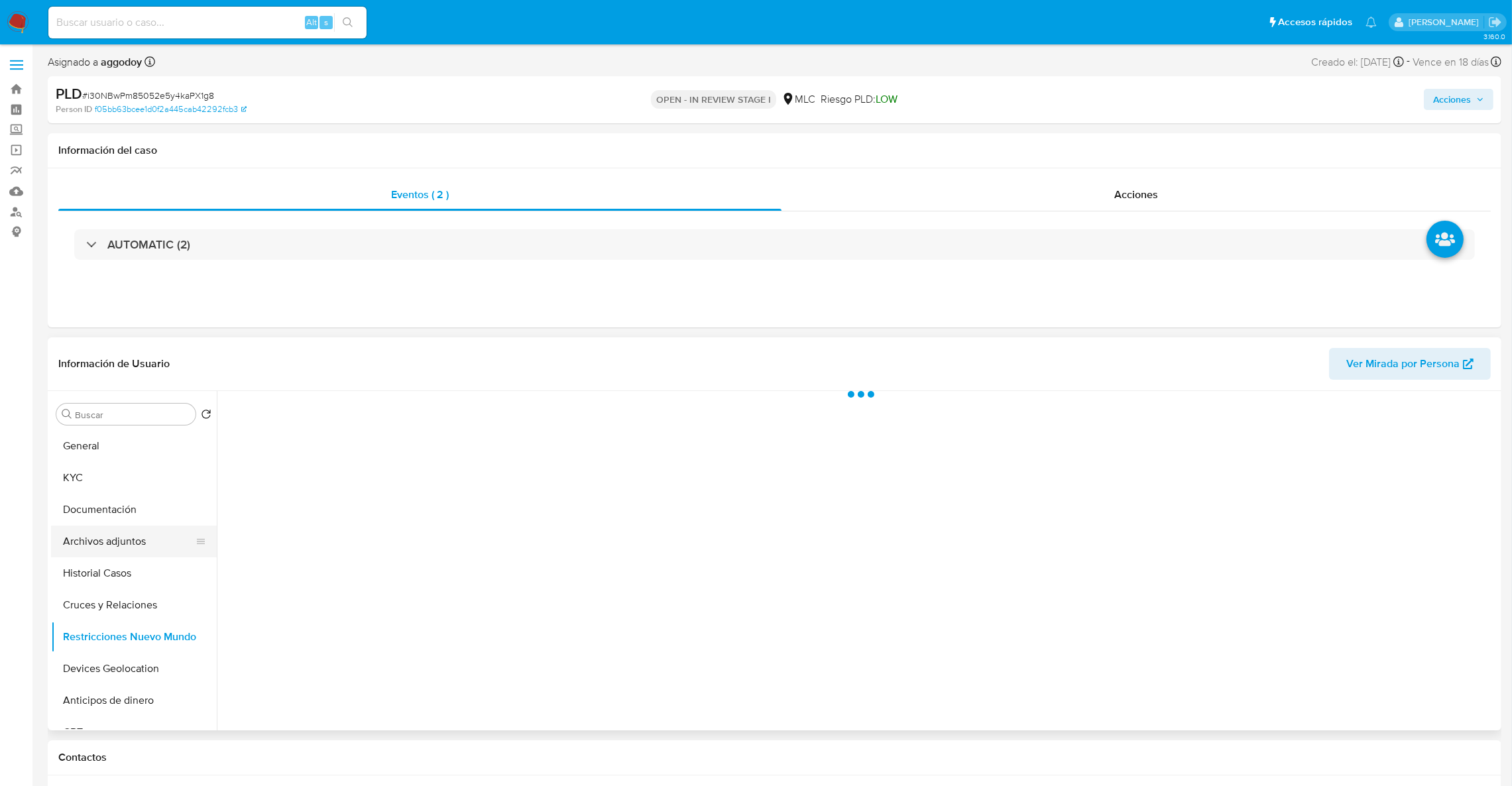
click at [127, 547] on button "Archivos adjuntos" at bounding box center [129, 541] width 156 height 32
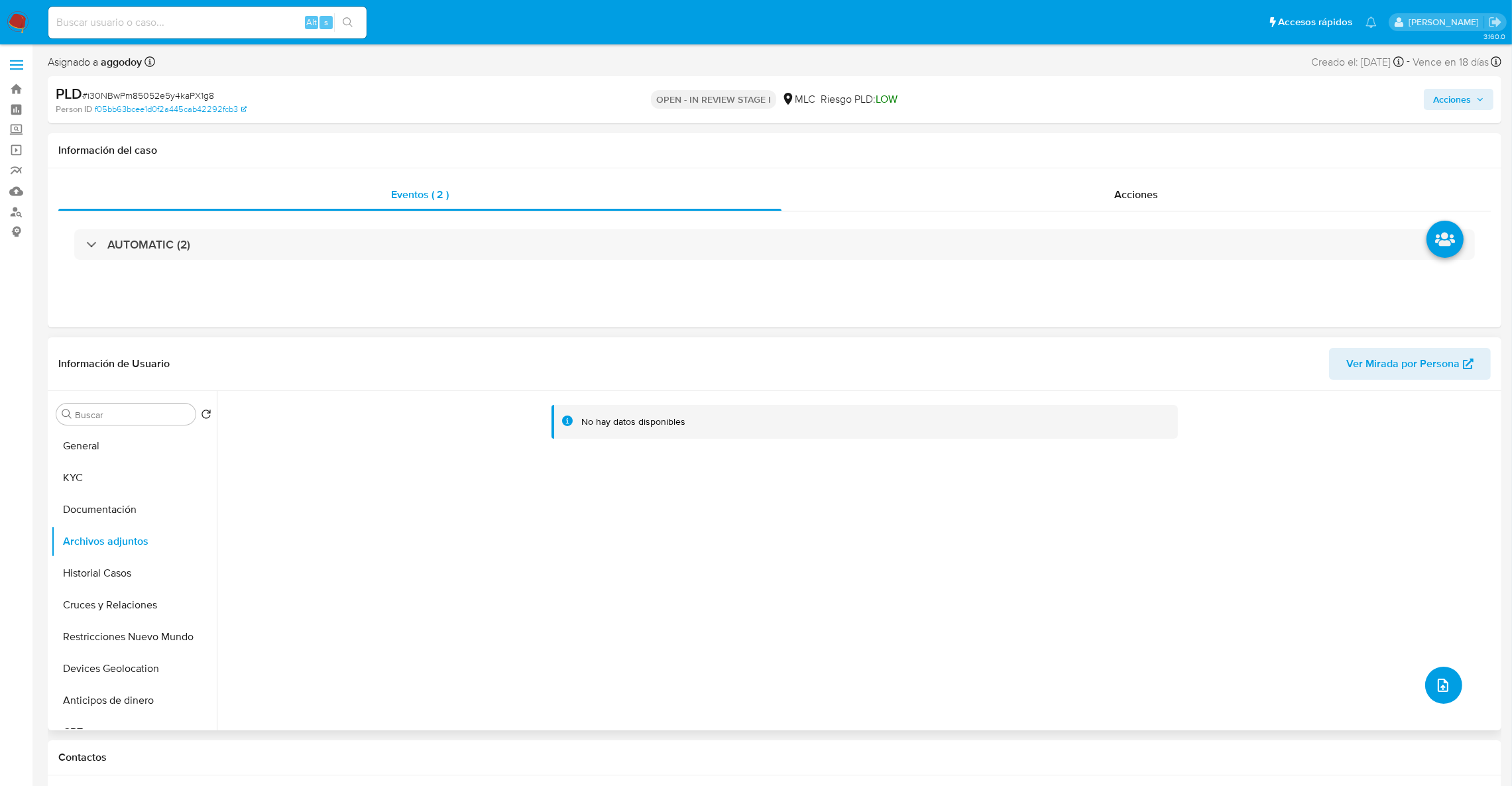
click at [1426, 686] on button "upload-file" at bounding box center [1443, 685] width 37 height 37
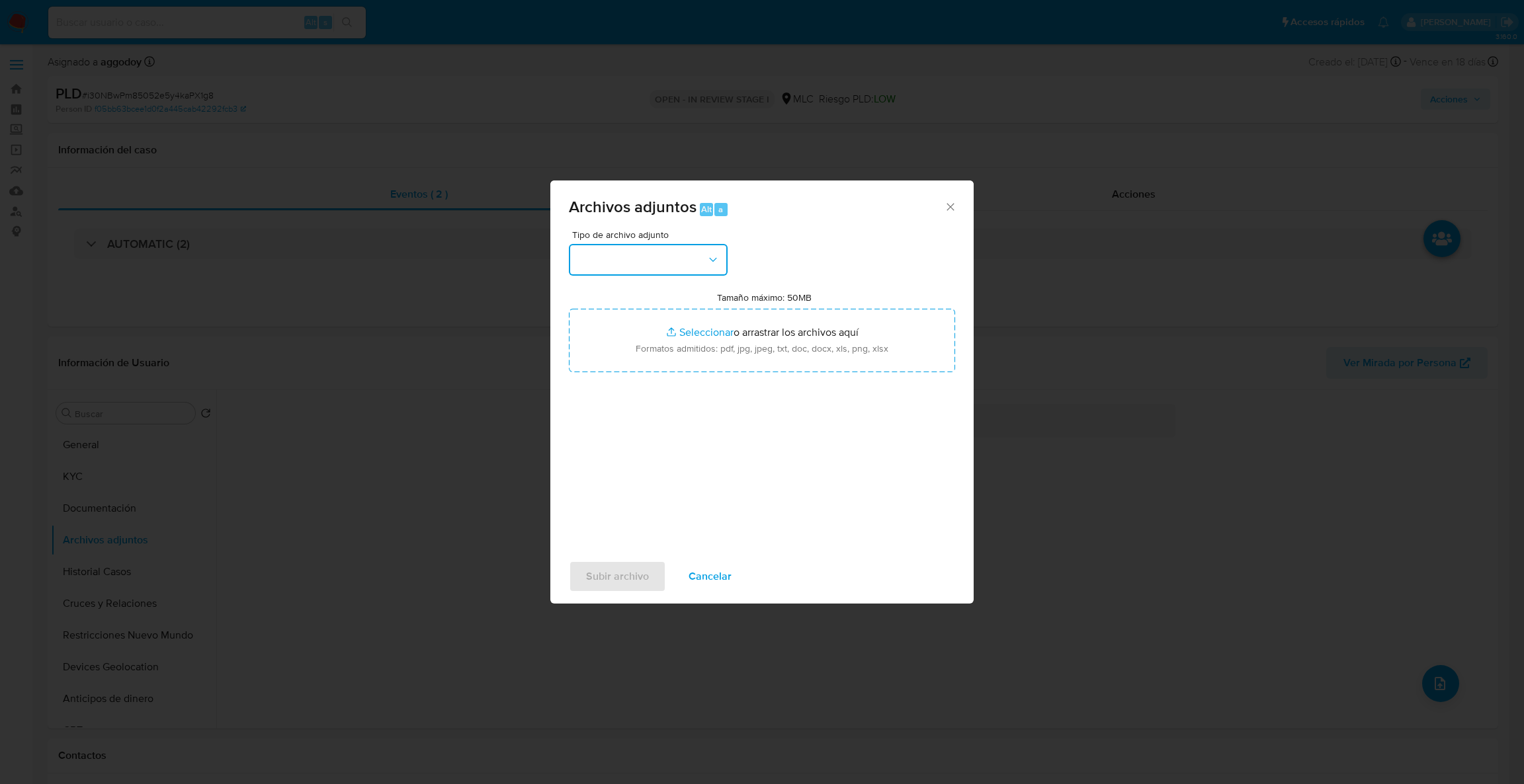
click at [710, 265] on icon "button" at bounding box center [712, 259] width 13 height 13
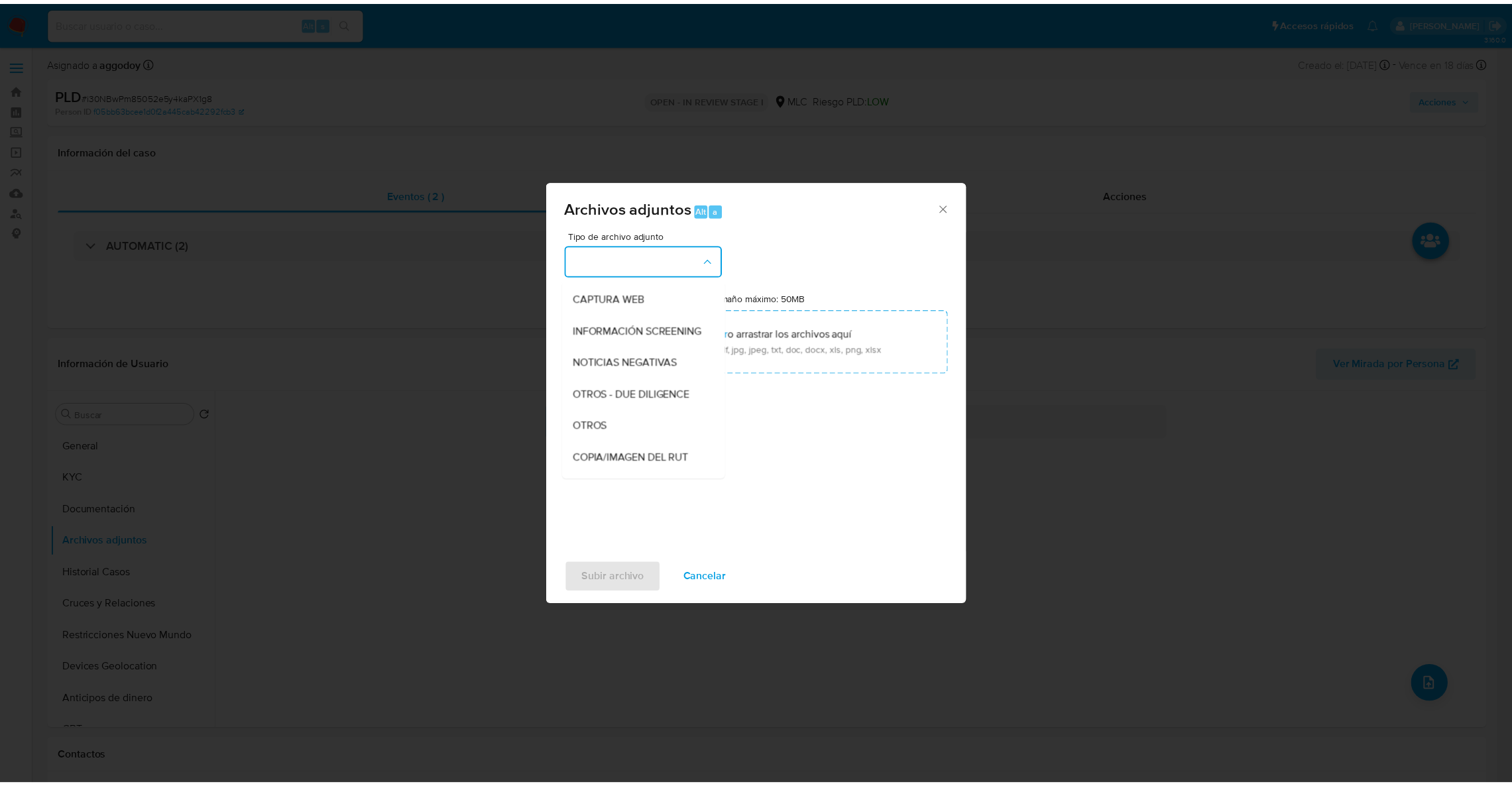
scroll to position [100, 0]
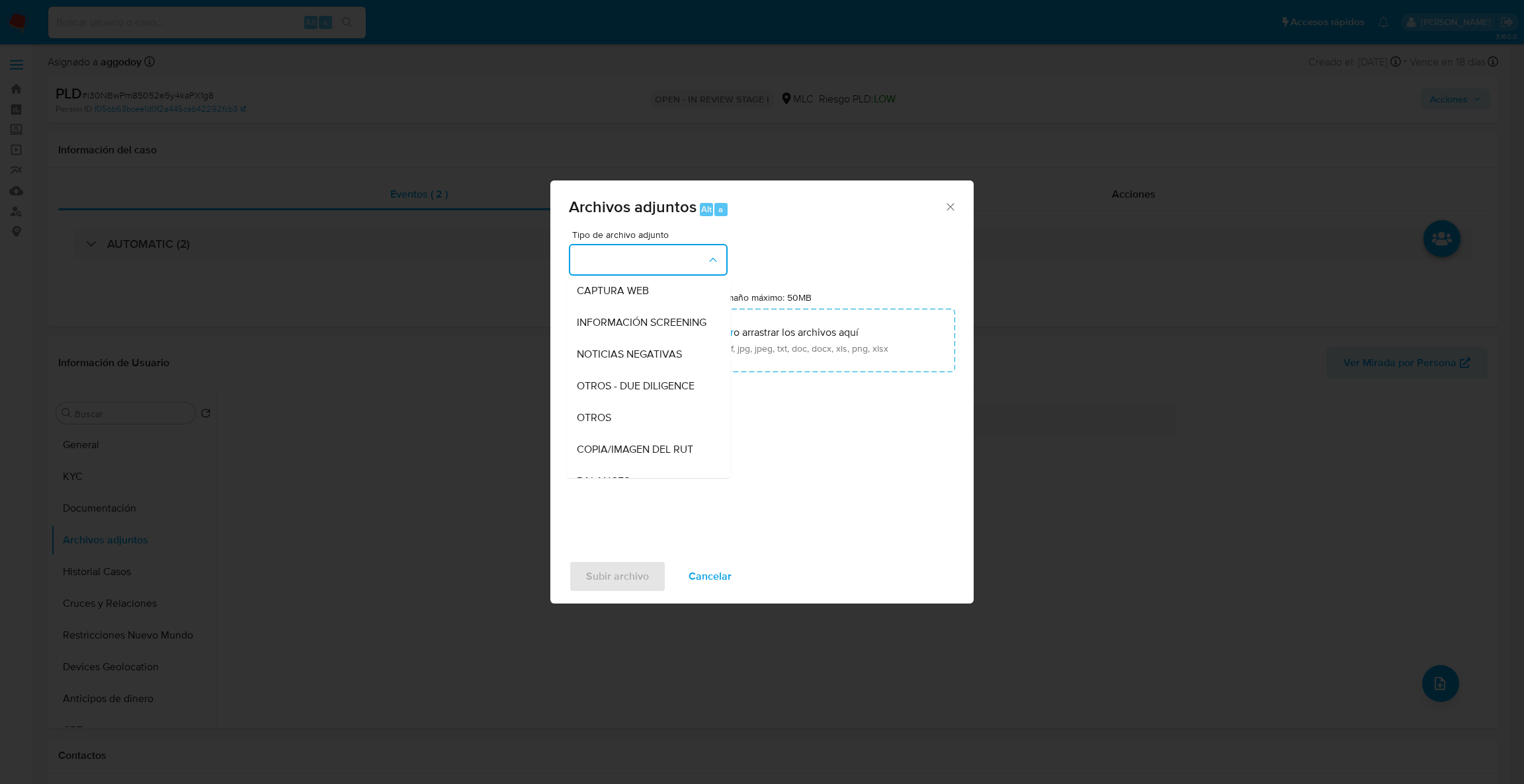
click at [661, 432] on div "OTROS" at bounding box center [644, 418] width 134 height 32
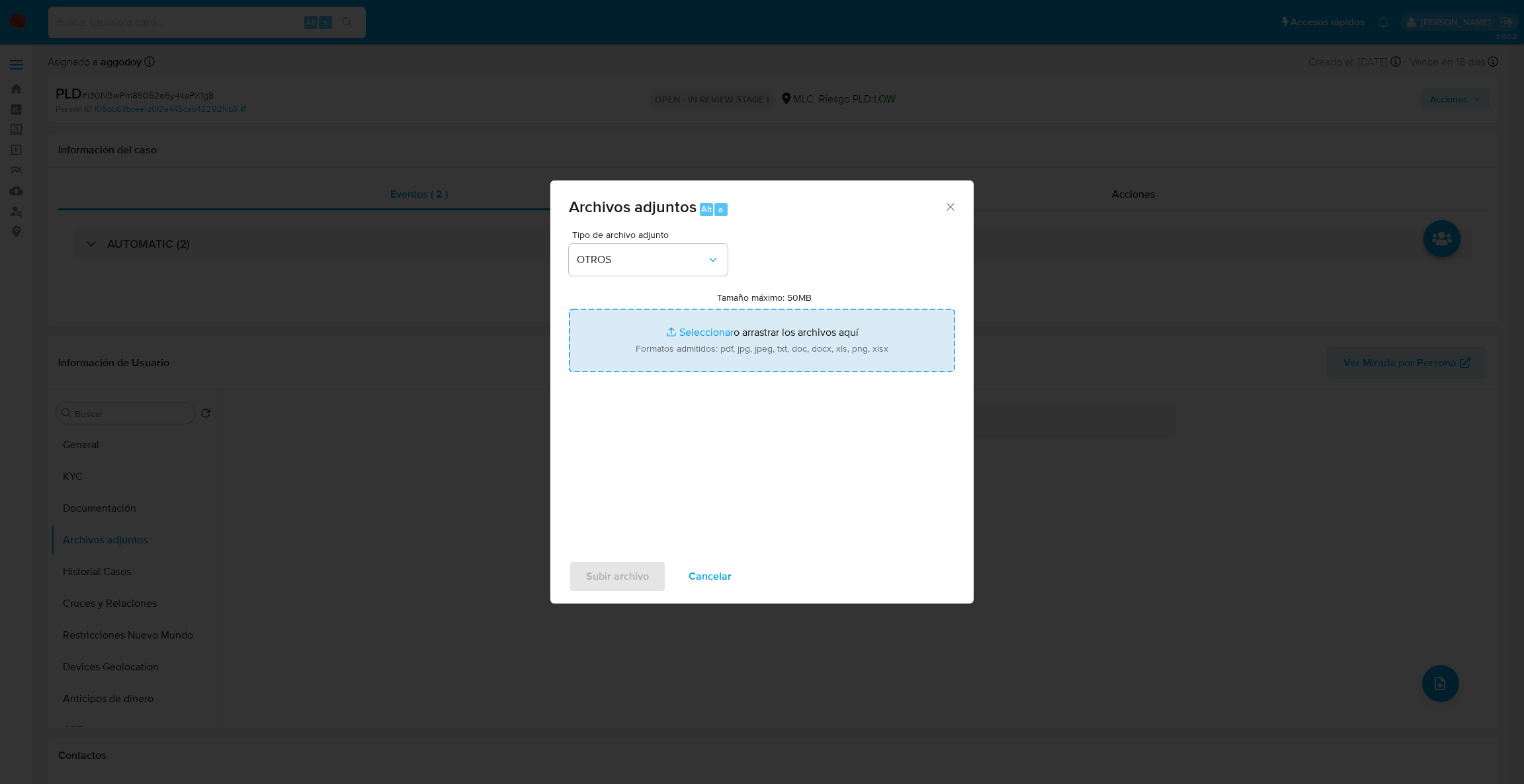
click at [684, 365] on input "Tamaño máximo: 50MB Seleccionar archivos" at bounding box center [762, 340] width 387 height 63
type input "C:\fakepath\Case Log - 72203070.pdf"
click at [685, 325] on input "Tamaño máximo: 50MB Seleccionar archivos" at bounding box center [762, 340] width 387 height 63
type input "C:\fakepath\72203070Movimentos .xlsx"
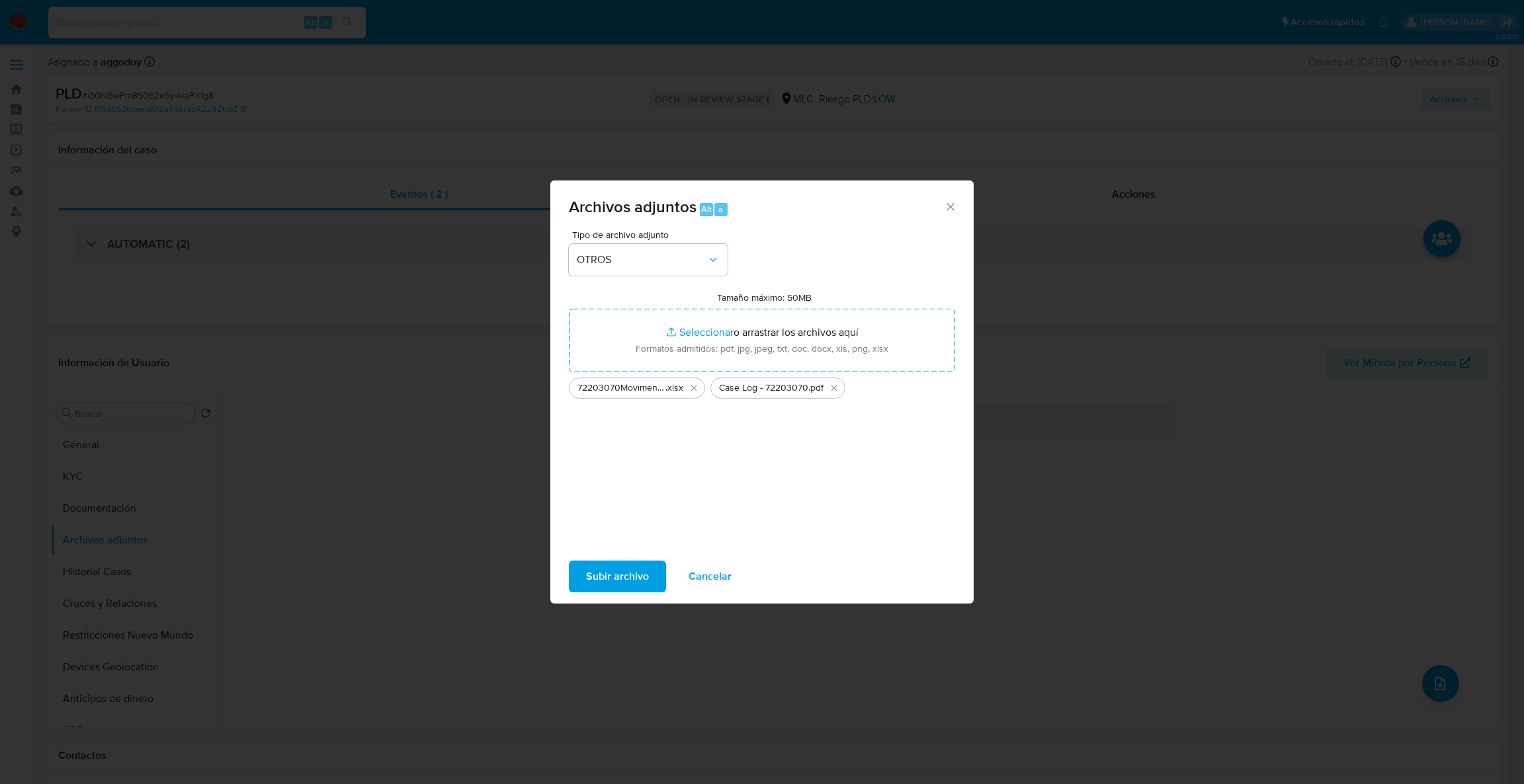
click at [610, 581] on span "Subir archivo" at bounding box center [618, 576] width 63 height 29
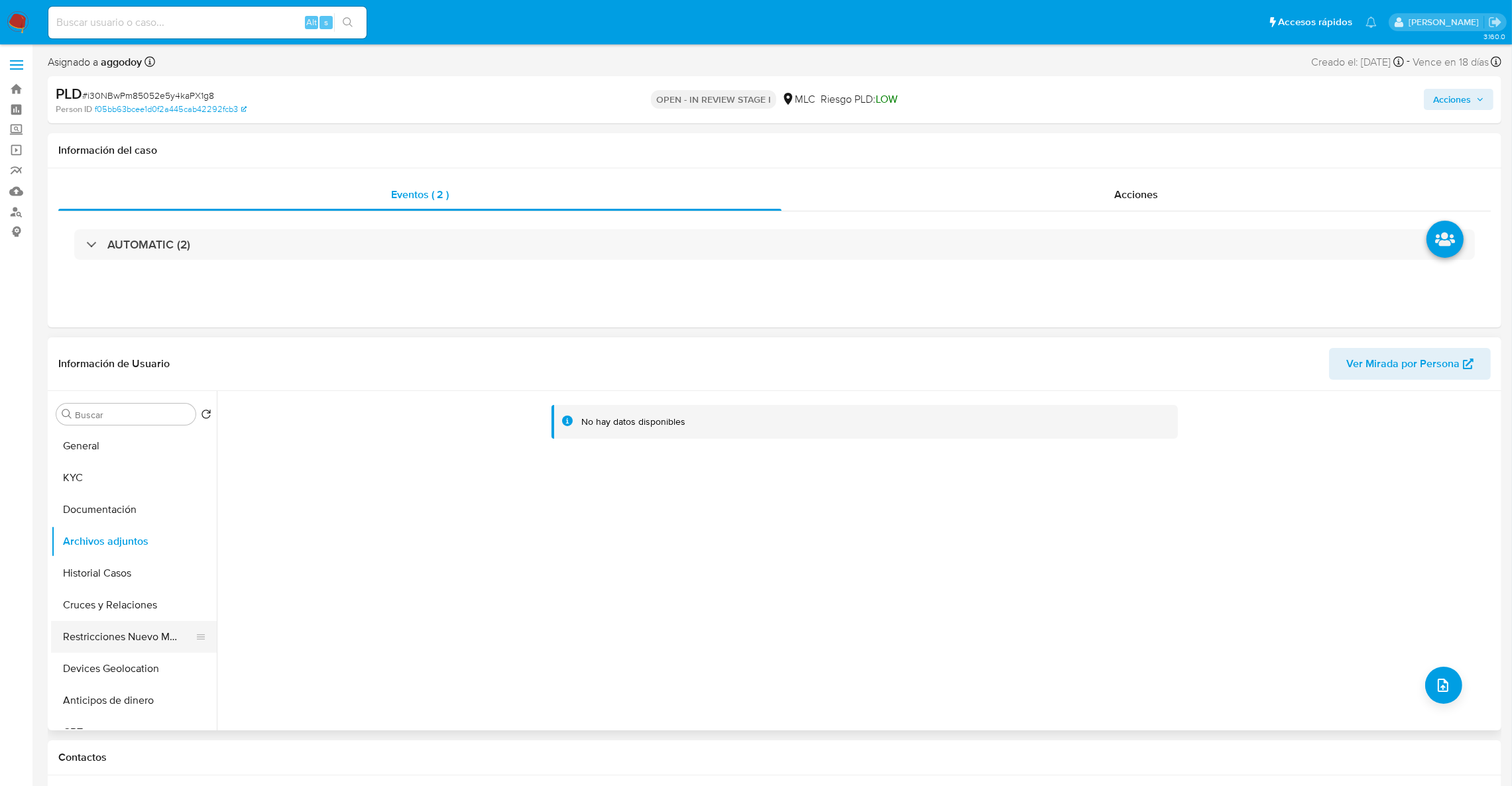
drag, startPoint x: 54, startPoint y: 641, endPoint x: 57, endPoint y: 564, distance: 77.1
click at [54, 638] on button "Restricciones Nuevo Mundo" at bounding box center [134, 637] width 165 height 32
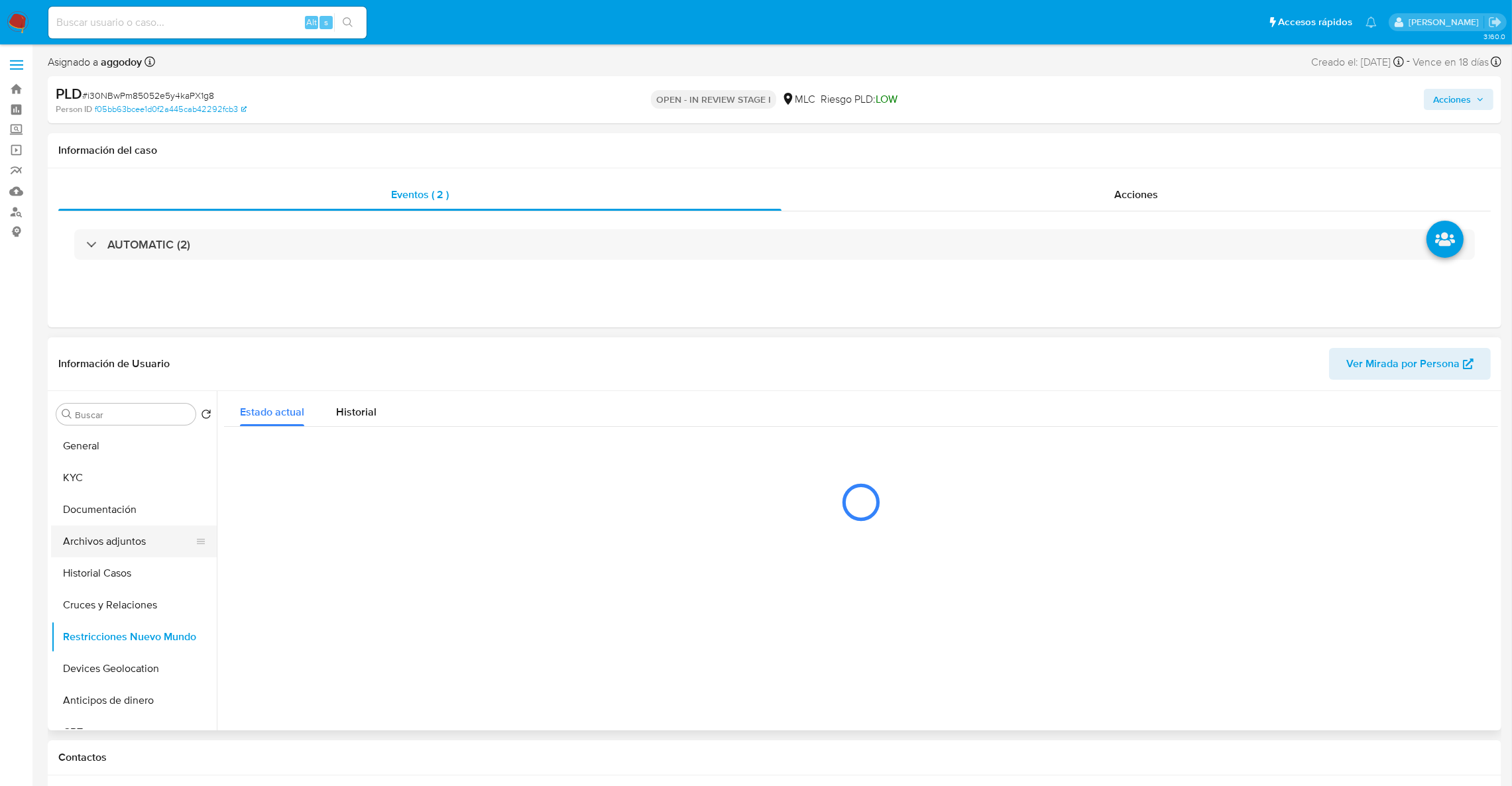
click at [82, 526] on button "Archivos adjuntos" at bounding box center [129, 541] width 156 height 32
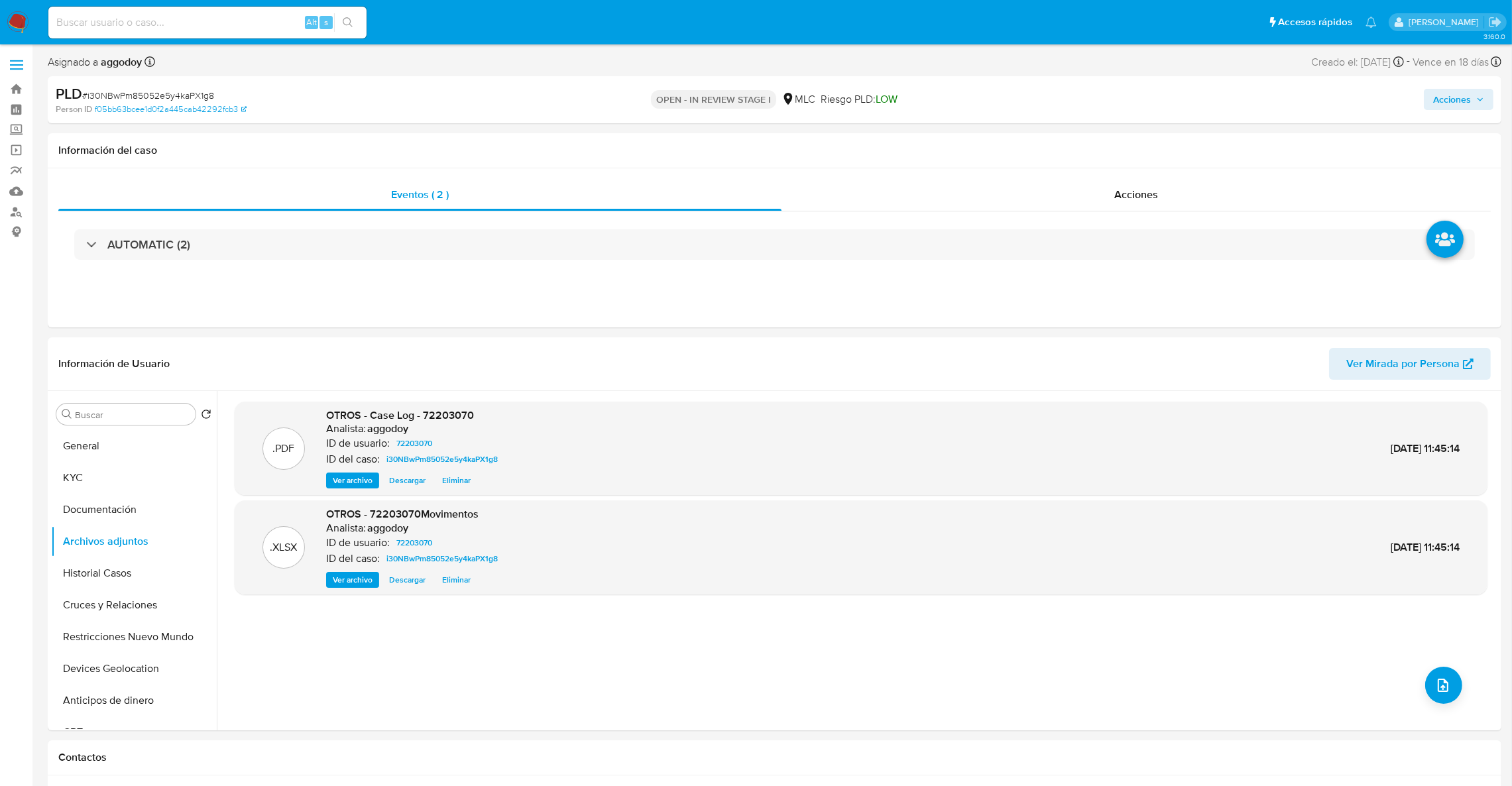
click at [1456, 83] on div "PLD # i30NBwPm85052e5y4kaPX1g8 Person ID f05bb63bcee1d0f2a445cab42292fcb3 OPEN …" at bounding box center [774, 99] width 1454 height 47
click at [1451, 93] on span "Acciones" at bounding box center [1452, 99] width 38 height 21
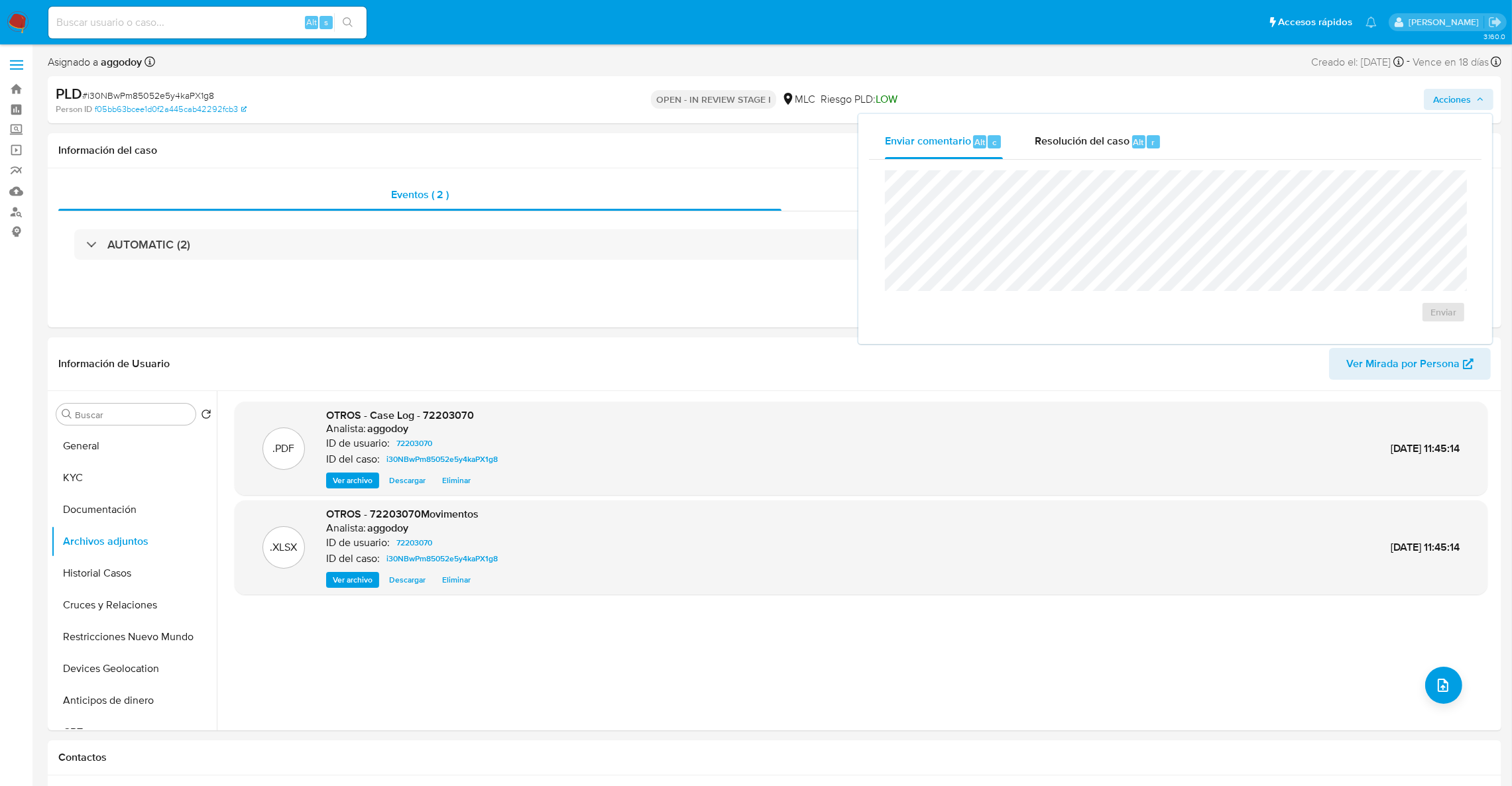
drag, startPoint x: 1094, startPoint y: 151, endPoint x: 1081, endPoint y: 166, distance: 19.8
click at [1092, 151] on div "Resolución del caso Alt r" at bounding box center [1098, 142] width 127 height 35
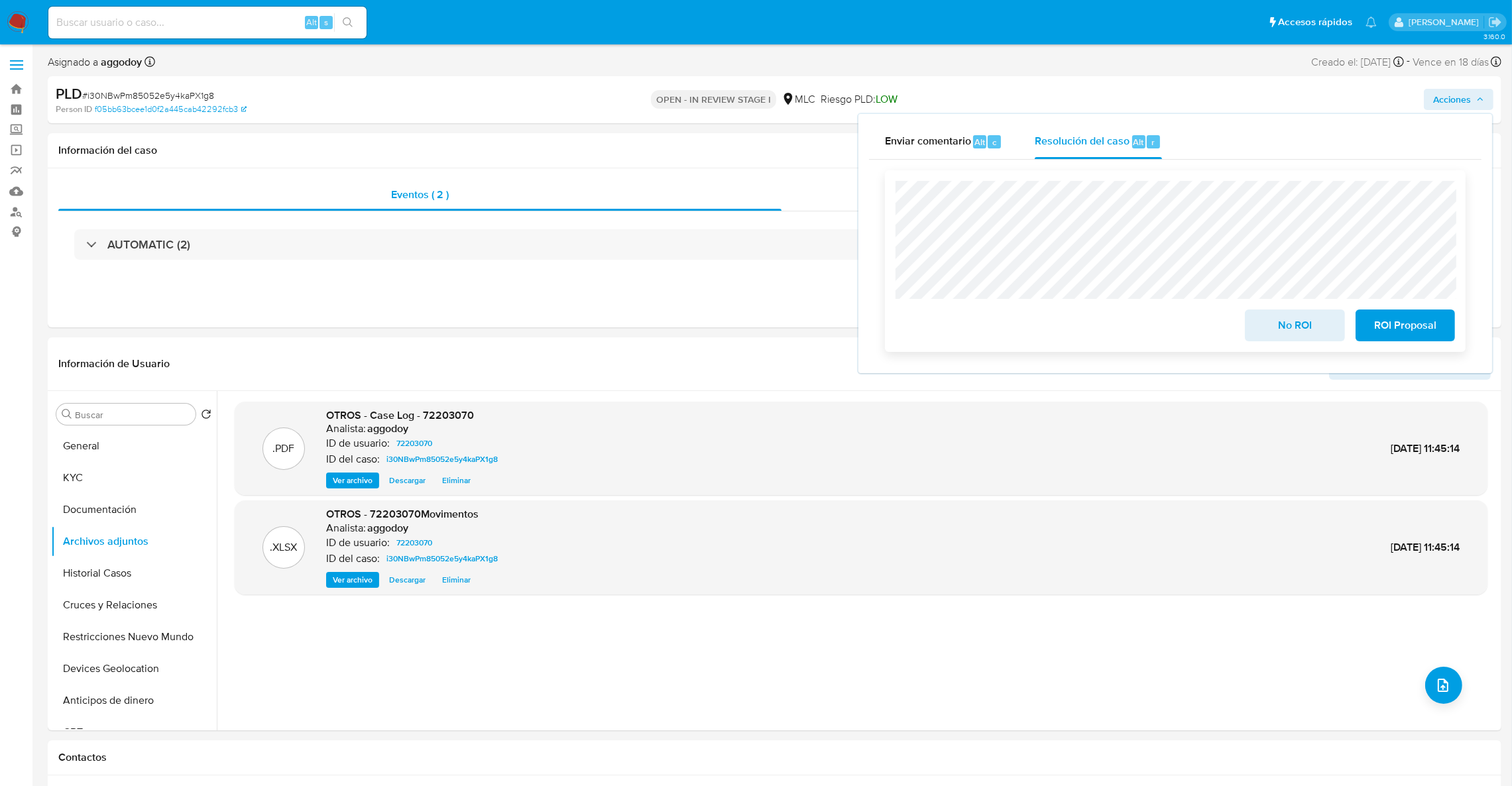
click at [1415, 329] on span "ROI Proposal" at bounding box center [1405, 325] width 65 height 29
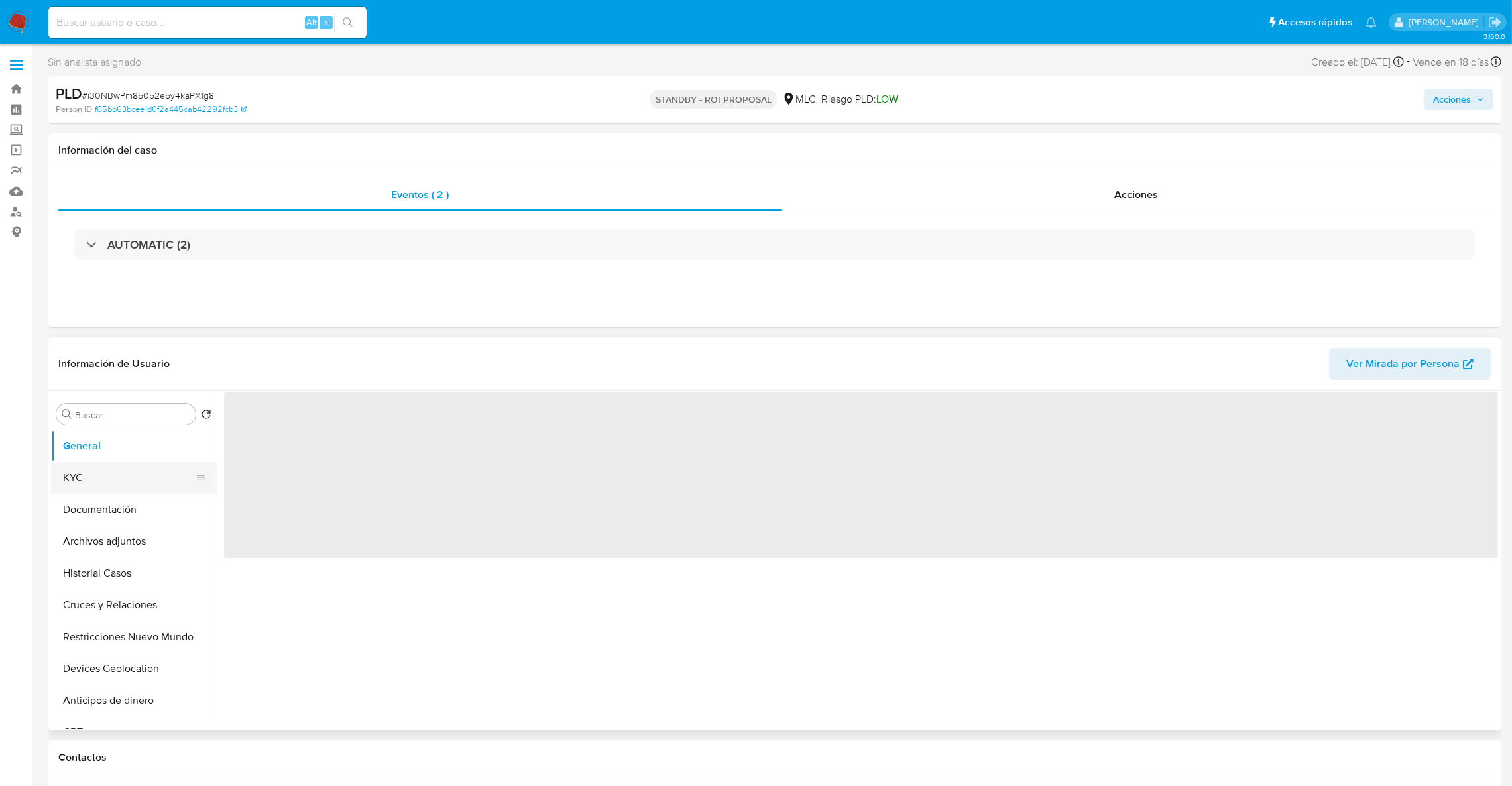
click at [110, 488] on button "KYC" at bounding box center [129, 478] width 156 height 32
select select "10"
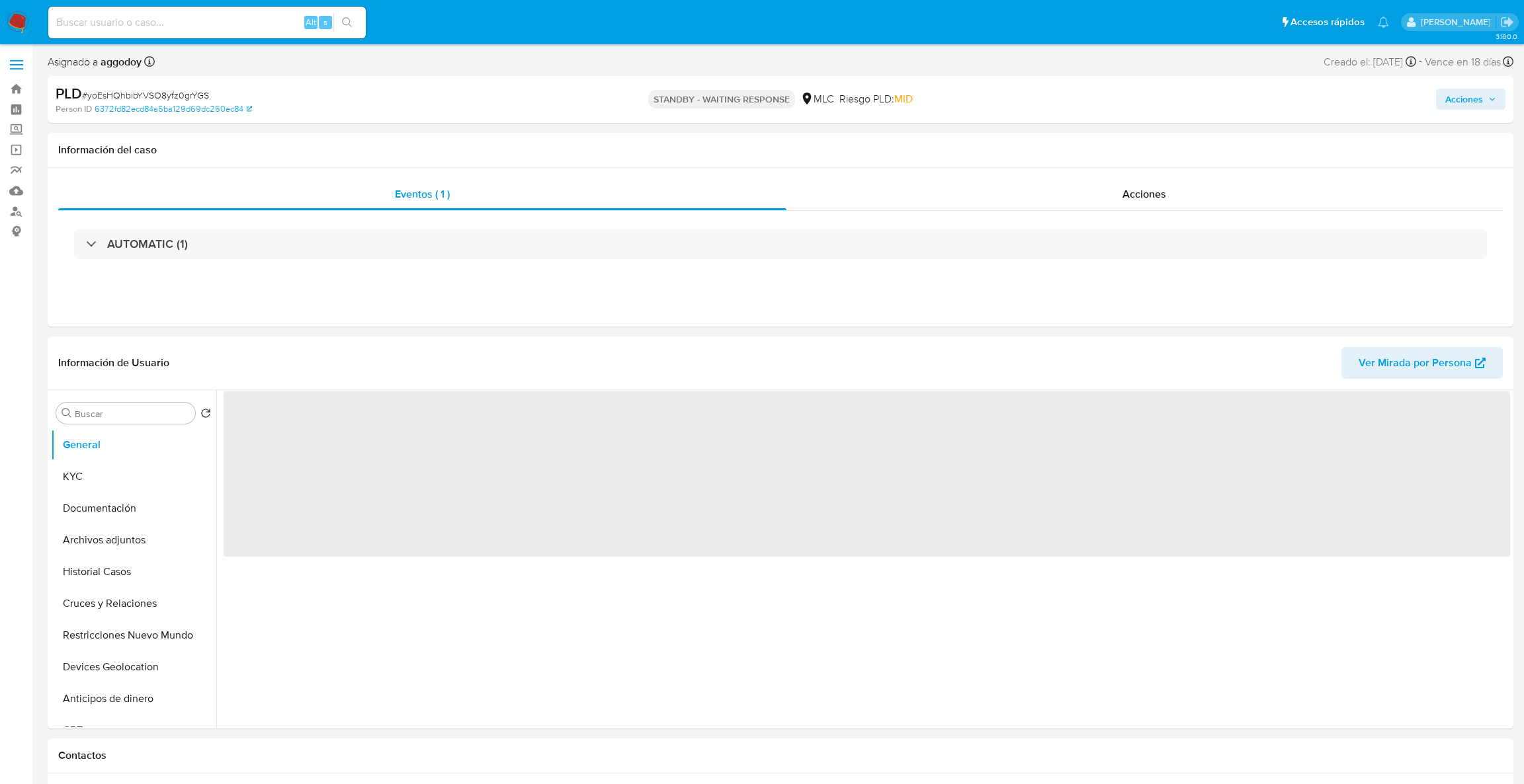
select select "10"
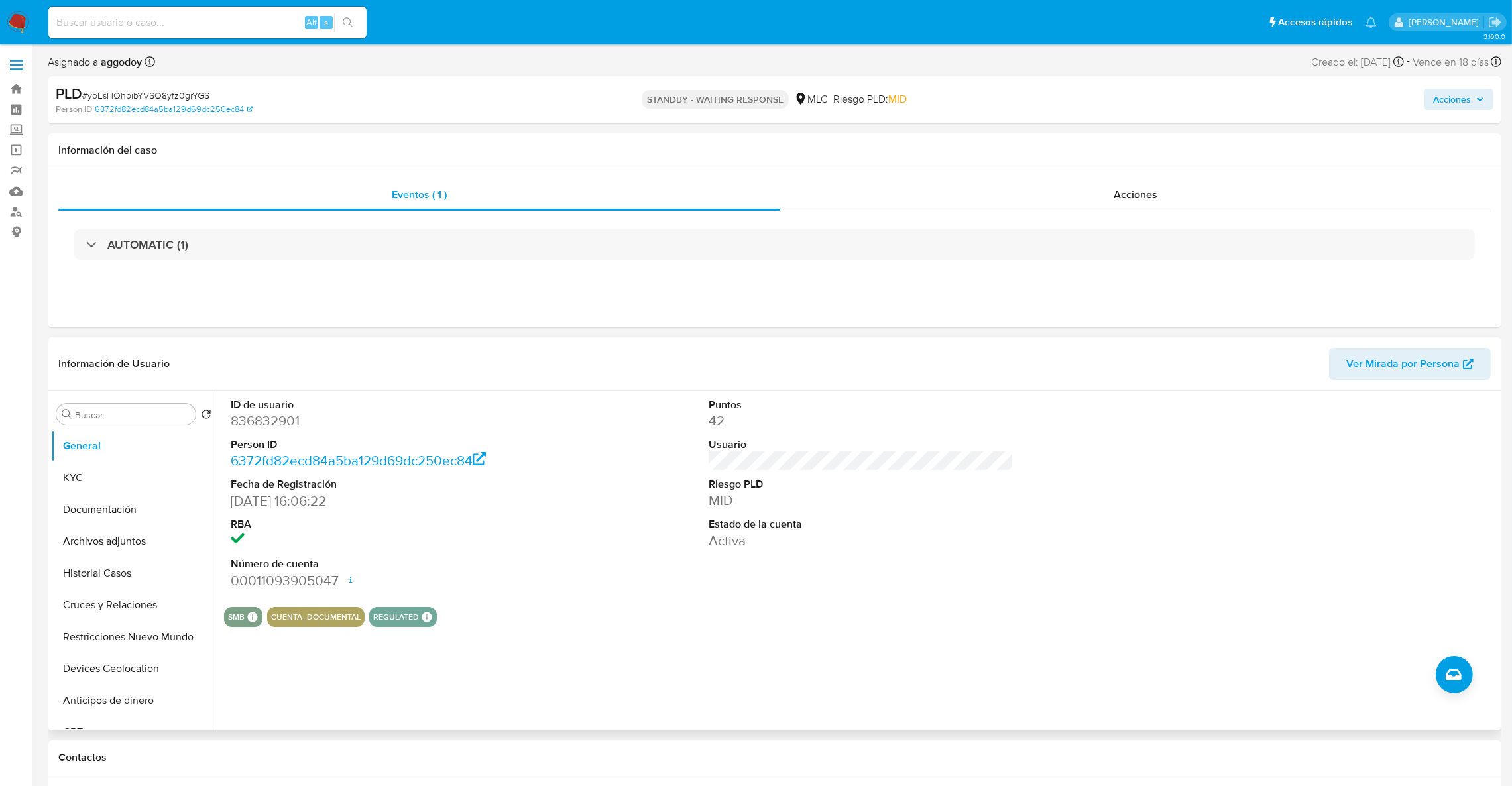
click at [272, 423] on dd "836832901" at bounding box center [383, 420] width 305 height 19
copy dd "836832901"
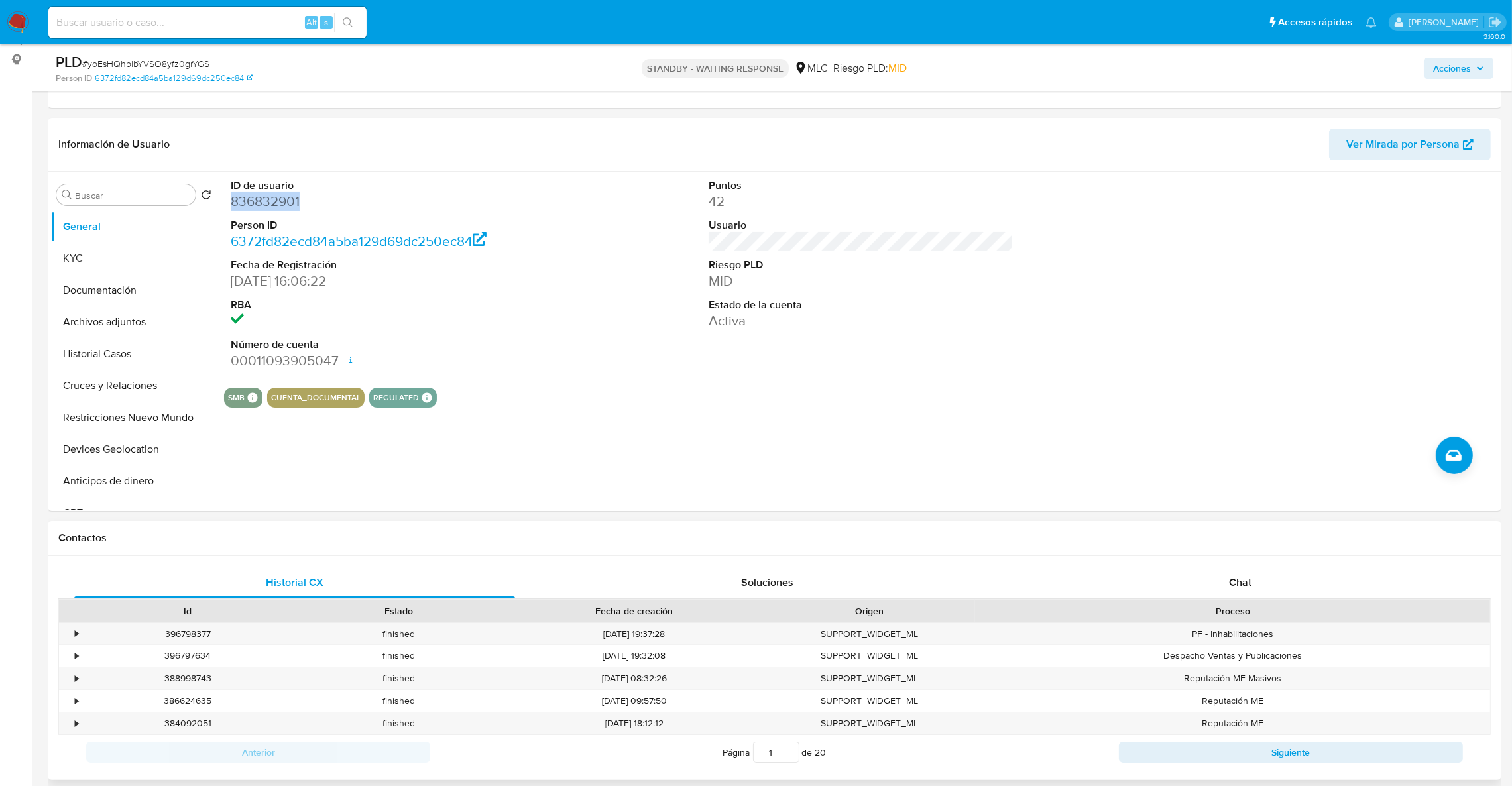
scroll to position [297, 0]
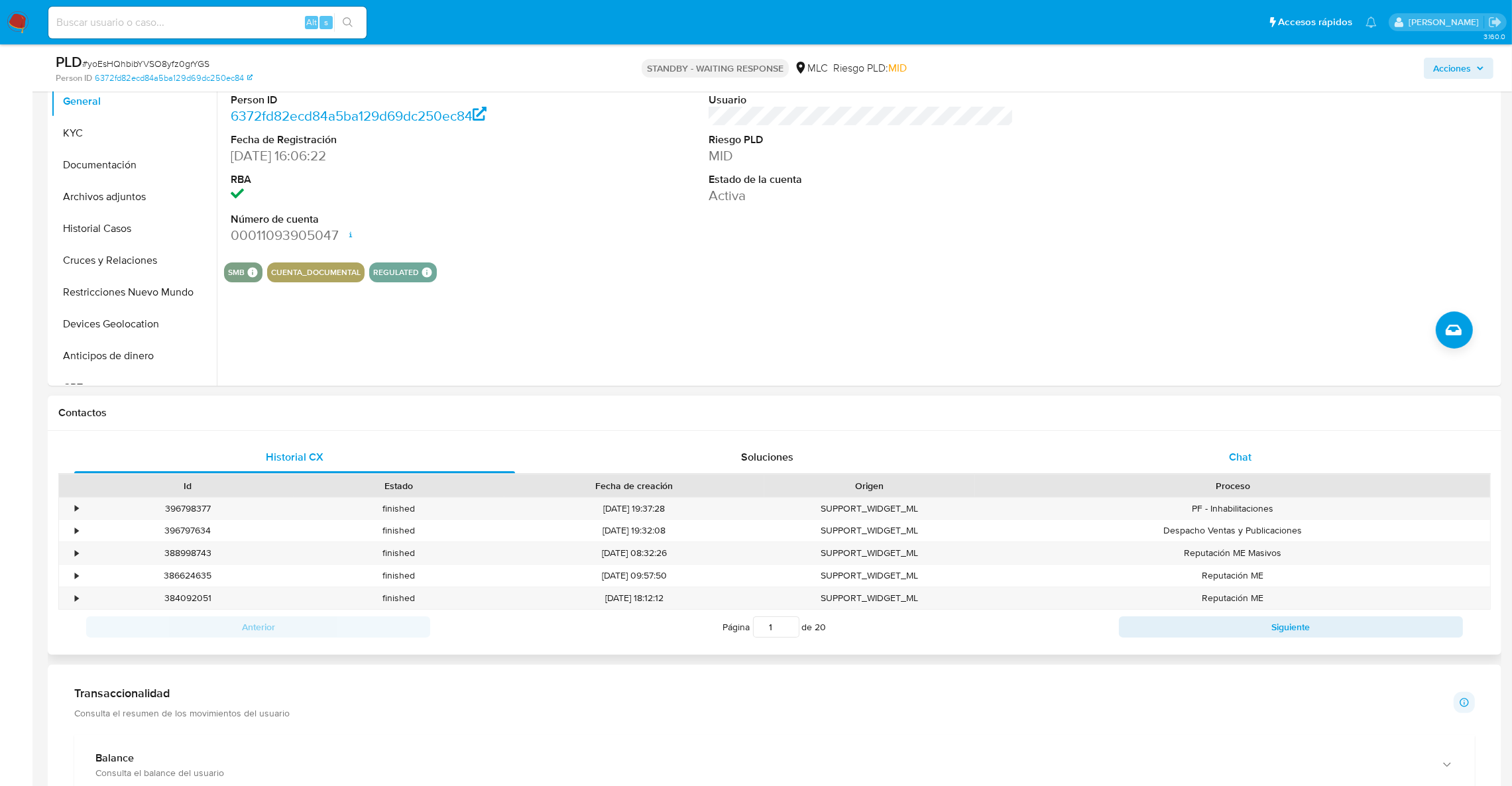
click at [1263, 464] on div "Chat" at bounding box center [1240, 457] width 441 height 32
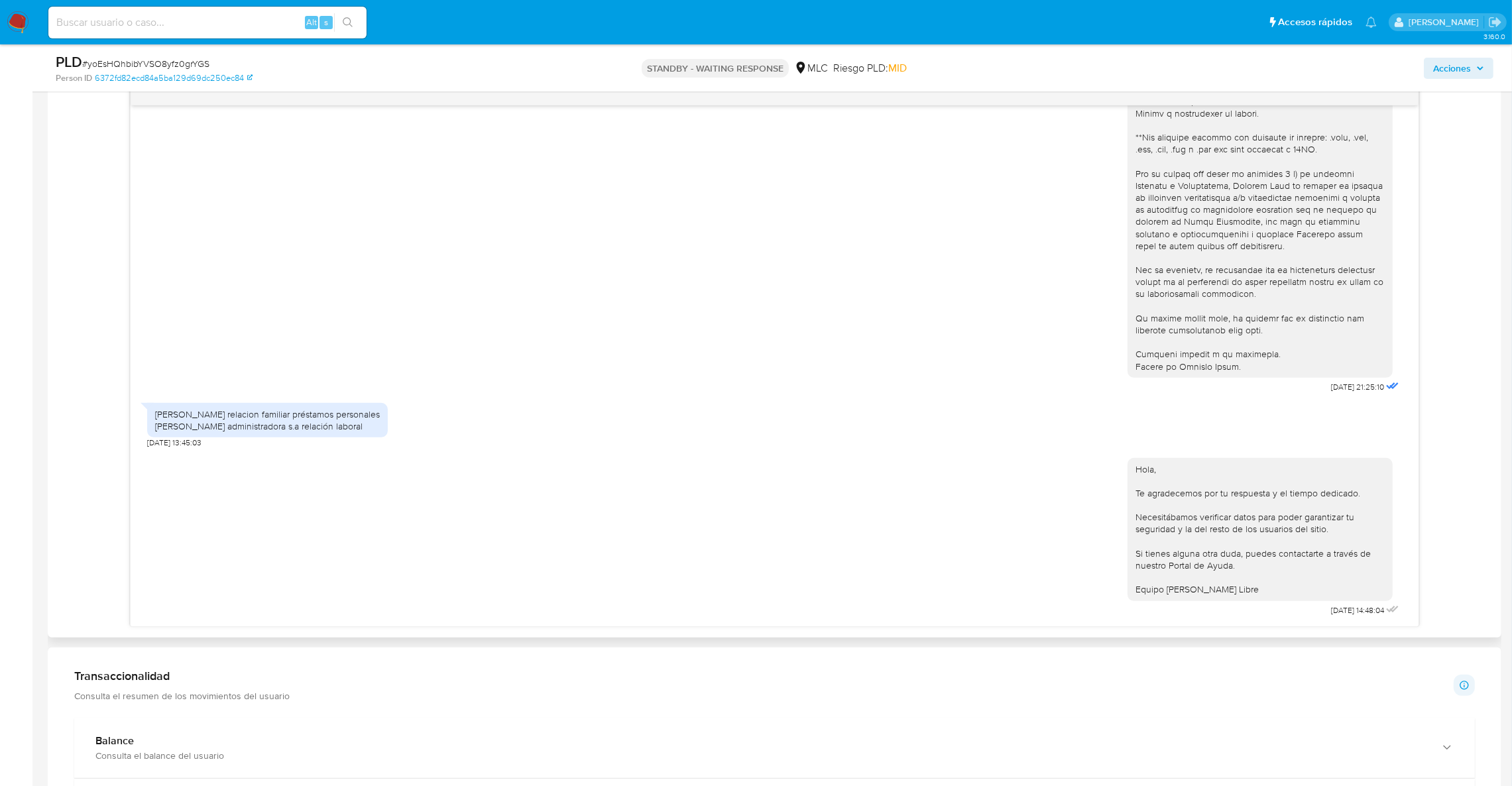
scroll to position [702, 0]
drag, startPoint x: 492, startPoint y: 557, endPoint x: 503, endPoint y: 523, distance: 35.7
click at [491, 557] on div "Hola, Te agradecemos por tu respuesta y el tiempo dedicado. Necesitábamos verif…" at bounding box center [774, 531] width 1254 height 171
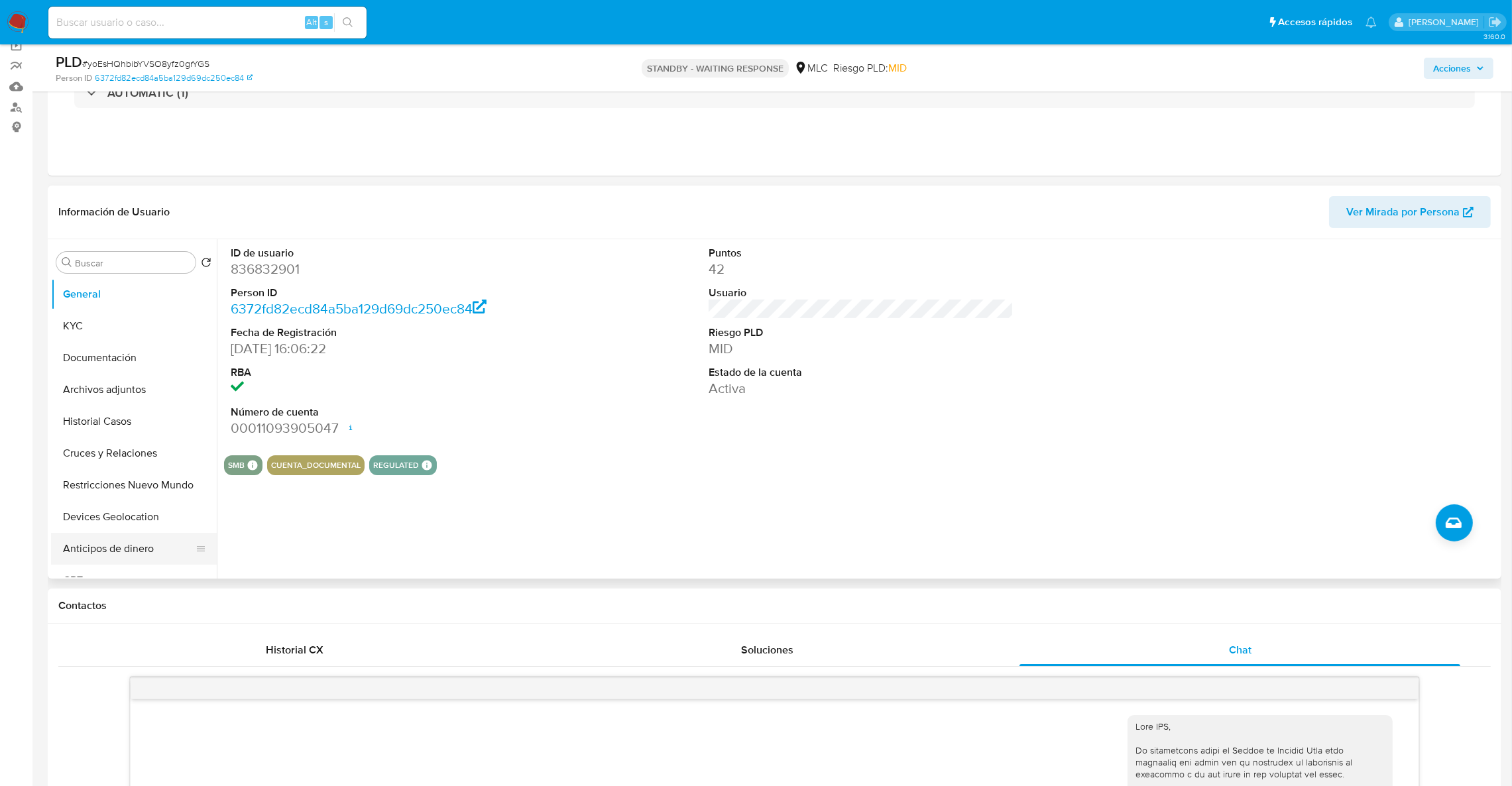
scroll to position [5, 0]
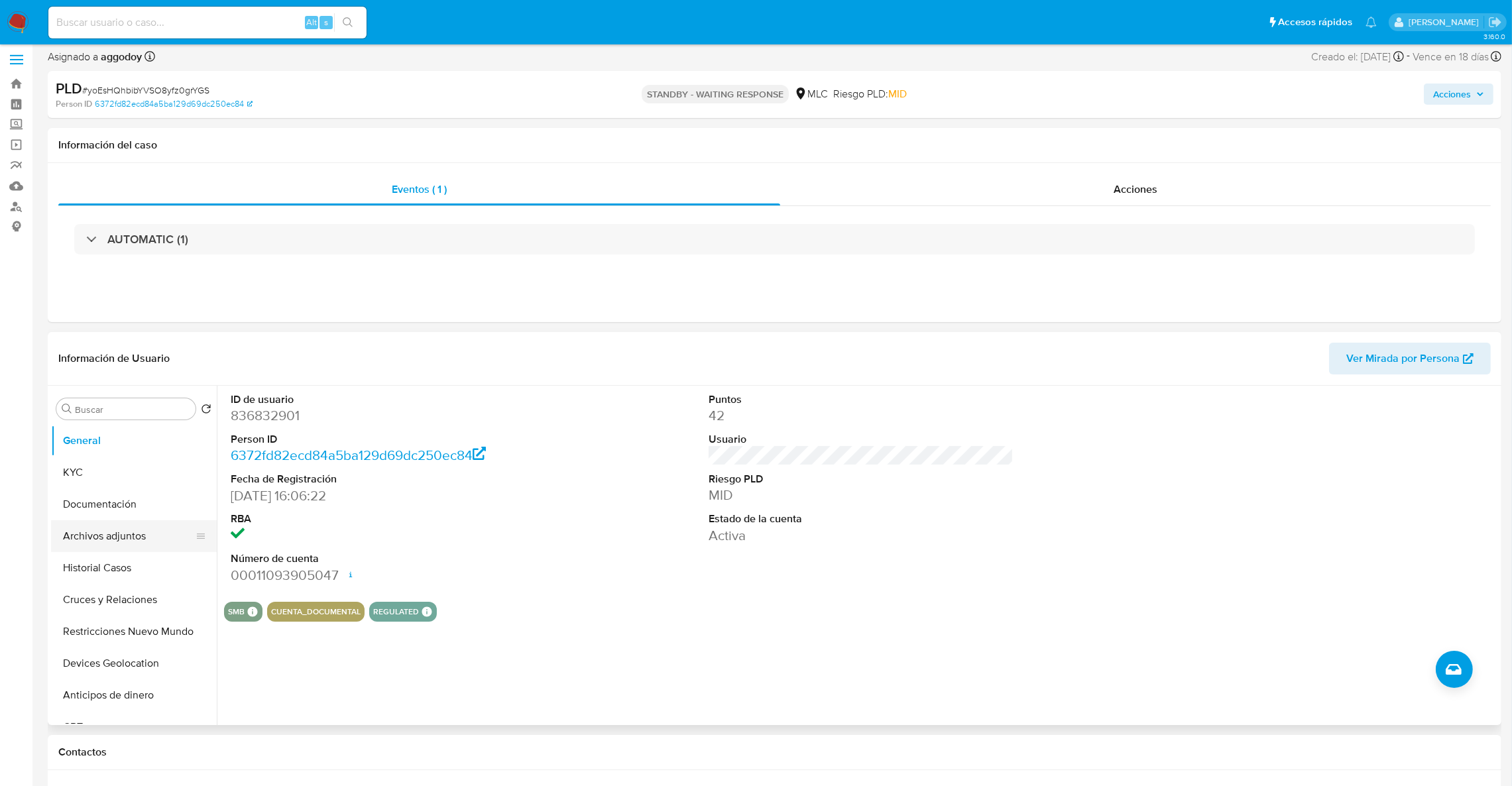
drag, startPoint x: 89, startPoint y: 511, endPoint x: 89, endPoint y: 523, distance: 12.0
click at [89, 523] on ul "General KYC Documentación Archivos adjuntos Historial Casos Cruces y Relaciones…" at bounding box center [134, 575] width 165 height 299
click at [85, 479] on button "KYC" at bounding box center [129, 473] width 156 height 32
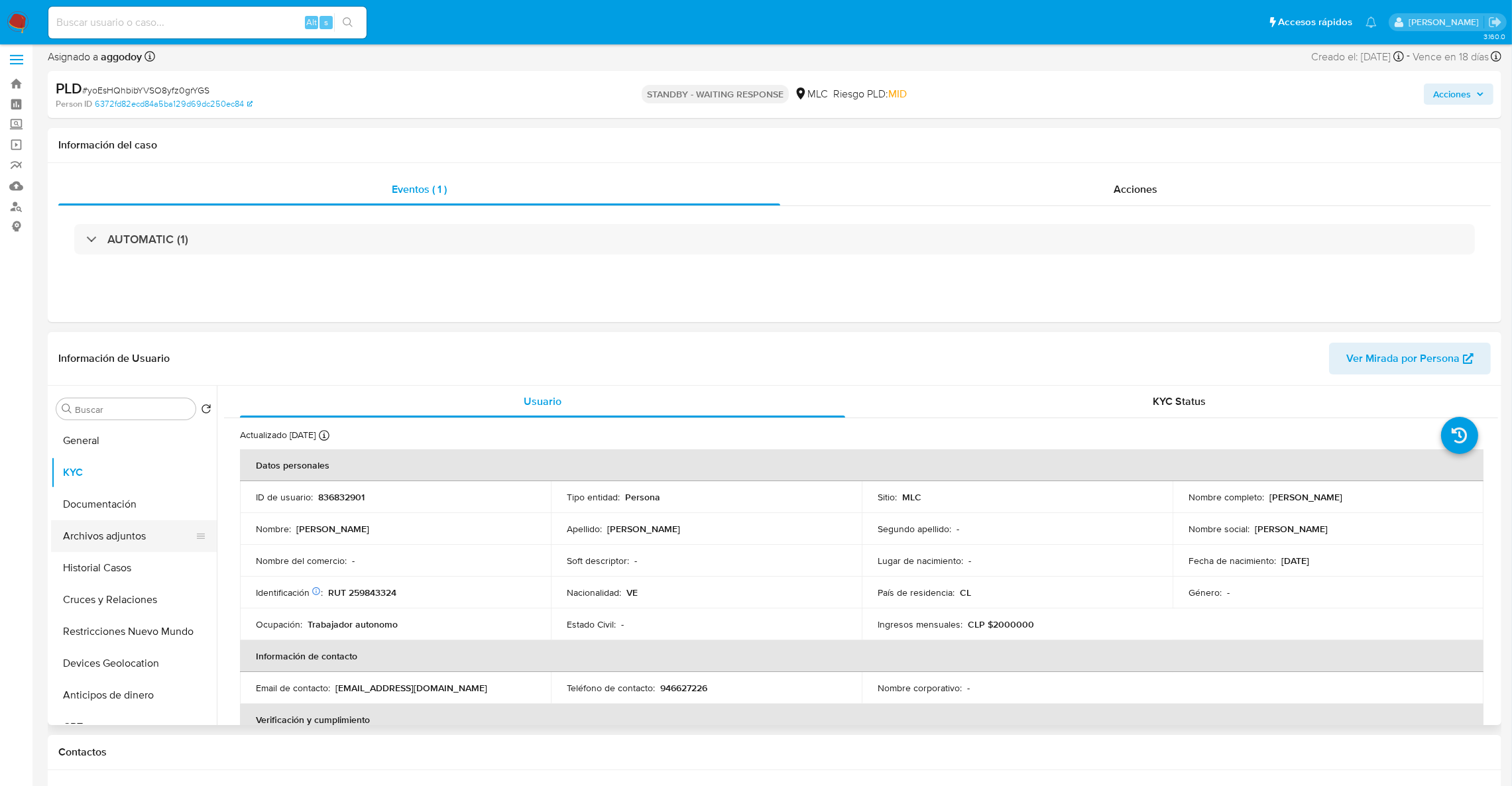
click at [112, 530] on button "Archivos adjuntos" at bounding box center [129, 536] width 156 height 32
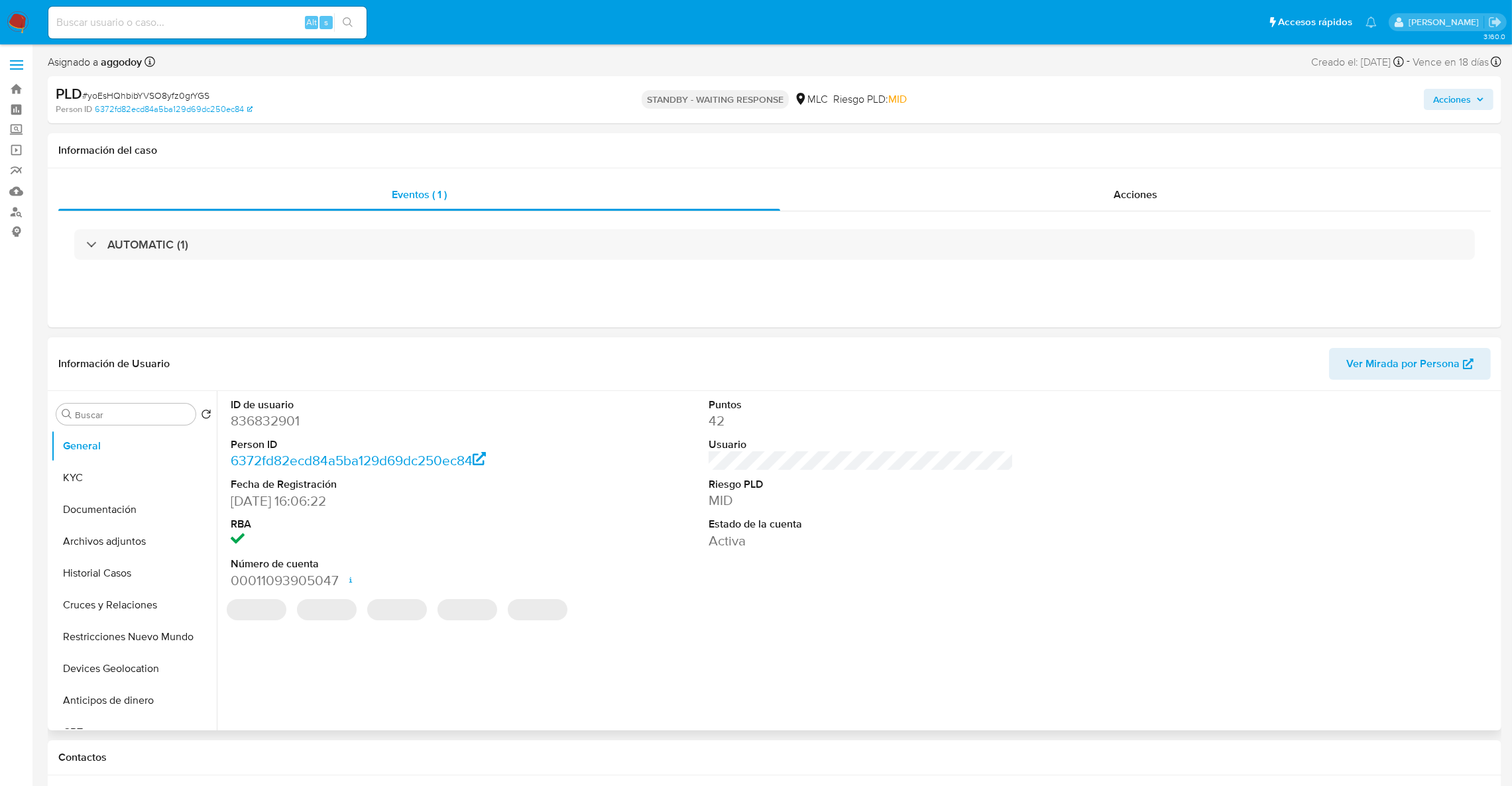
select select "10"
